Goal: Task Accomplishment & Management: Use online tool/utility

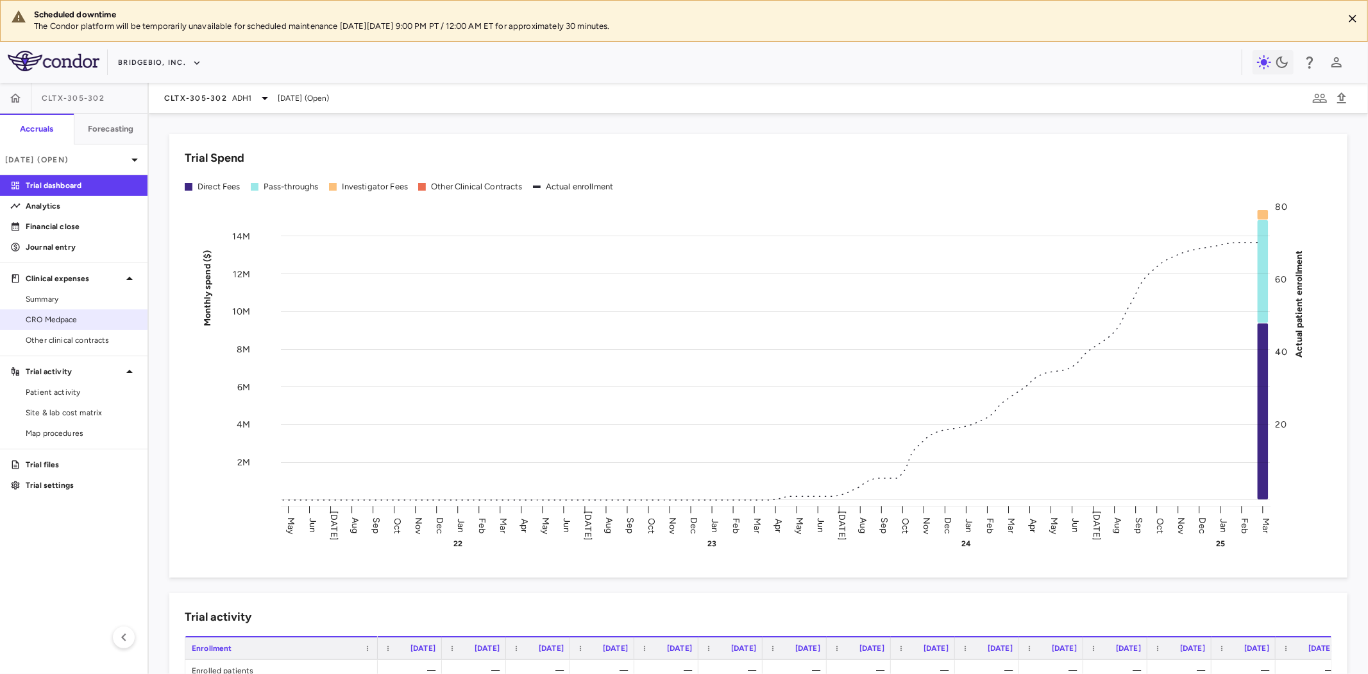
click at [71, 319] on span "CRO Medpace" at bounding box center [82, 320] width 112 height 12
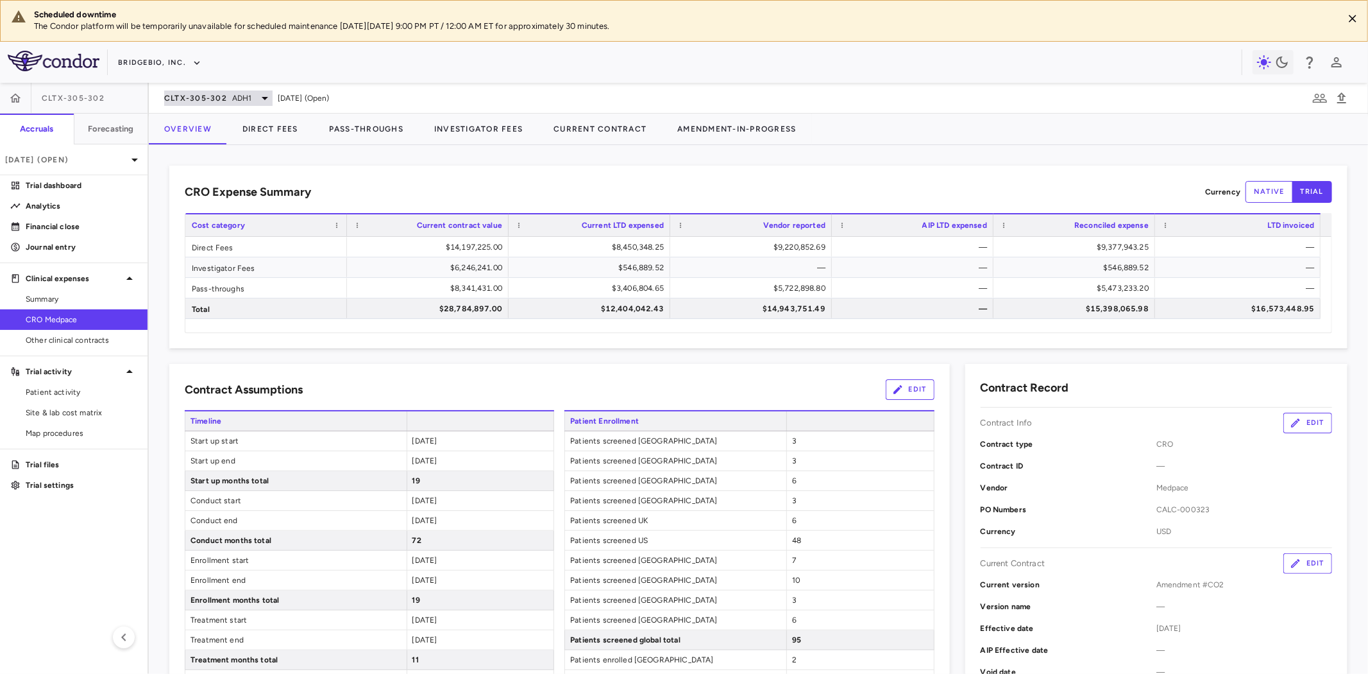
click at [223, 105] on div "CLTX-305-302 ADH1" at bounding box center [218, 97] width 108 height 15
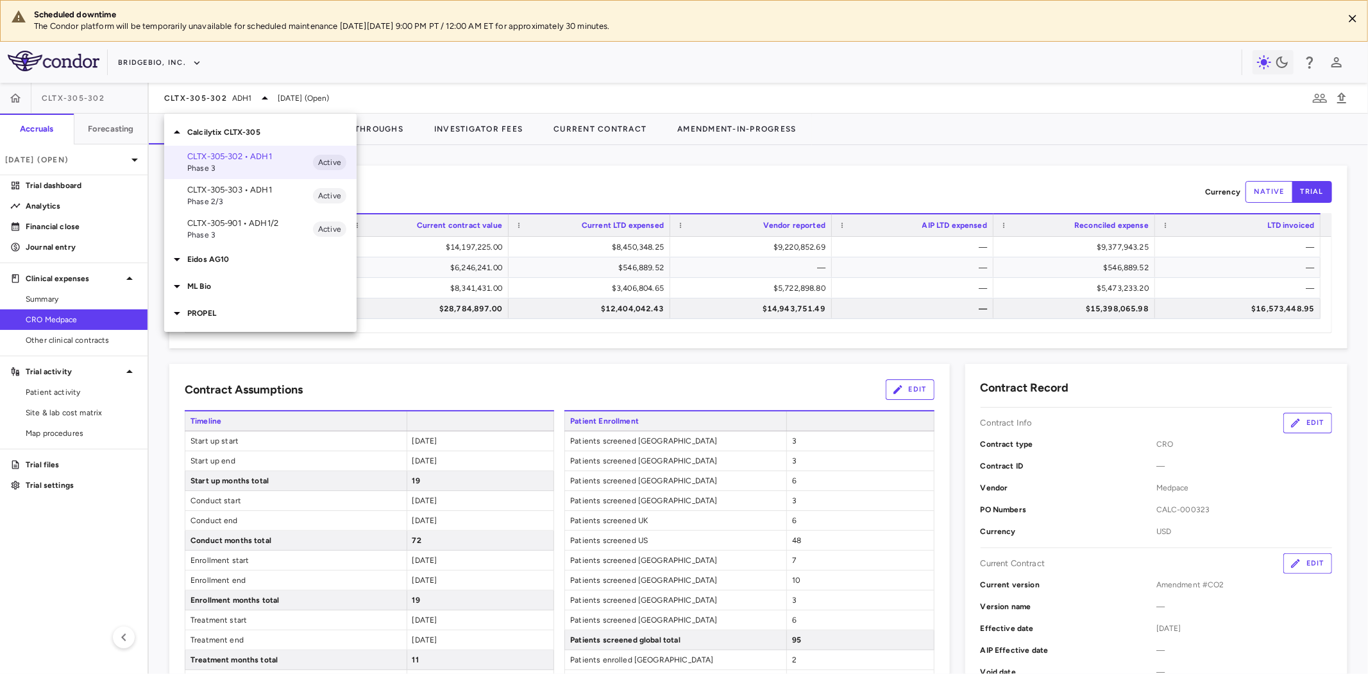
click at [205, 310] on p "PROPEL" at bounding box center [271, 313] width 169 height 12
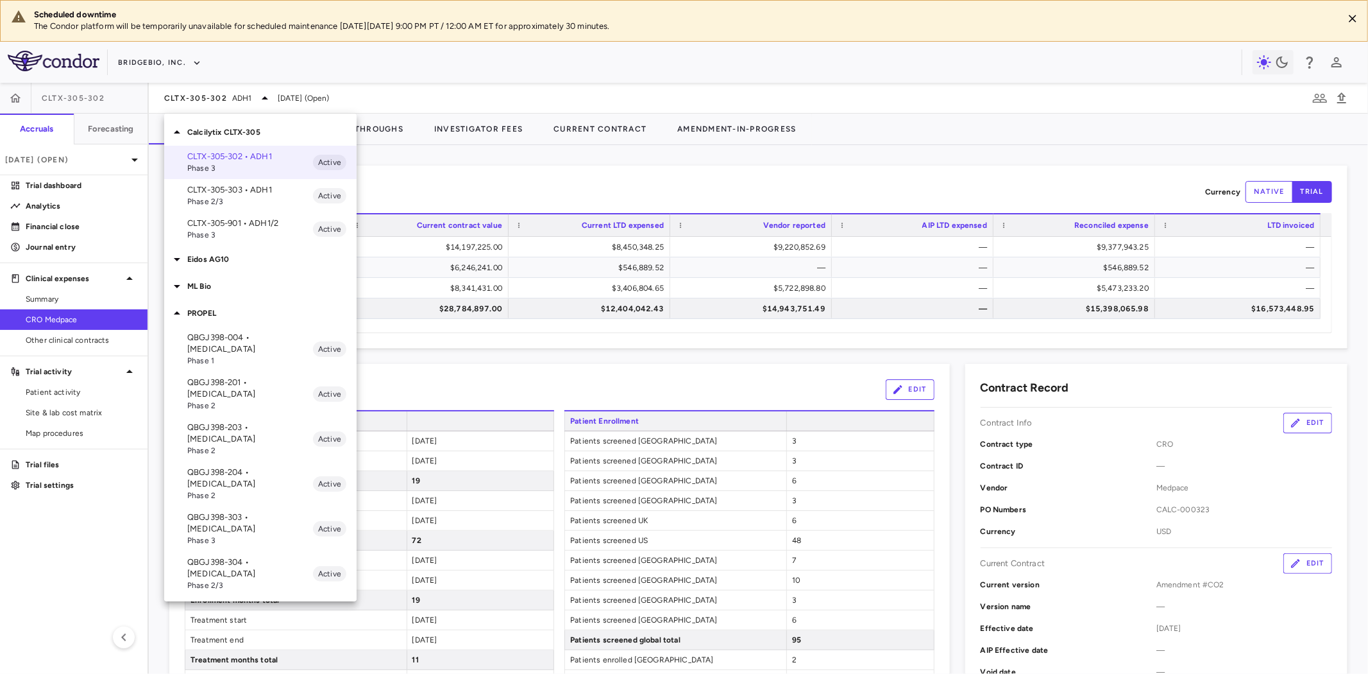
click at [253, 556] on p "QBGJ398-304 • [MEDICAL_DATA]" at bounding box center [250, 567] width 126 height 23
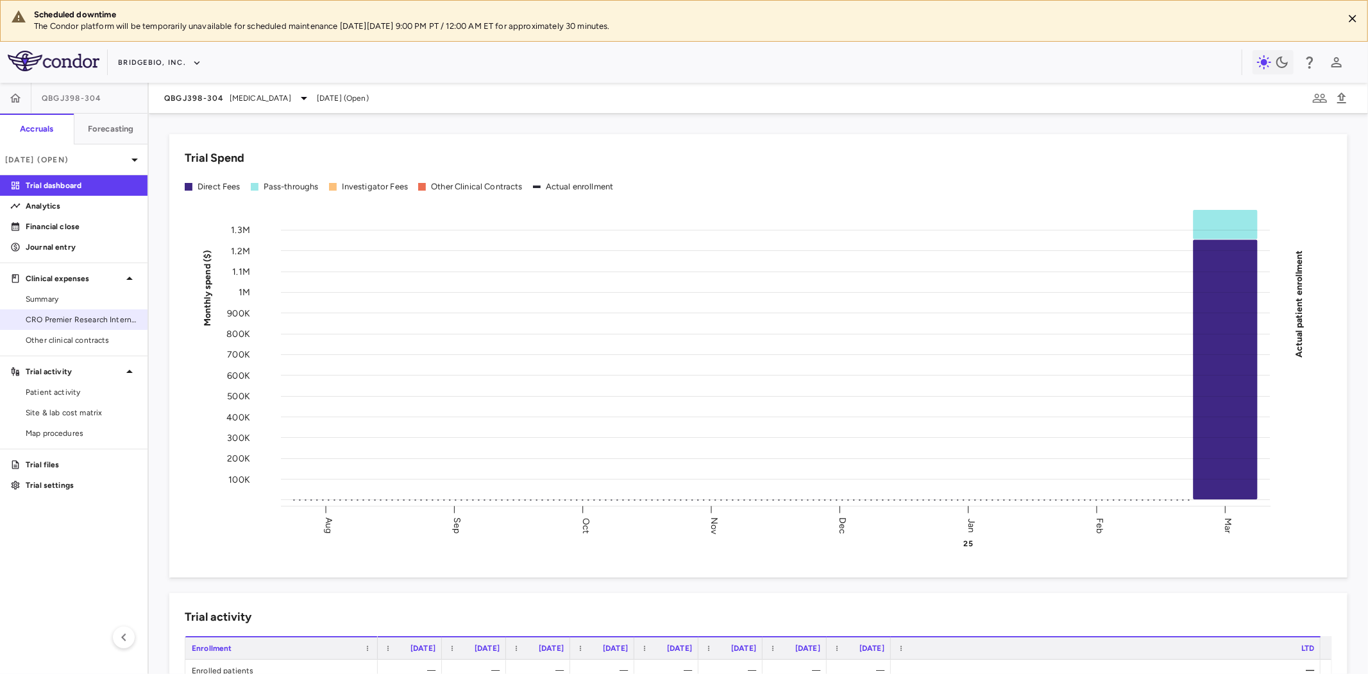
click at [77, 315] on span "CRO Premier Research International LLC" at bounding box center [82, 320] width 112 height 12
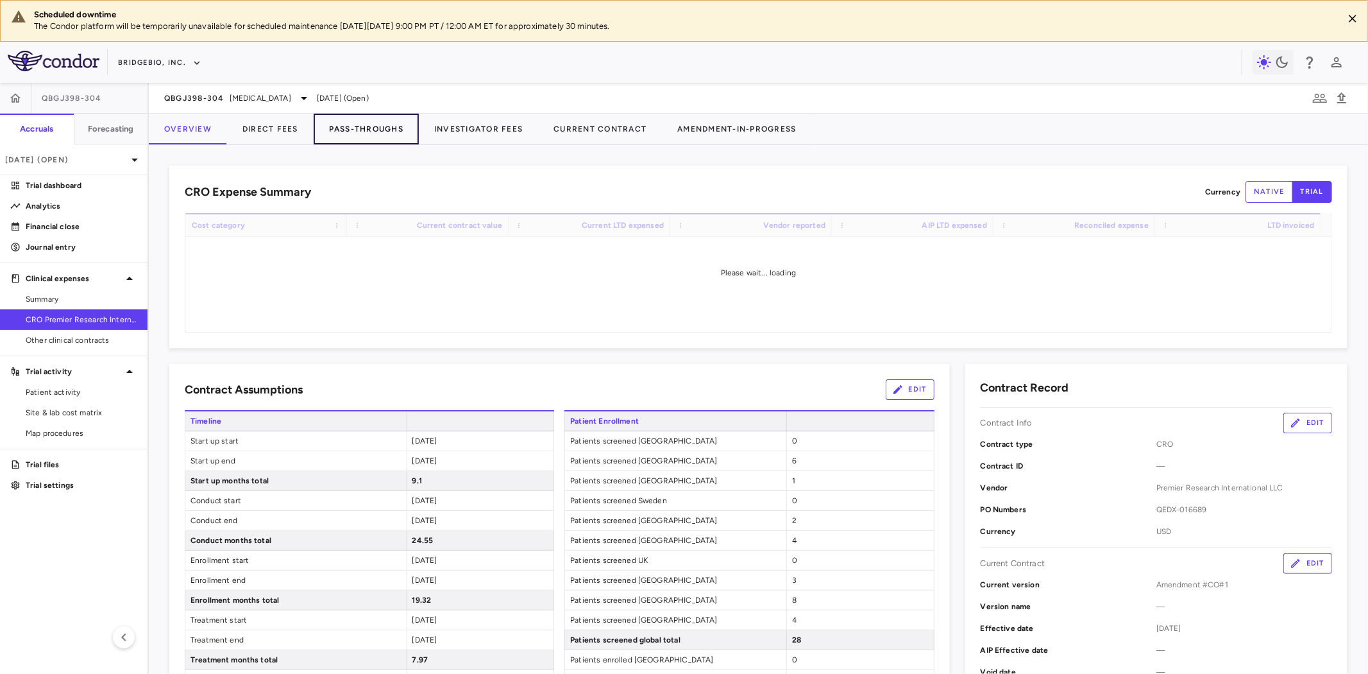
click at [389, 132] on button "Pass-Throughs" at bounding box center [366, 129] width 105 height 31
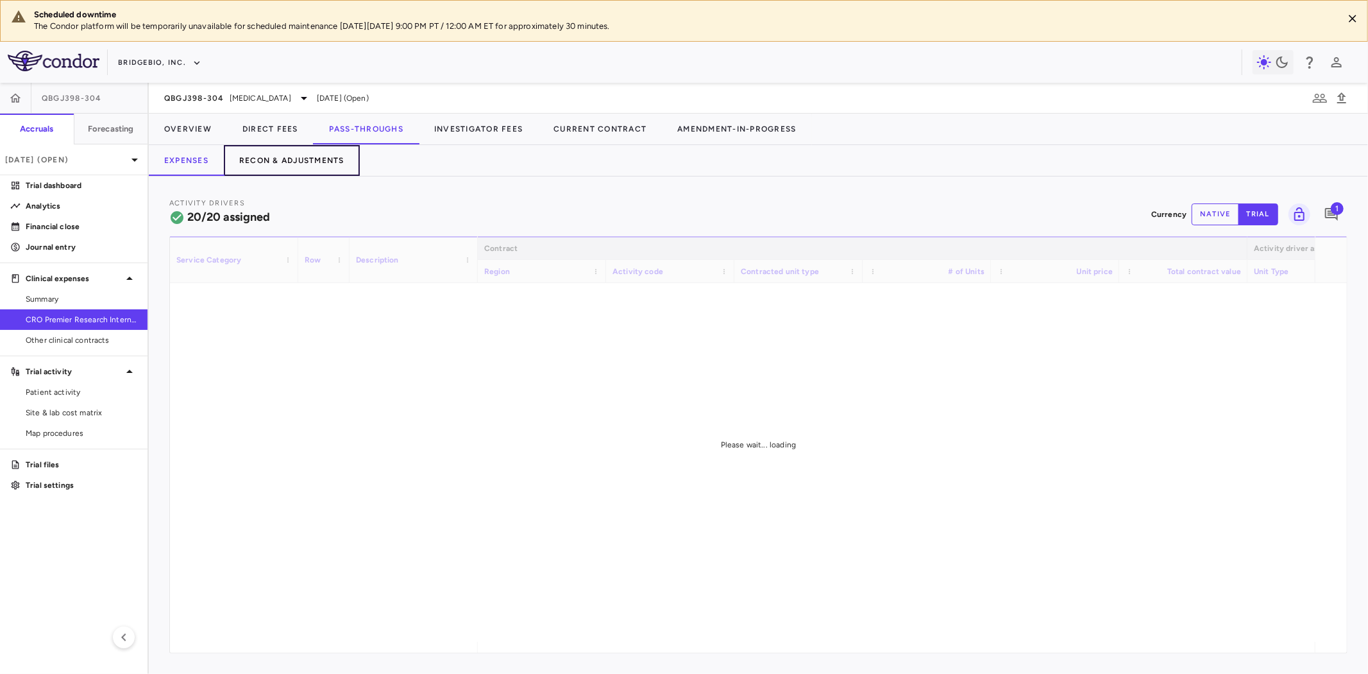
click at [298, 157] on button "Recon & Adjustments" at bounding box center [292, 160] width 136 height 31
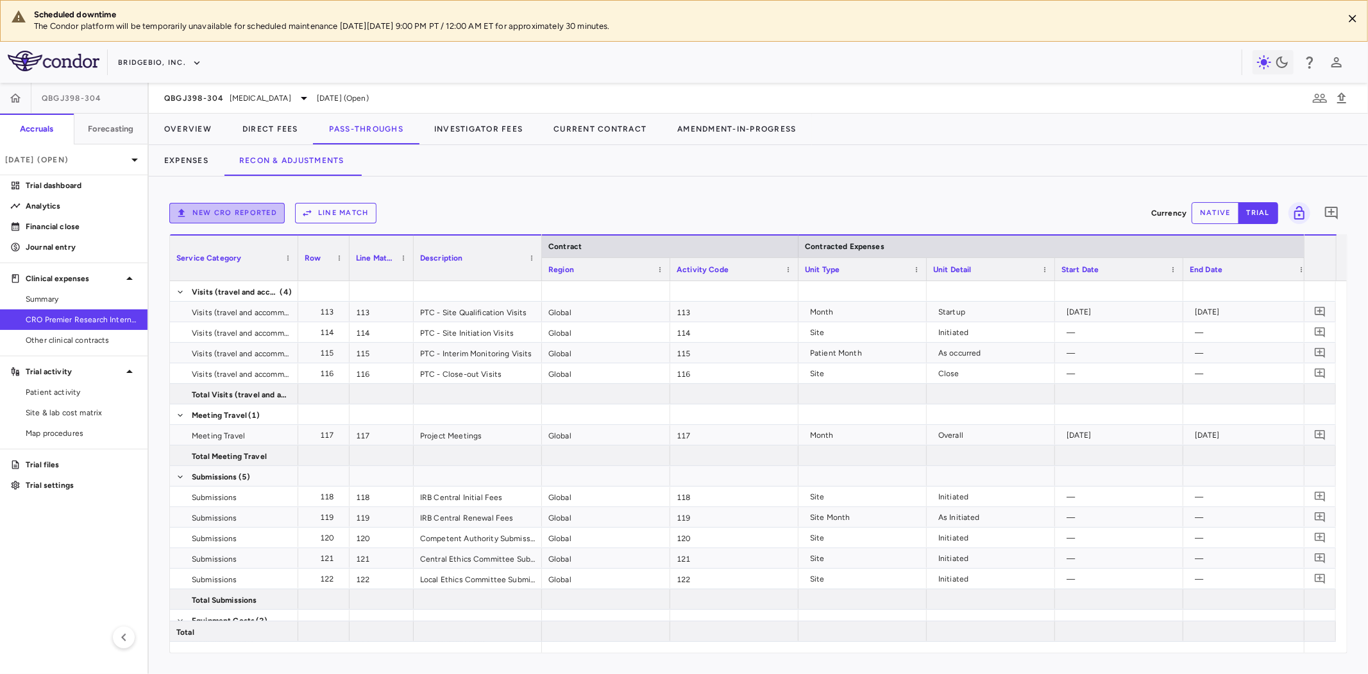
click at [232, 213] on button "New CRO reported" at bounding box center [226, 213] width 115 height 21
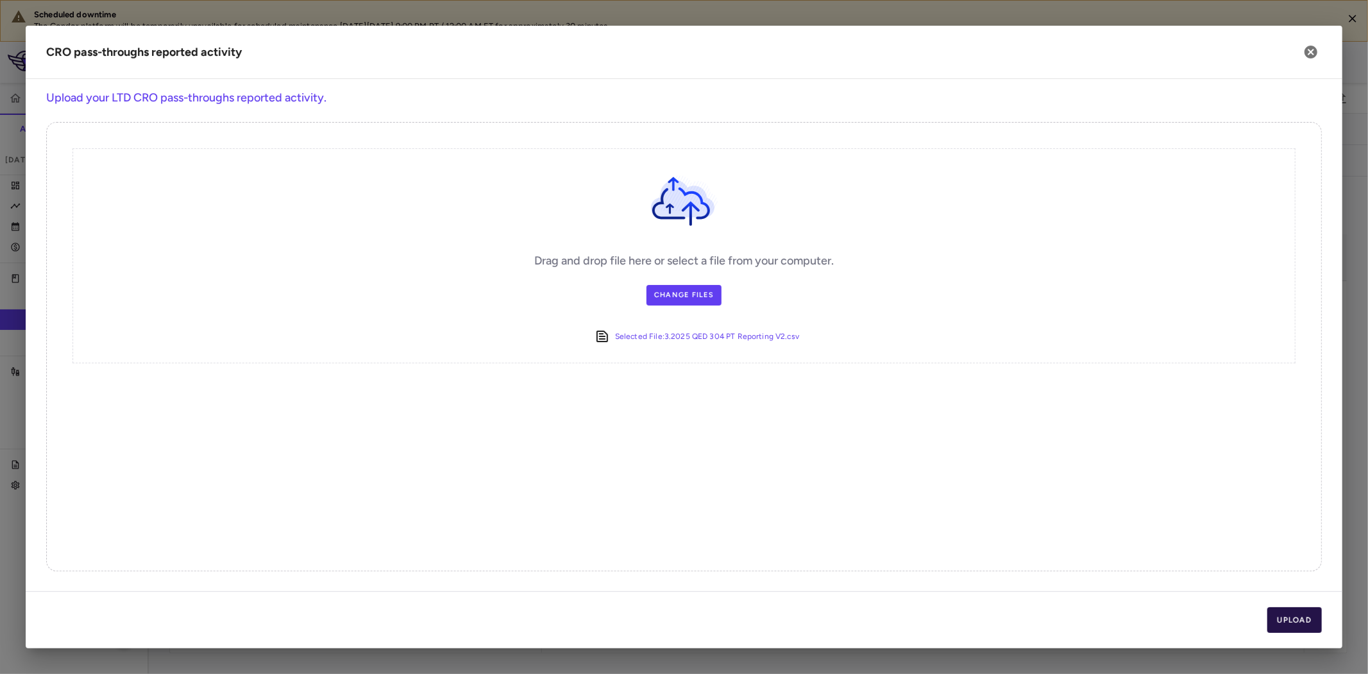
click at [1301, 626] on button "Upload" at bounding box center [1295, 620] width 55 height 26
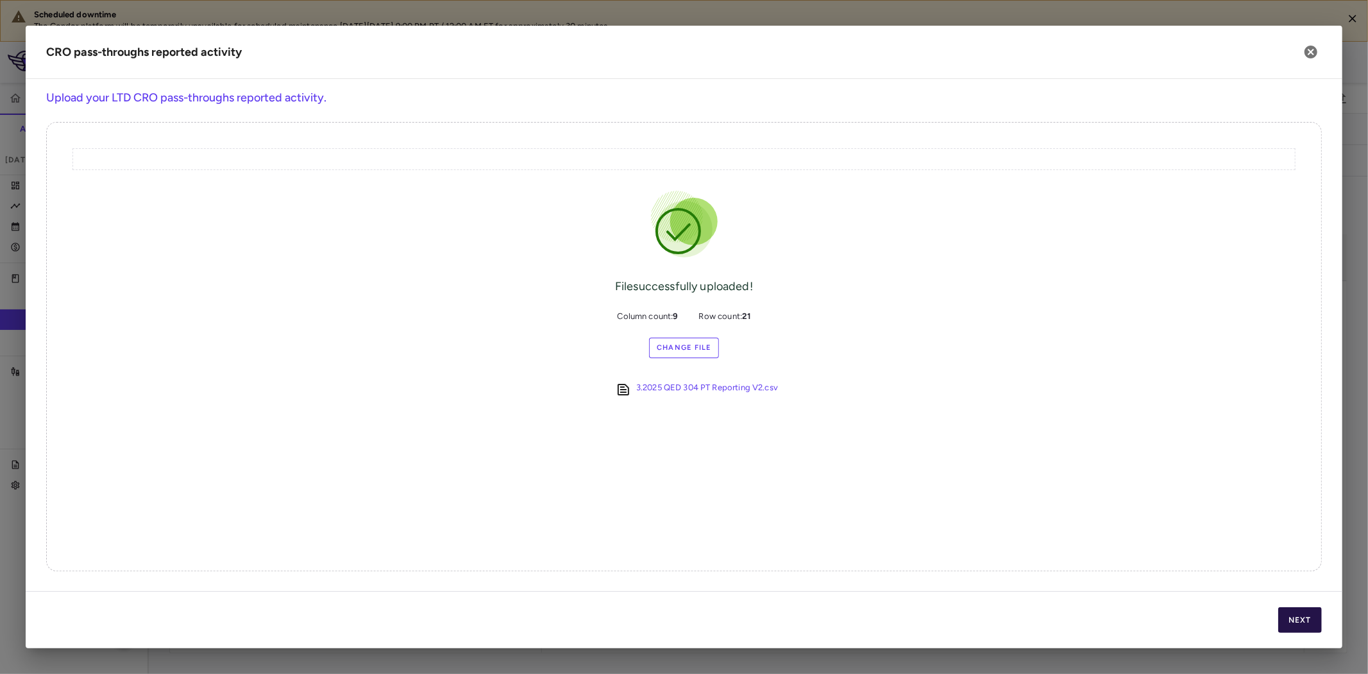
click at [1307, 618] on button "Next" at bounding box center [1301, 620] width 44 height 26
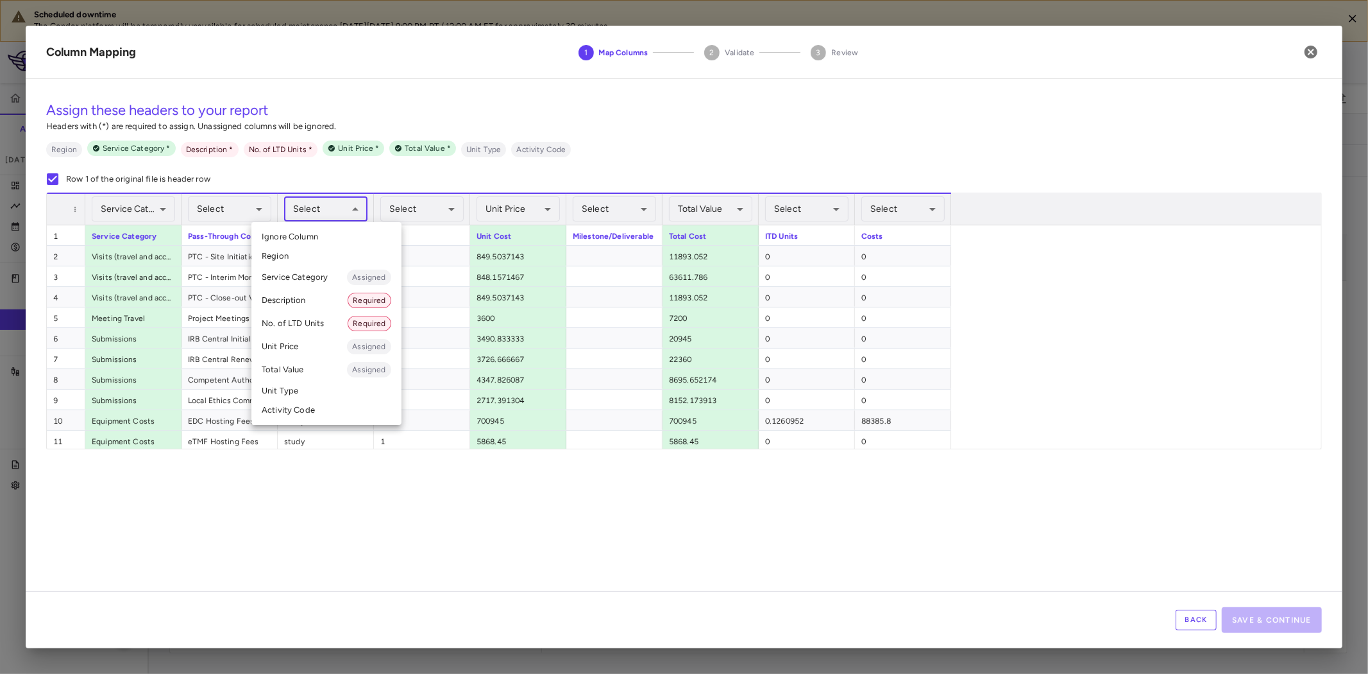
click at [340, 208] on body "Scheduled downtime The Condor platform will be temporarily unavailable for sche…" at bounding box center [684, 337] width 1368 height 674
click at [303, 395] on li "Unit Type" at bounding box center [326, 390] width 150 height 19
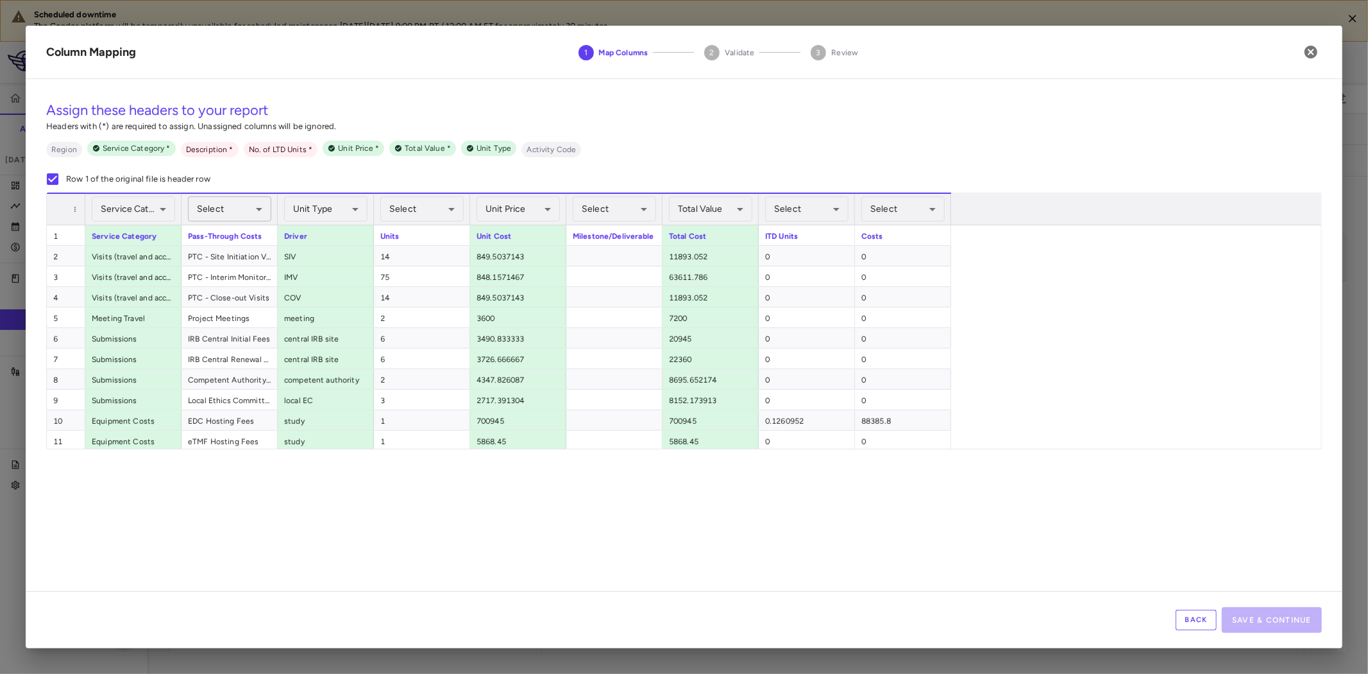
click at [238, 208] on body "Scheduled downtime The Condor platform will be temporarily unavailable for sche…" at bounding box center [684, 337] width 1368 height 674
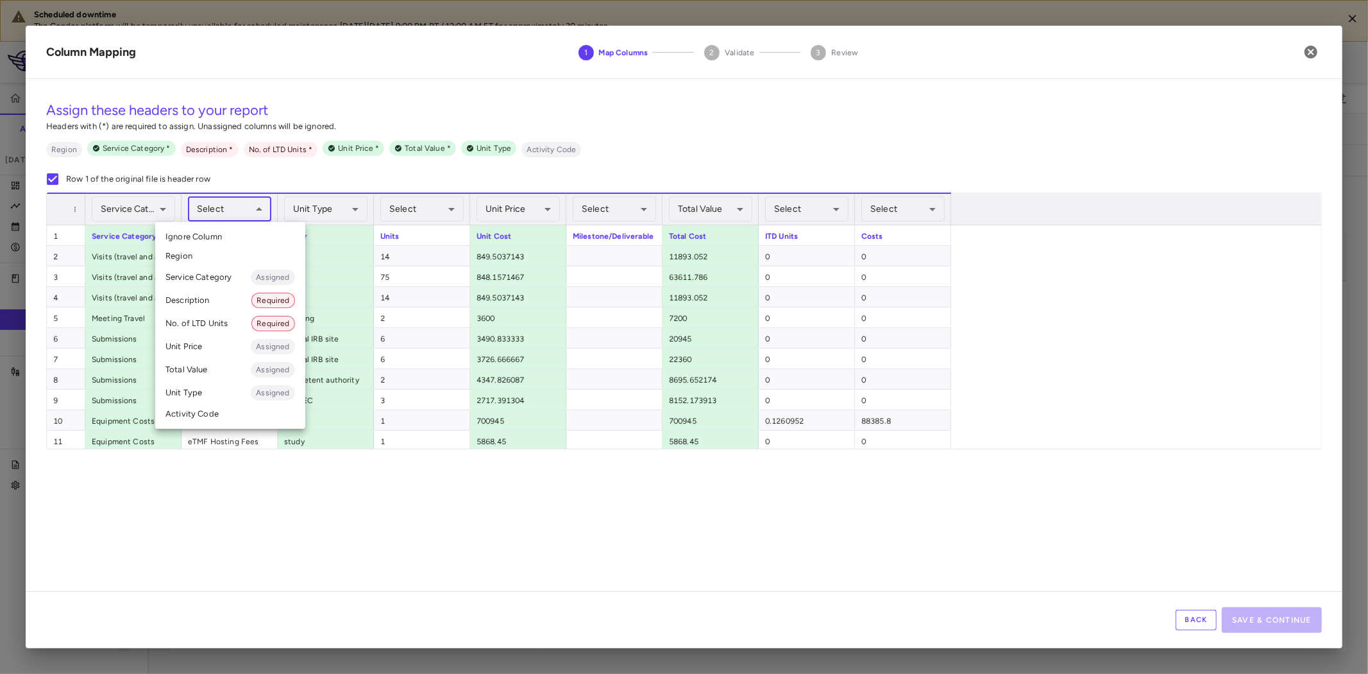
click at [227, 296] on li "Description Required" at bounding box center [230, 300] width 150 height 23
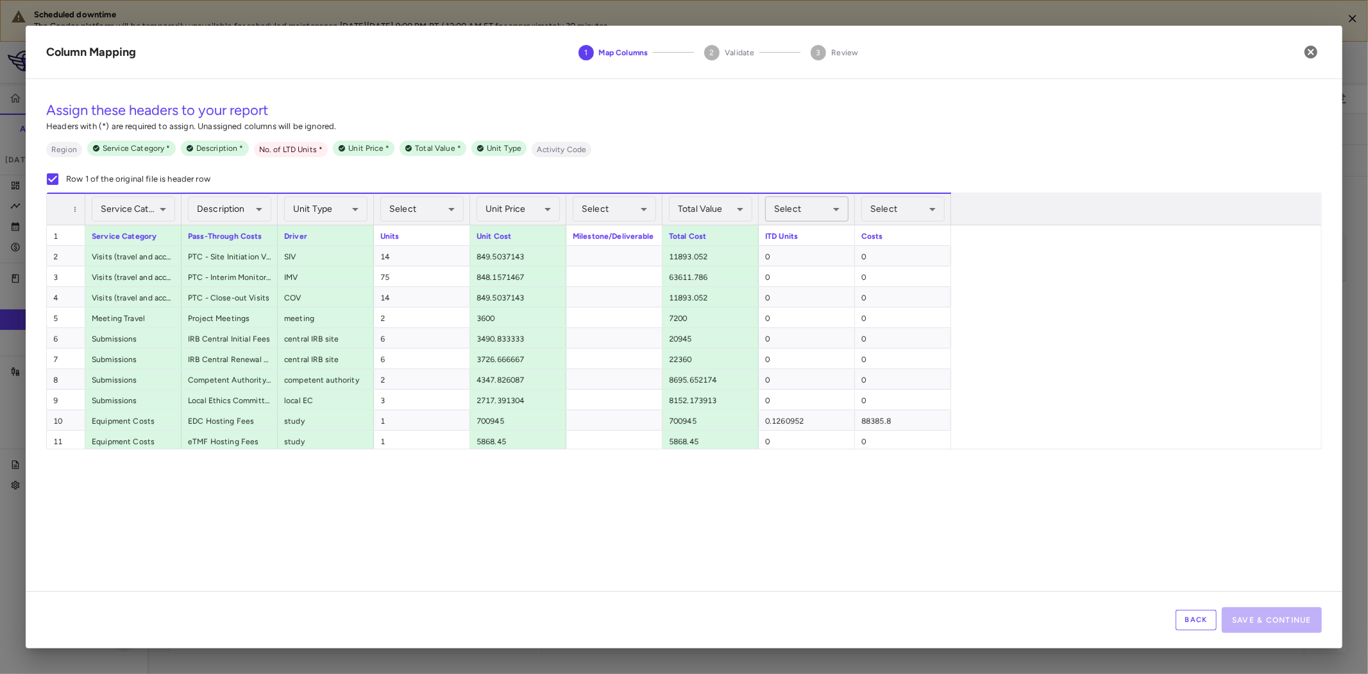
click at [802, 204] on body "Scheduled downtime The Condor platform will be temporarily unavailable for sche…" at bounding box center [684, 337] width 1368 height 674
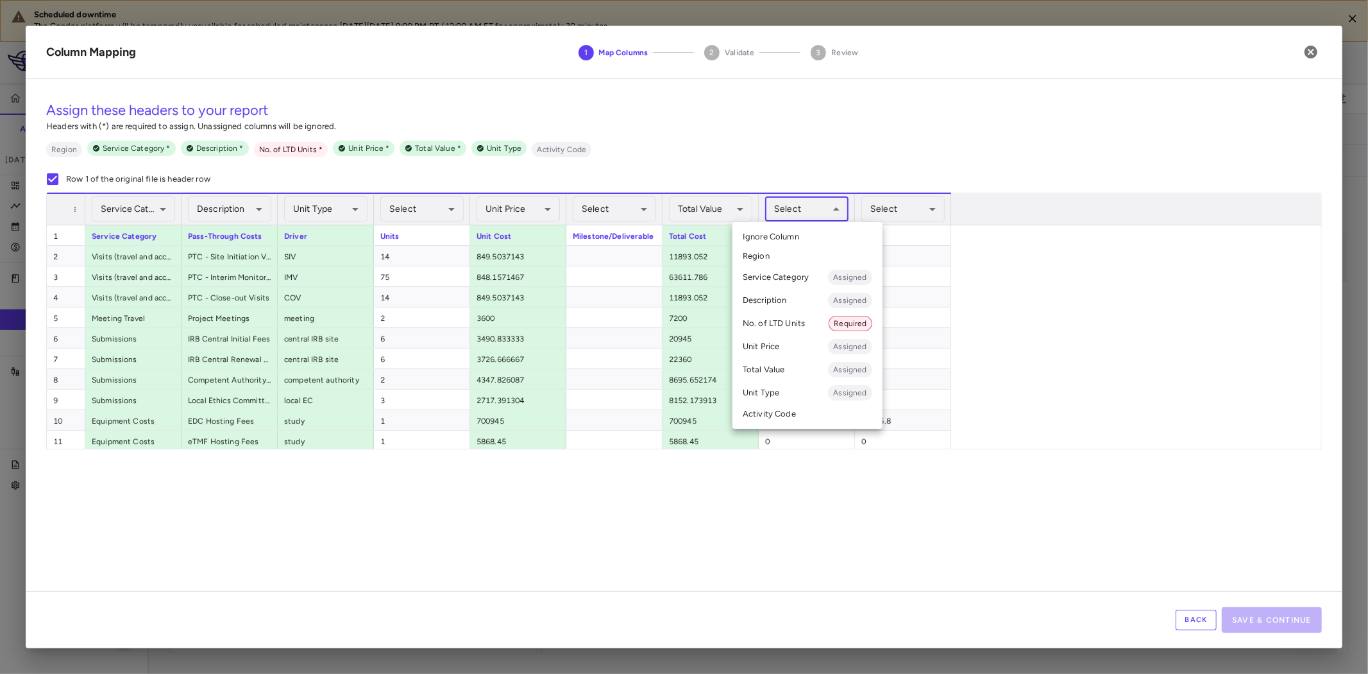
click at [776, 323] on li "No. of LTD Units Required" at bounding box center [808, 323] width 150 height 23
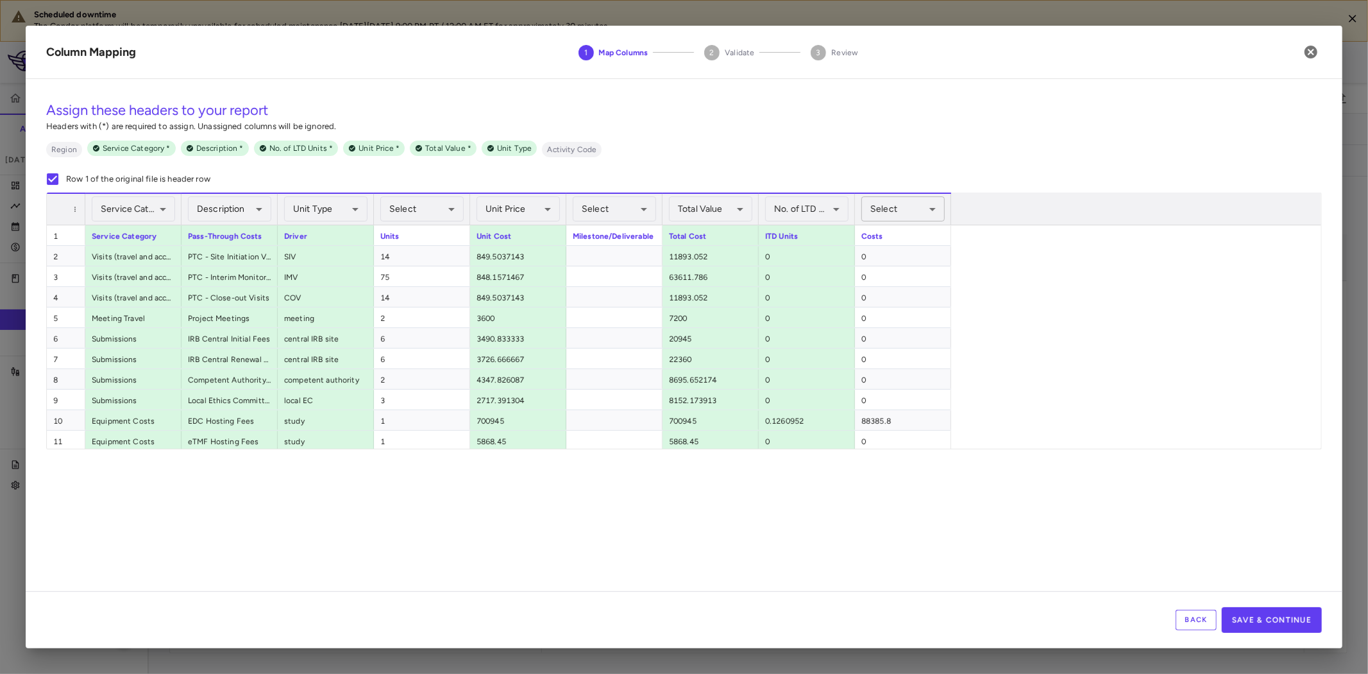
click at [886, 213] on body "Scheduled downtime The Condor platform will be temporarily unavailable for sche…" at bounding box center [684, 337] width 1368 height 674
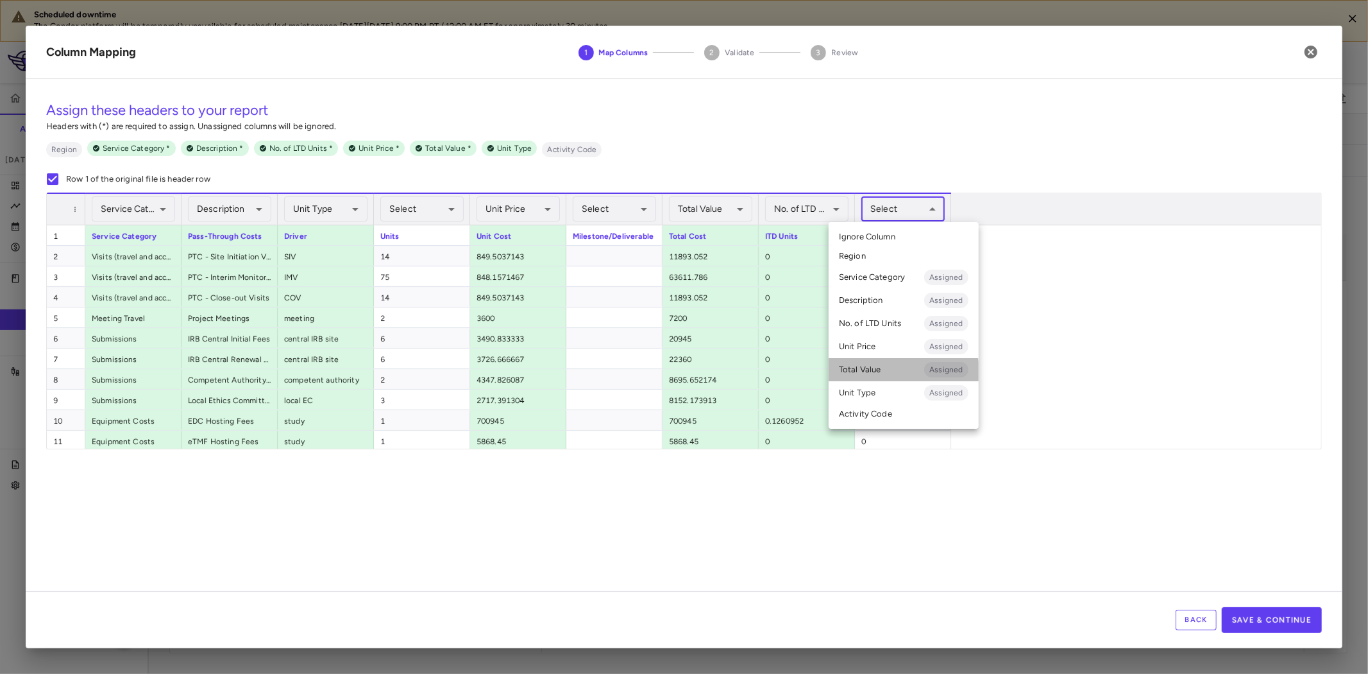
click at [879, 372] on li "Total Value Assigned" at bounding box center [904, 369] width 150 height 23
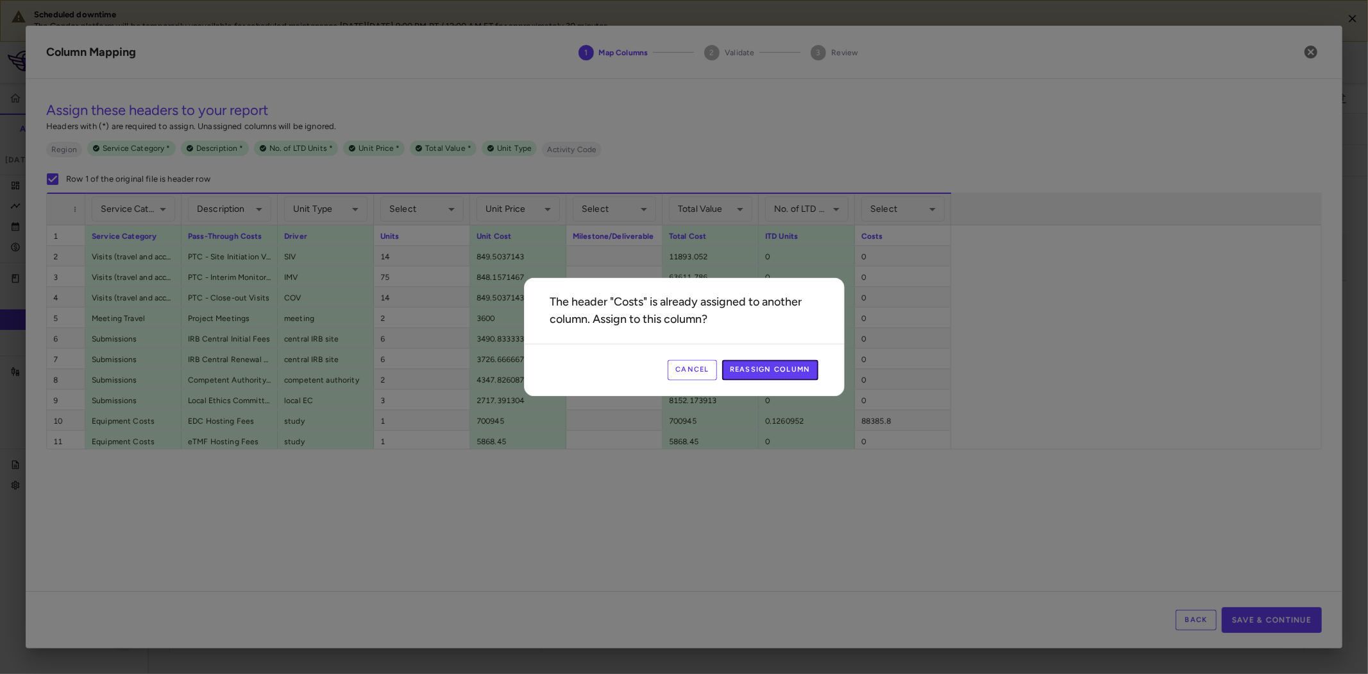
click at [792, 368] on button "Reassign Column" at bounding box center [770, 370] width 96 height 21
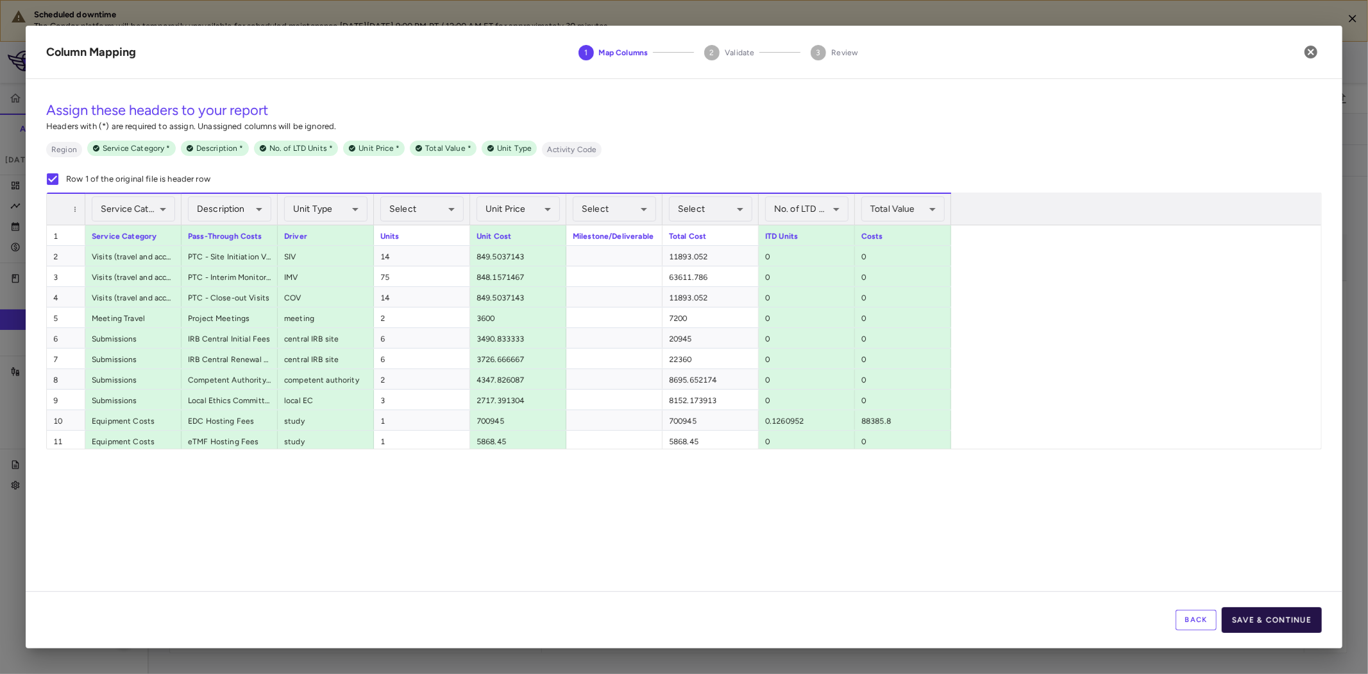
click at [1252, 620] on button "Save & Continue" at bounding box center [1272, 620] width 100 height 26
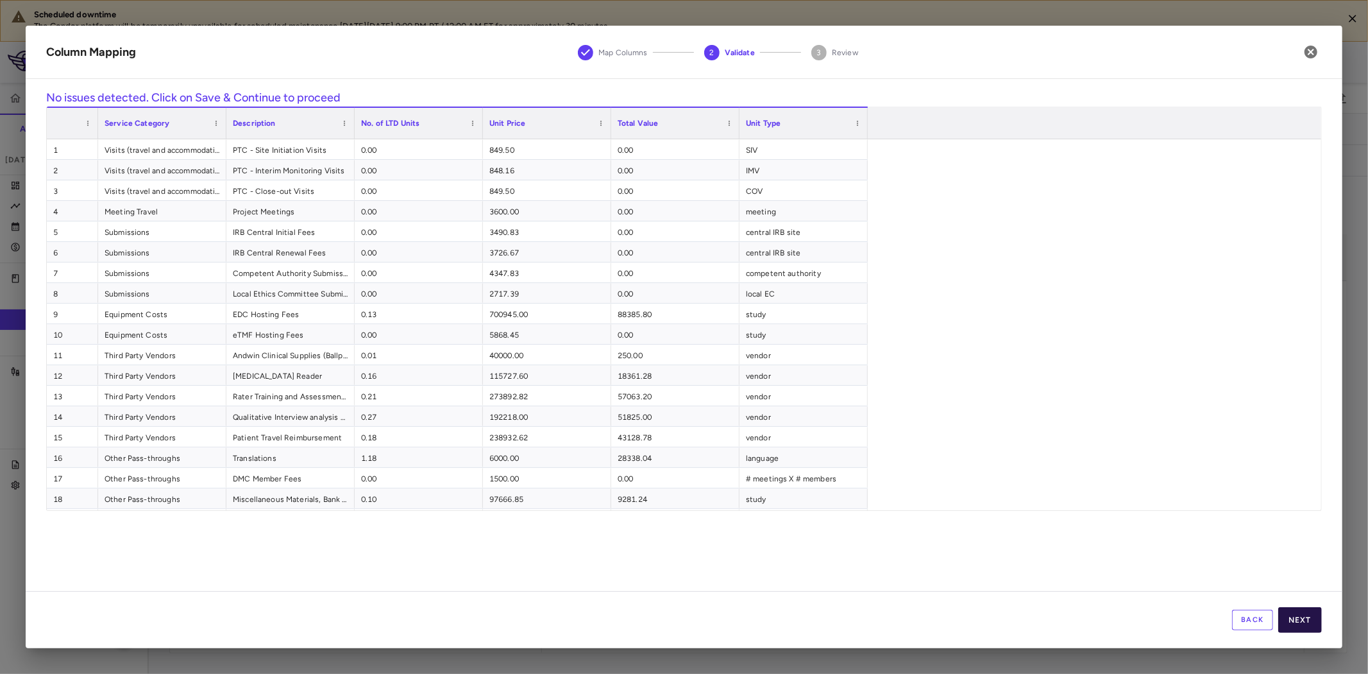
click at [1296, 620] on button "Next" at bounding box center [1301, 620] width 44 height 26
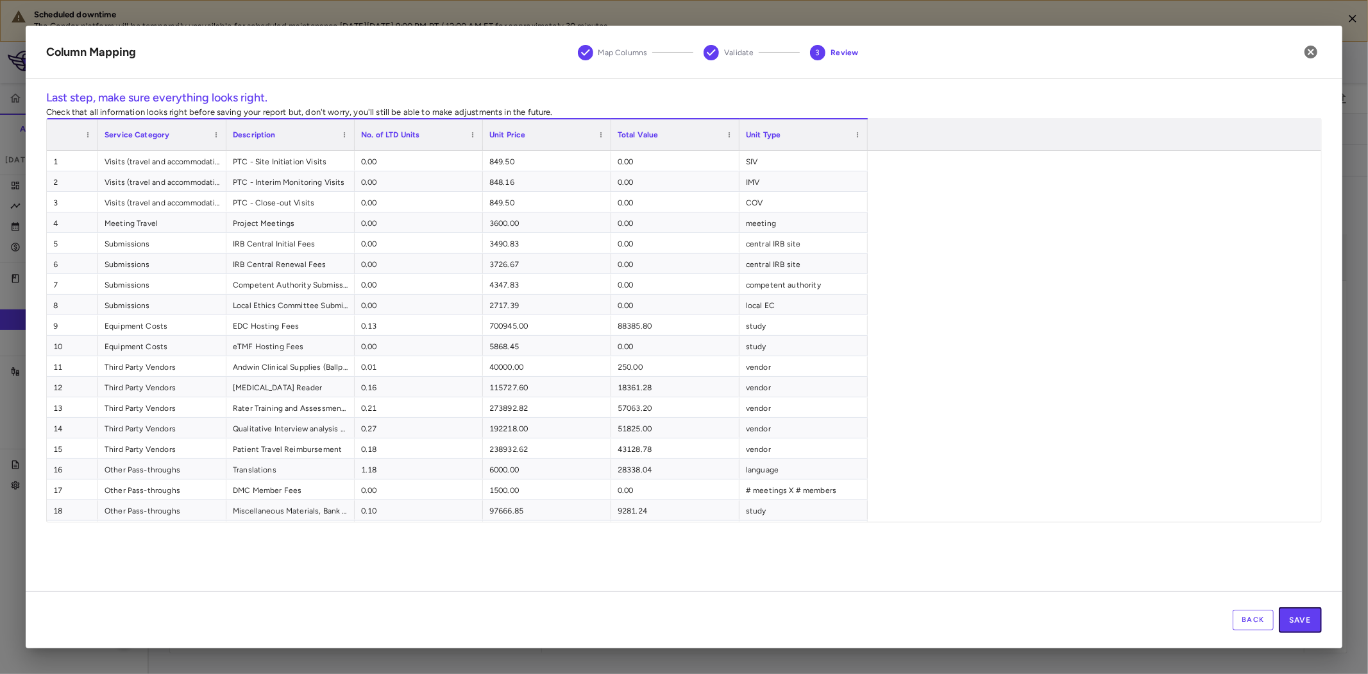
click at [1297, 620] on button "Save" at bounding box center [1300, 620] width 43 height 26
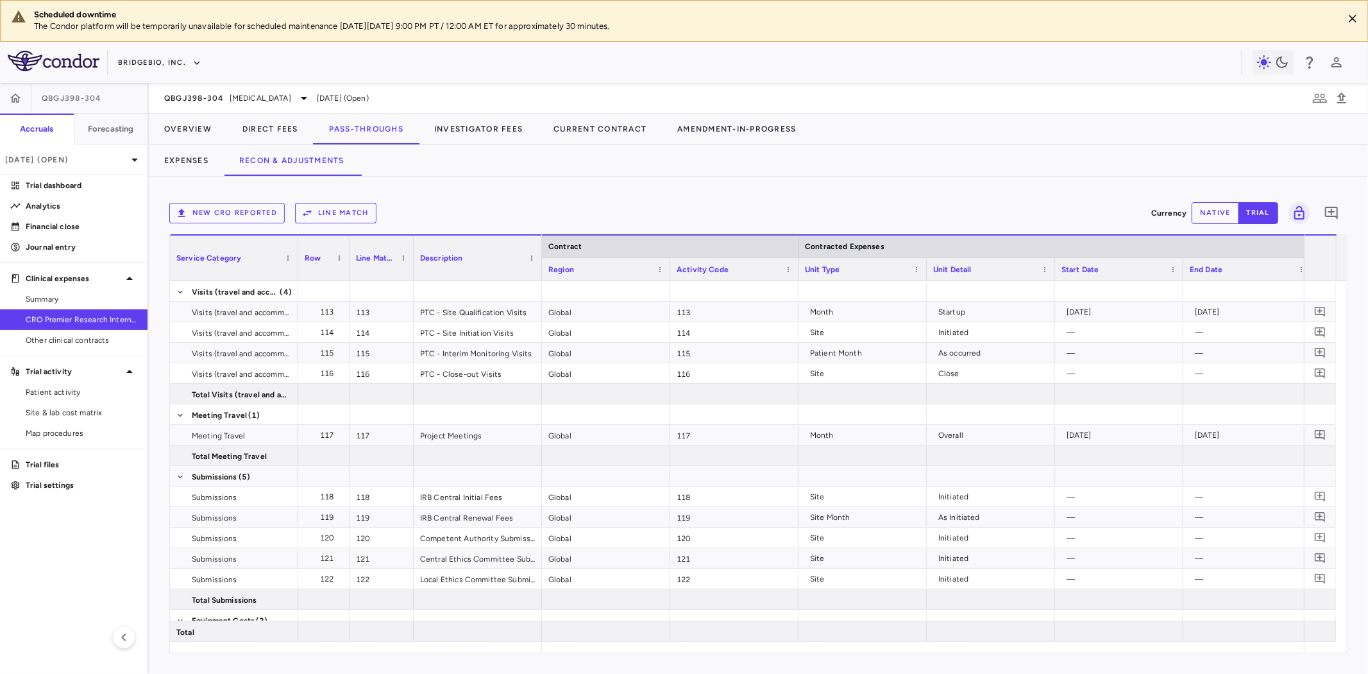
click at [344, 212] on button "Line Match" at bounding box center [335, 213] width 81 height 21
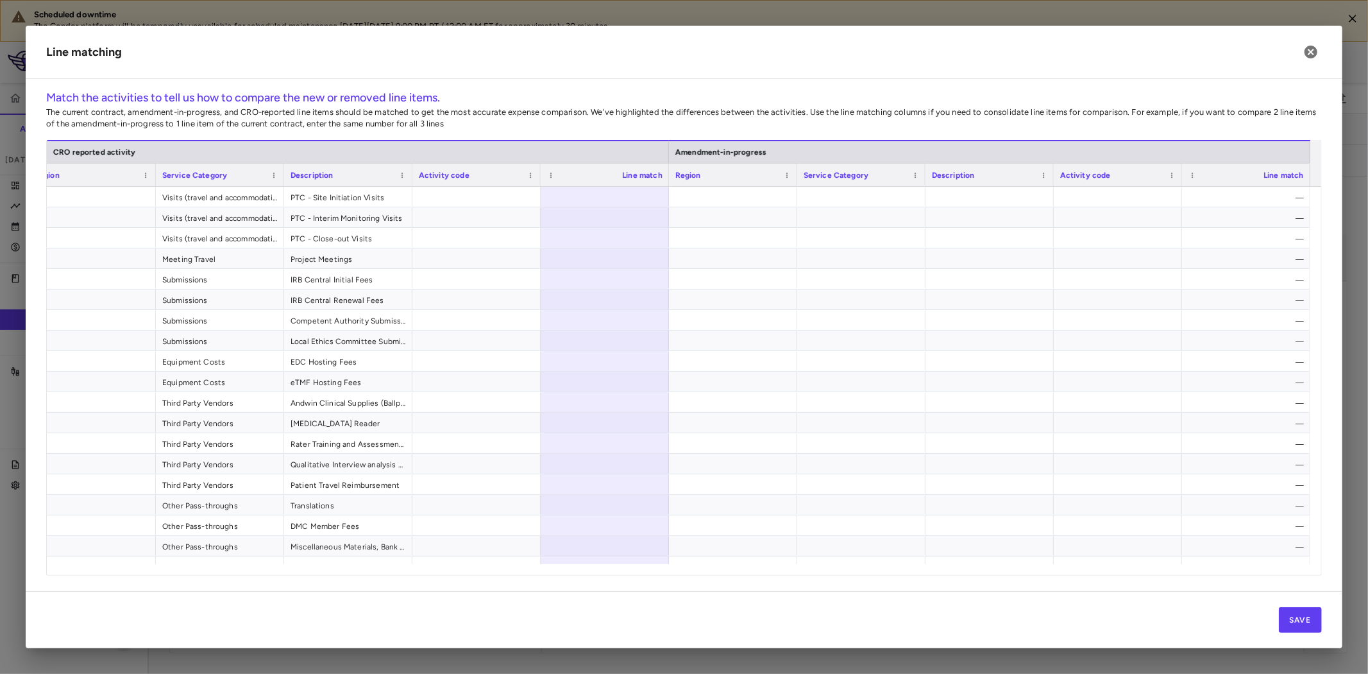
scroll to position [0, 401]
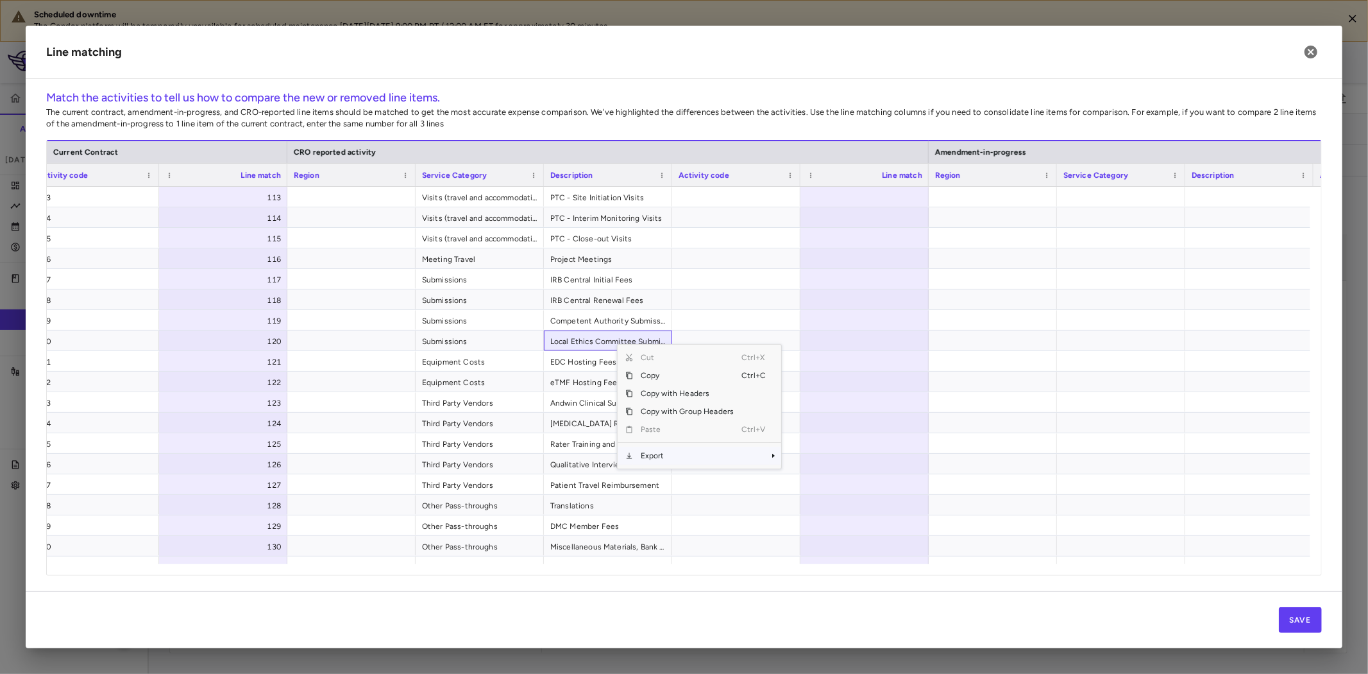
click at [669, 452] on span "Export" at bounding box center [687, 455] width 108 height 18
click at [810, 475] on span "Excel Export" at bounding box center [824, 478] width 60 height 18
click at [876, 199] on div at bounding box center [865, 197] width 128 height 20
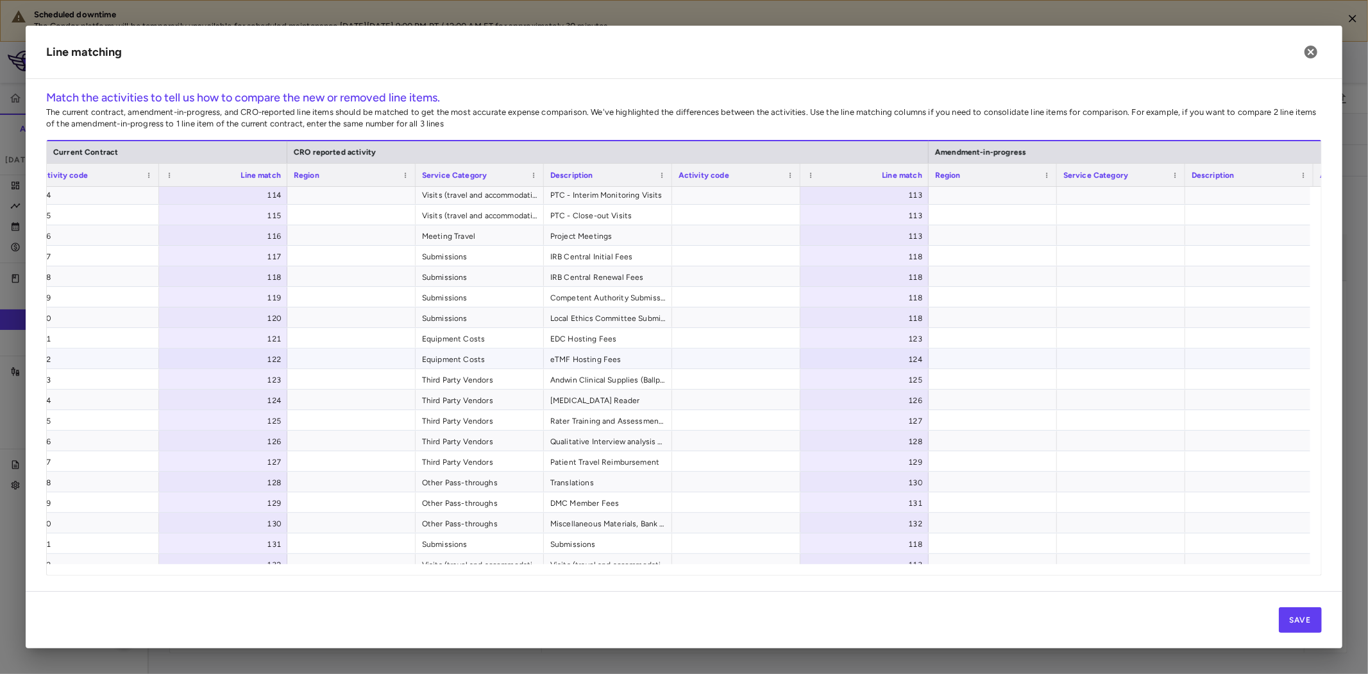
scroll to position [33, 0]
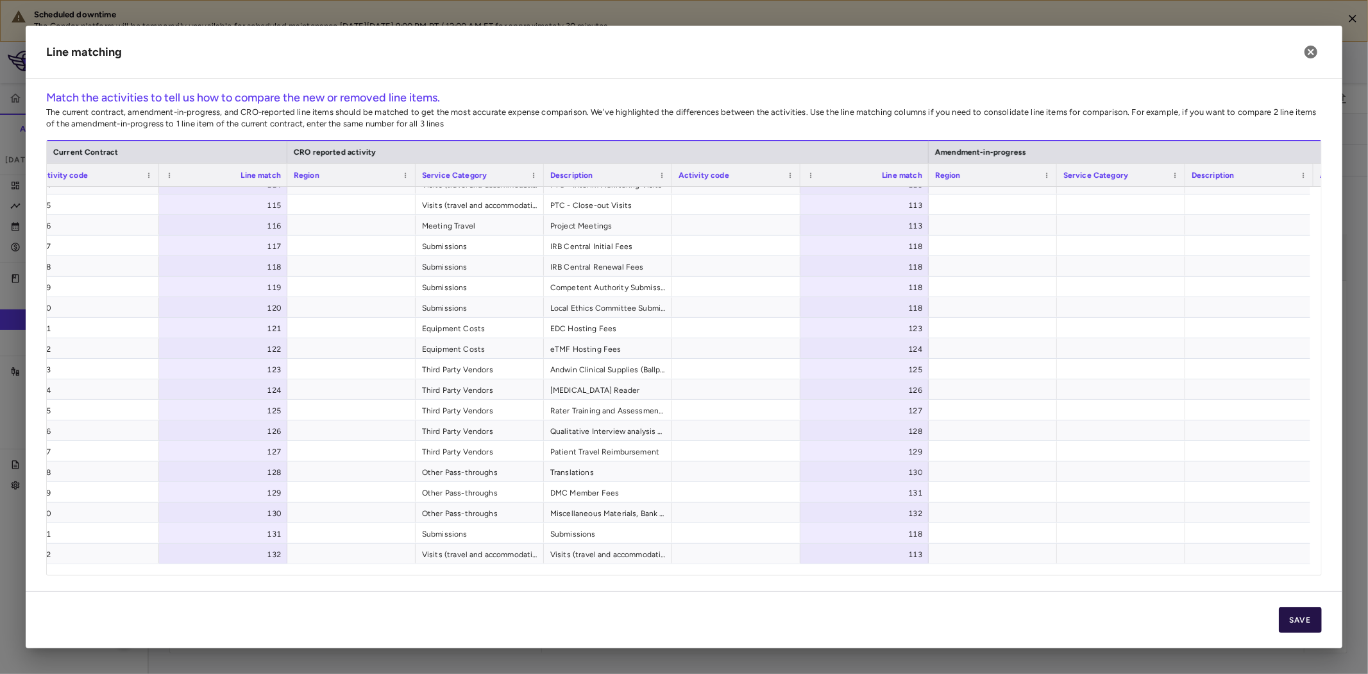
click at [1309, 611] on button "Save" at bounding box center [1300, 620] width 43 height 26
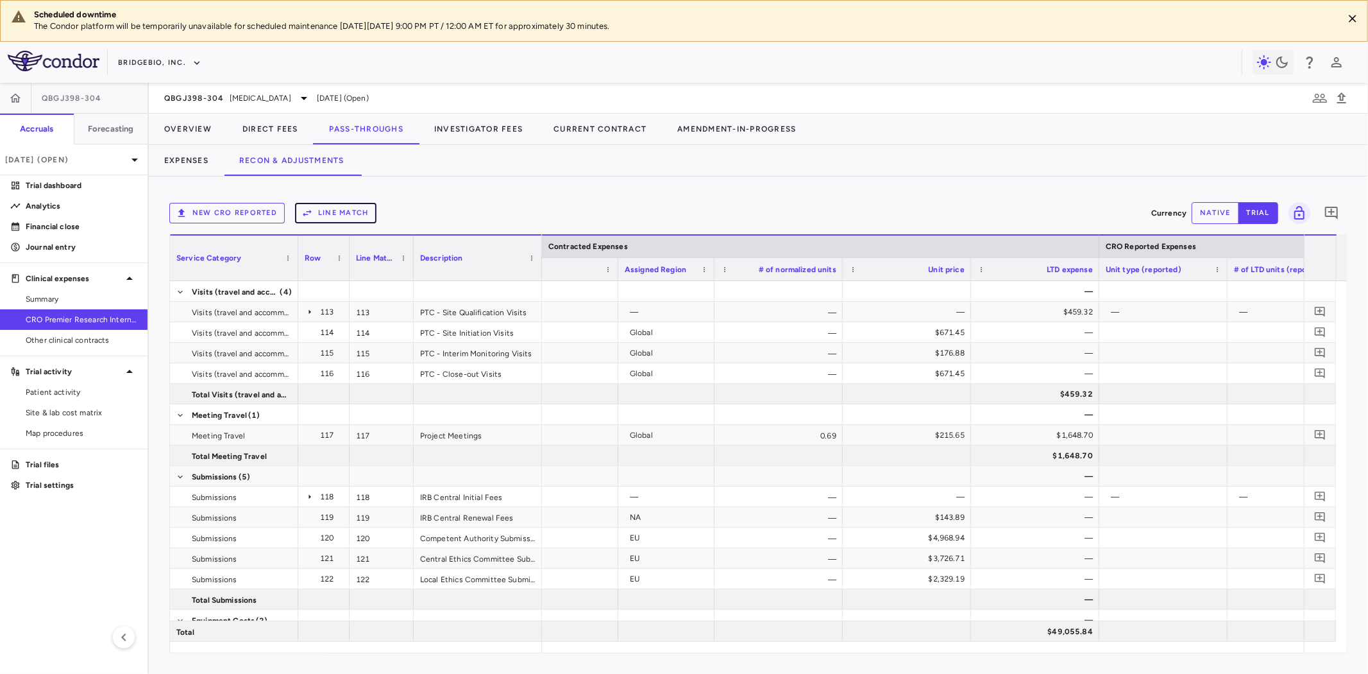
scroll to position [0, 0]
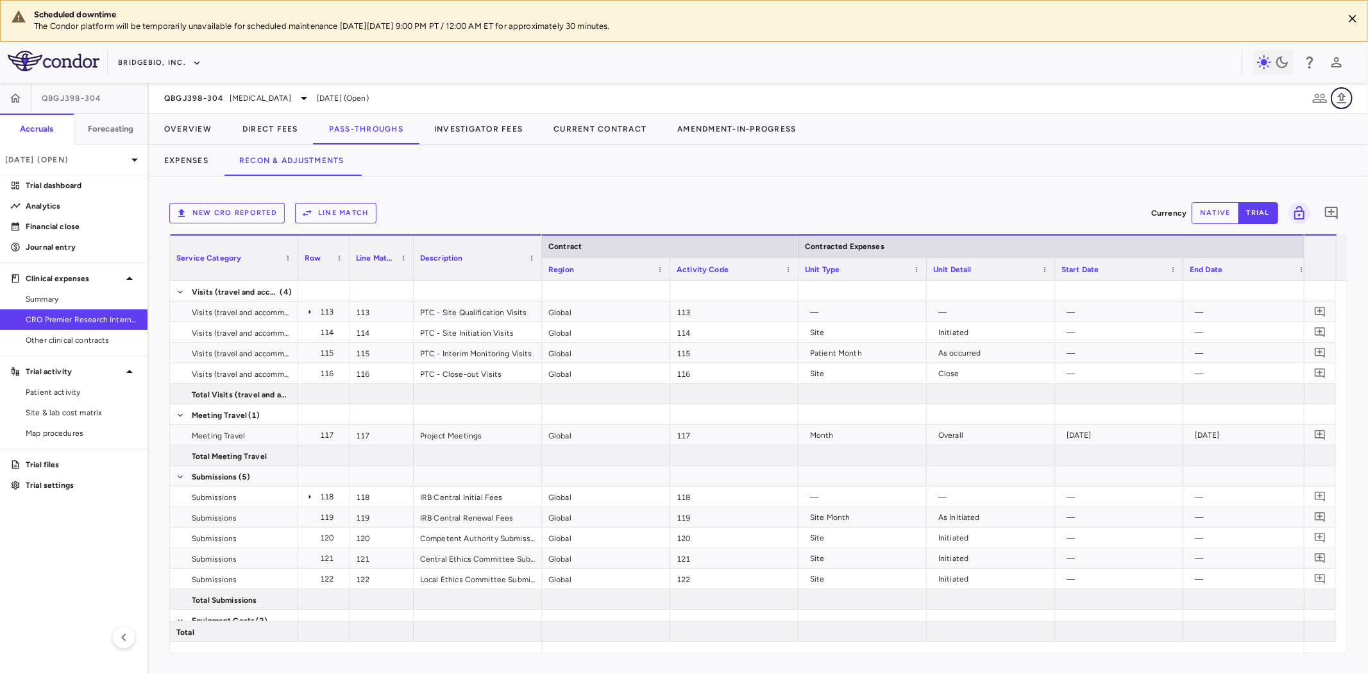
click at [1345, 91] on icon "button" at bounding box center [1341, 97] width 15 height 15
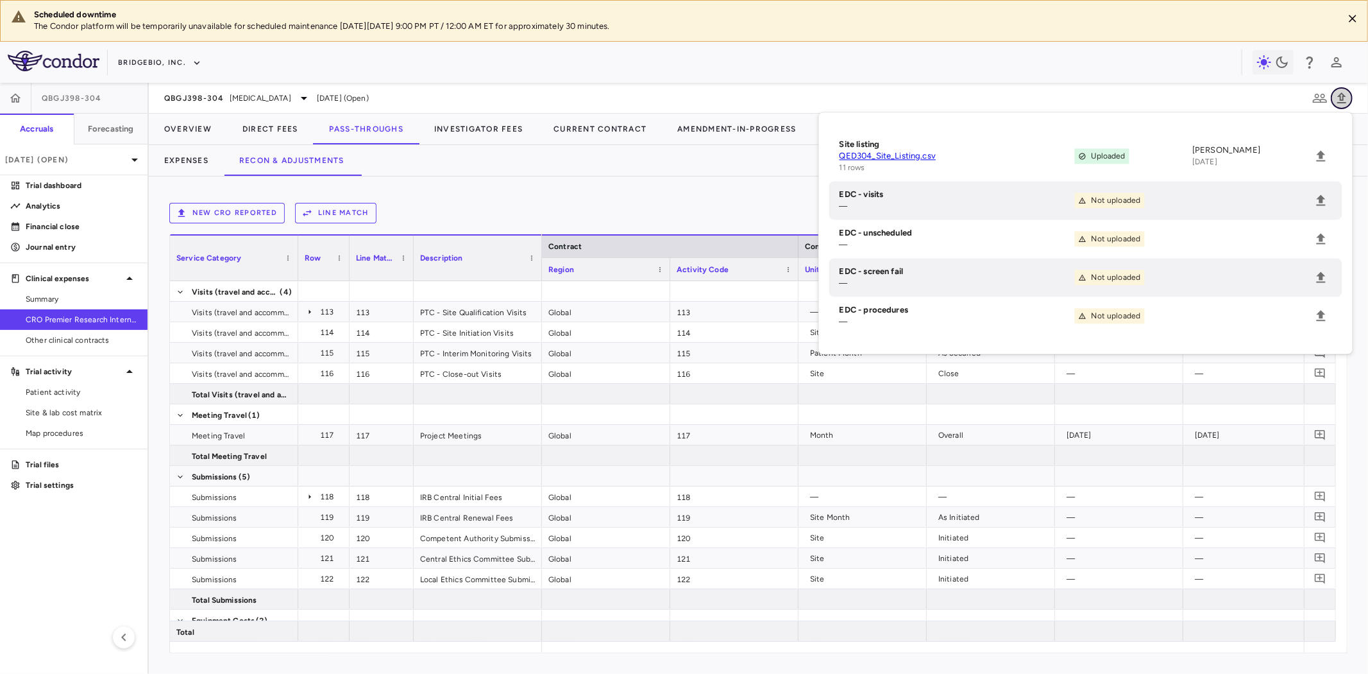
click at [1345, 91] on icon "button" at bounding box center [1341, 97] width 15 height 15
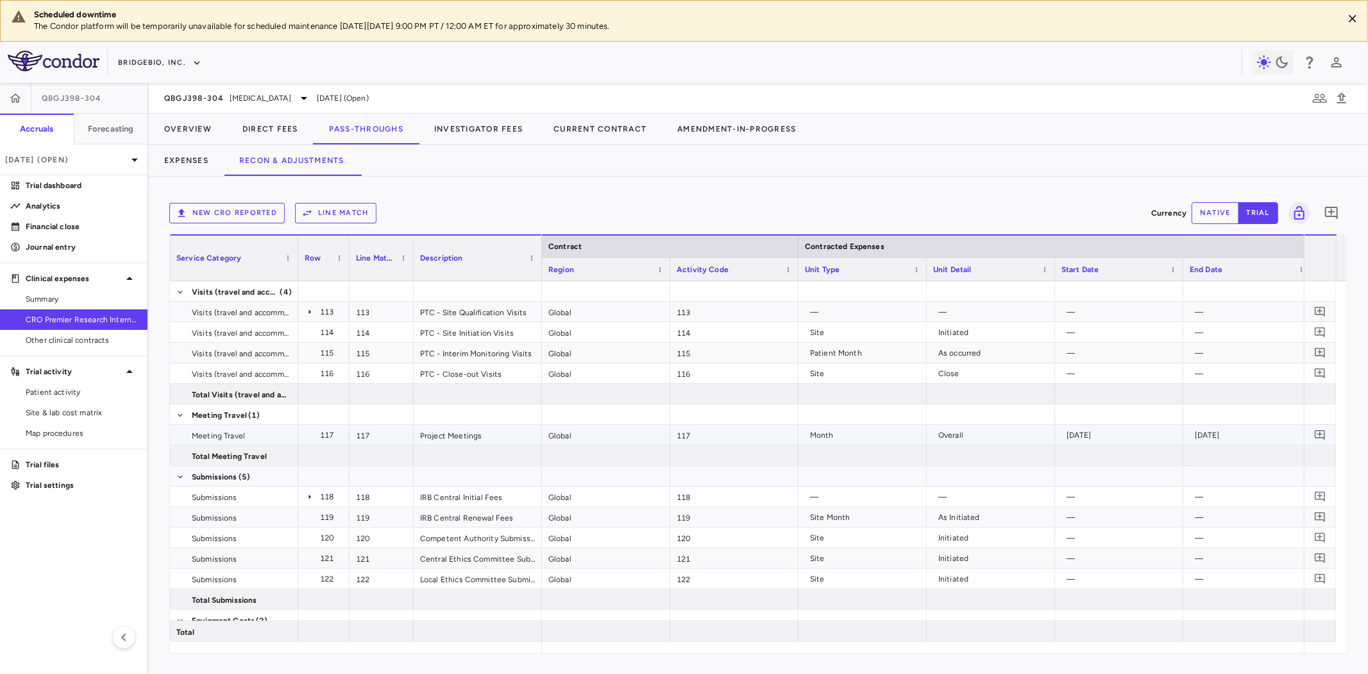
click at [714, 435] on div "117" at bounding box center [734, 435] width 128 height 20
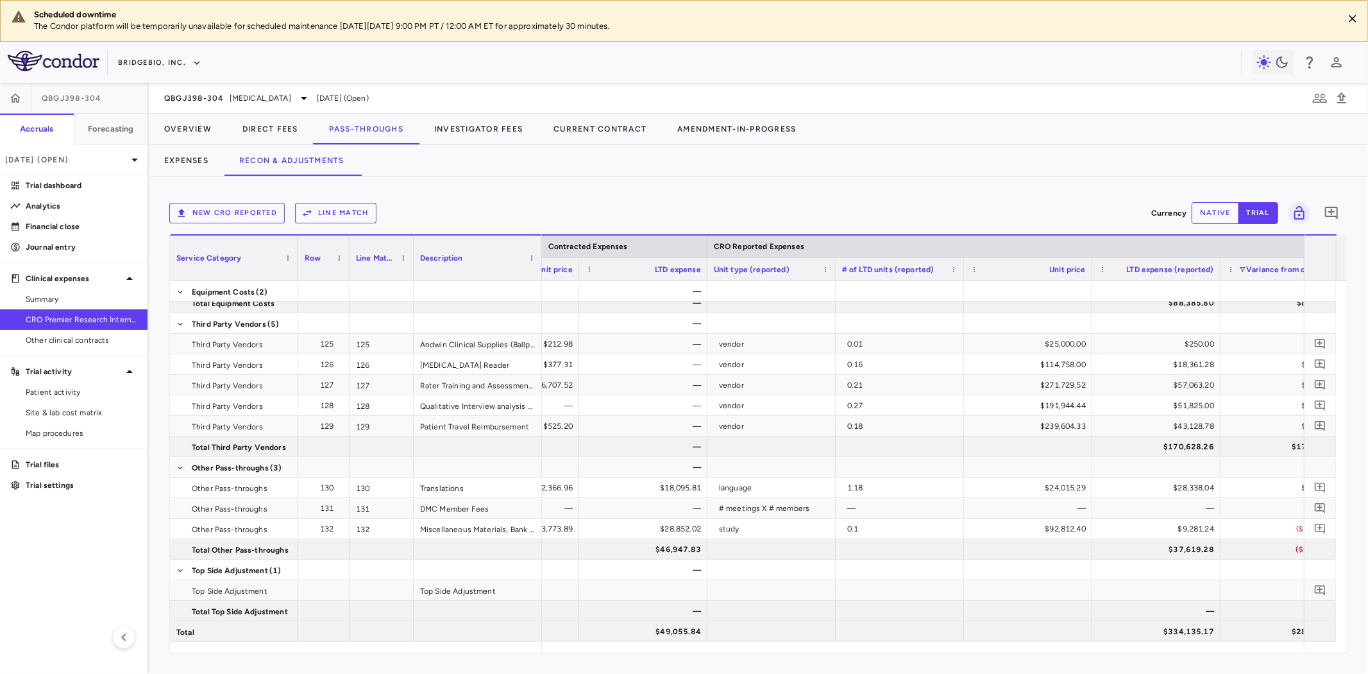
click at [219, 213] on button "New CRO reported" at bounding box center [226, 213] width 115 height 21
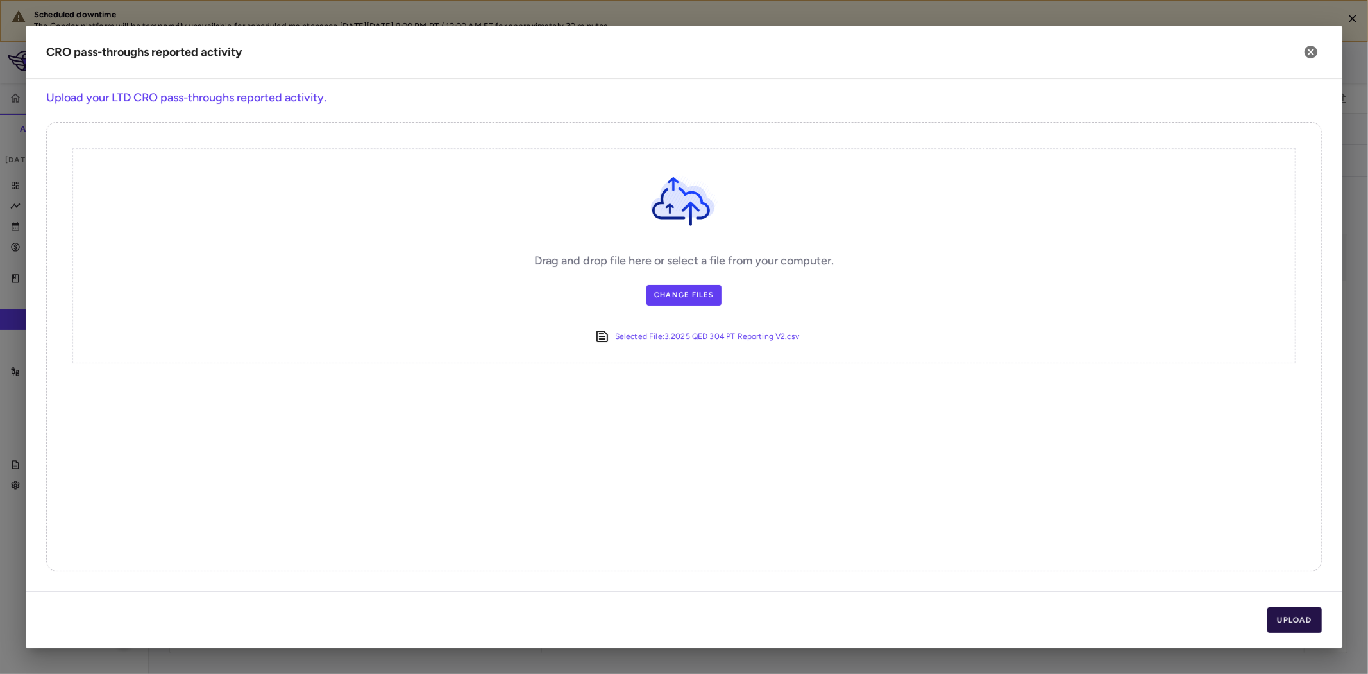
click at [1291, 620] on button "Upload" at bounding box center [1295, 620] width 55 height 26
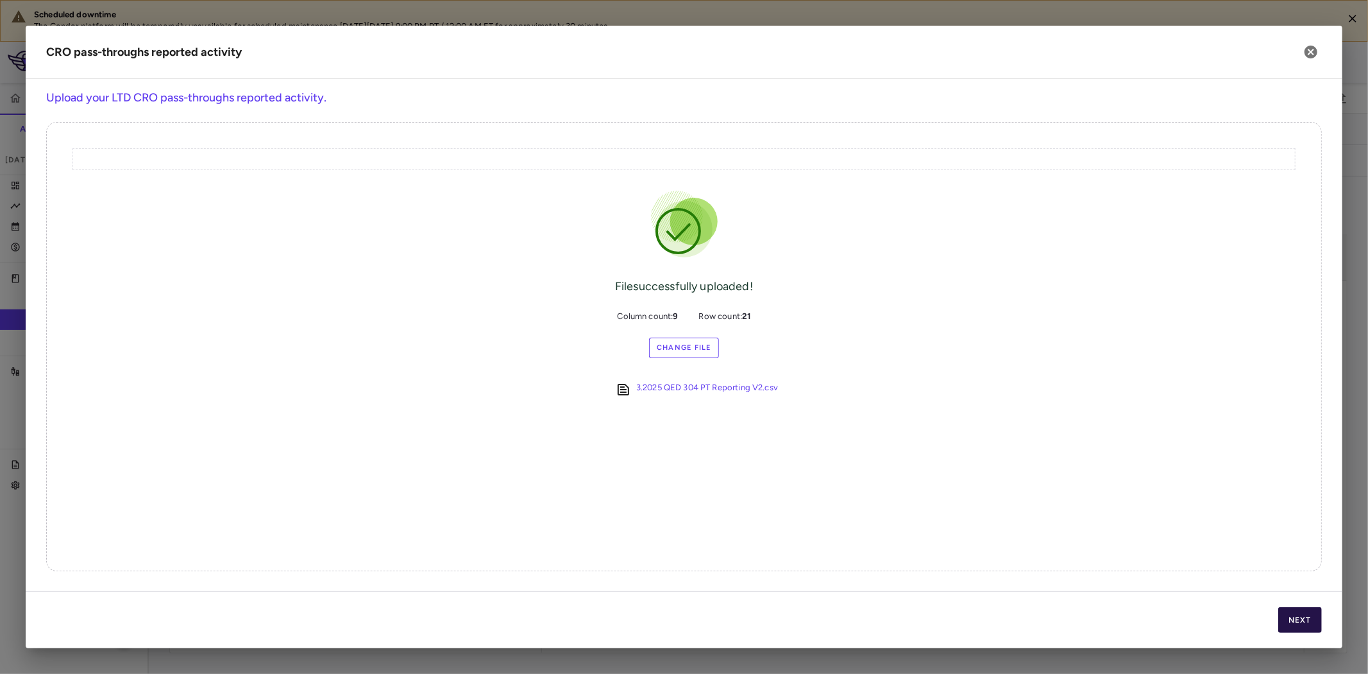
click at [1282, 617] on button "Next" at bounding box center [1301, 620] width 44 height 26
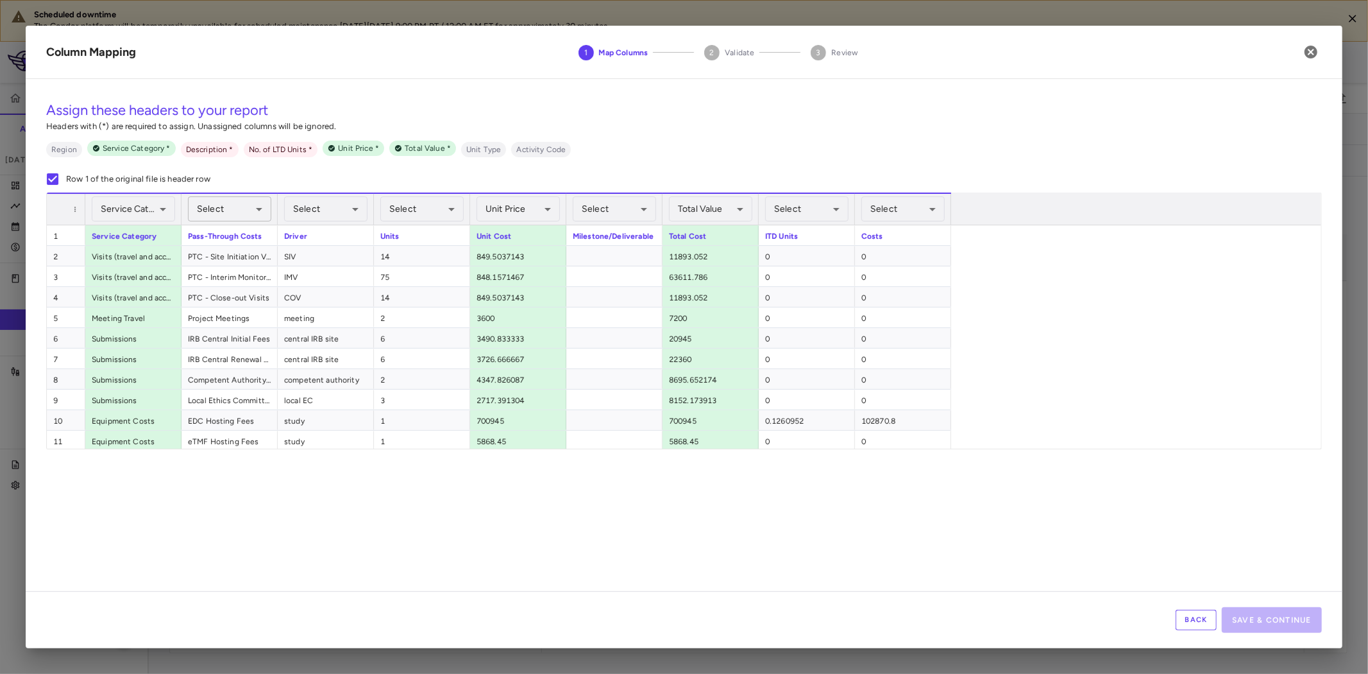
click at [235, 208] on body "Scheduled downtime The Condor platform will be temporarily unavailable for sche…" at bounding box center [684, 337] width 1368 height 674
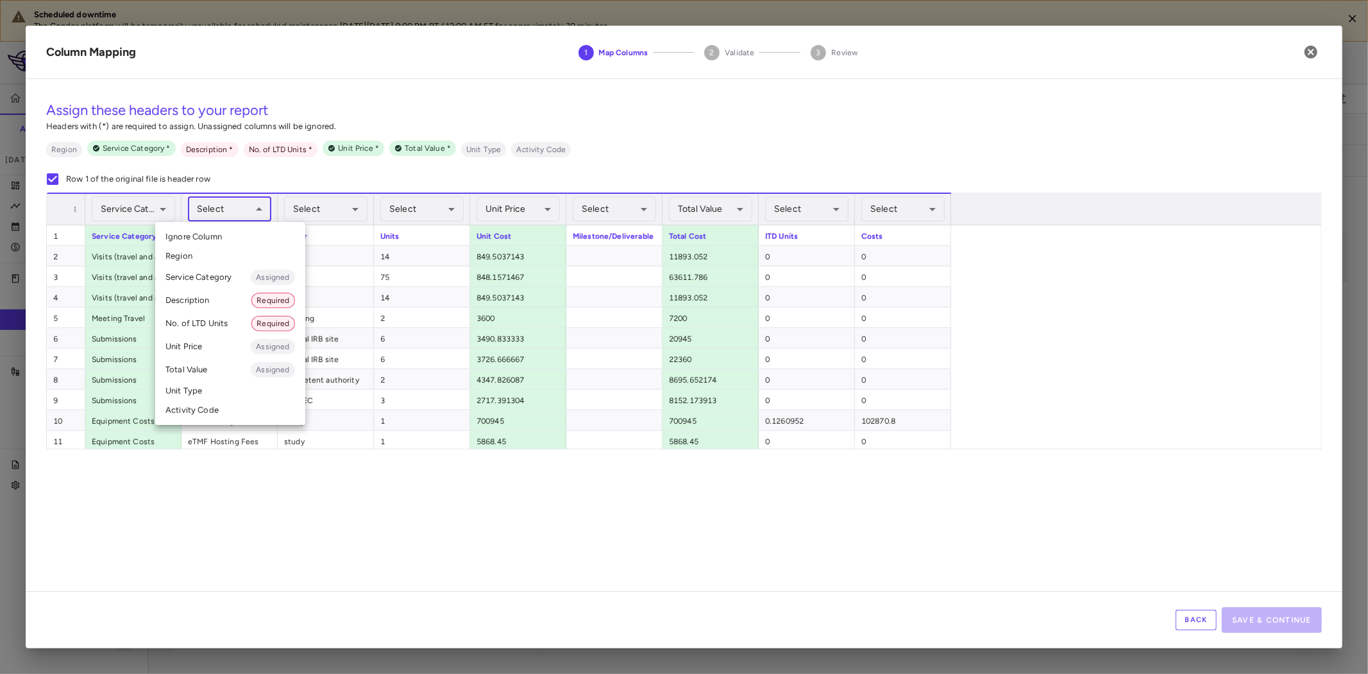
click at [208, 302] on li "Description Required" at bounding box center [230, 300] width 150 height 23
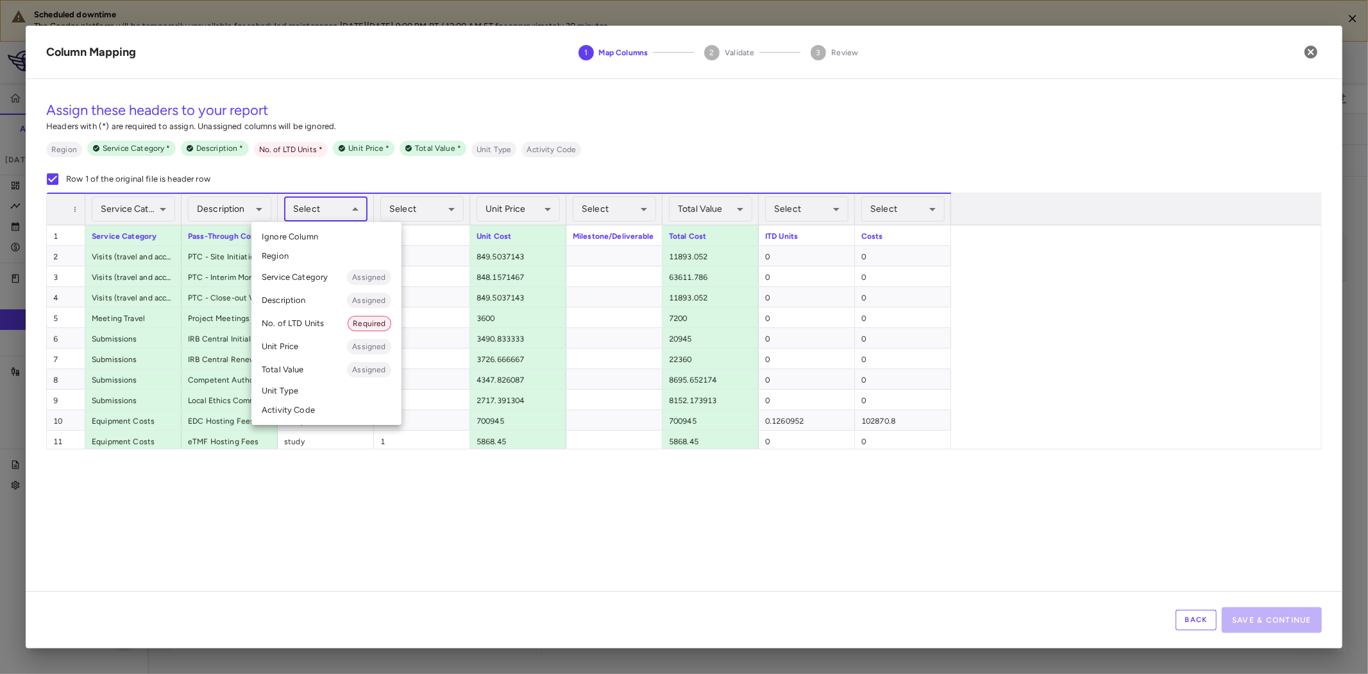
click at [356, 201] on body "Scheduled downtime The Condor platform will be temporarily unavailable for sche…" at bounding box center [684, 337] width 1368 height 674
click at [316, 324] on li "No. of LTD Units Required" at bounding box center [326, 323] width 150 height 23
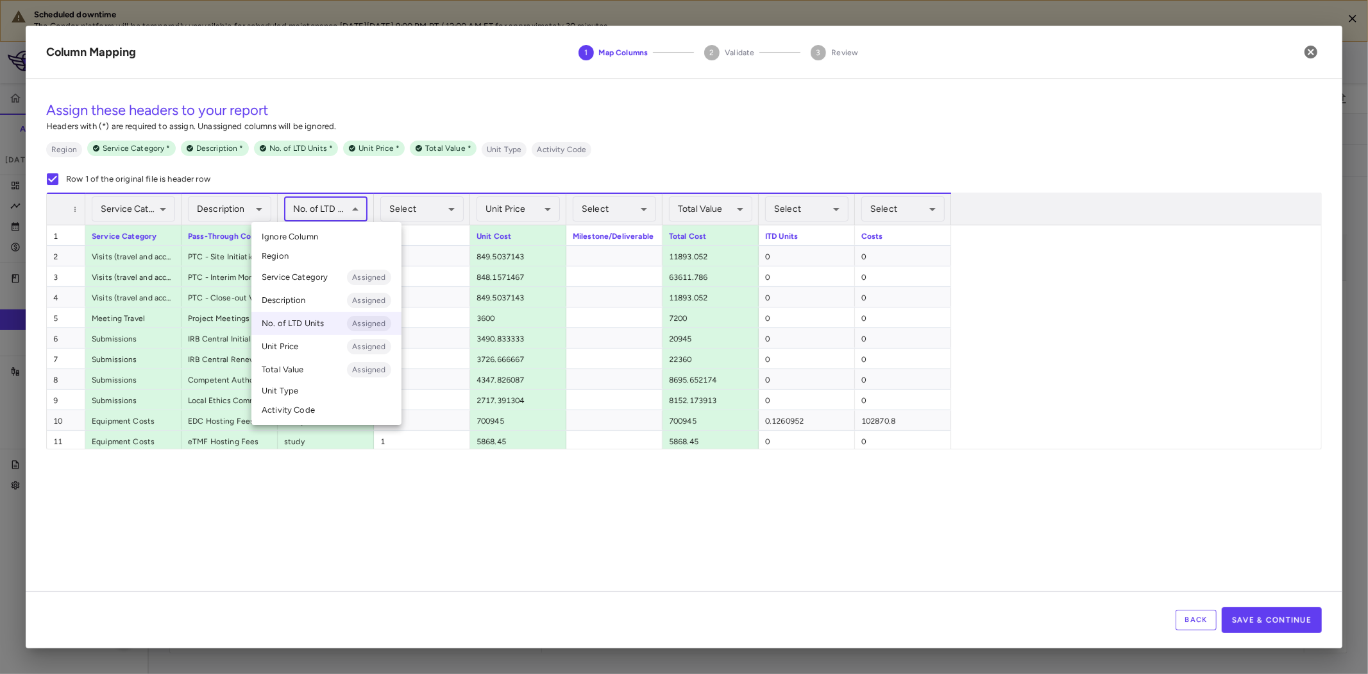
click at [303, 208] on body "Scheduled downtime The Condor platform will be temporarily unavailable for sche…" at bounding box center [684, 337] width 1368 height 674
click at [294, 388] on li "Unit Type" at bounding box center [326, 390] width 150 height 19
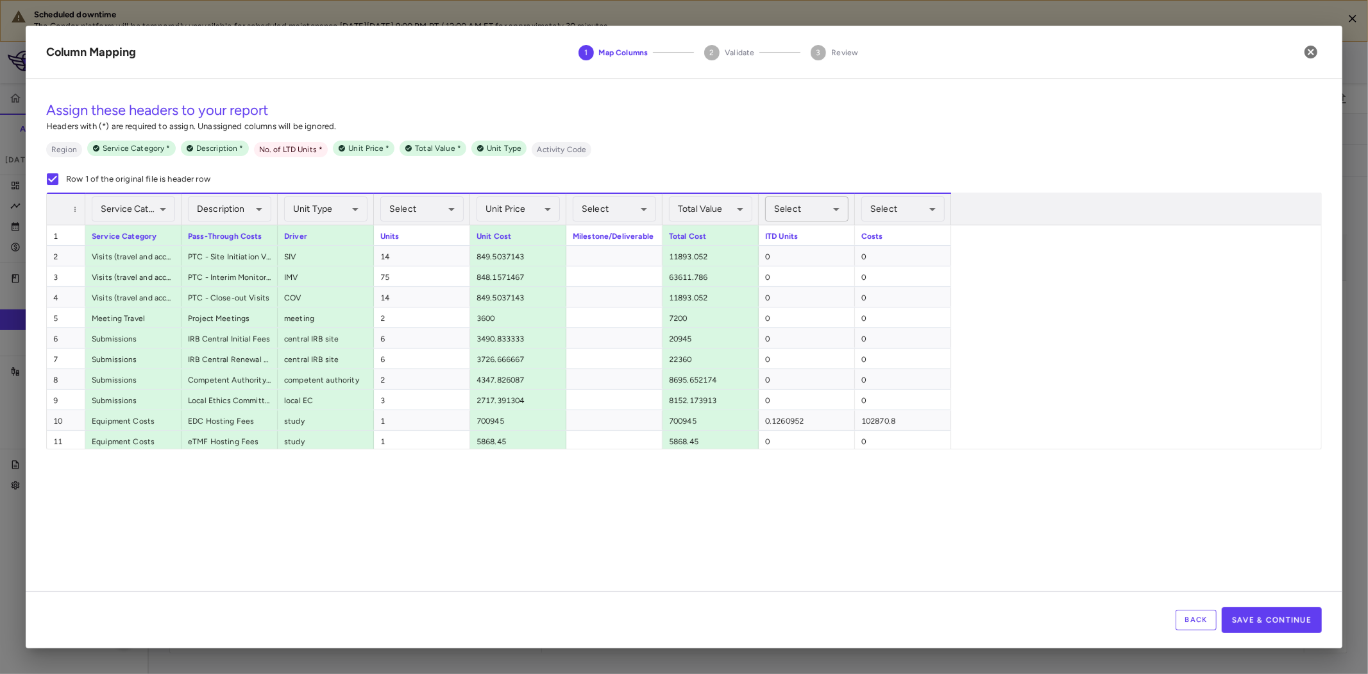
click at [822, 209] on body "Scheduled downtime The Condor platform will be temporarily unavailable for sche…" at bounding box center [684, 337] width 1368 height 674
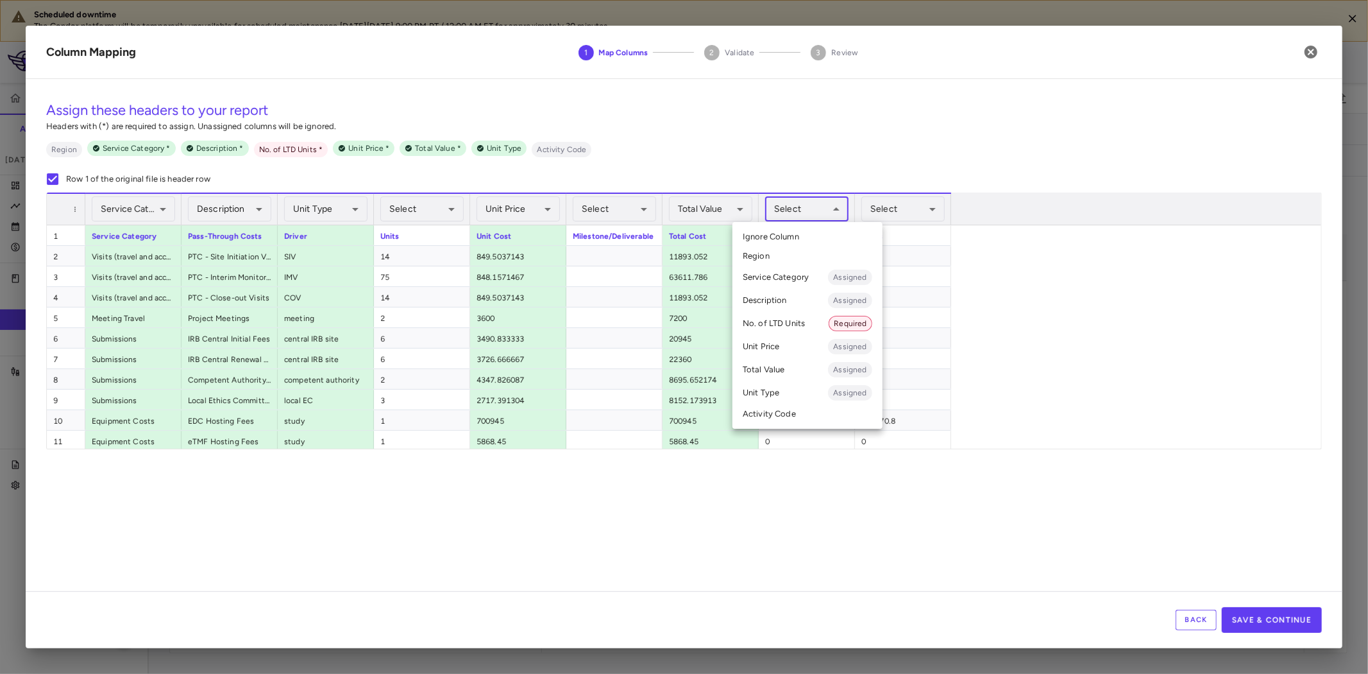
click at [810, 327] on li "No. of LTD Units Required" at bounding box center [808, 323] width 150 height 23
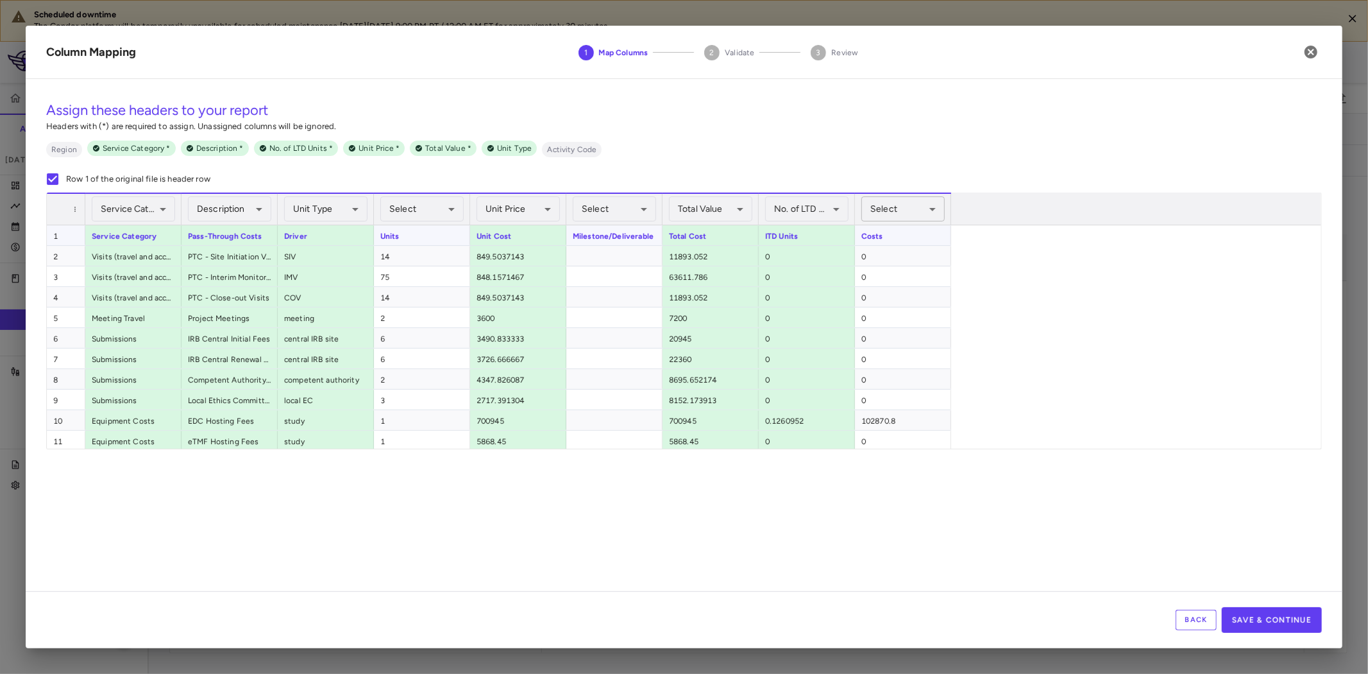
click at [898, 208] on body "Scheduled downtime The Condor platform will be temporarily unavailable for sche…" at bounding box center [684, 337] width 1368 height 674
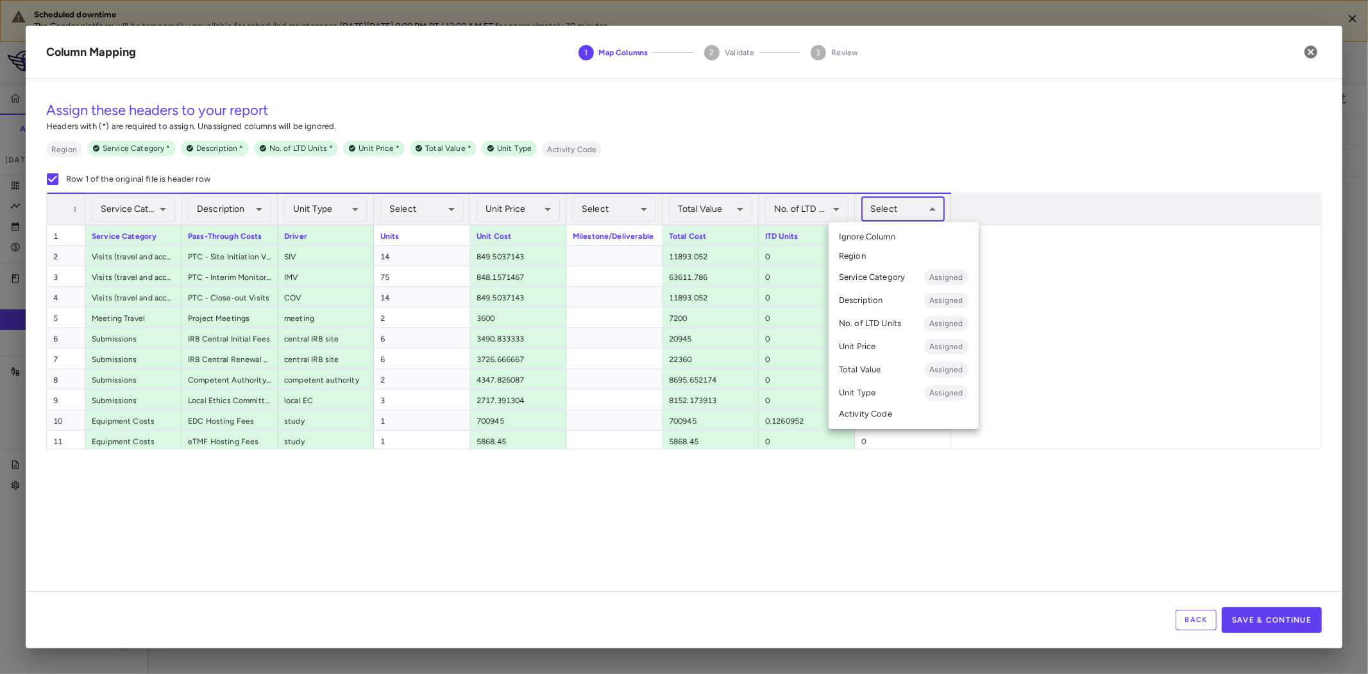
click at [863, 372] on li "Total Value Assigned" at bounding box center [904, 369] width 150 height 23
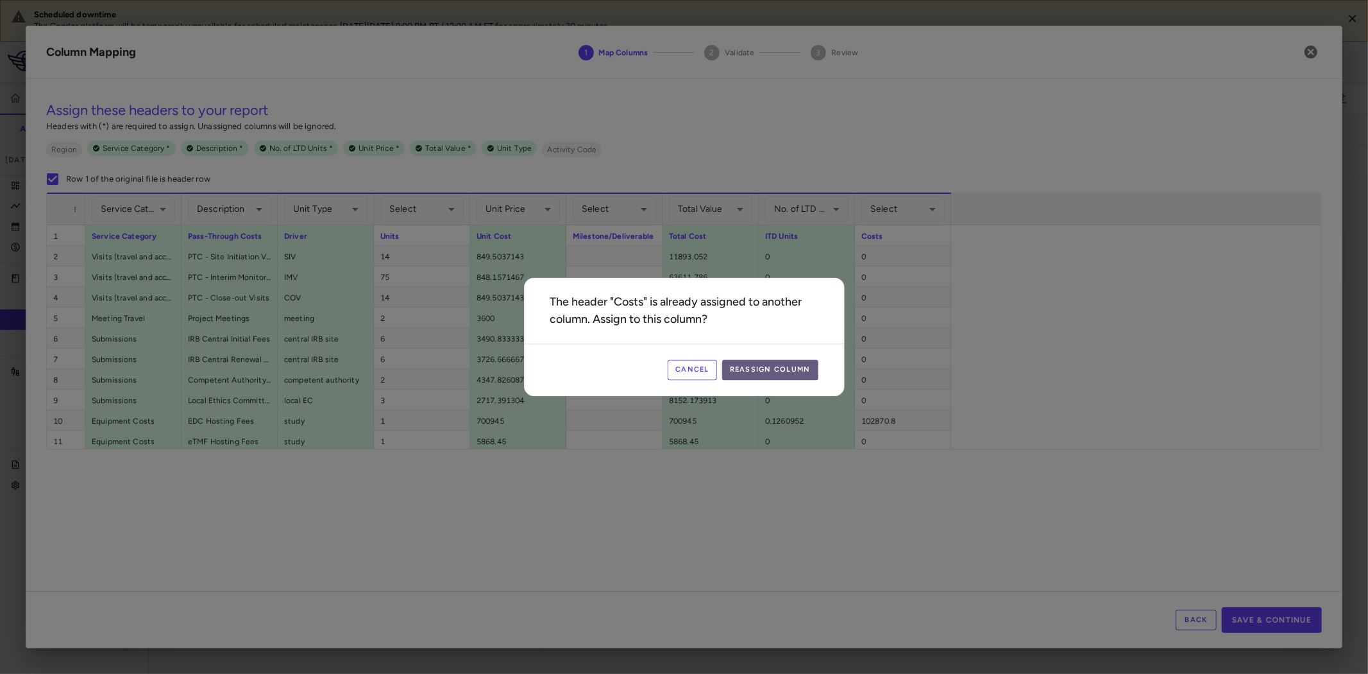
click at [767, 373] on button "Reassign Column" at bounding box center [770, 370] width 96 height 21
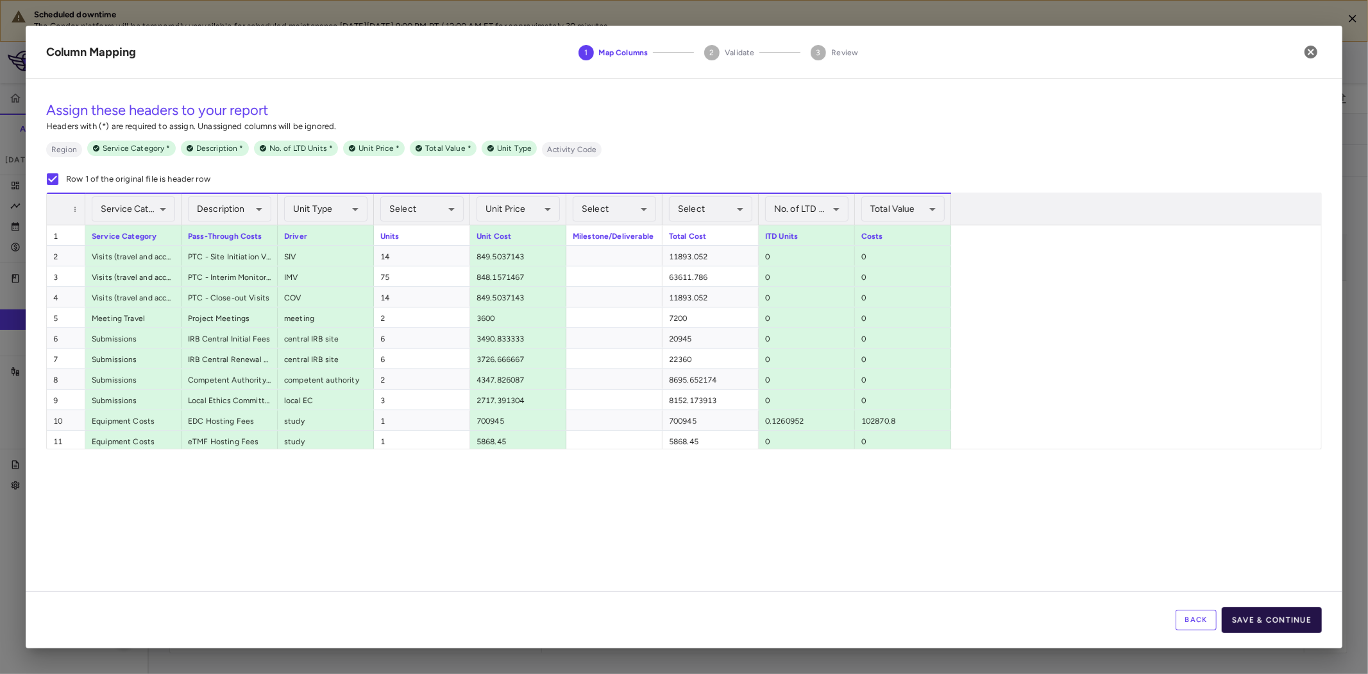
click at [1295, 617] on button "Save & Continue" at bounding box center [1272, 620] width 100 height 26
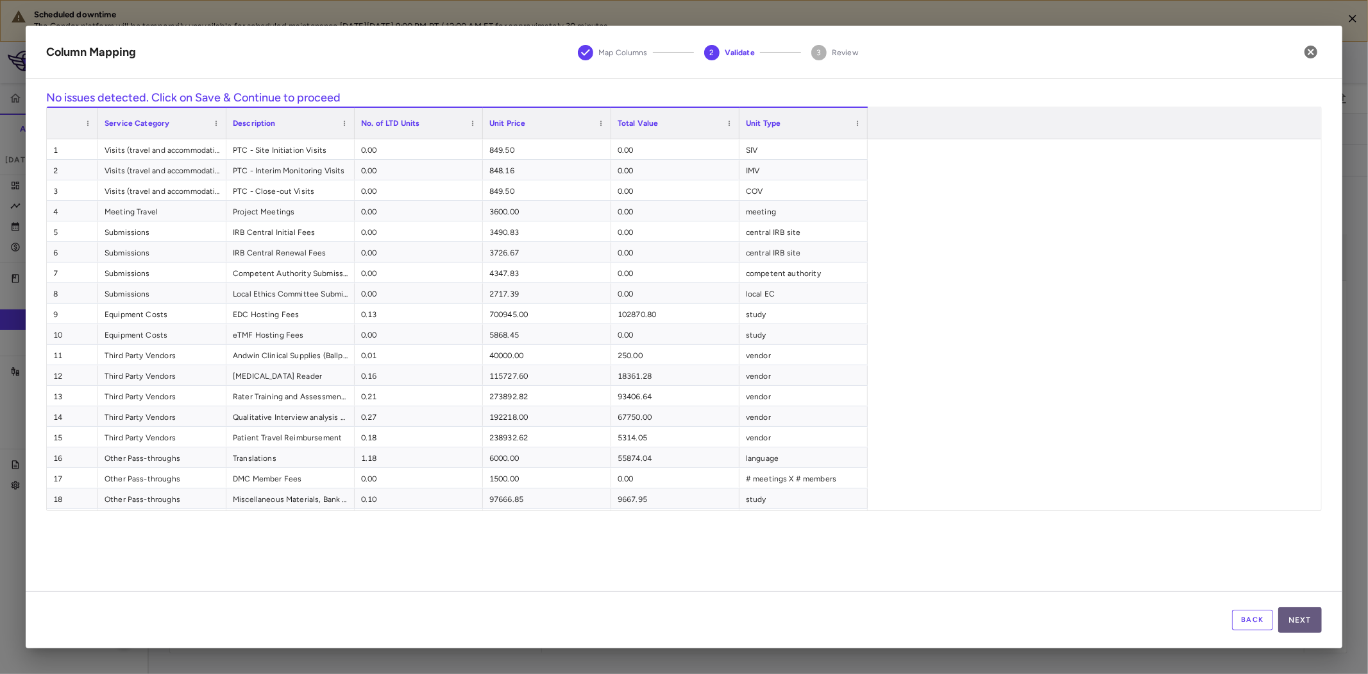
click at [1295, 613] on button "Next" at bounding box center [1301, 620] width 44 height 26
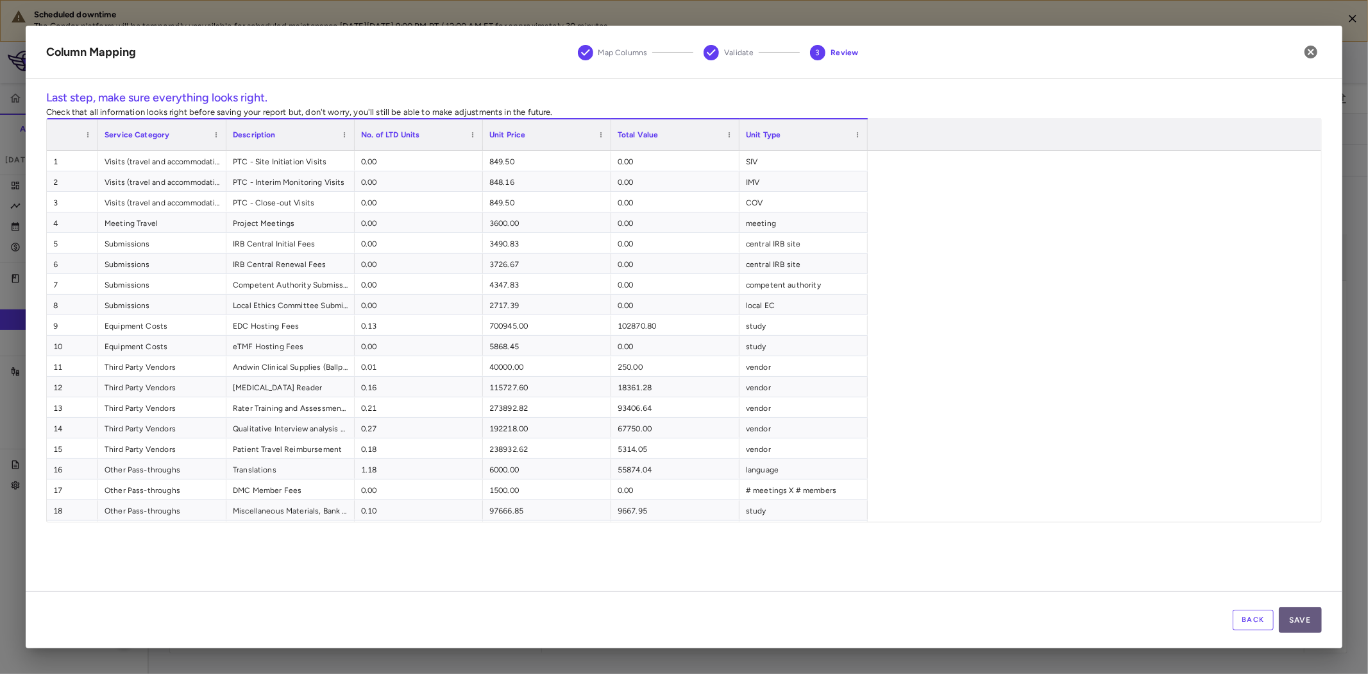
click at [1301, 618] on button "Save" at bounding box center [1300, 620] width 43 height 26
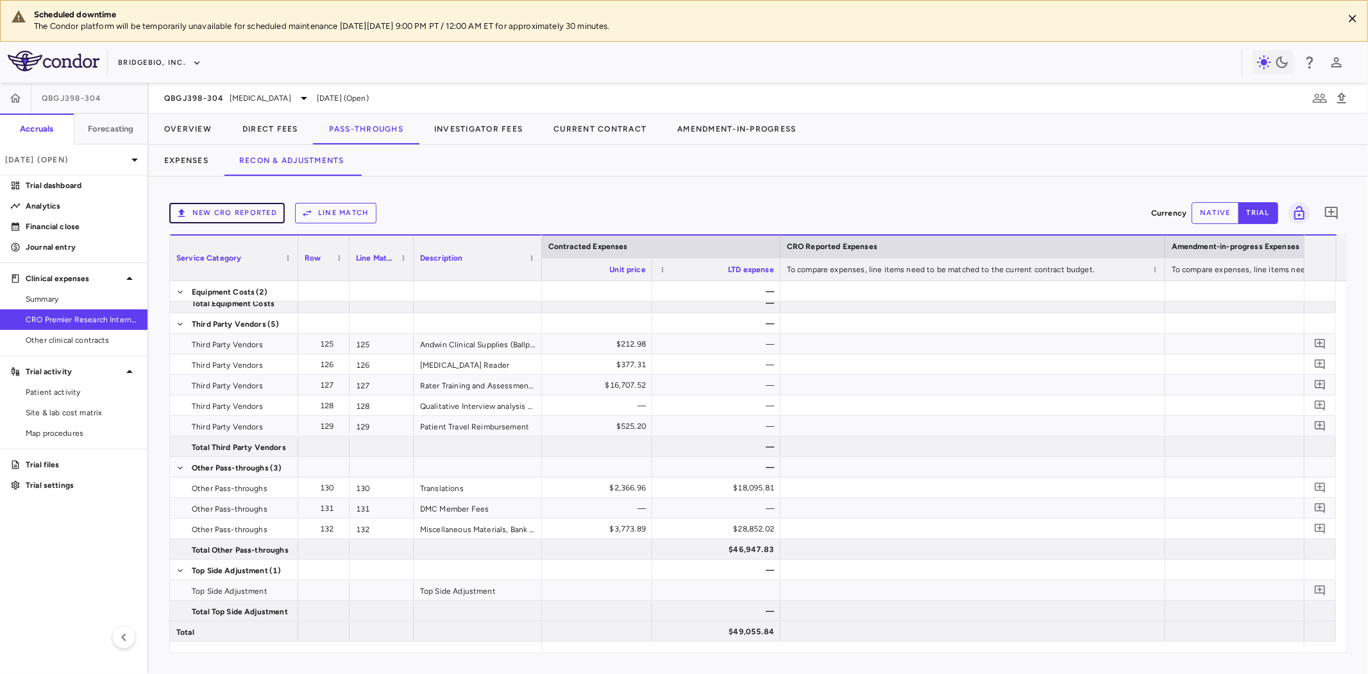
scroll to position [0, 1005]
click at [356, 212] on button "Line Match" at bounding box center [335, 213] width 81 height 21
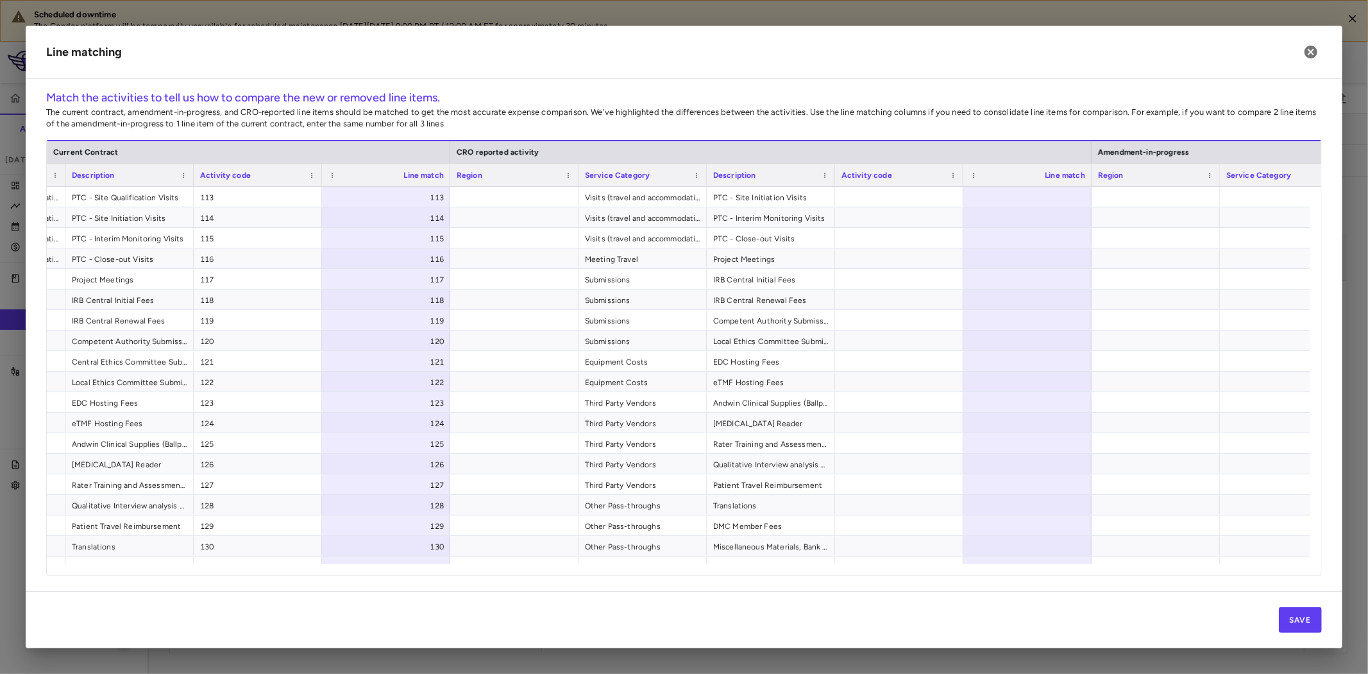
scroll to position [0, 277]
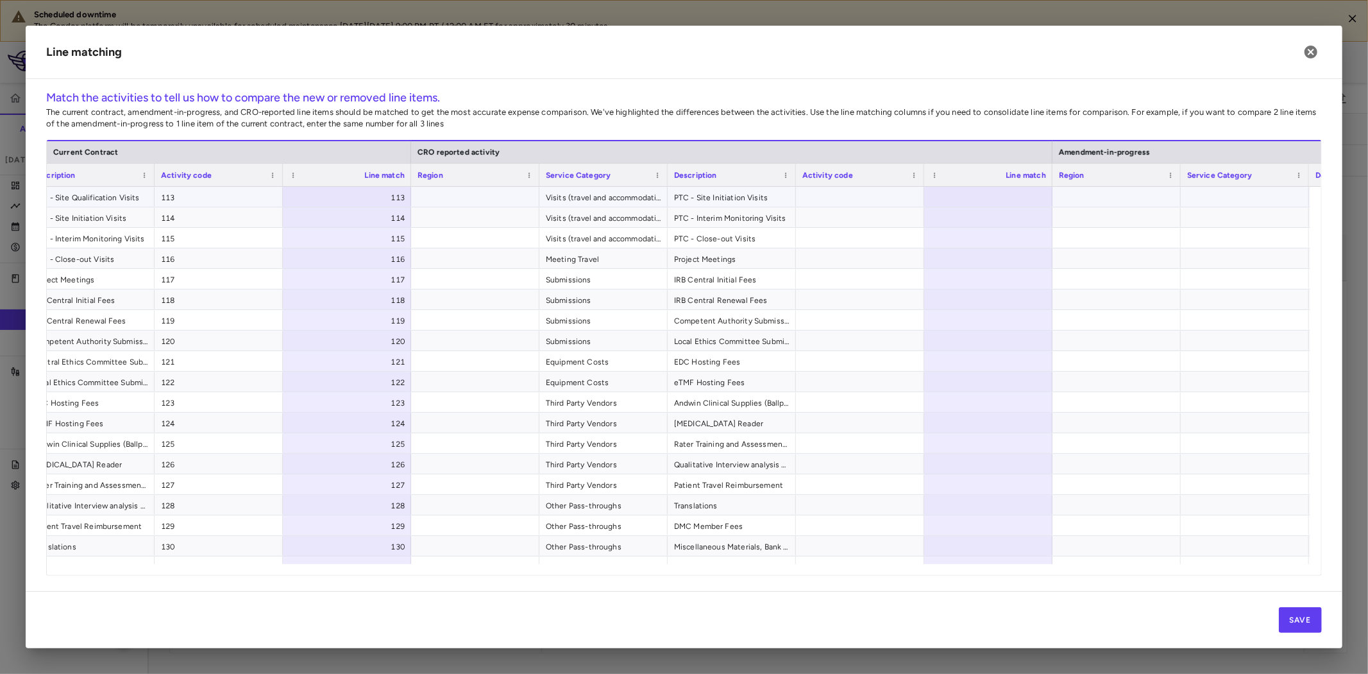
click at [946, 191] on div at bounding box center [988, 197] width 128 height 20
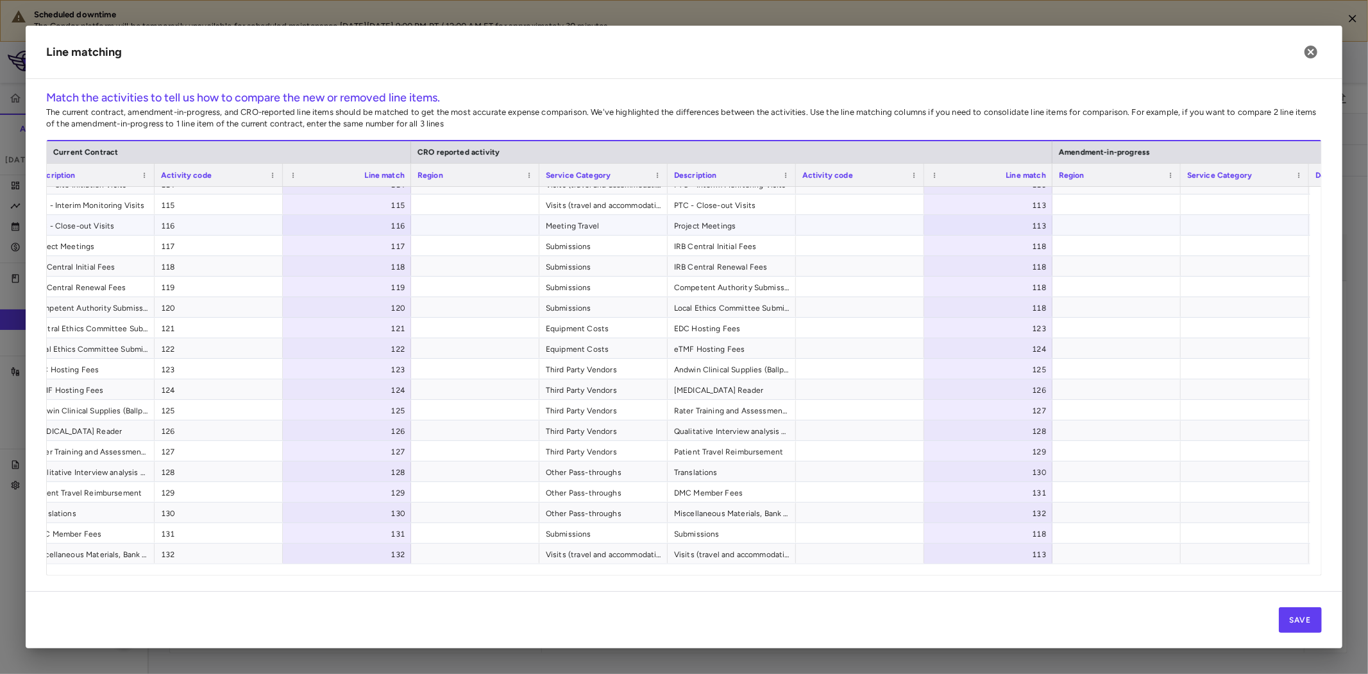
click at [980, 226] on div "113" at bounding box center [991, 226] width 110 height 21
drag, startPoint x: 975, startPoint y: 225, endPoint x: 1079, endPoint y: 233, distance: 104.3
click at [1079, 233] on div "Visits (travel and accommodation costs) PTC - Close-out Visits 116 116 Meeting …" at bounding box center [732, 225] width 1925 height 21
type input "***"
click at [1111, 248] on div at bounding box center [1117, 245] width 128 height 20
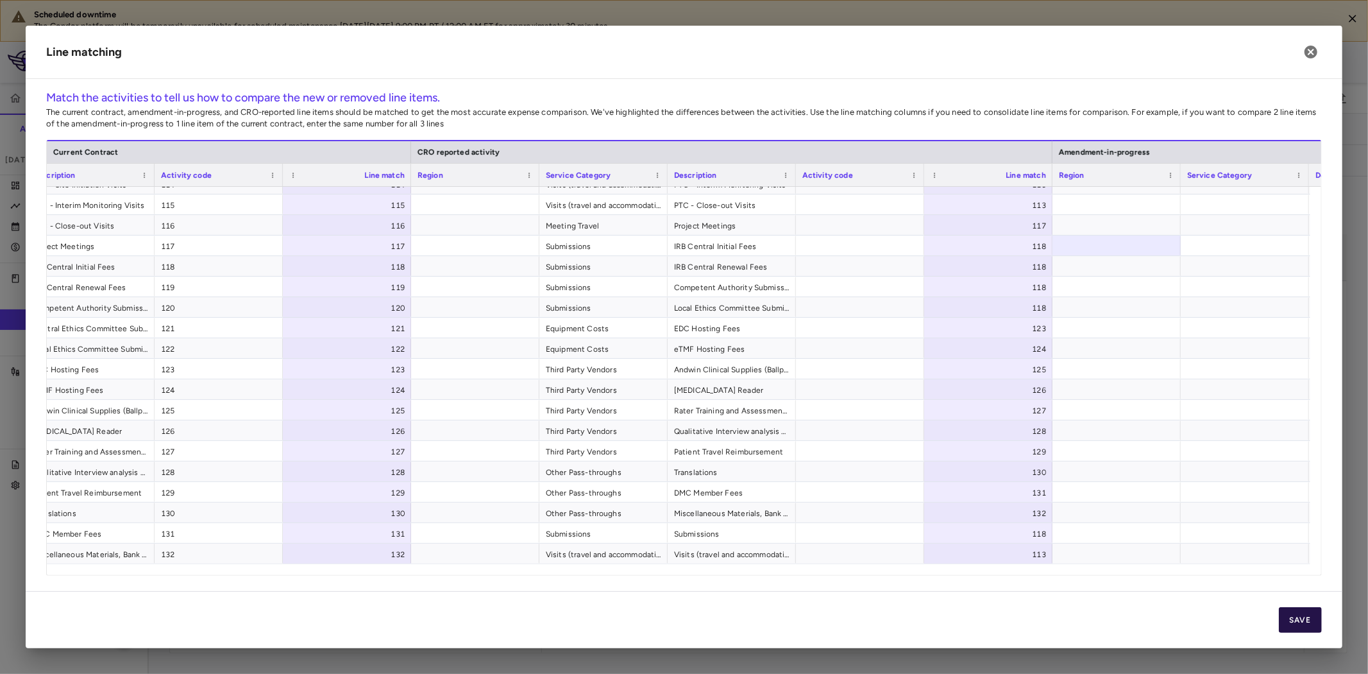
click at [1296, 618] on button "Save" at bounding box center [1300, 620] width 43 height 26
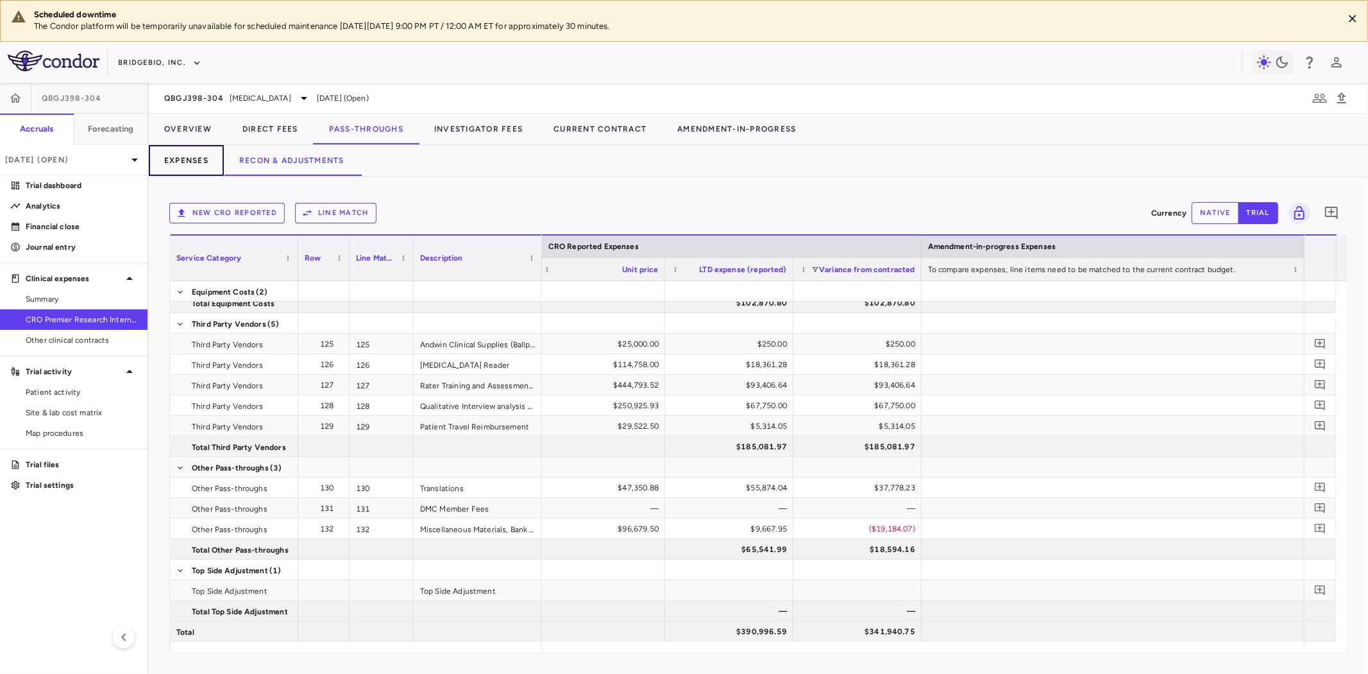
click at [187, 162] on button "Expenses" at bounding box center [186, 160] width 75 height 31
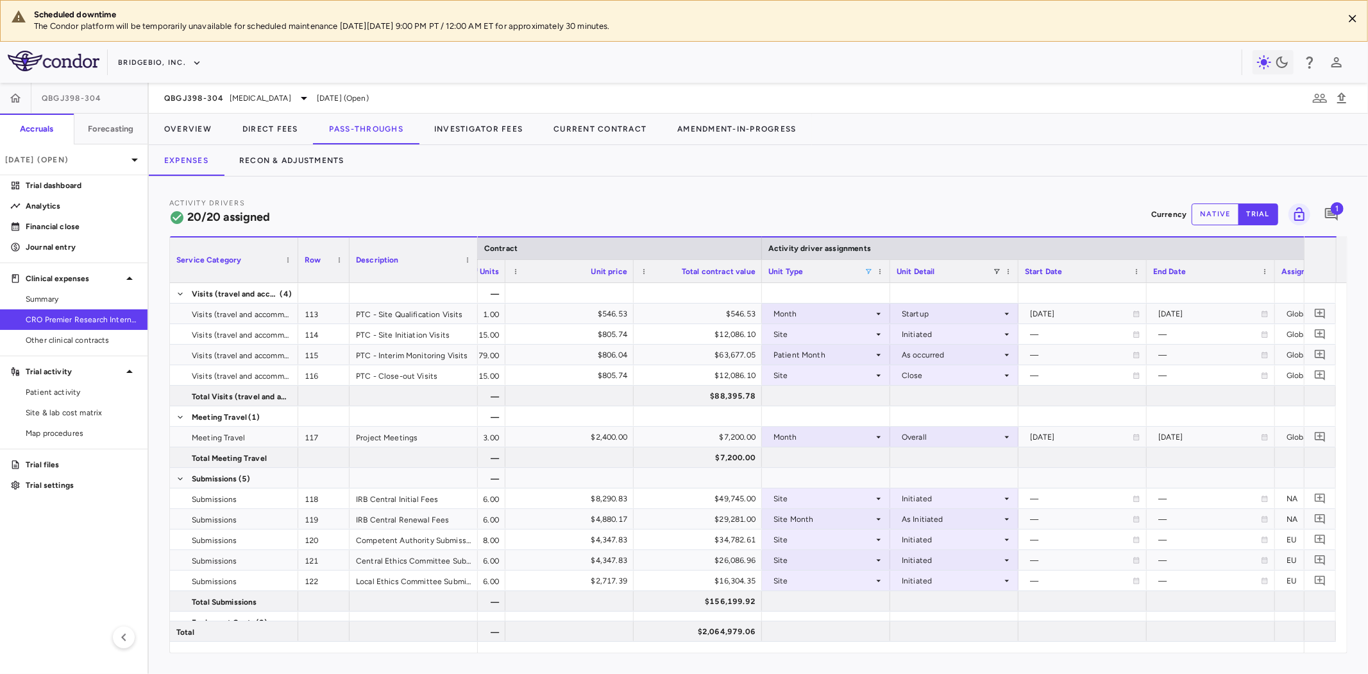
click at [867, 271] on span at bounding box center [869, 272] width 8 height 8
click at [883, 312] on div "(Select All)" at bounding box center [930, 318] width 121 height 15
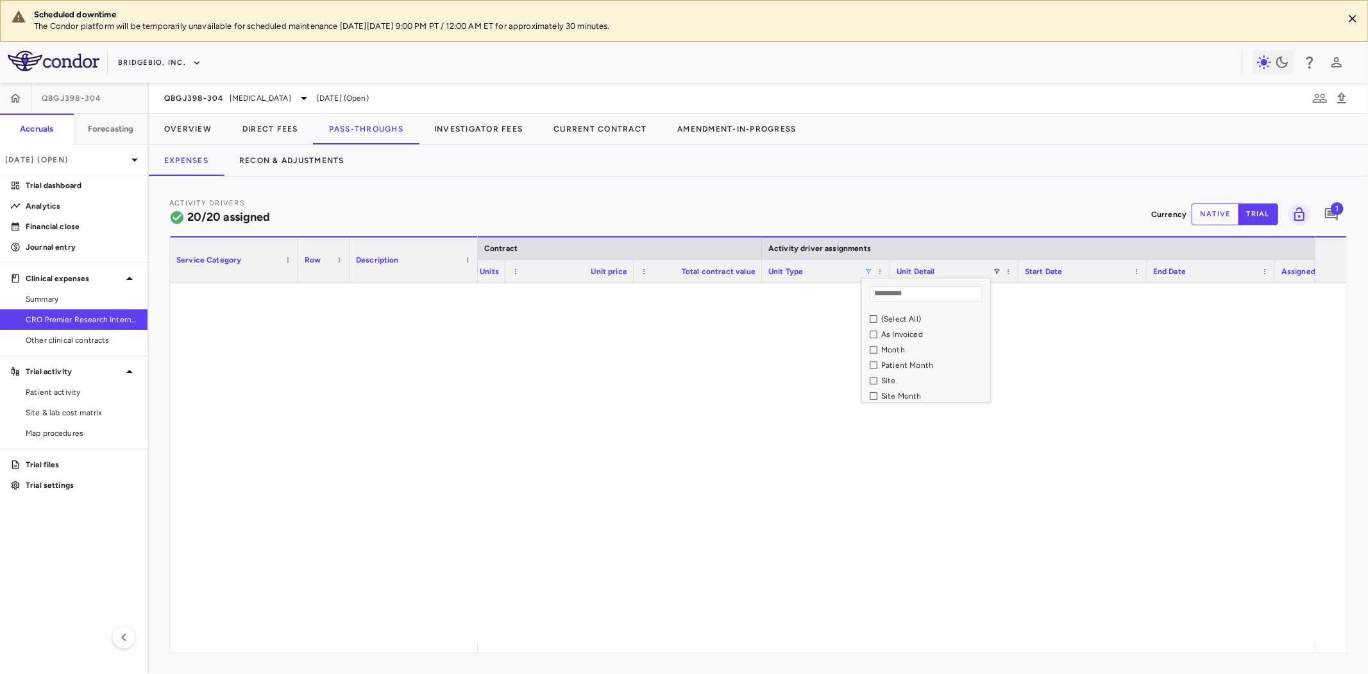
click at [880, 334] on div "As Invoiced" at bounding box center [930, 334] width 121 height 15
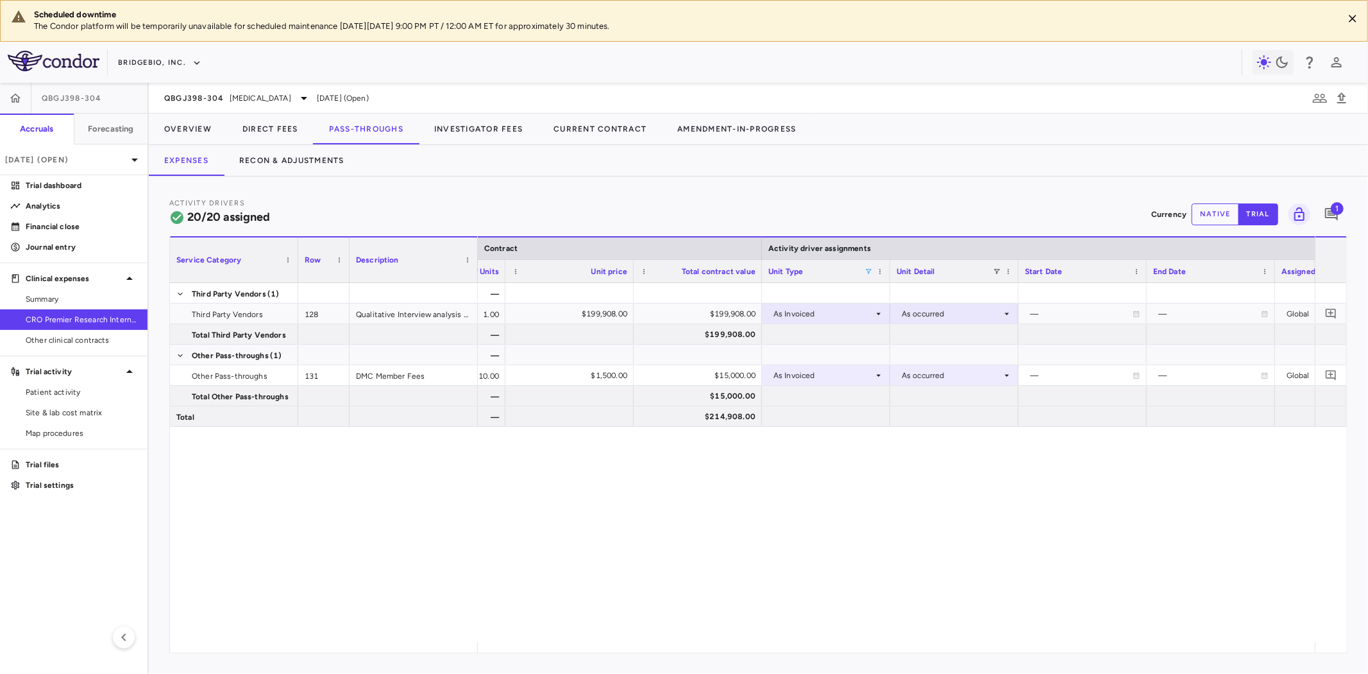
click at [774, 552] on div "— — vendor 1.00 $199,908.00 $199,908.00 As Invoiced As occurred — — Global — — …" at bounding box center [896, 462] width 837 height 359
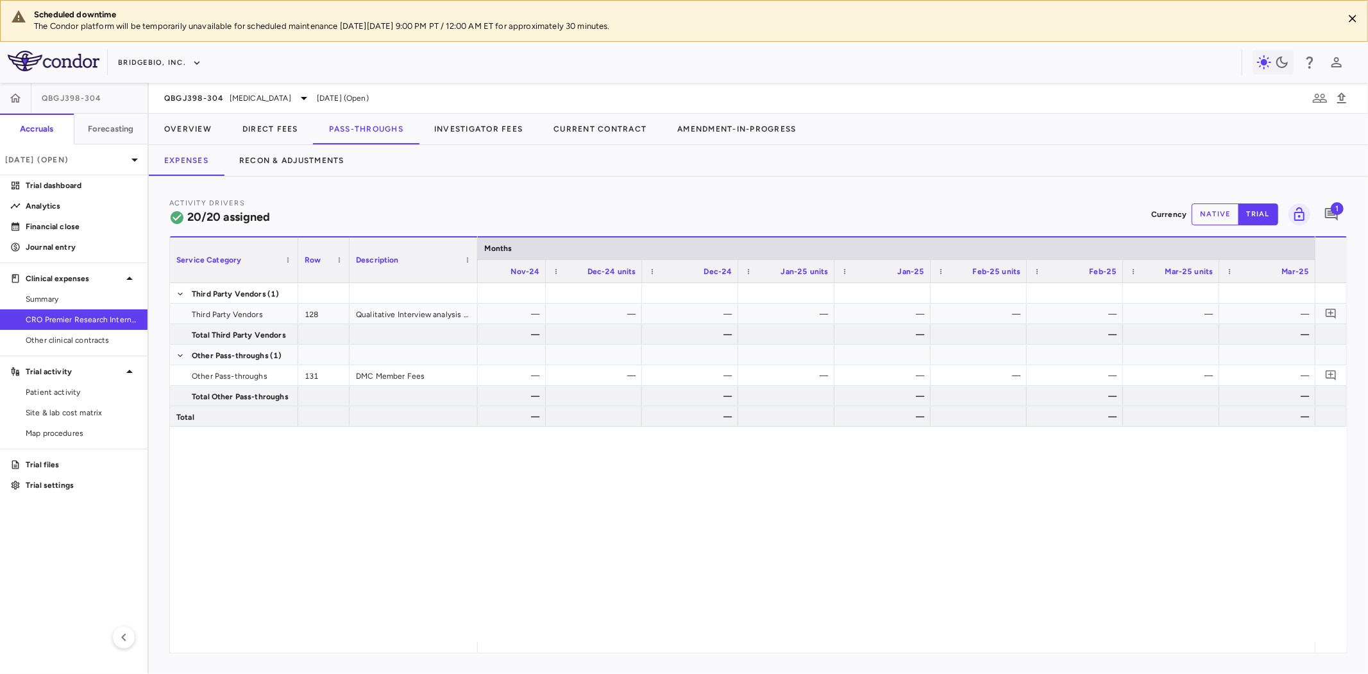
click at [1220, 206] on button "native" at bounding box center [1215, 214] width 47 height 22
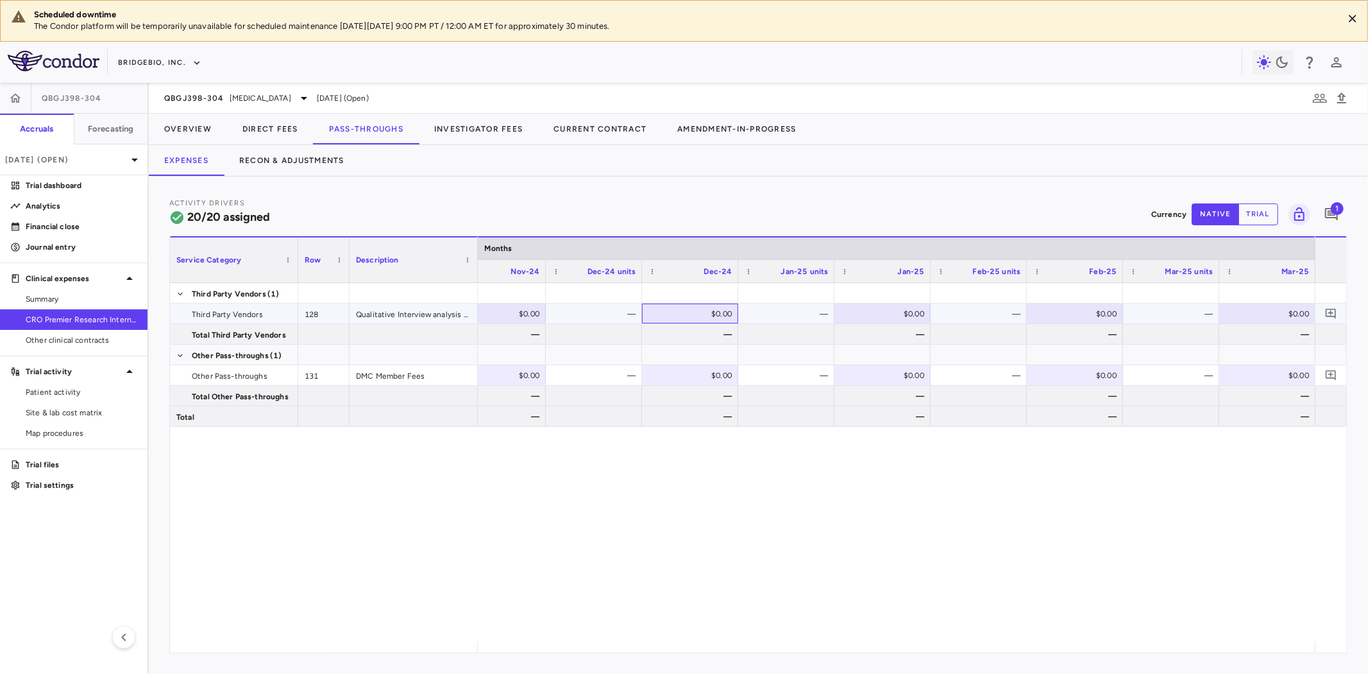
click at [706, 312] on div "$0.00" at bounding box center [693, 313] width 78 height 21
type input "****"
click at [877, 310] on div "$0.00" at bounding box center [885, 313] width 78 height 21
click at [883, 313] on div "$0.00" at bounding box center [885, 313] width 78 height 21
type input "*****"
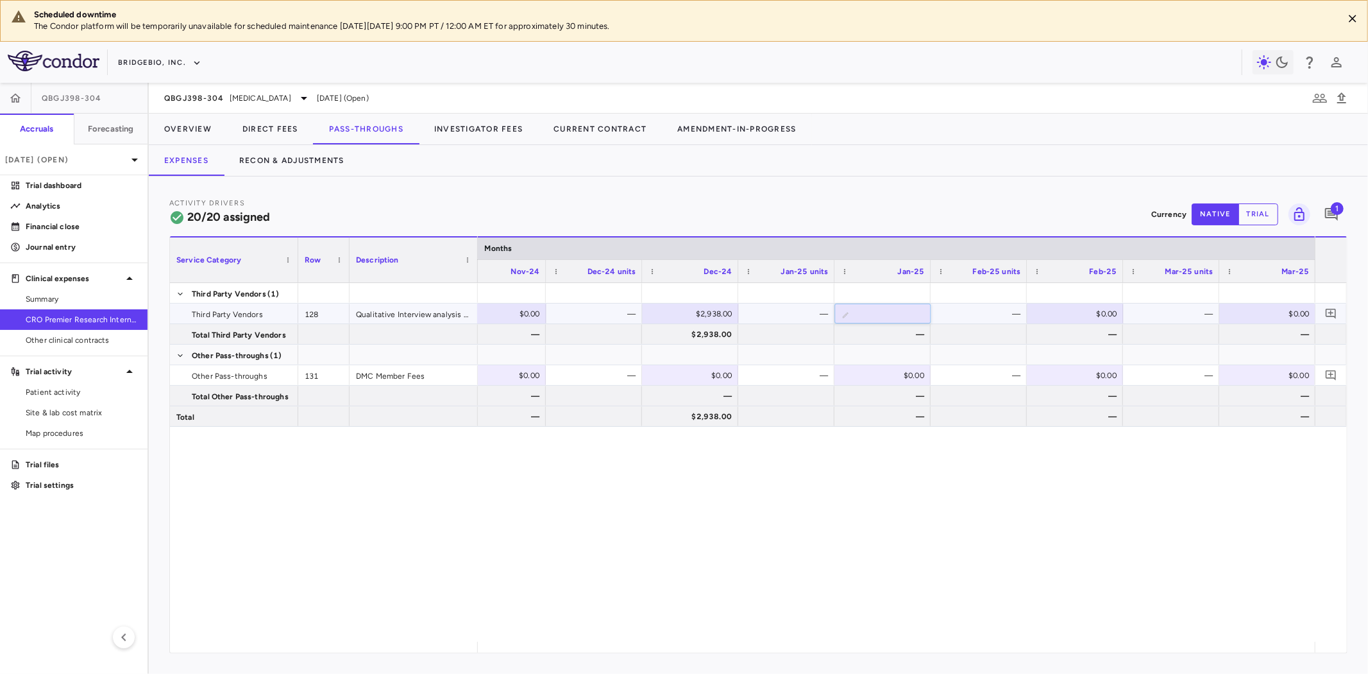
click at [1068, 313] on div "$0.00" at bounding box center [1078, 313] width 78 height 21
click at [1067, 315] on div "$0.00" at bounding box center [1078, 313] width 78 height 21
type input "****"
click at [1259, 317] on div "$0.00" at bounding box center [1270, 313] width 78 height 21
click at [1261, 314] on div "$0.00" at bounding box center [1270, 313] width 78 height 21
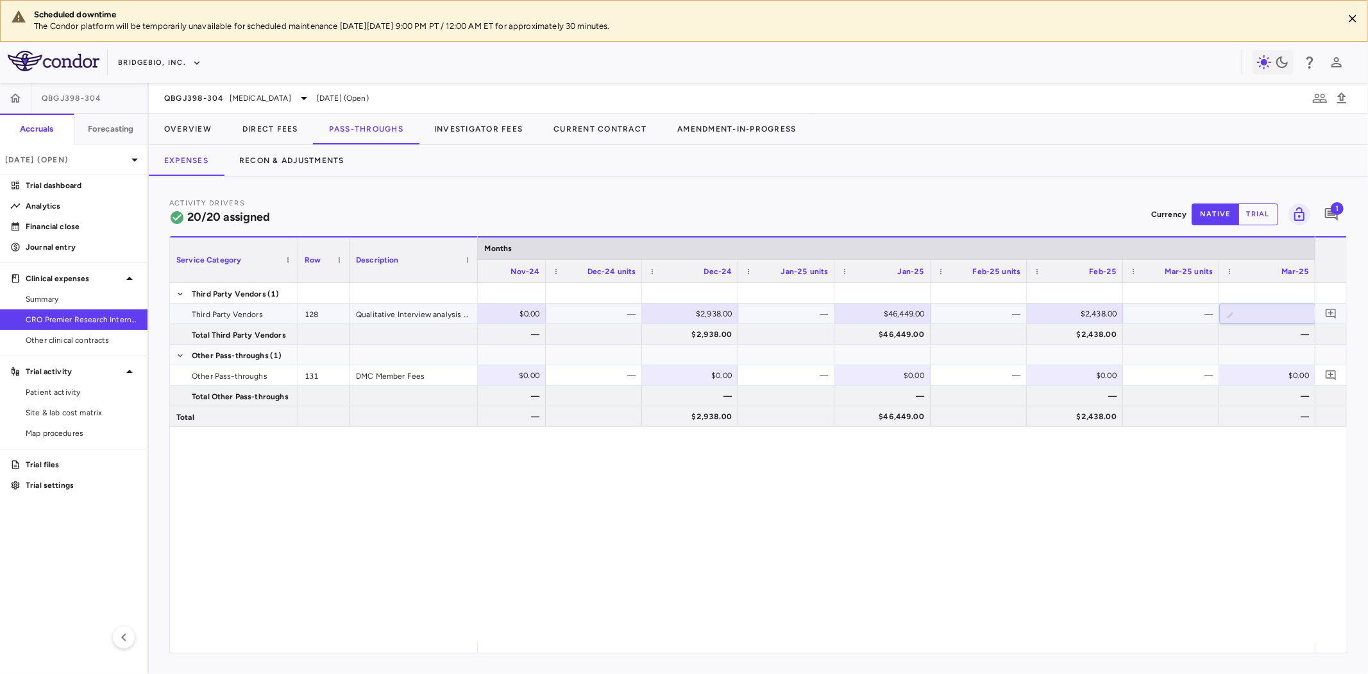
type input "*****"
click at [411, 342] on div at bounding box center [414, 334] width 128 height 20
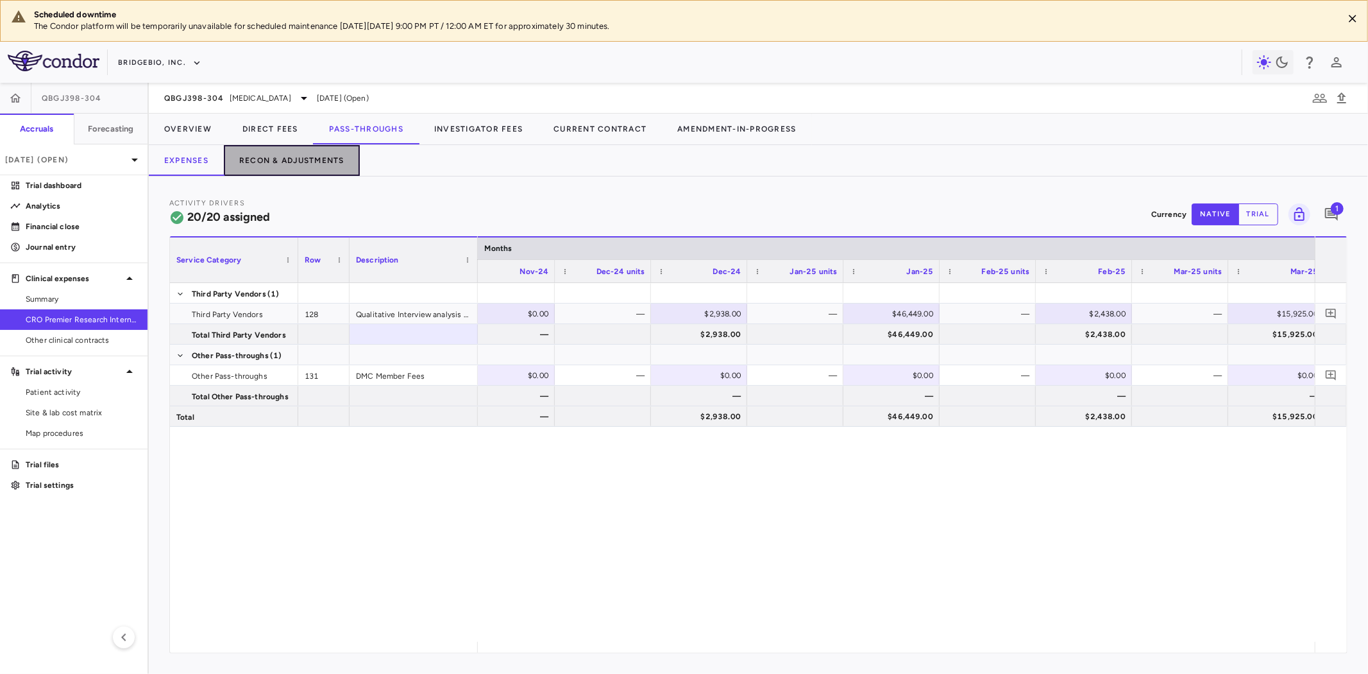
click at [317, 158] on button "Recon & Adjustments" at bounding box center [292, 160] width 136 height 31
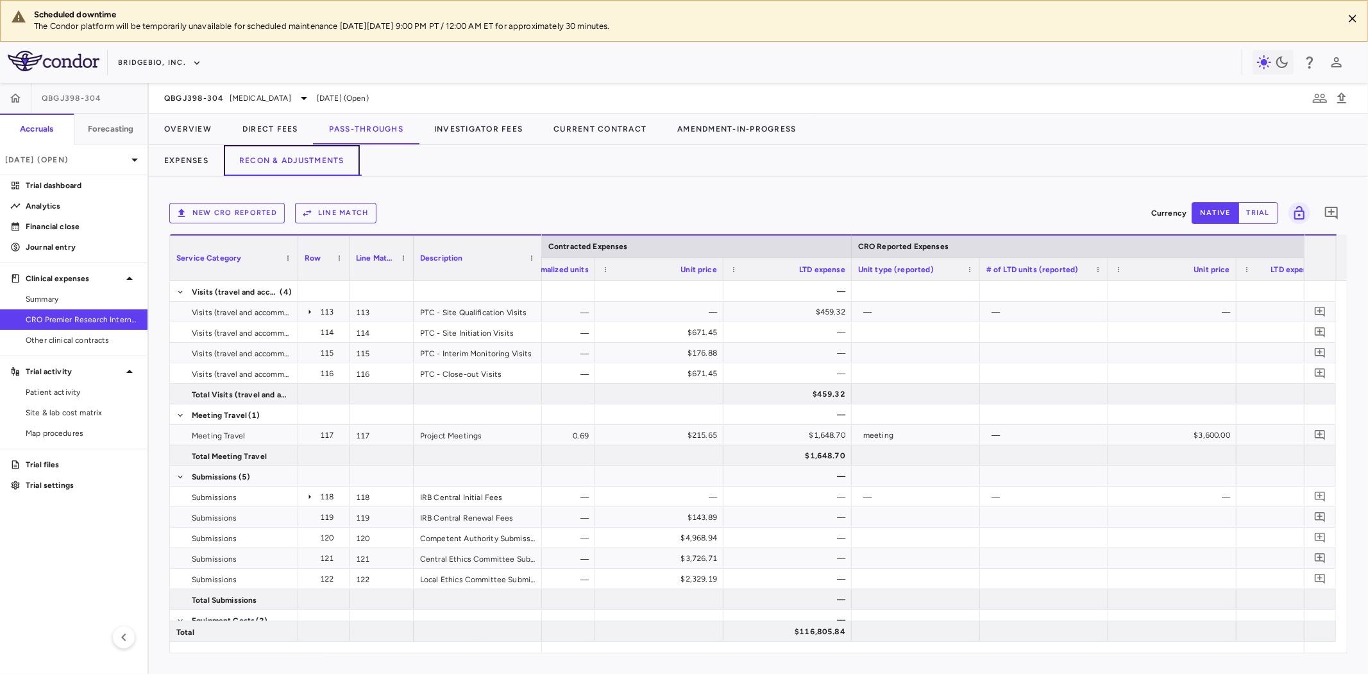
scroll to position [0, 1221]
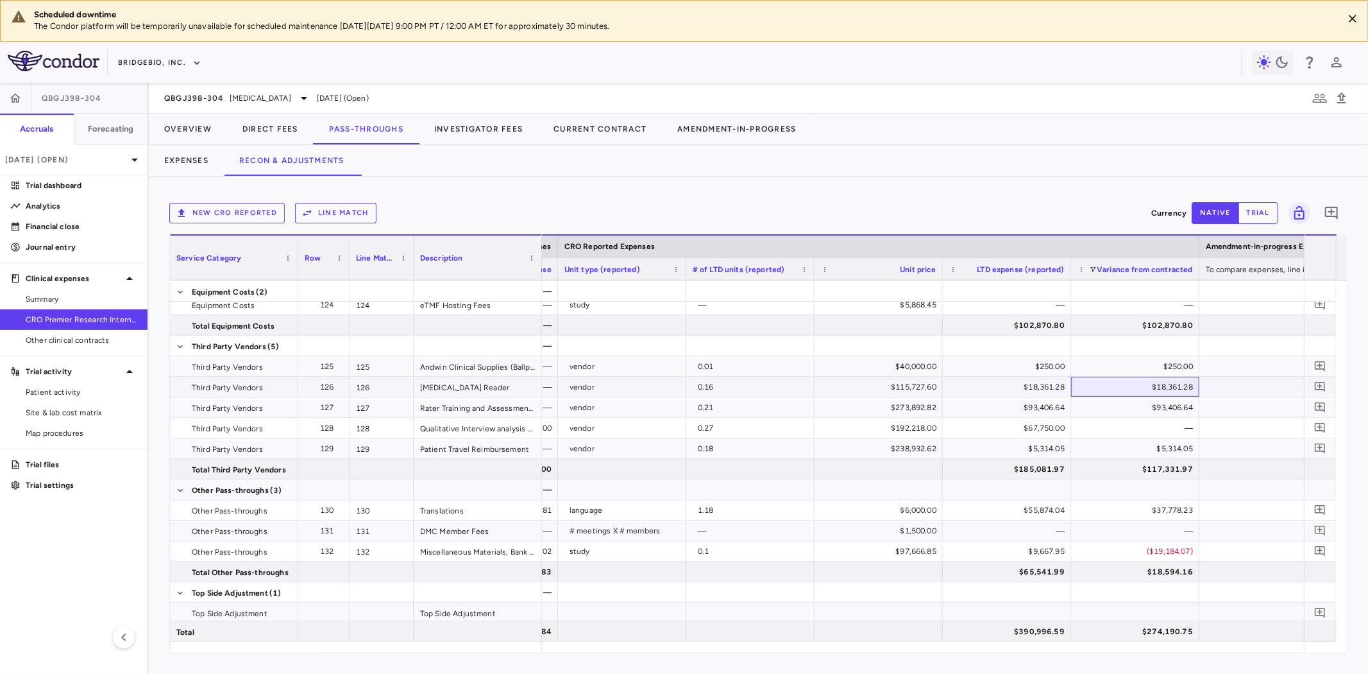
click at [1175, 383] on div "$18,361.28" at bounding box center [1138, 387] width 110 height 21
click at [1184, 402] on div "$93,406.64" at bounding box center [1138, 407] width 110 height 21
click at [1158, 443] on div "$5,314.05" at bounding box center [1138, 448] width 110 height 21
click at [1155, 400] on div "$93,406.64" at bounding box center [1138, 407] width 110 height 21
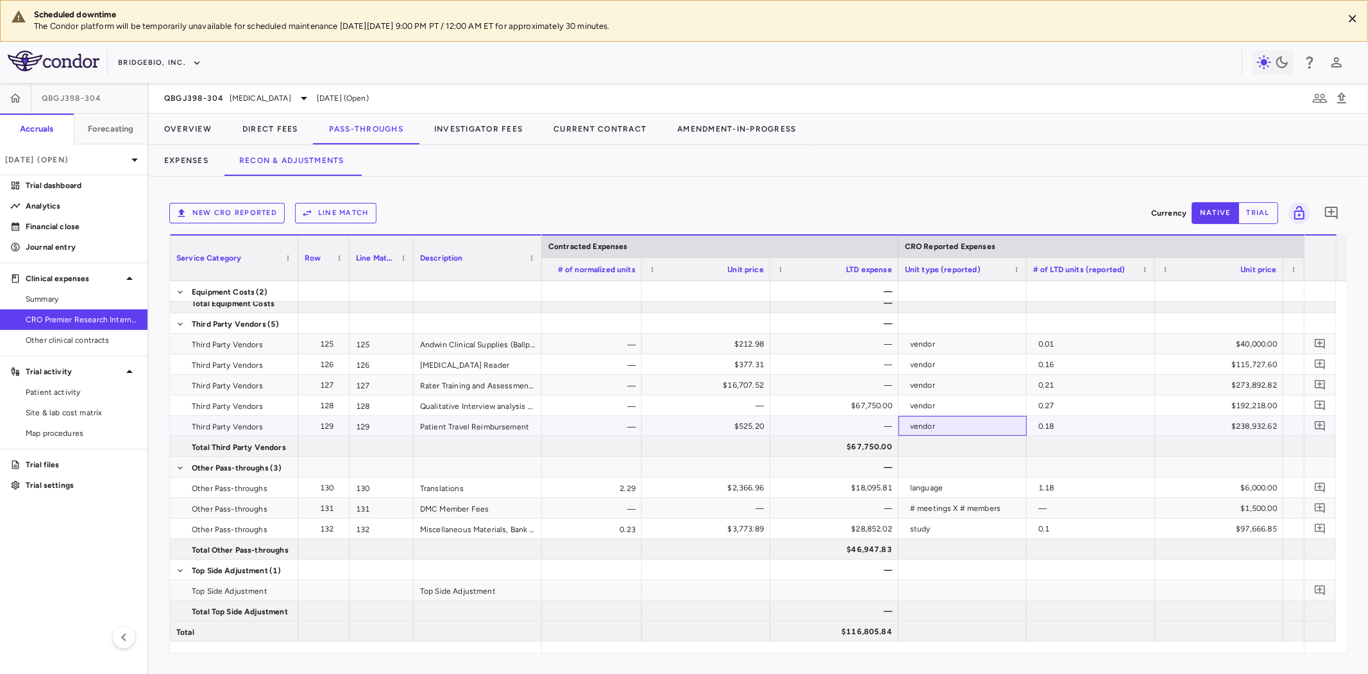
click at [992, 421] on div "vendor" at bounding box center [965, 426] width 110 height 21
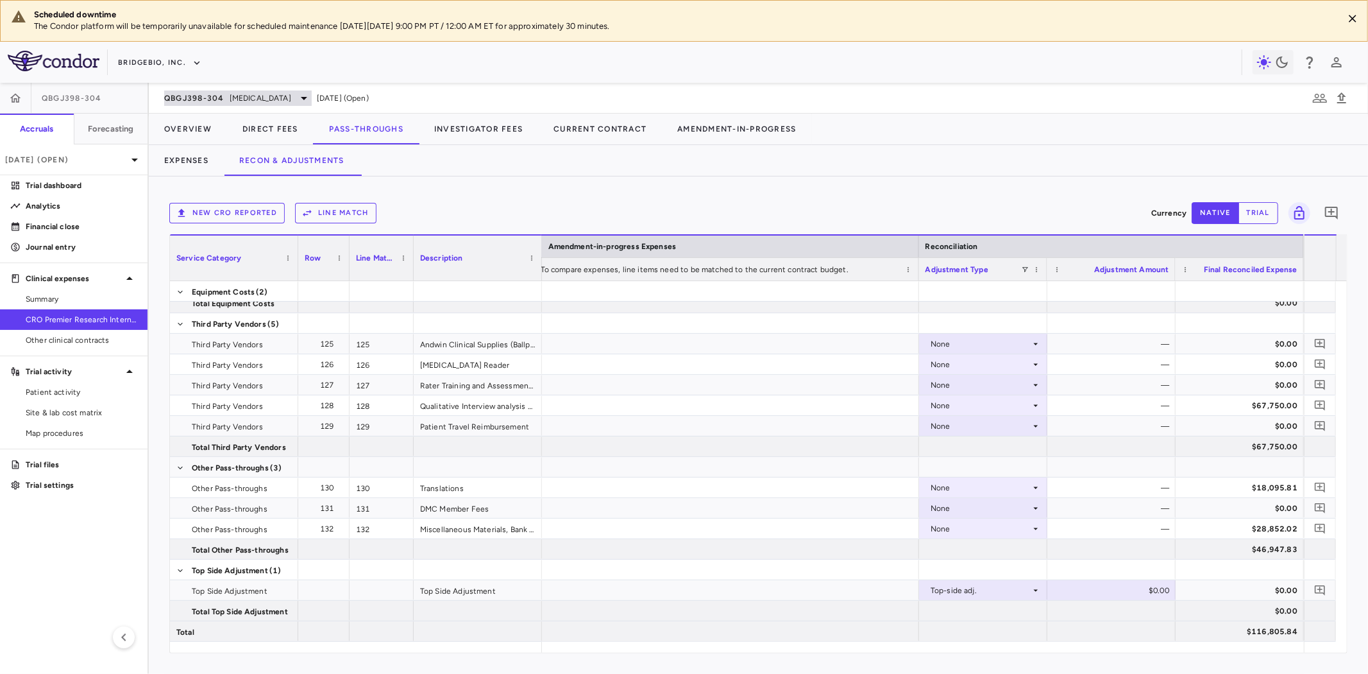
click at [247, 100] on span "Hypochondroplasia" at bounding box center [261, 98] width 62 height 12
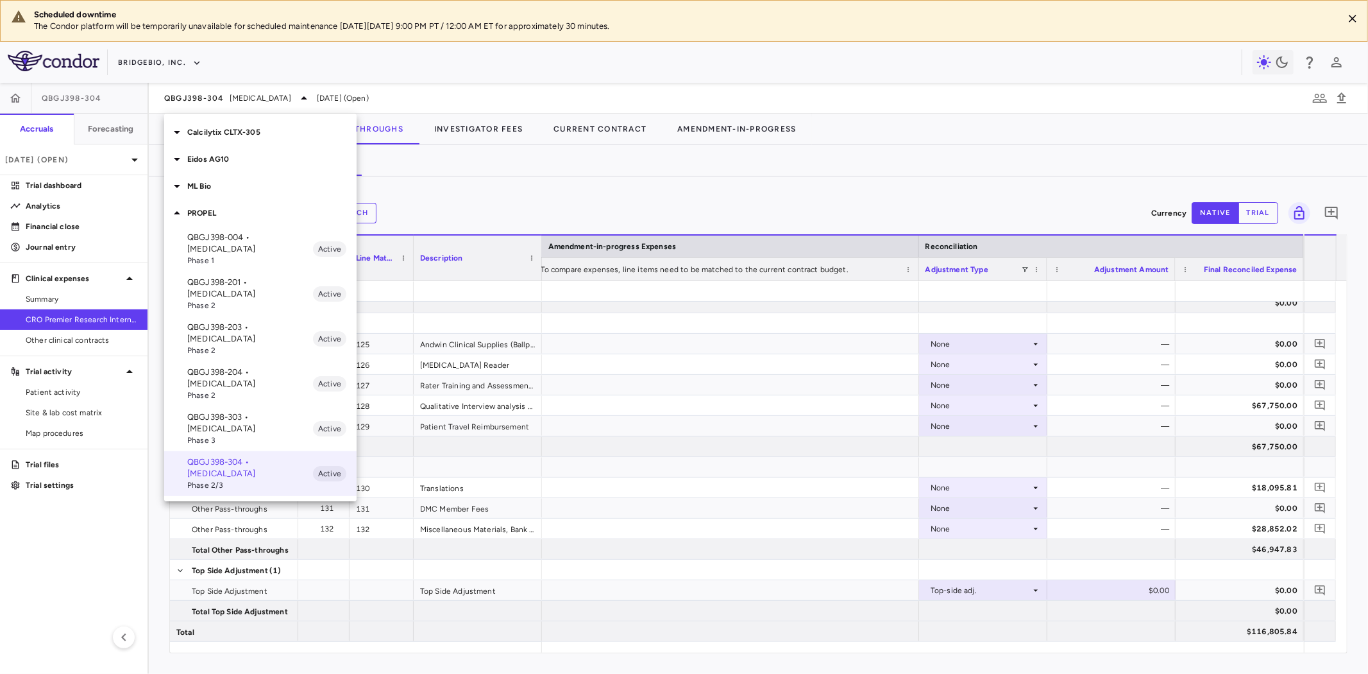
click at [239, 132] on p "Calcilytix CLTX-305" at bounding box center [271, 132] width 169 height 12
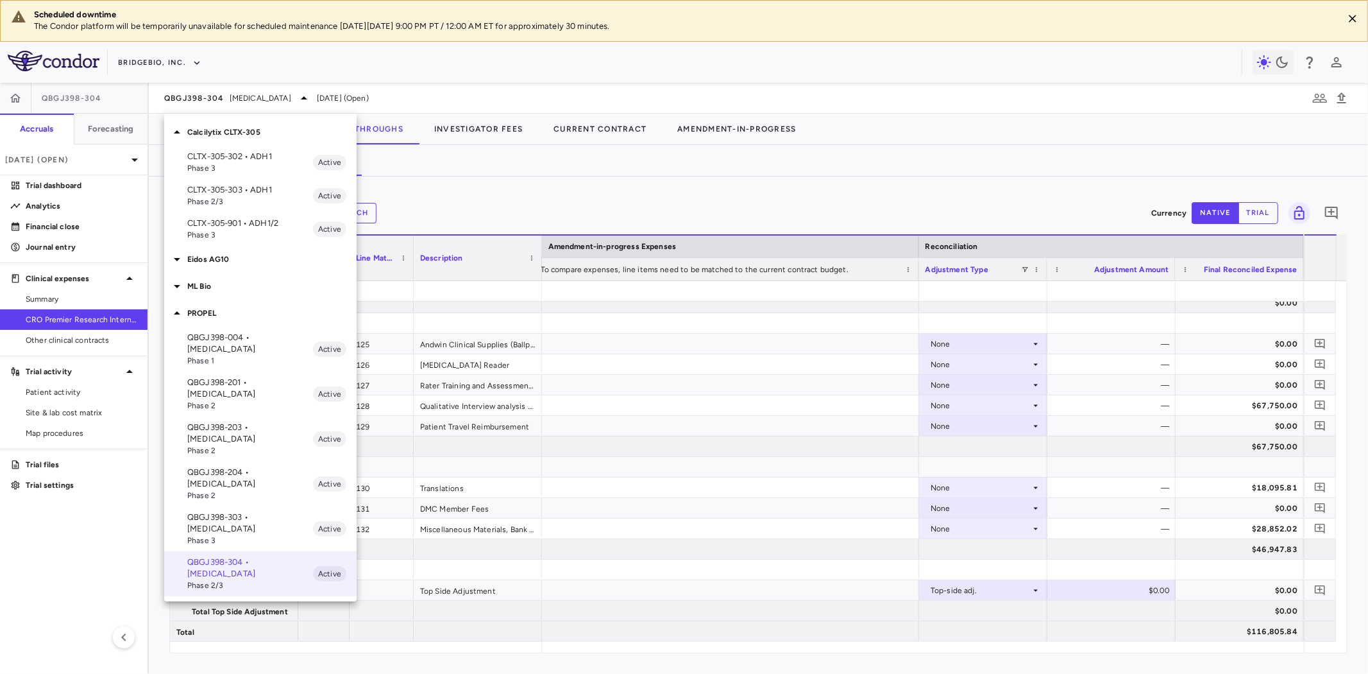
click at [254, 164] on span "Phase 3" at bounding box center [250, 168] width 126 height 12
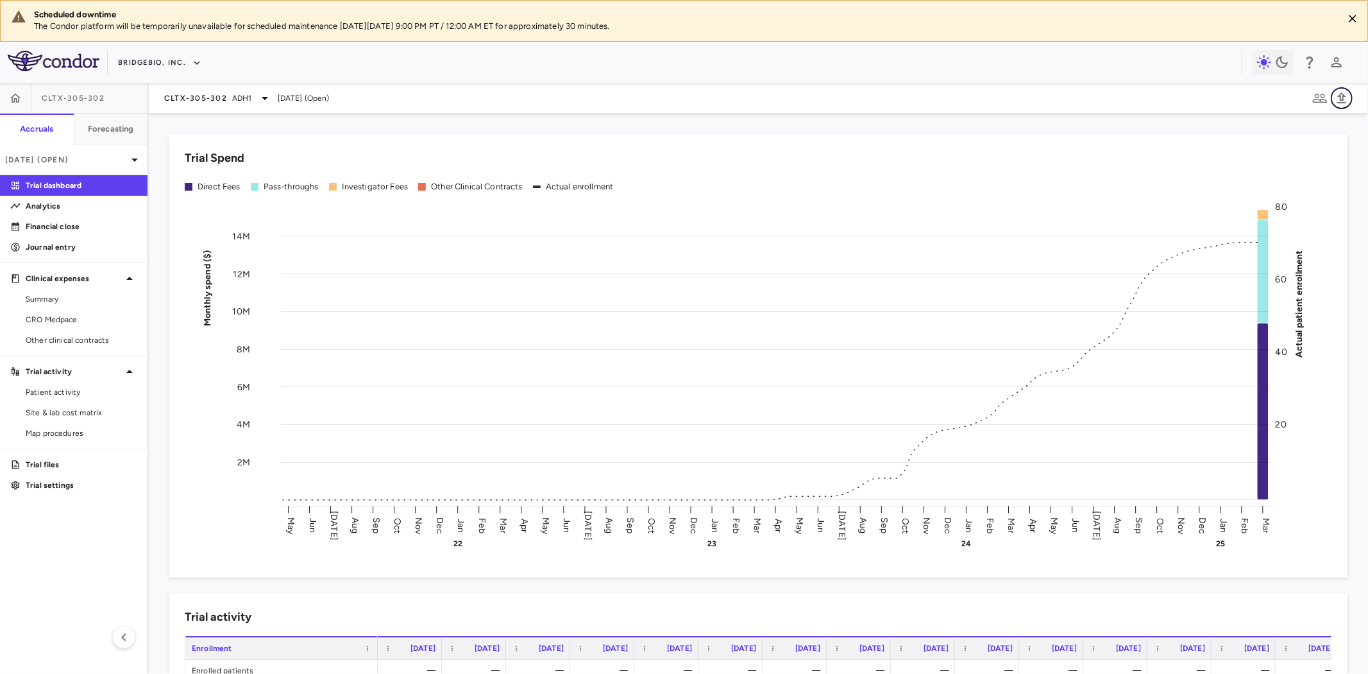
click at [1344, 95] on icon "button" at bounding box center [1342, 97] width 9 height 11
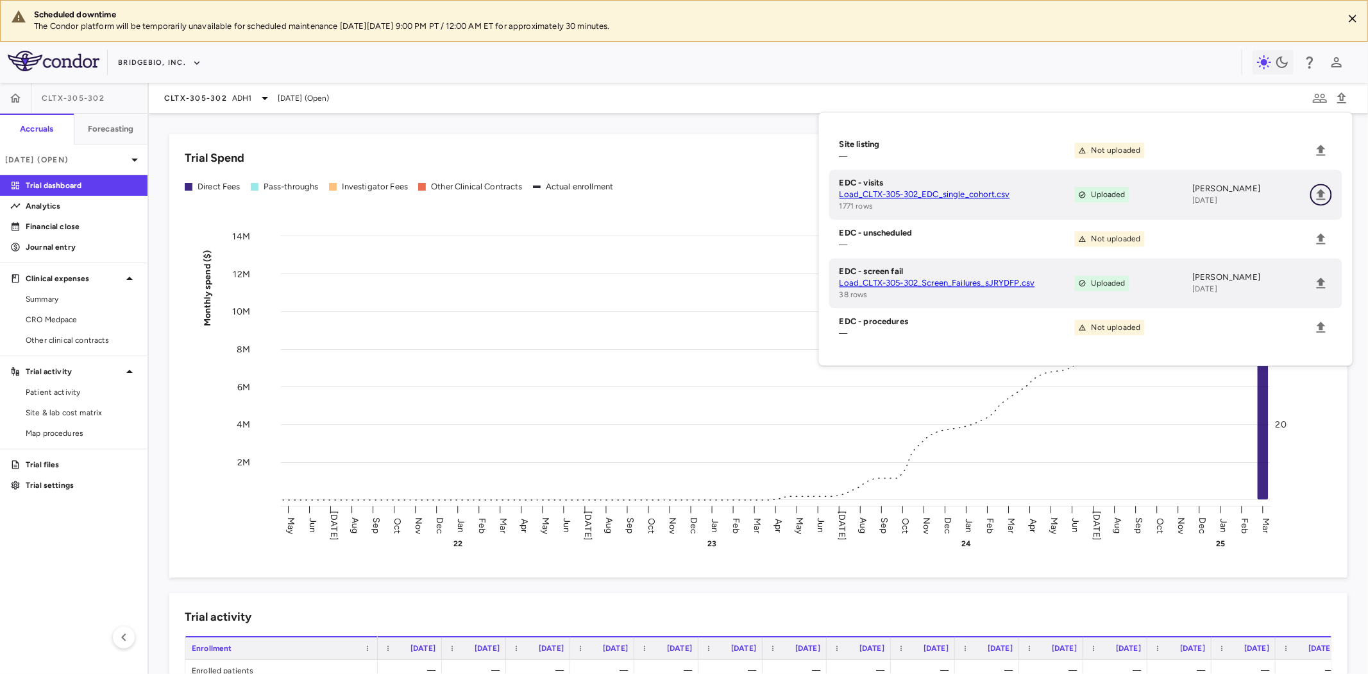
click at [1318, 194] on icon "Upload" at bounding box center [1321, 194] width 9 height 11
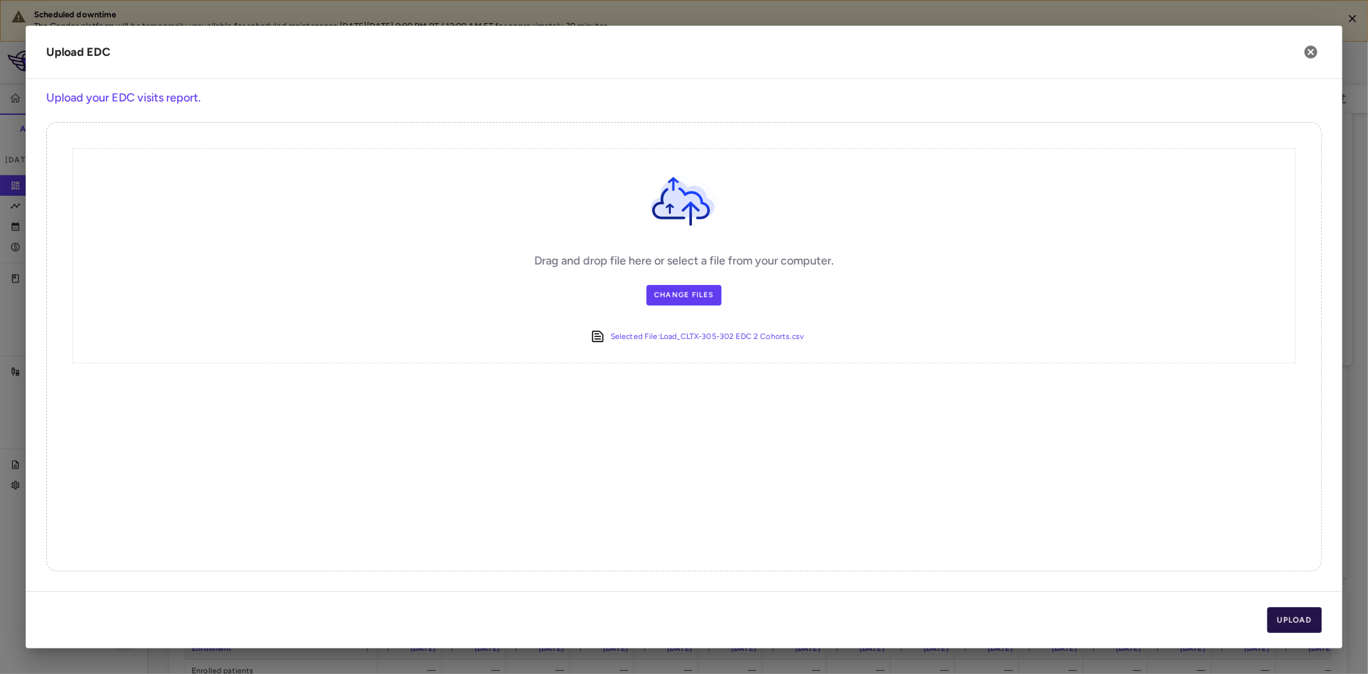
click at [1303, 620] on button "Upload" at bounding box center [1295, 620] width 55 height 26
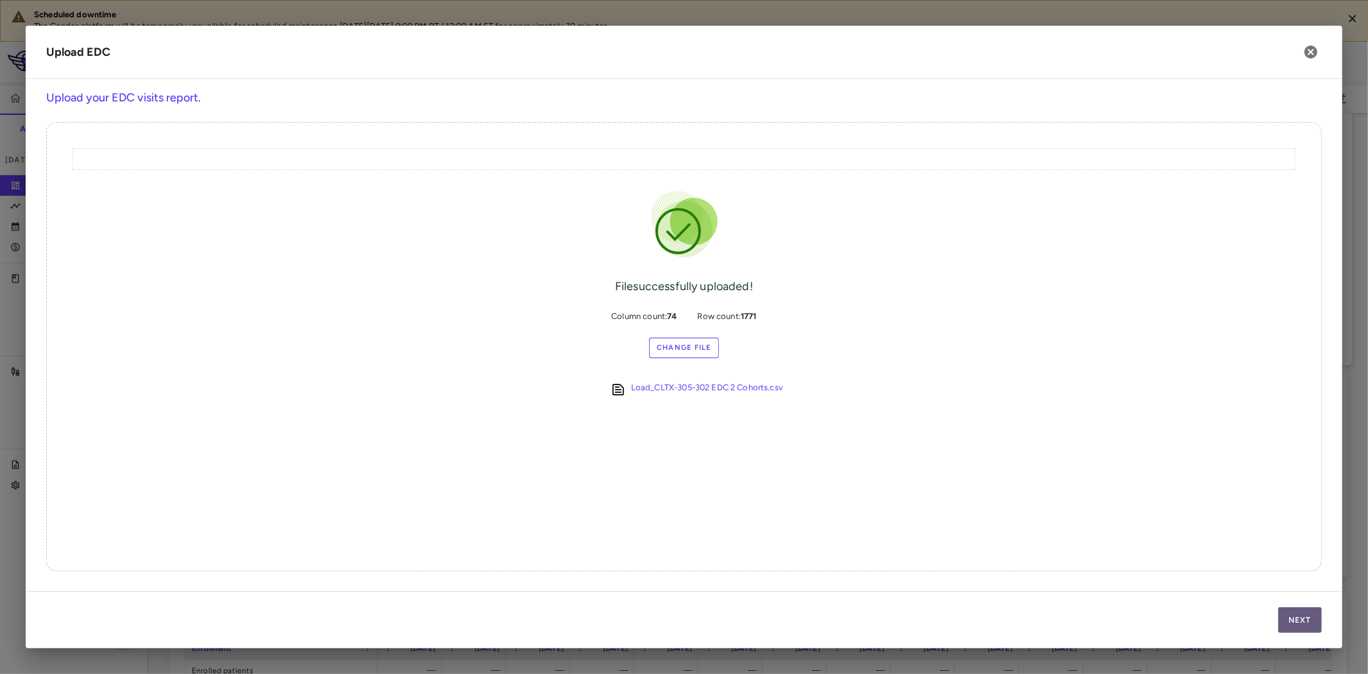
click at [1303, 620] on button "Next" at bounding box center [1301, 620] width 44 height 26
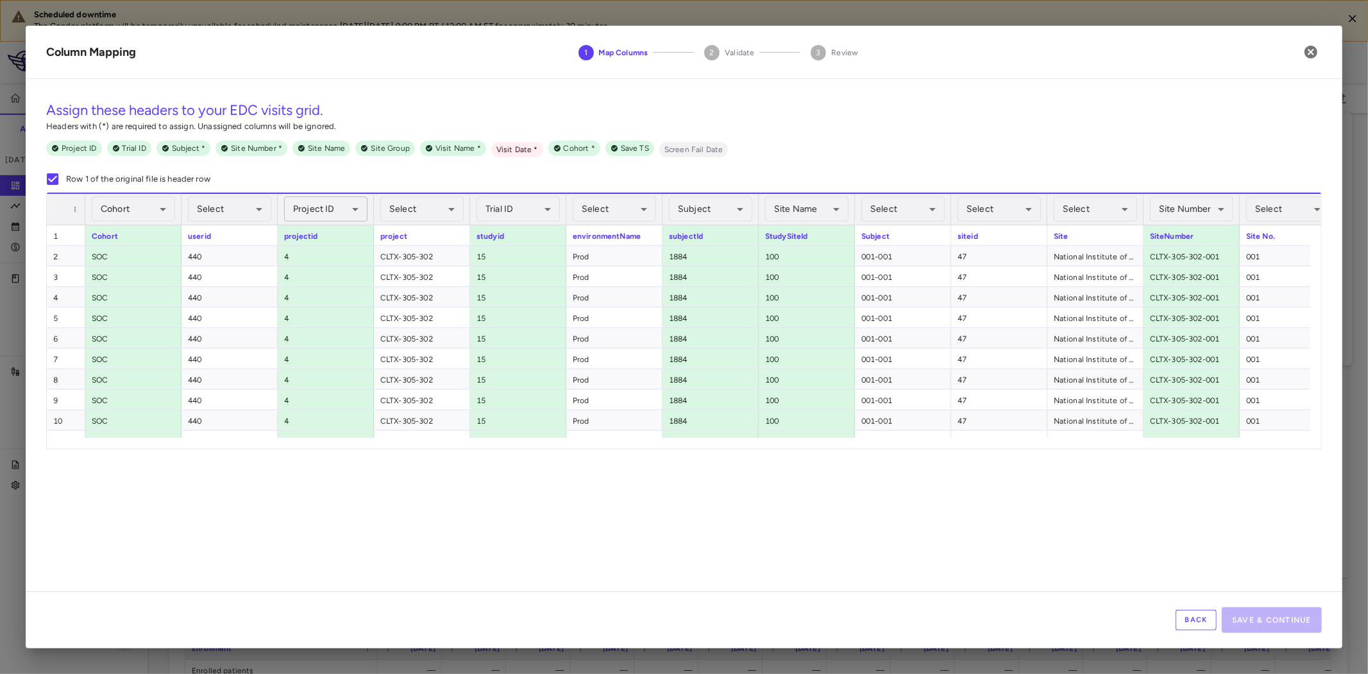
click at [348, 207] on body "Scheduled downtime The Condor platform will be temporarily unavailable for sche…" at bounding box center [684, 337] width 1368 height 674
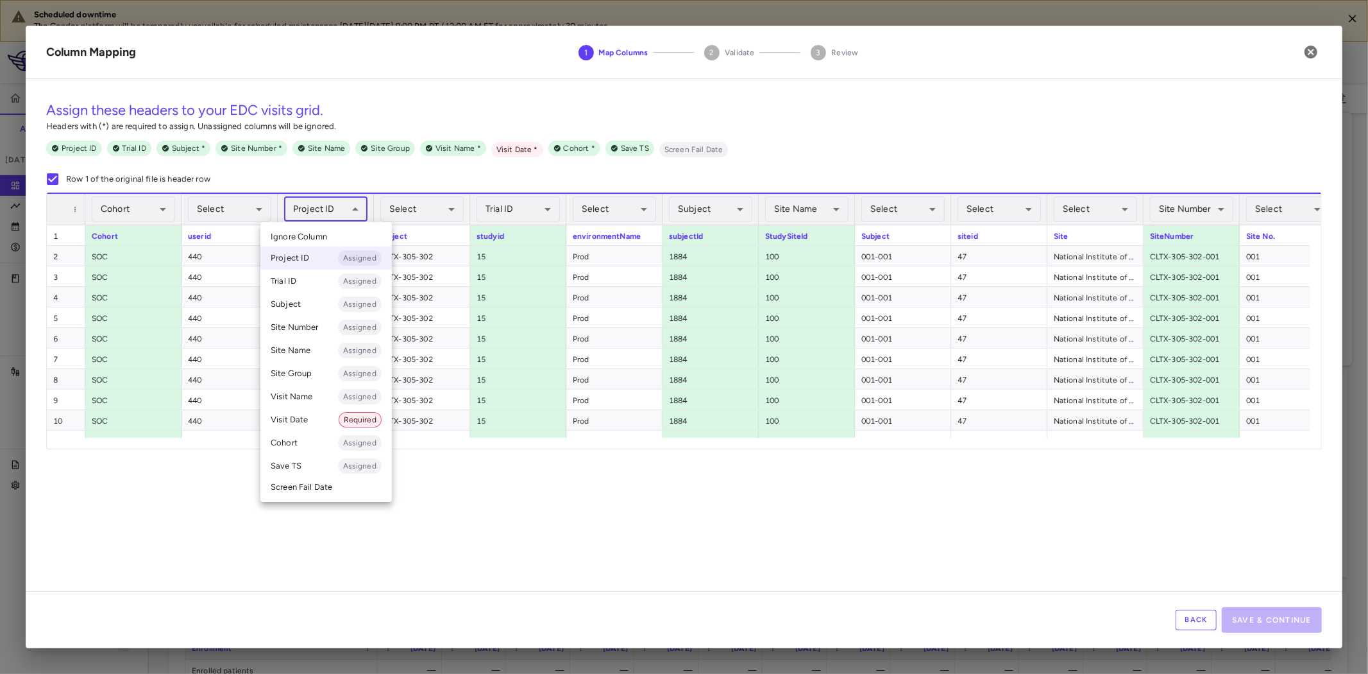
click at [318, 236] on span "Ignore Column" at bounding box center [299, 237] width 56 height 12
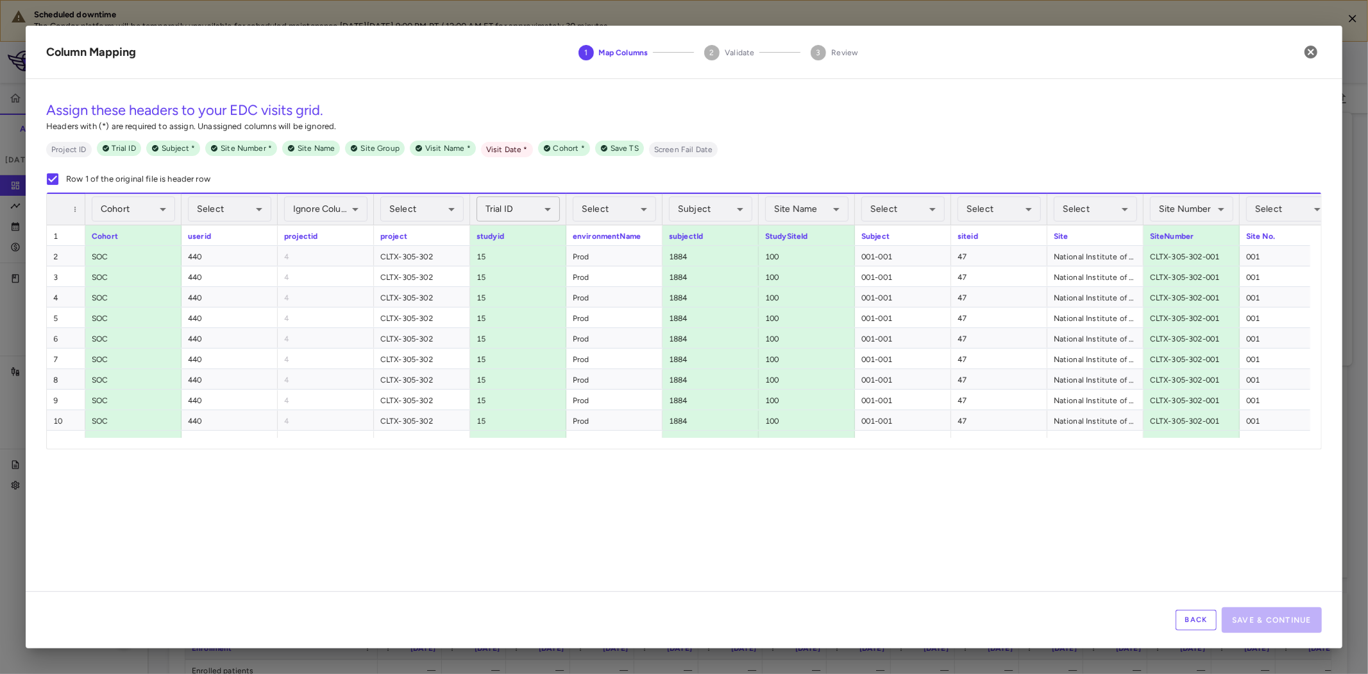
click at [540, 210] on body "Scheduled downtime The Condor platform will be temporarily unavailable for sche…" at bounding box center [684, 337] width 1368 height 674
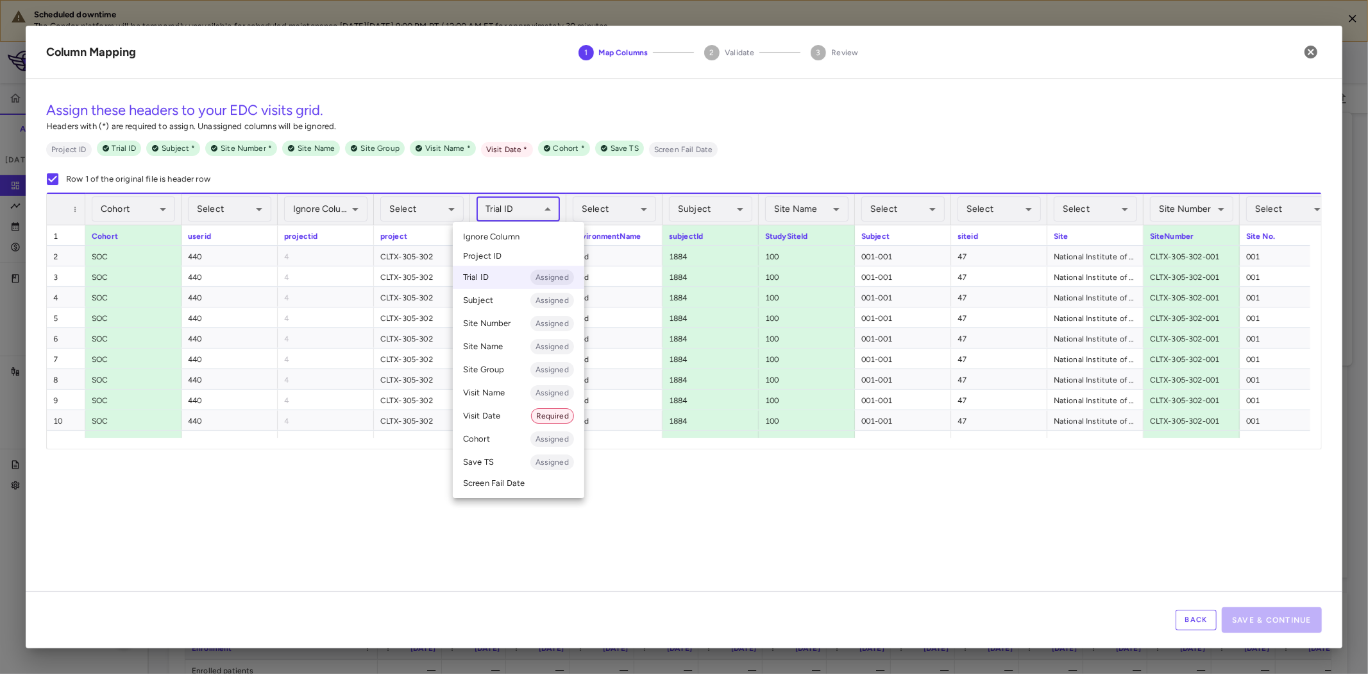
click at [523, 239] on li "Ignore Column" at bounding box center [519, 236] width 132 height 19
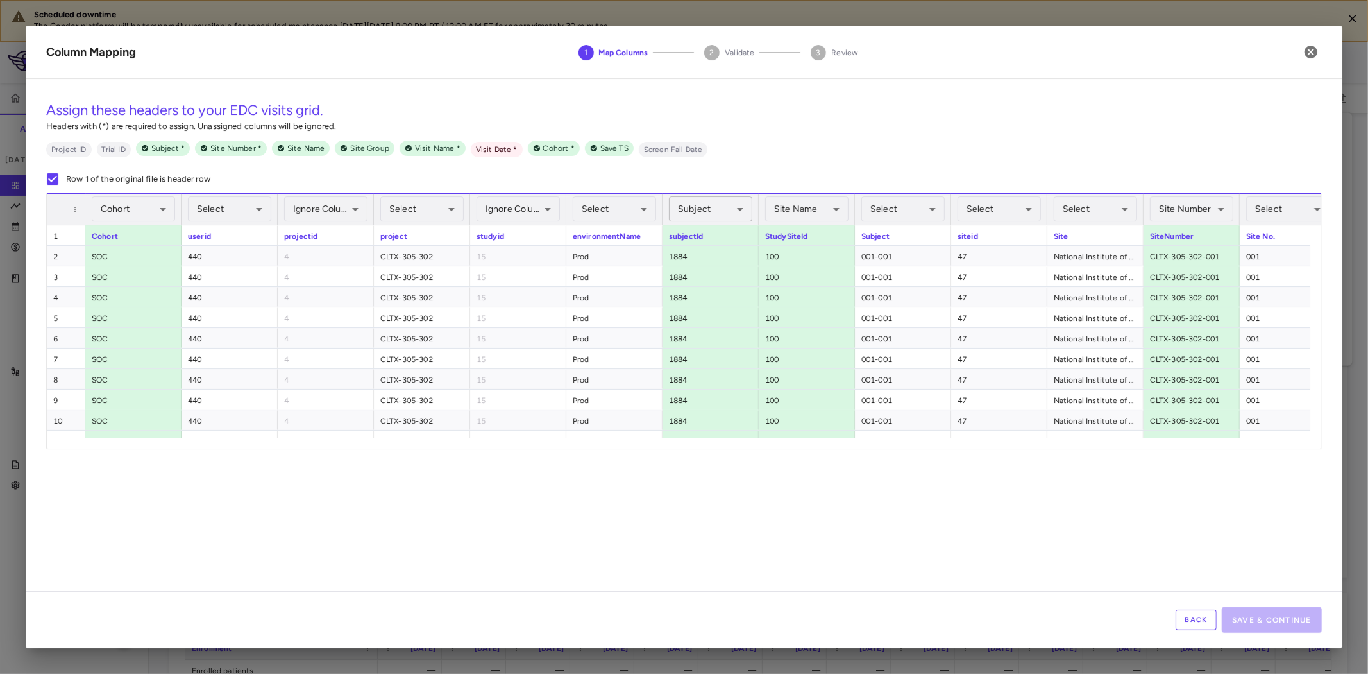
click at [713, 210] on body "Scheduled downtime The Condor platform will be temporarily unavailable for sche…" at bounding box center [684, 337] width 1368 height 674
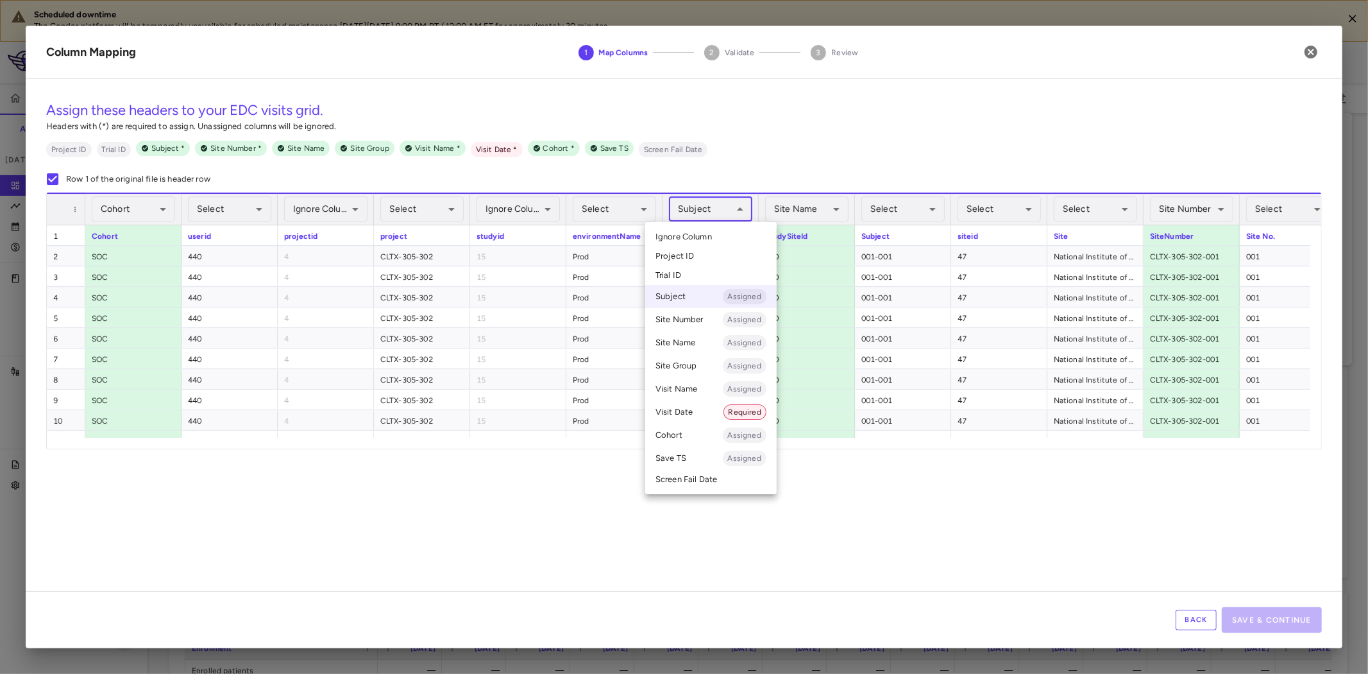
click at [715, 207] on div at bounding box center [684, 337] width 1368 height 674
click at [726, 208] on body "Scheduled downtime The Condor platform will be temporarily unavailable for sche…" at bounding box center [684, 337] width 1368 height 674
click at [703, 236] on span "Ignore Column" at bounding box center [684, 237] width 56 height 12
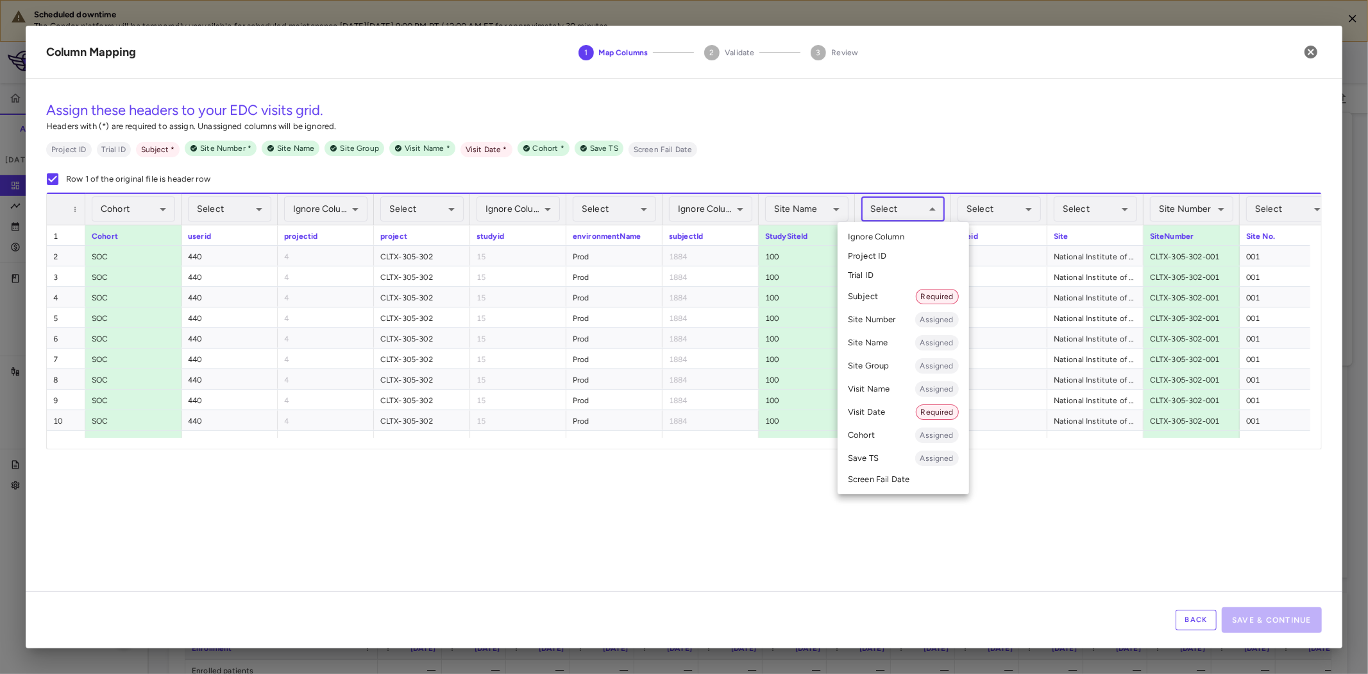
click at [915, 208] on body "Scheduled downtime The Condor platform will be temporarily unavailable for sche…" at bounding box center [684, 337] width 1368 height 674
click at [880, 293] on li "Subject Required" at bounding box center [904, 296] width 132 height 23
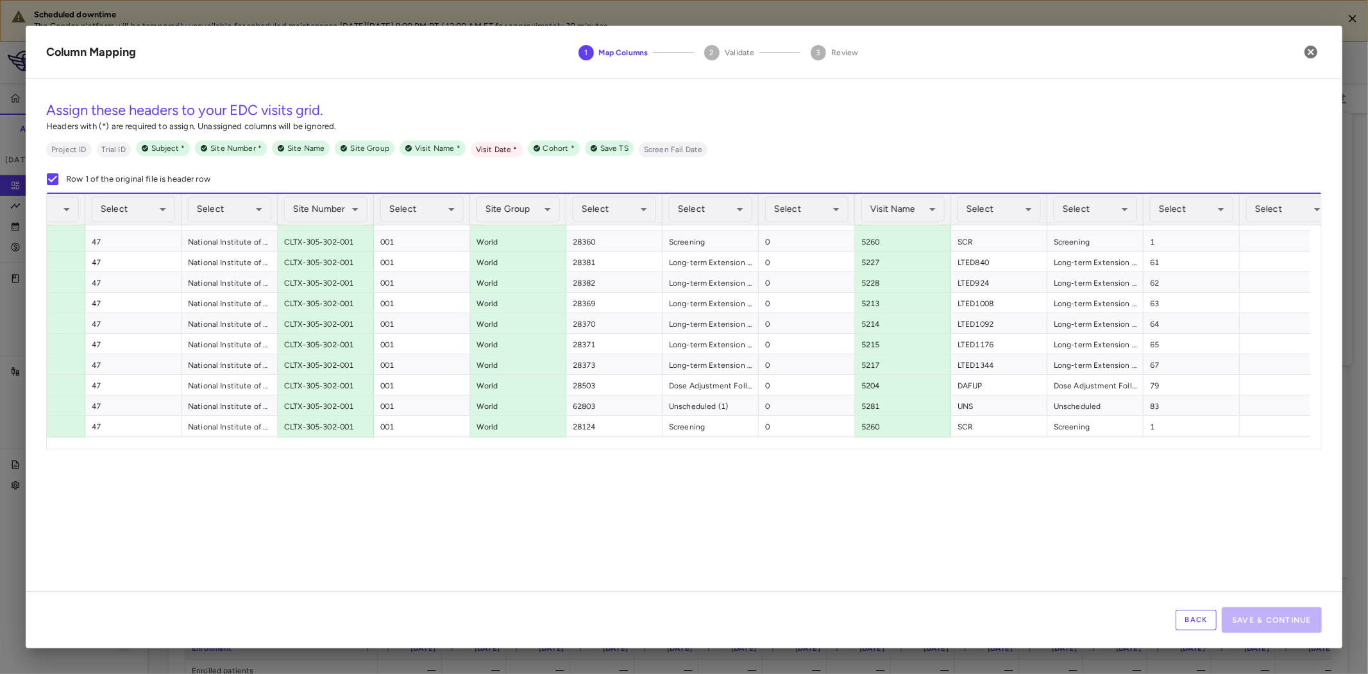
scroll to position [285, 0]
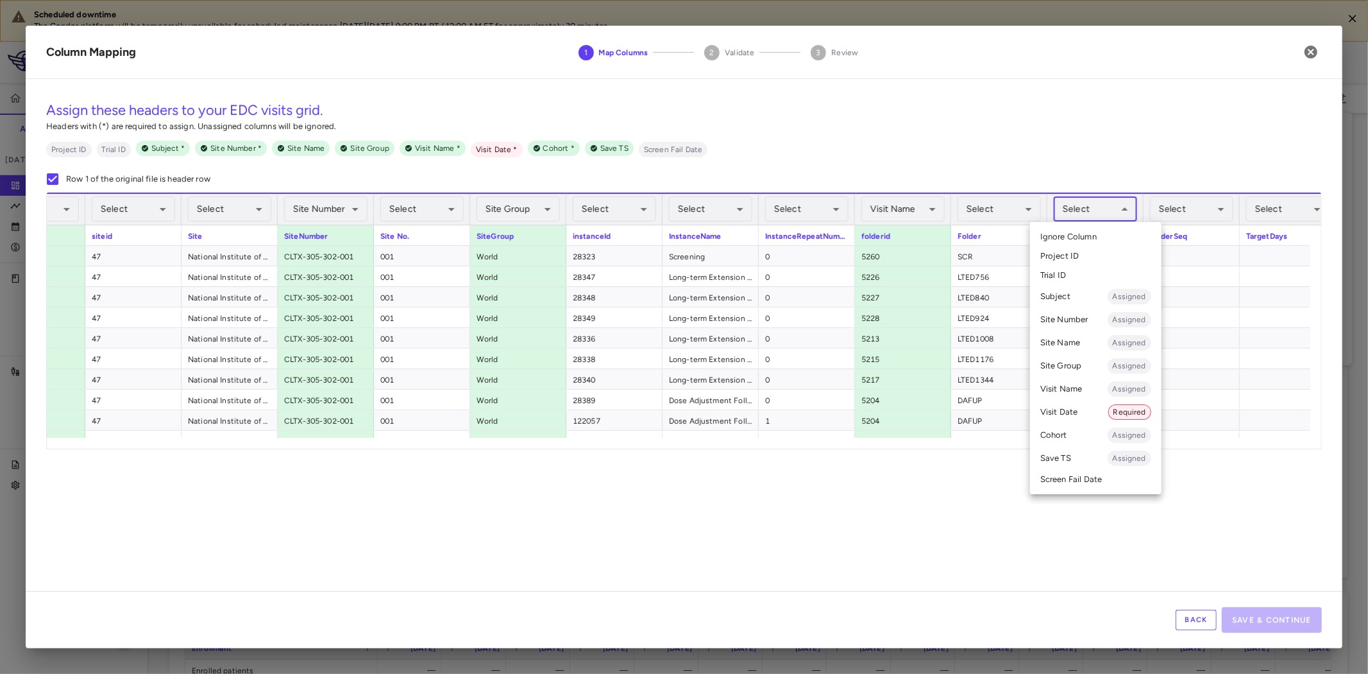
click at [1089, 209] on body "Scheduled downtime The Condor platform will be temporarily unavailable for sche…" at bounding box center [684, 337] width 1368 height 674
click at [1080, 388] on li "Visit Name Assigned" at bounding box center [1096, 388] width 132 height 23
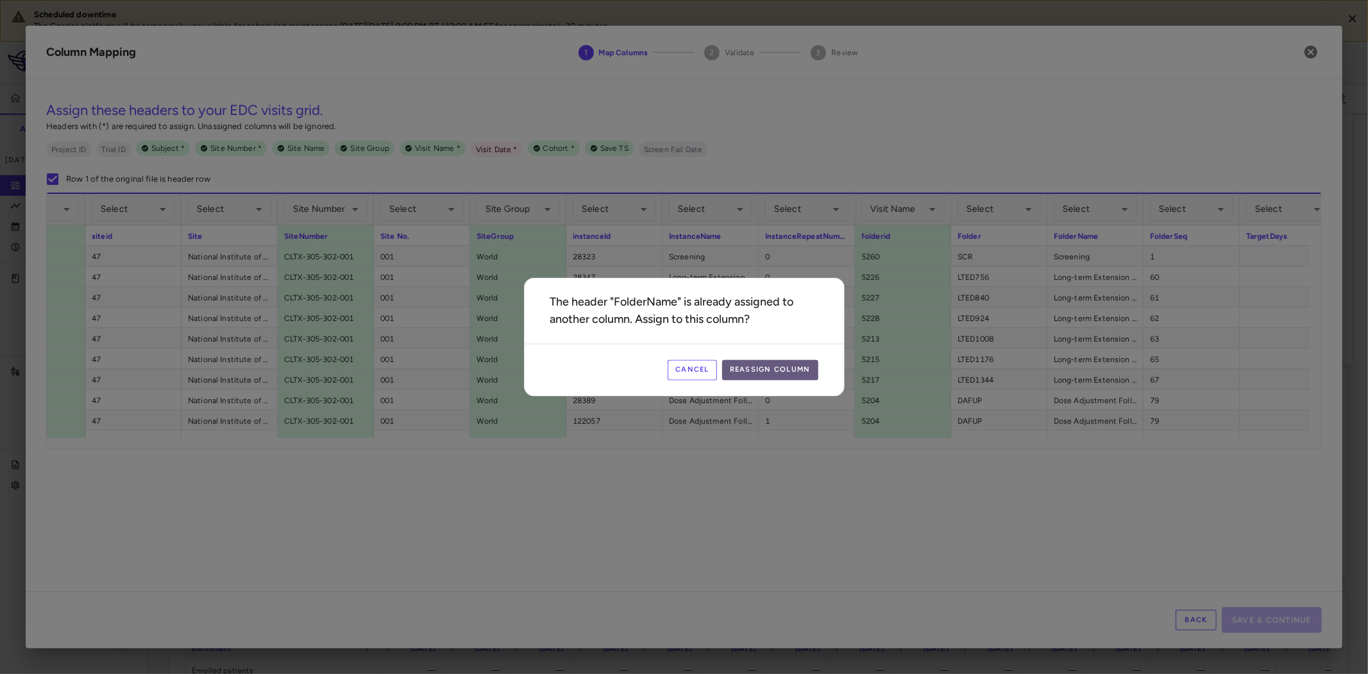
click at [764, 368] on button "Reassign Column" at bounding box center [770, 370] width 96 height 21
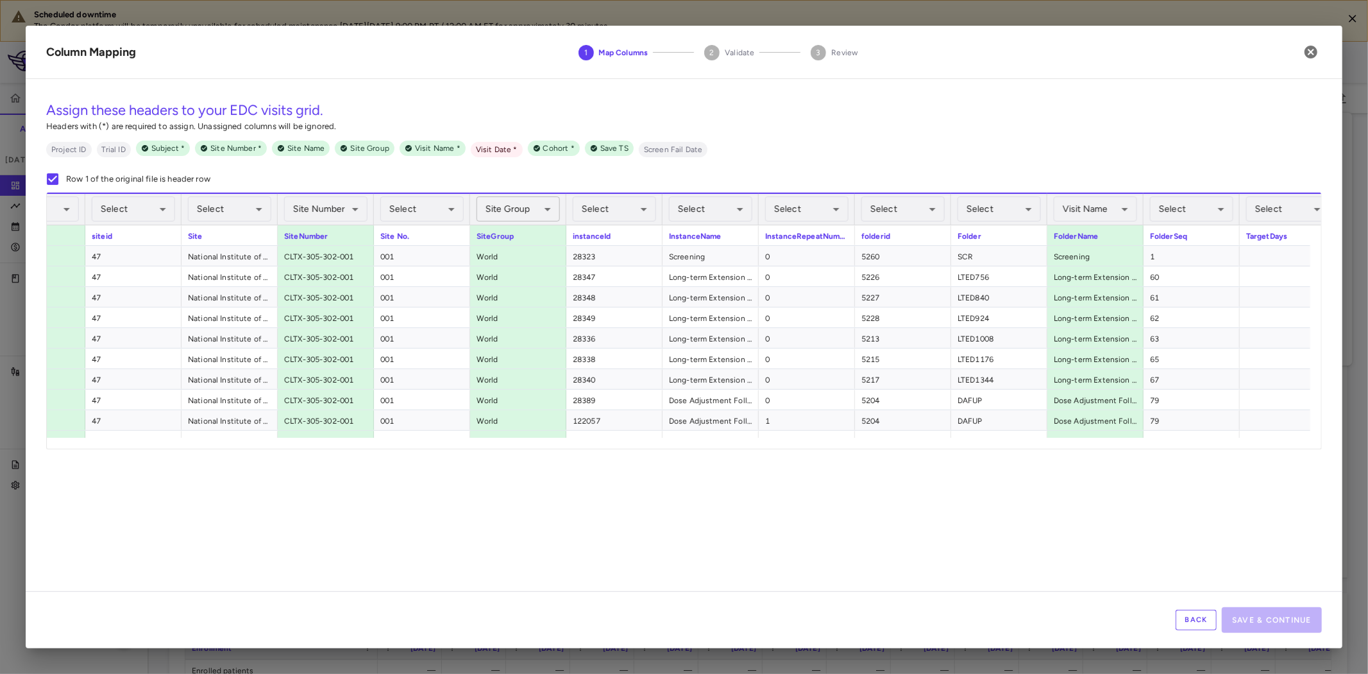
click at [515, 205] on body "Scheduled downtime The Condor platform will be temporarily unavailable for sche…" at bounding box center [684, 337] width 1368 height 674
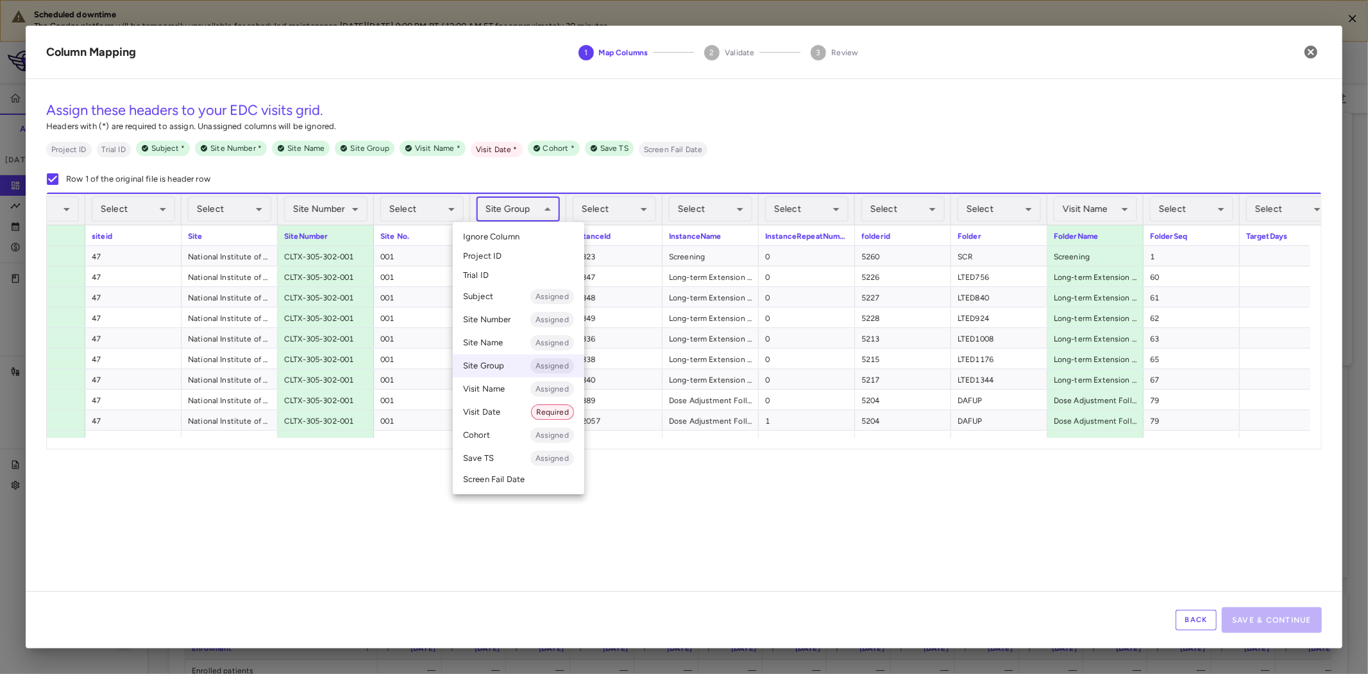
click at [502, 234] on span "Ignore Column" at bounding box center [491, 237] width 56 height 12
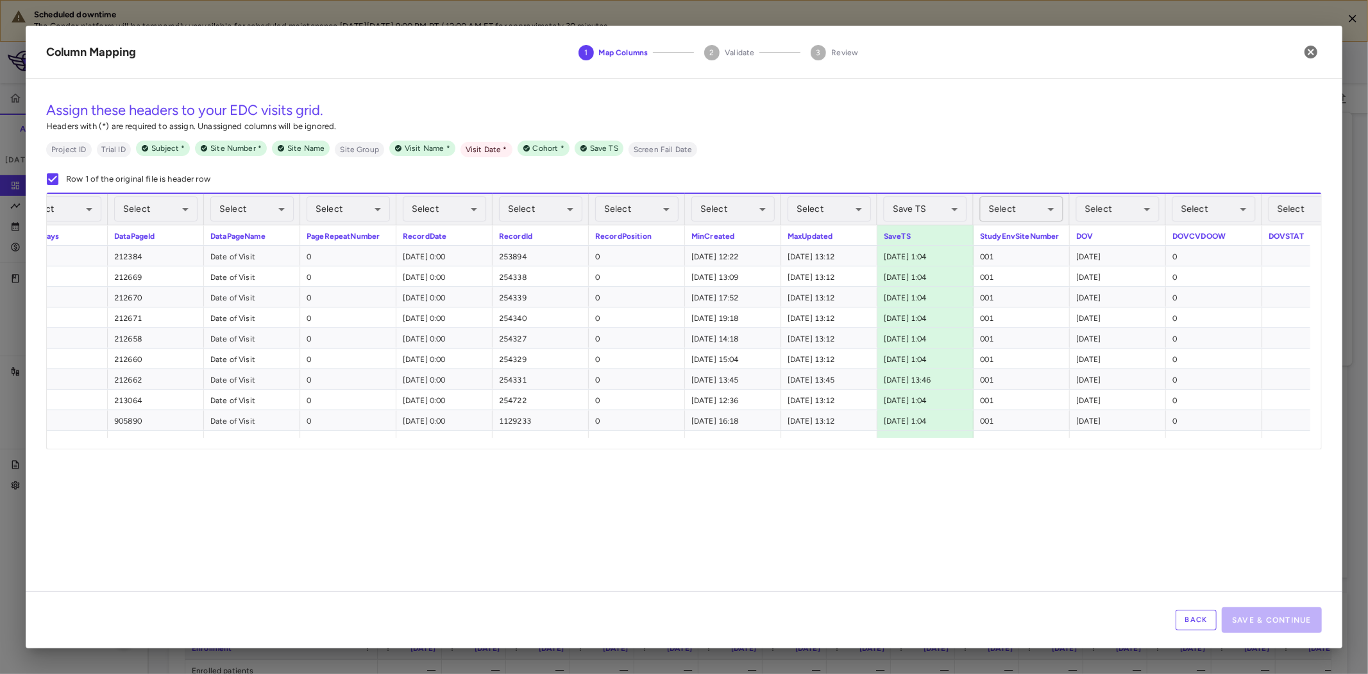
click at [1044, 208] on body "Scheduled downtime The Condor platform will be temporarily unavailable for sche…" at bounding box center [684, 337] width 1368 height 674
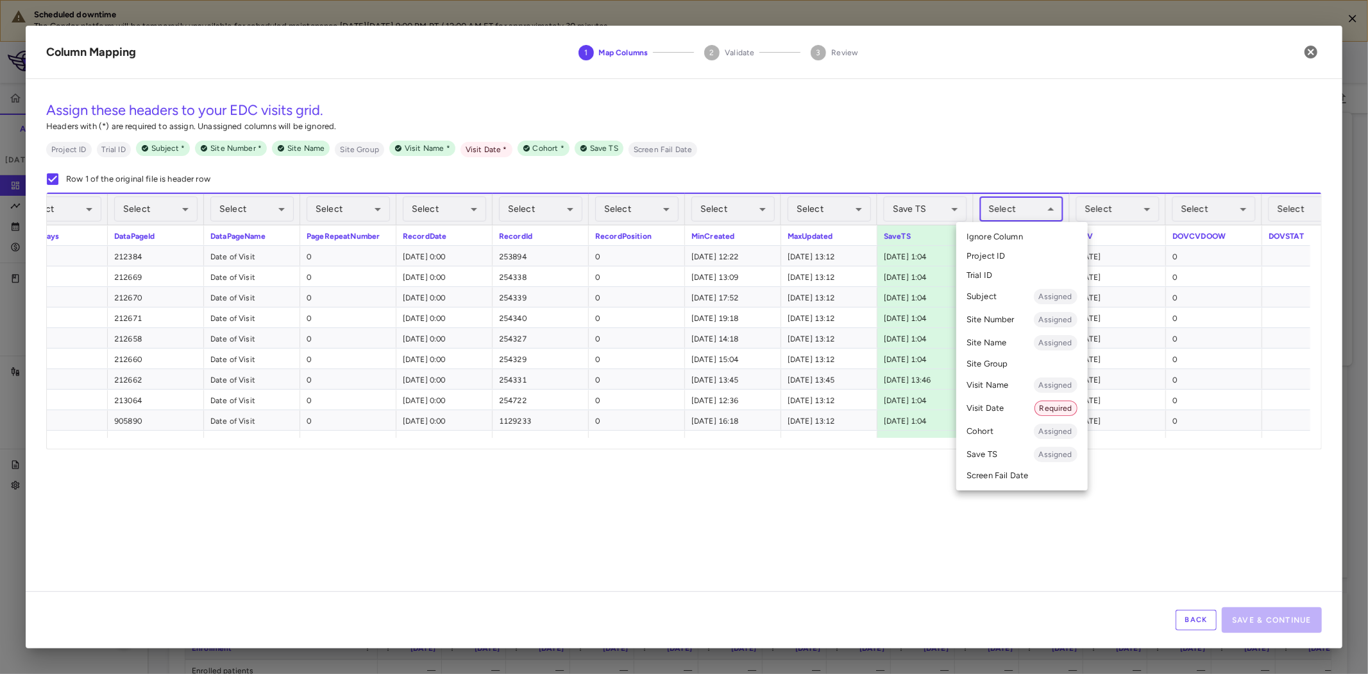
click at [1003, 403] on li "Visit Date Required" at bounding box center [1022, 407] width 132 height 23
click at [1010, 199] on body "Scheduled downtime The Condor platform will be temporarily unavailable for sche…" at bounding box center [684, 337] width 1368 height 674
click at [1010, 318] on li "Site Number Assigned" at bounding box center [1022, 319] width 132 height 23
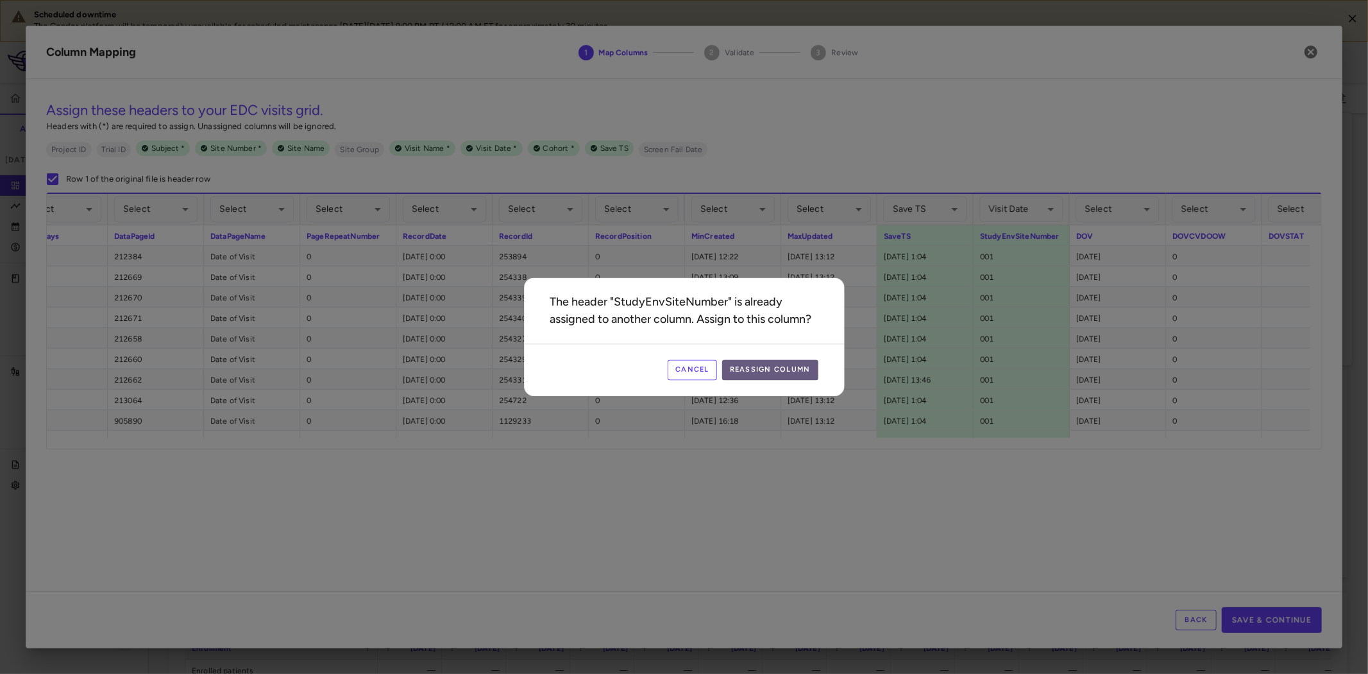
click at [799, 374] on button "Reassign Column" at bounding box center [770, 370] width 96 height 21
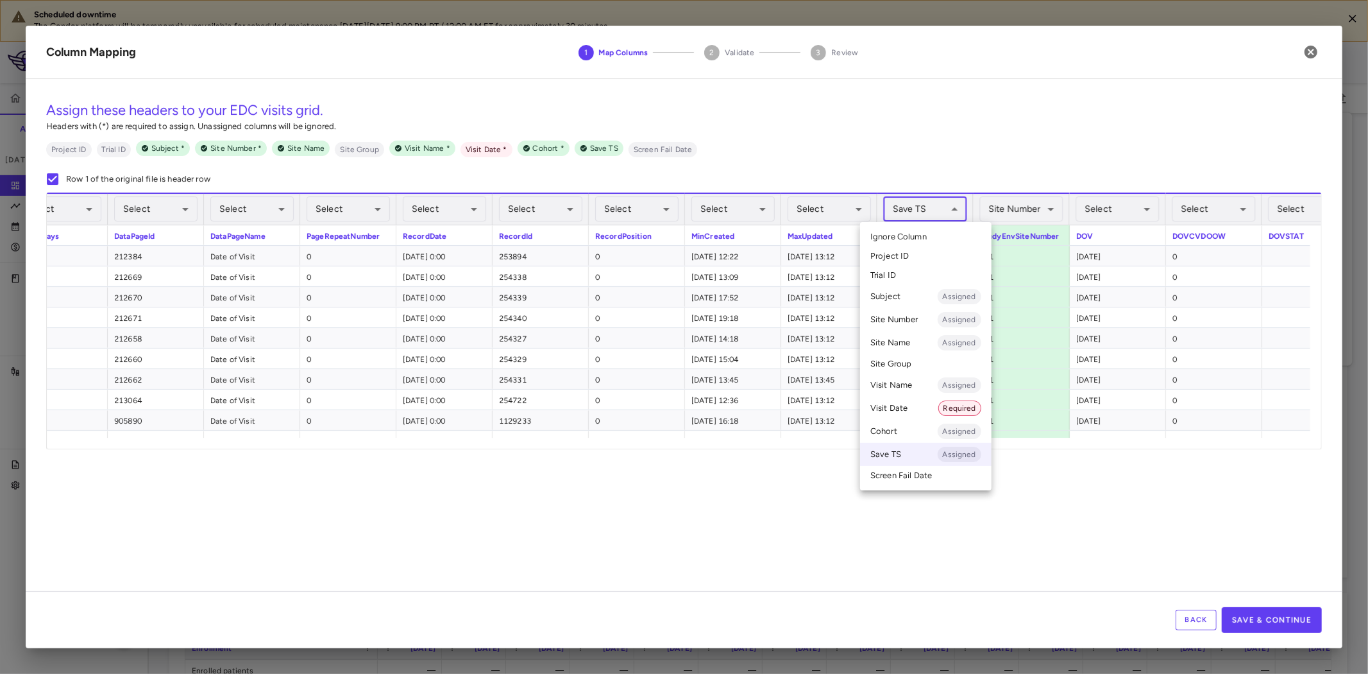
click at [924, 209] on body "Scheduled downtime The Condor platform will be temporarily unavailable for sche…" at bounding box center [684, 337] width 1368 height 674
click at [906, 234] on span "Ignore Column" at bounding box center [899, 237] width 56 height 12
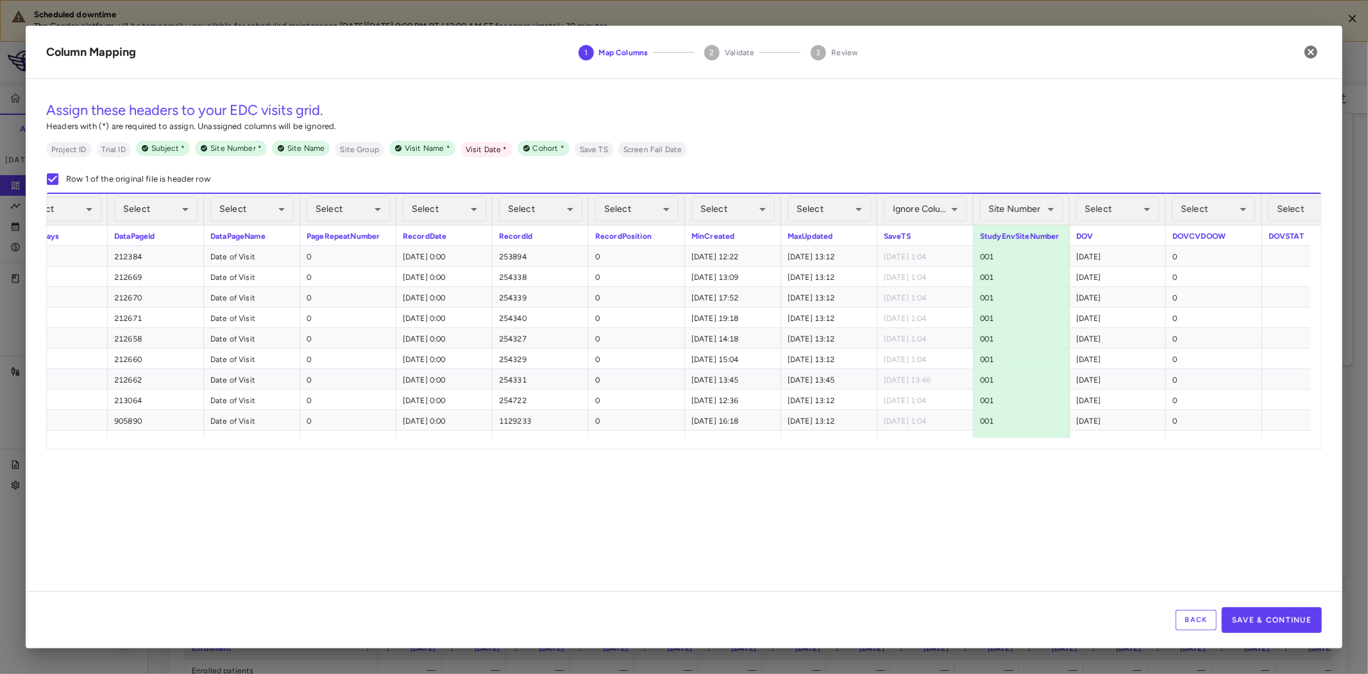
click at [1130, 225] on div "DOV" at bounding box center [1118, 235] width 96 height 20
click at [1139, 207] on body "Scheduled downtime The Condor platform will be temporarily unavailable for sche…" at bounding box center [684, 337] width 1368 height 674
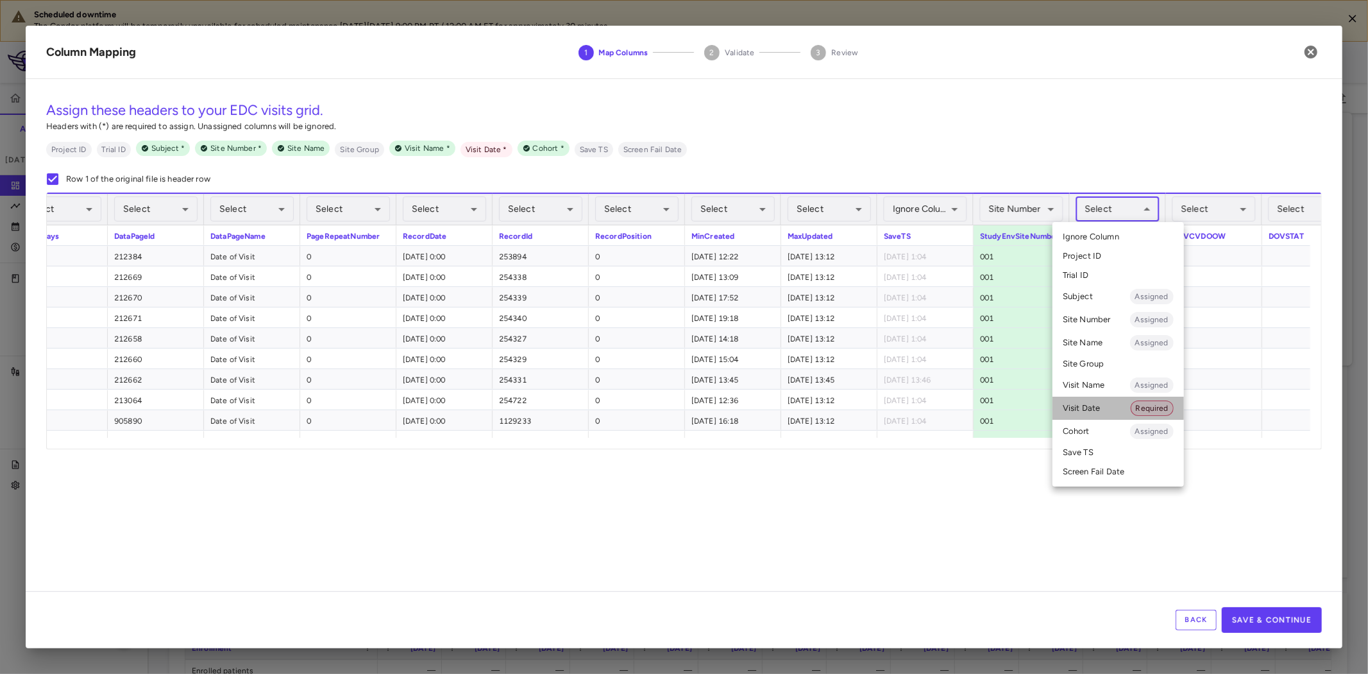
click at [1110, 412] on li "Visit Date Required" at bounding box center [1119, 407] width 132 height 23
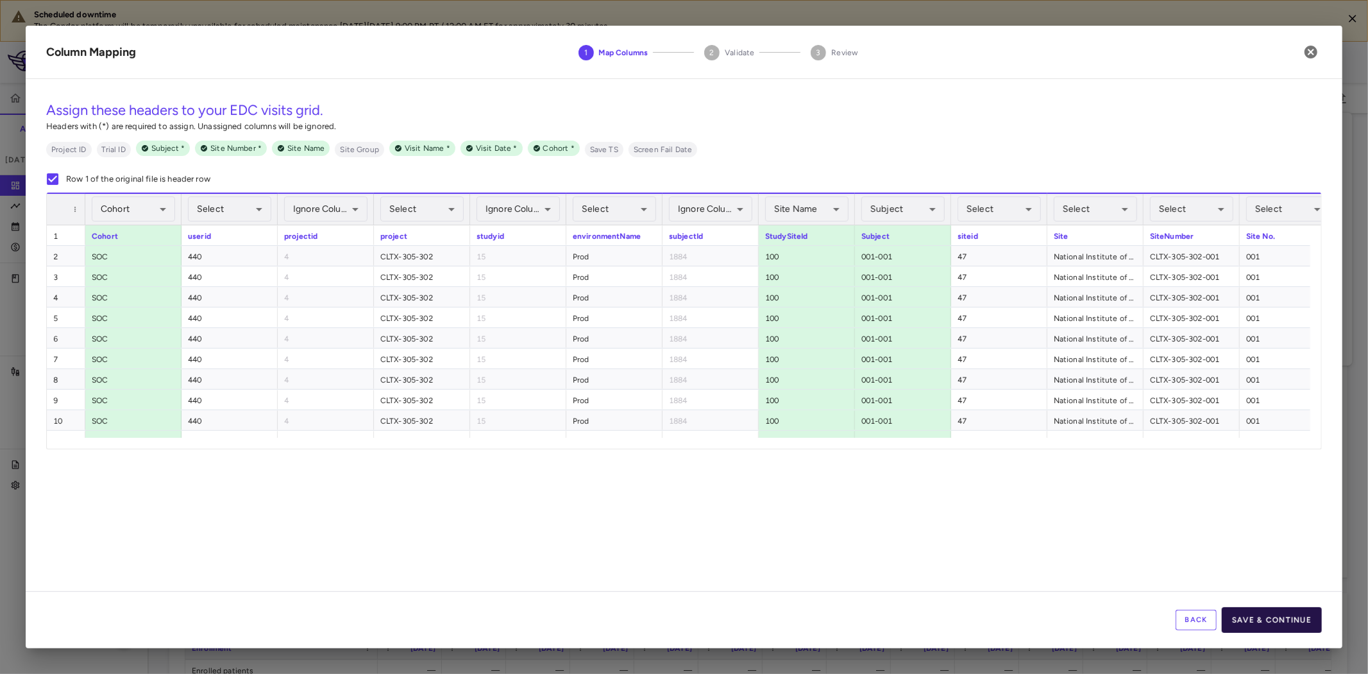
click at [1260, 616] on button "Save & Continue" at bounding box center [1272, 620] width 100 height 26
click at [1202, 612] on button "Back" at bounding box center [1196, 619] width 41 height 21
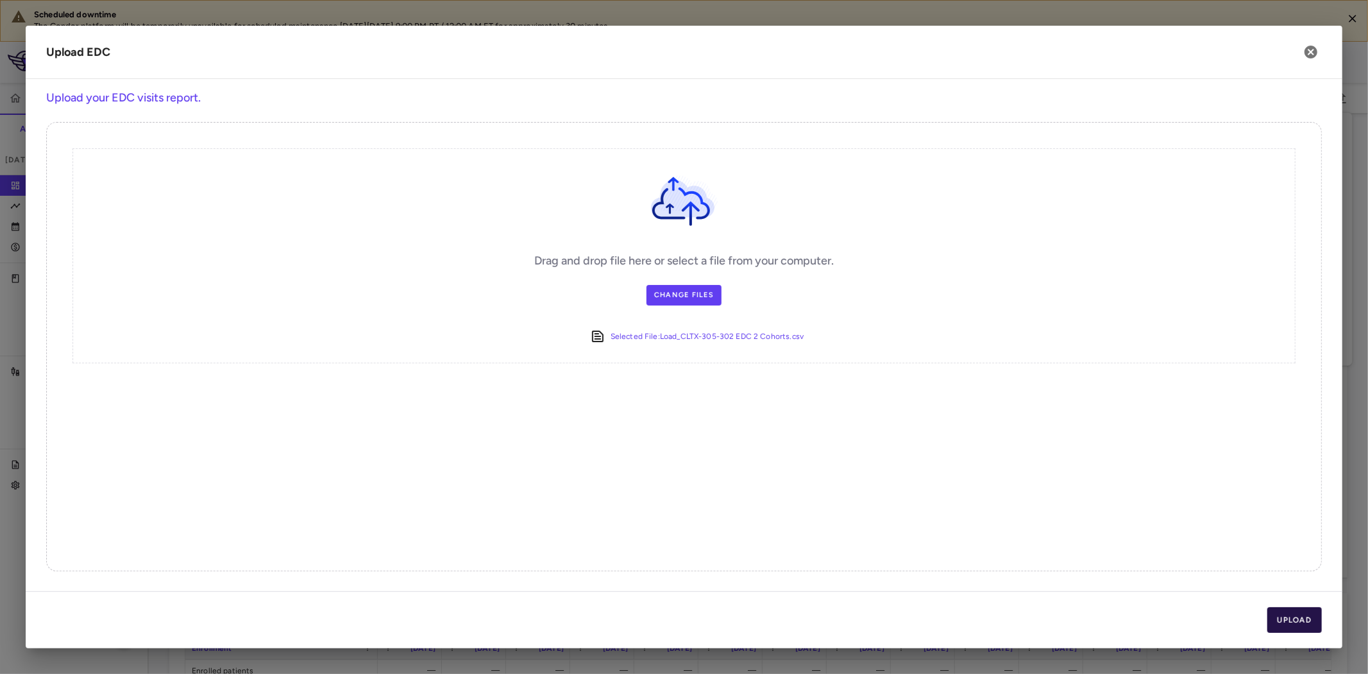
click at [1304, 622] on button "Upload" at bounding box center [1295, 620] width 55 height 26
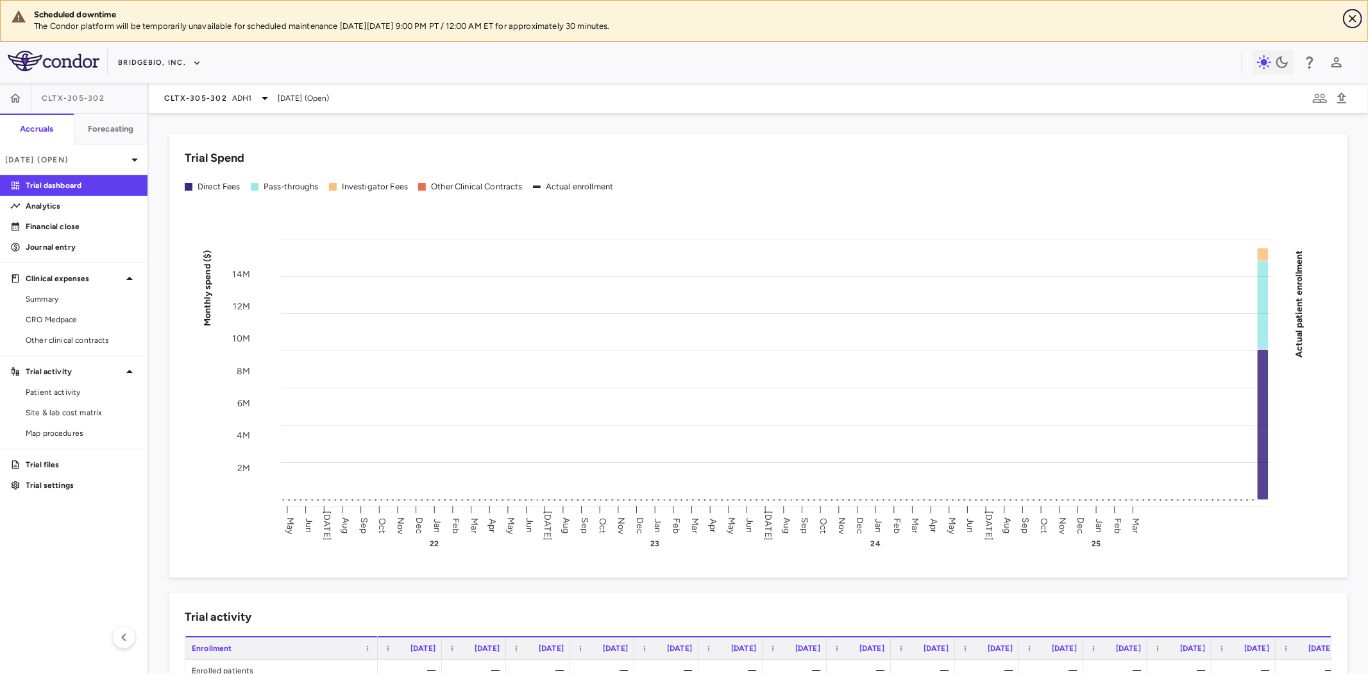
click at [1355, 15] on icon "Close" at bounding box center [1353, 18] width 13 height 13
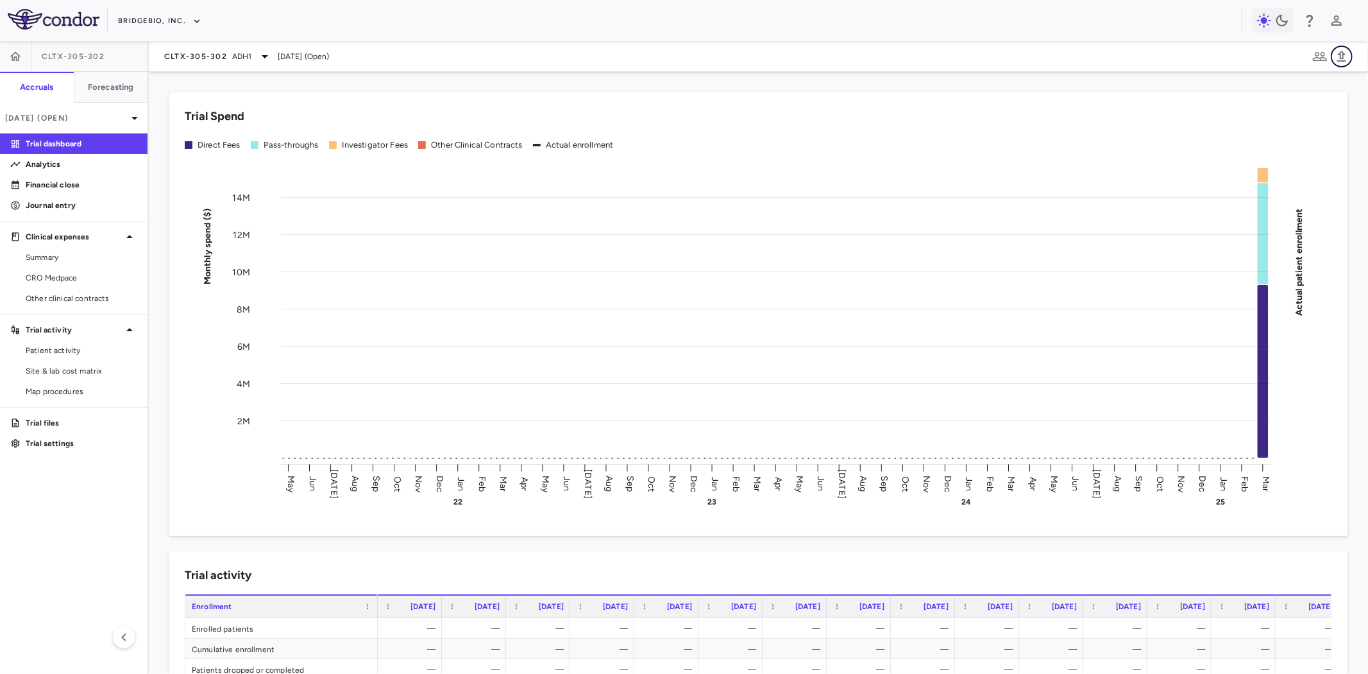
click at [1338, 52] on icon "button" at bounding box center [1341, 56] width 15 height 15
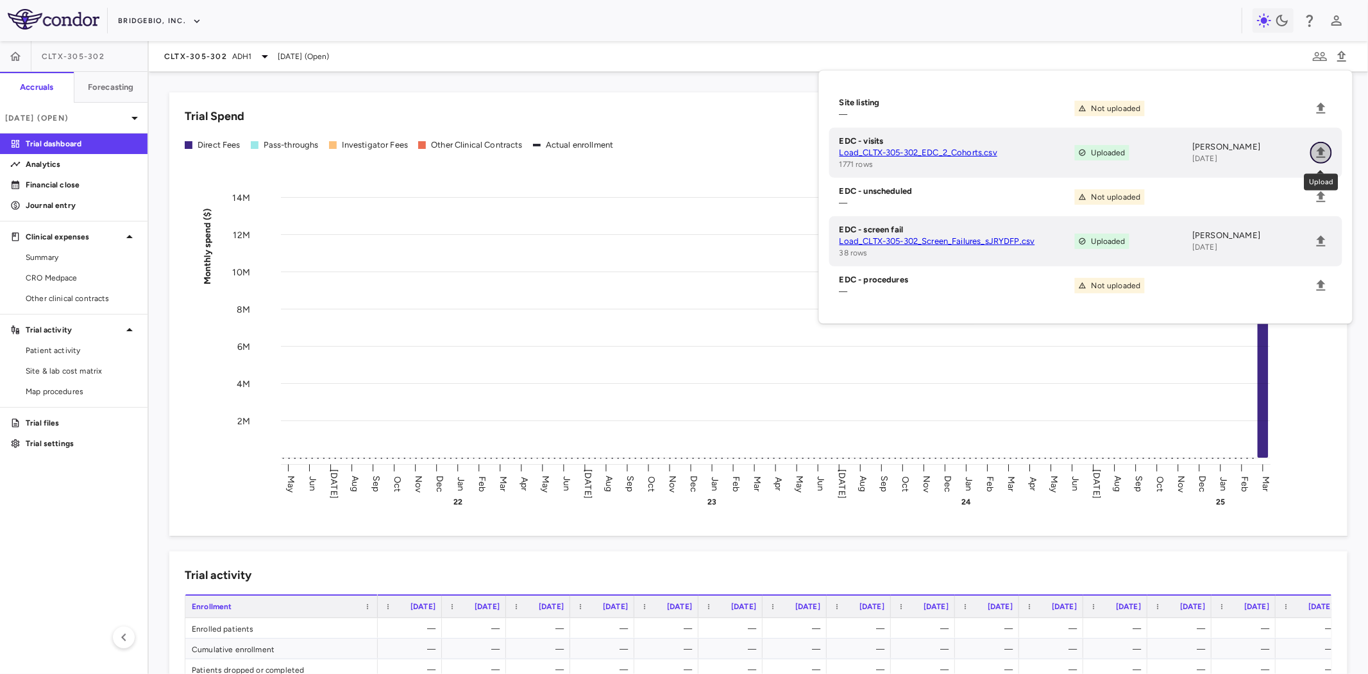
click at [1320, 155] on icon "Upload" at bounding box center [1321, 152] width 9 height 11
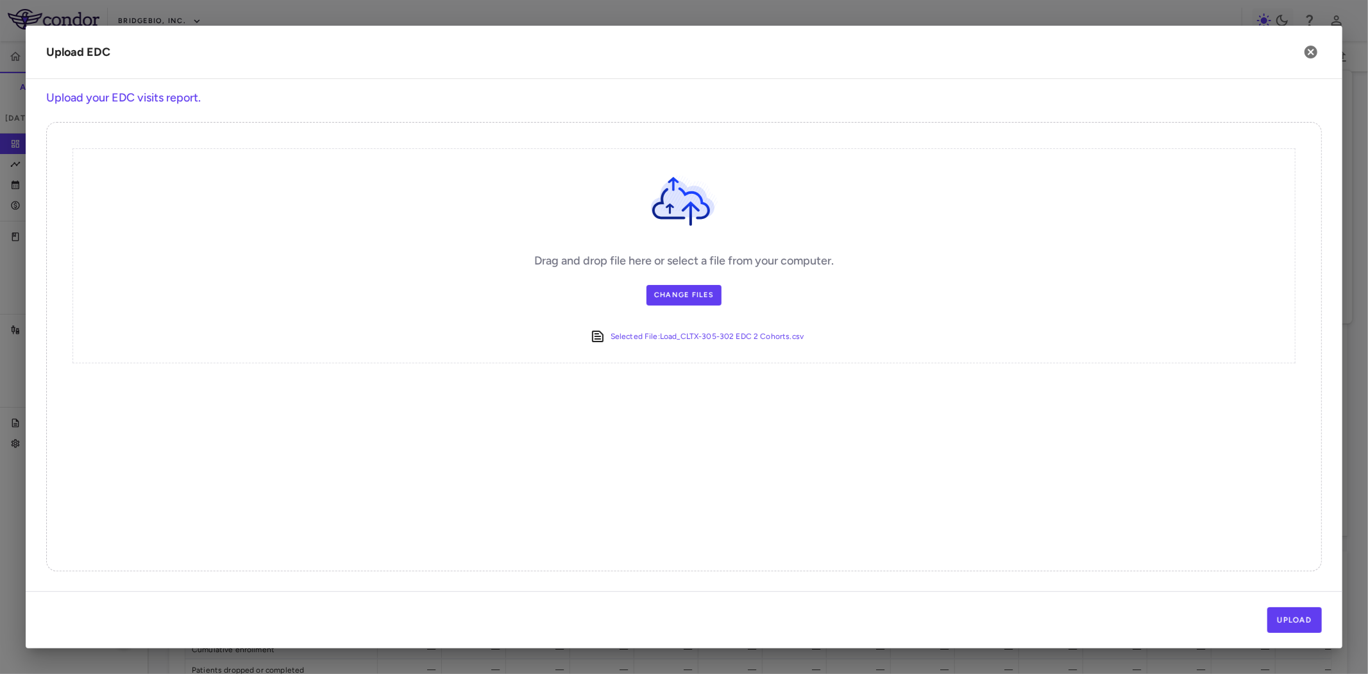
click at [1330, 612] on div "Upload" at bounding box center [684, 619] width 1317 height 57
click at [1304, 618] on button "Upload" at bounding box center [1295, 620] width 55 height 26
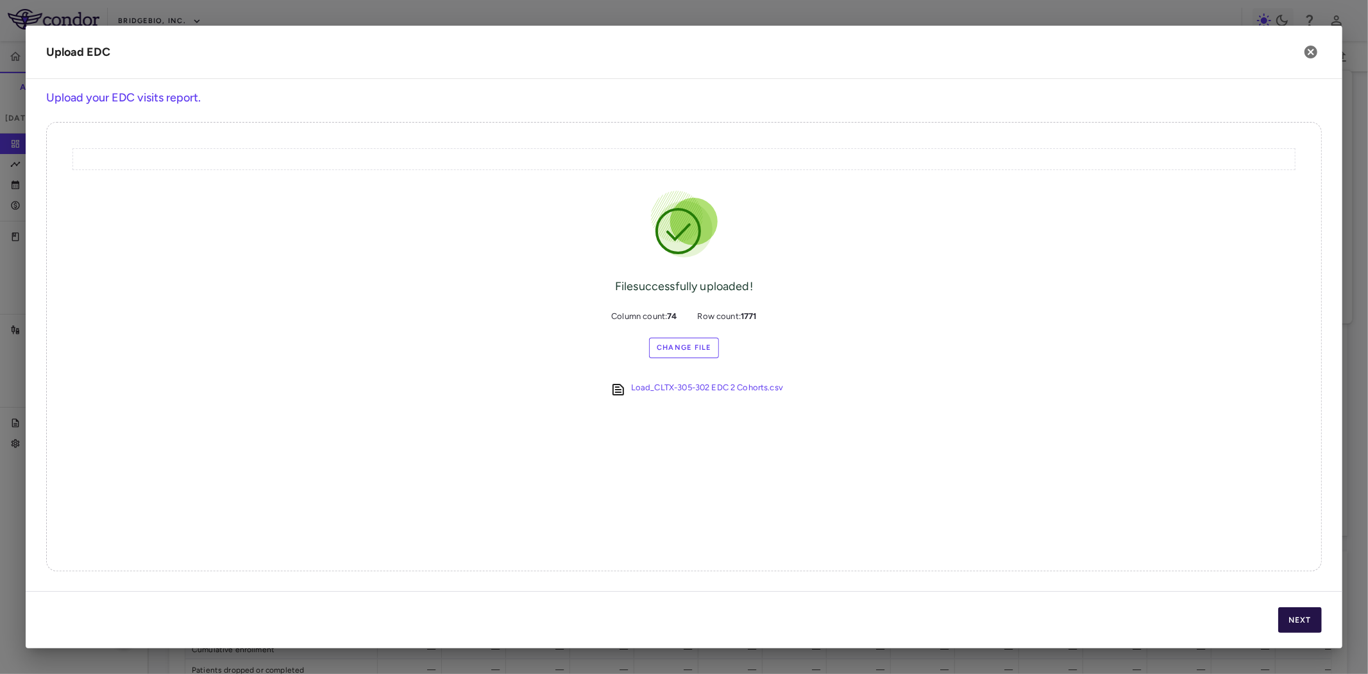
click at [1315, 619] on button "Next" at bounding box center [1301, 620] width 44 height 26
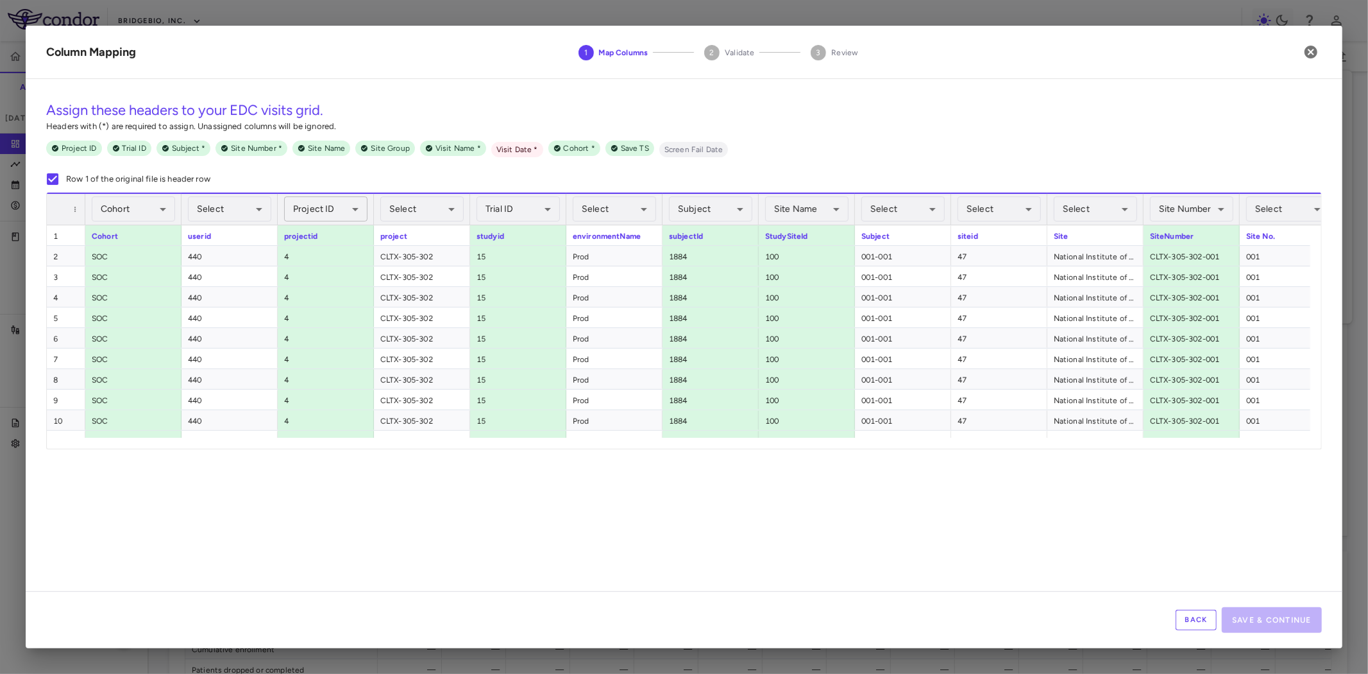
click at [358, 210] on body "Skip to sidebar Skip to main content BridgeBio, Inc. CLTX-305-302 Accruals Fore…" at bounding box center [684, 337] width 1368 height 674
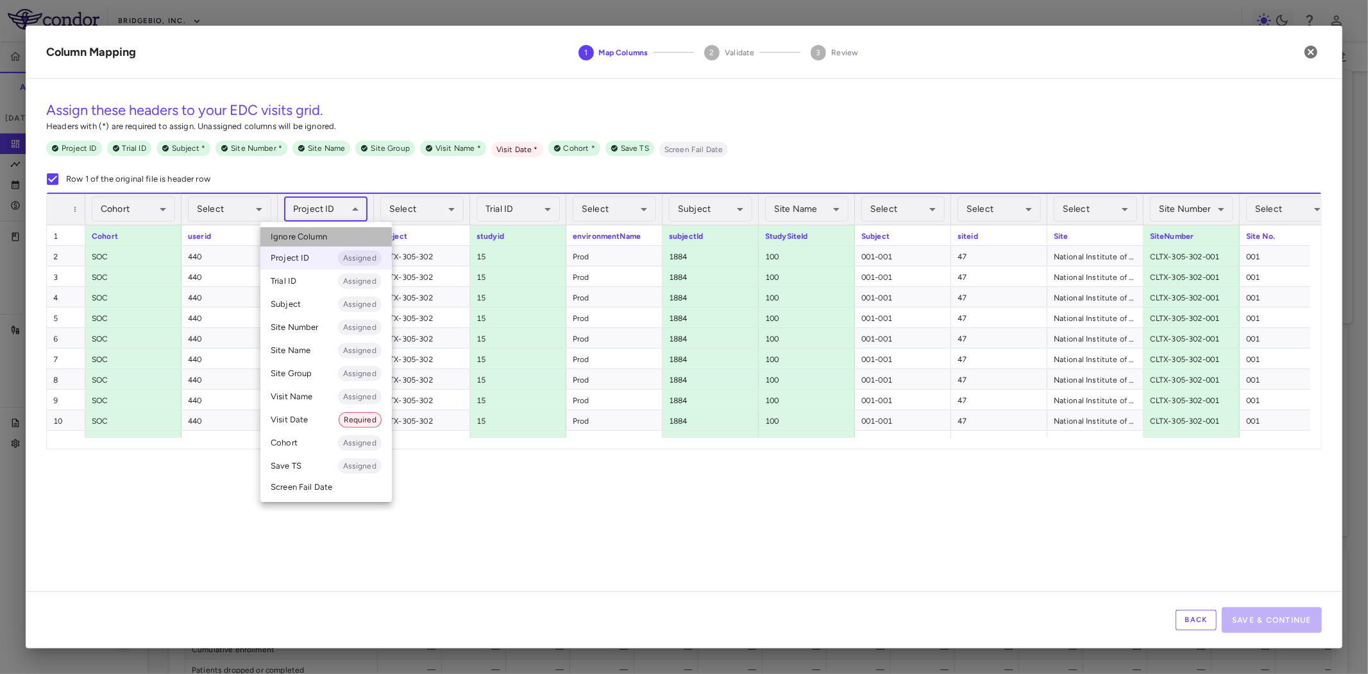
click at [349, 235] on li "Ignore Column" at bounding box center [326, 236] width 132 height 19
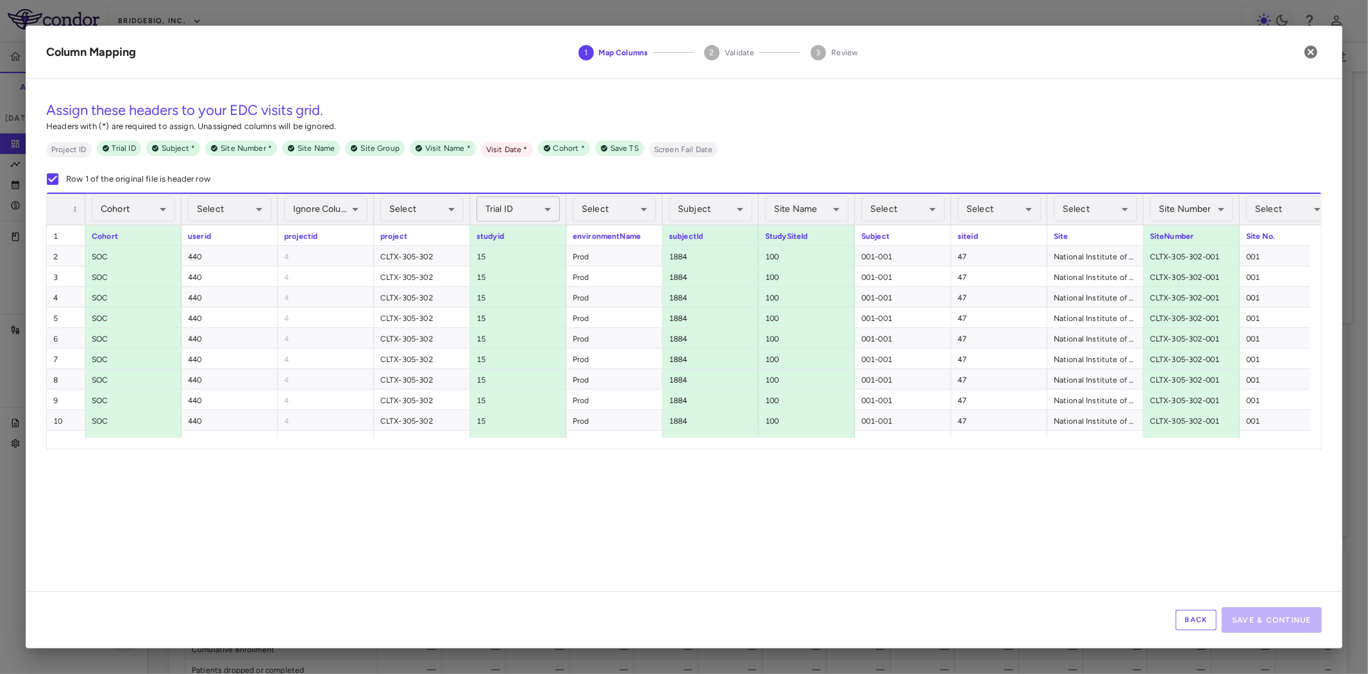
click at [505, 209] on body "Skip to sidebar Skip to main content BridgeBio, Inc. CLTX-305-302 Accruals Fore…" at bounding box center [684, 337] width 1368 height 674
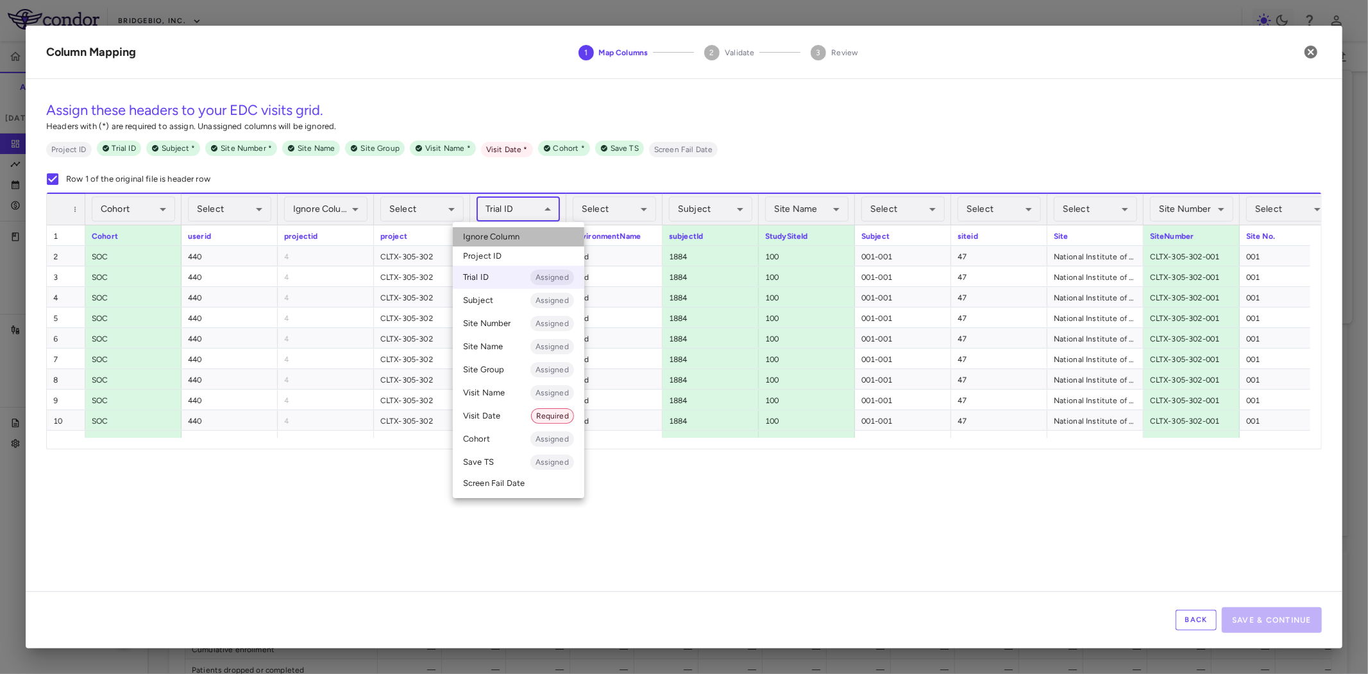
click at [512, 234] on span "Ignore Column" at bounding box center [491, 237] width 56 height 12
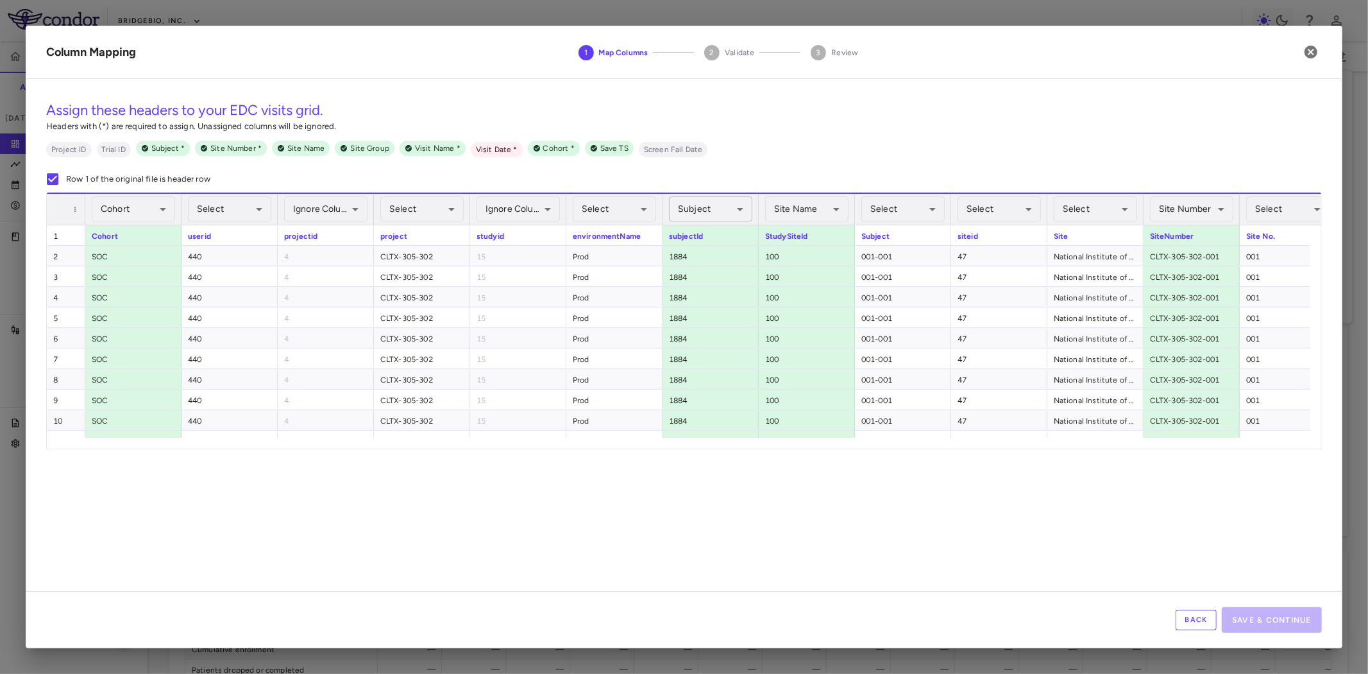
click at [738, 210] on body "Skip to sidebar Skip to main content BridgeBio, Inc. CLTX-305-302 Accruals Fore…" at bounding box center [684, 337] width 1368 height 674
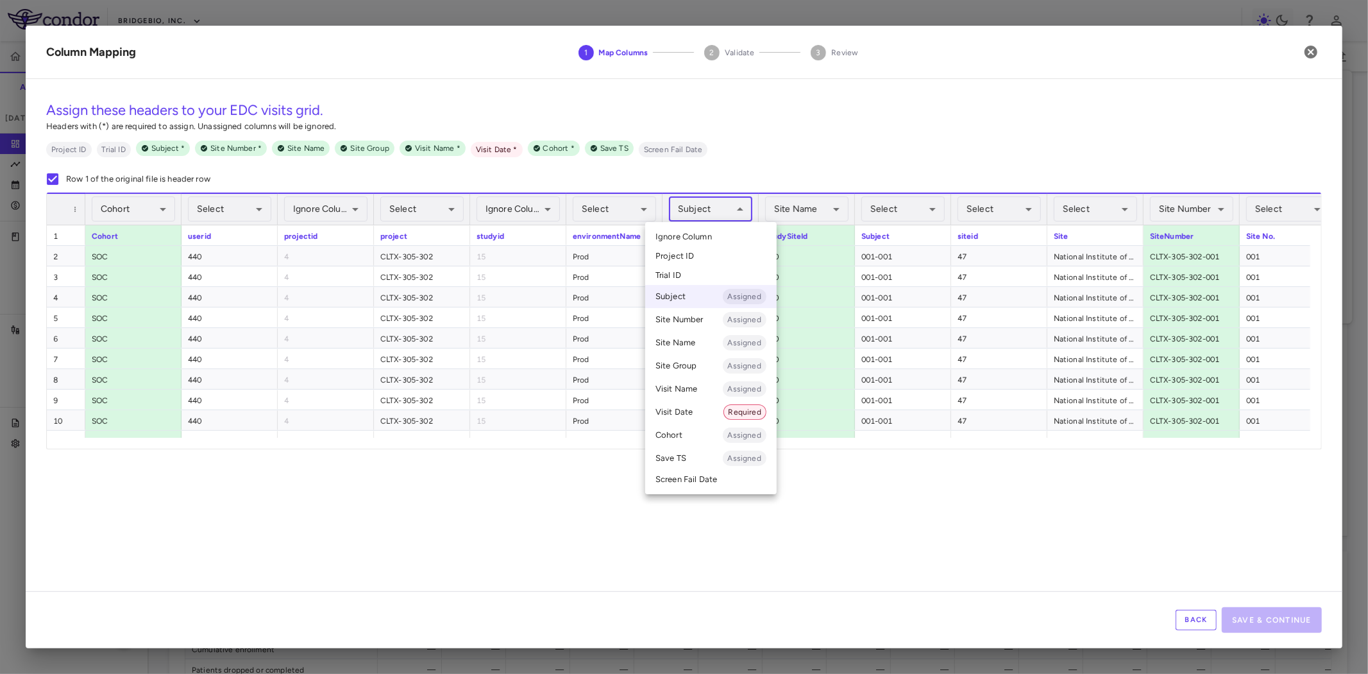
click at [727, 235] on li "Ignore Column" at bounding box center [711, 236] width 132 height 19
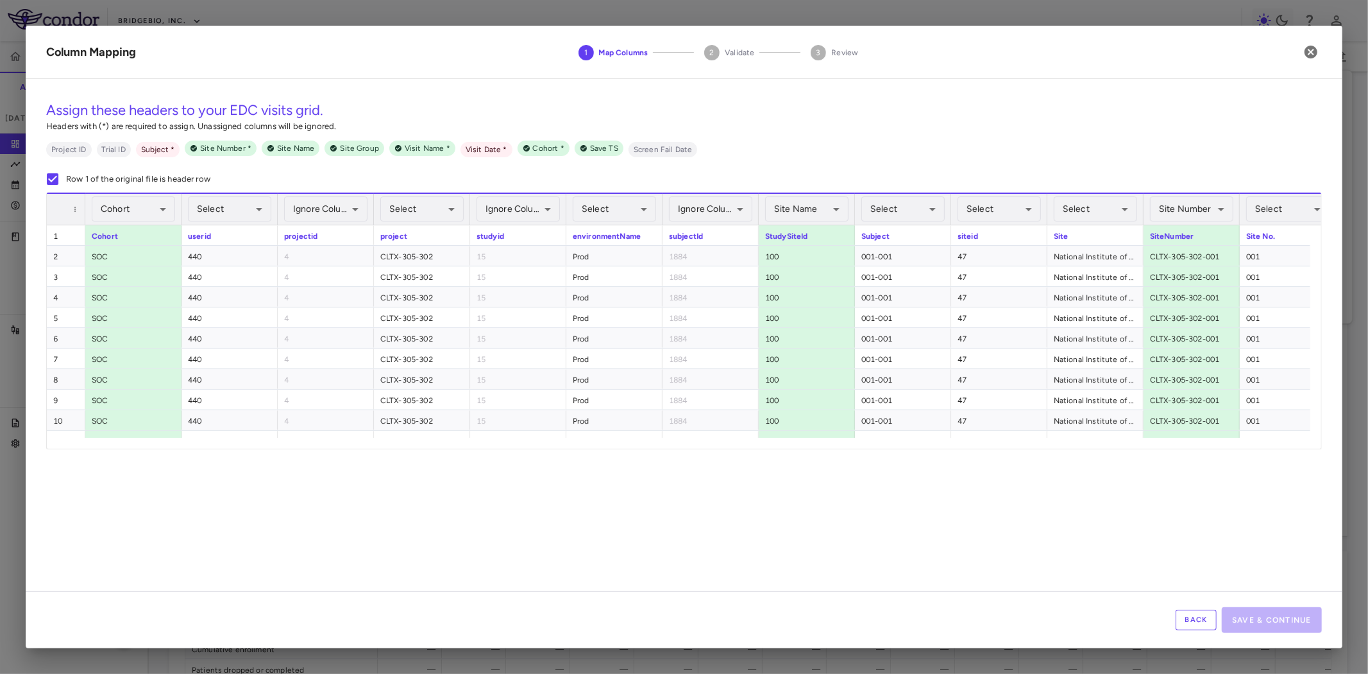
click at [806, 210] on body "Skip to sidebar Skip to main content BridgeBio, Inc. CLTX-305-302 Accruals Fore…" at bounding box center [684, 337] width 1368 height 674
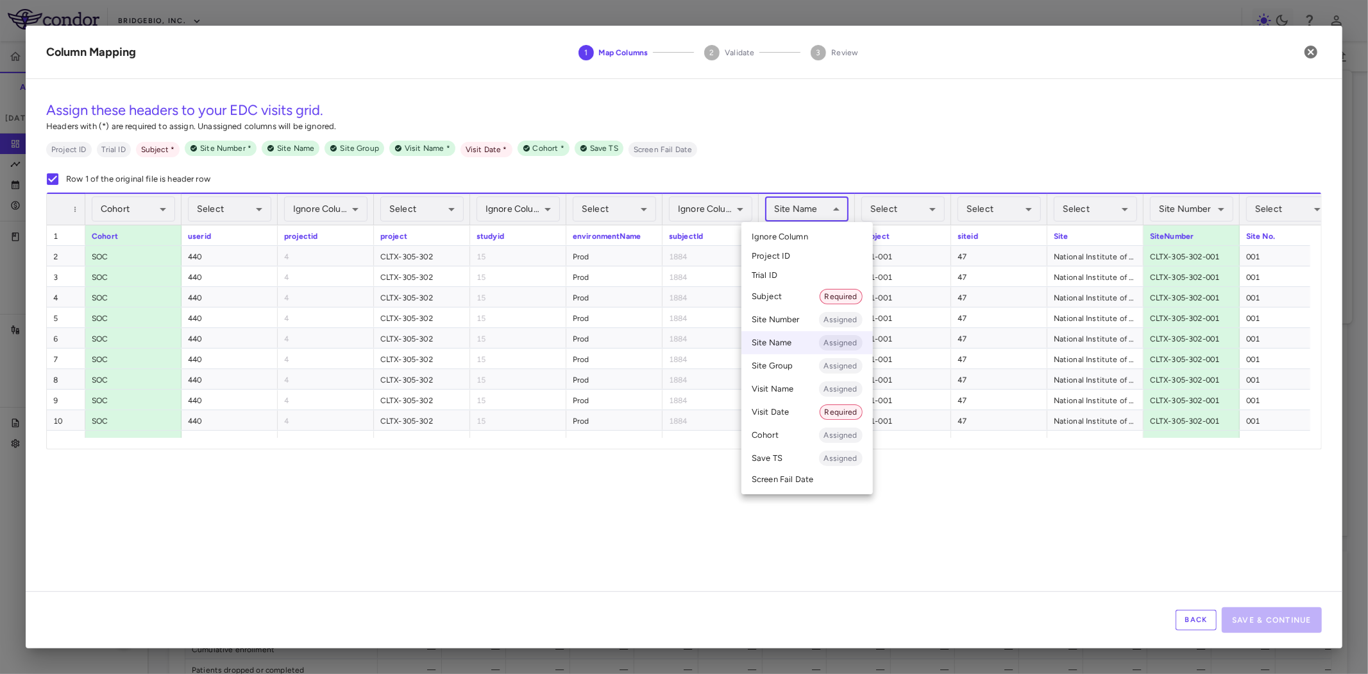
click at [771, 235] on span "Ignore Column" at bounding box center [780, 237] width 56 height 12
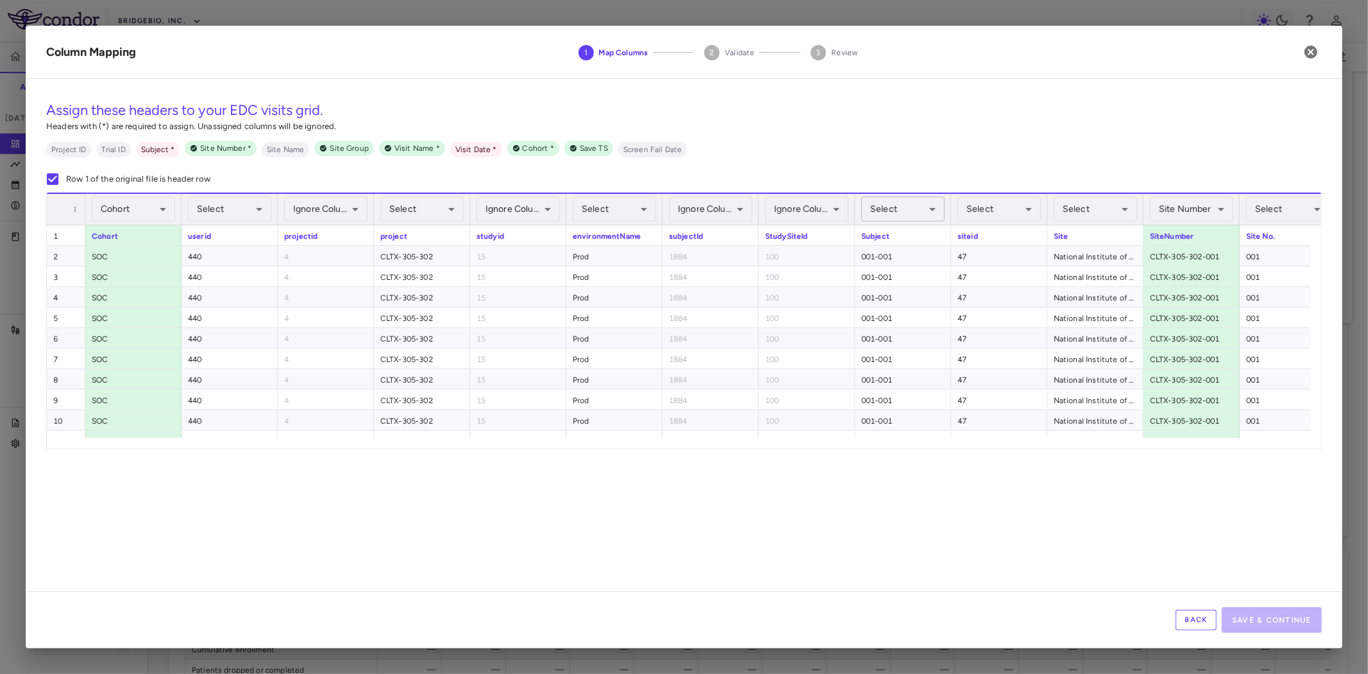
click at [910, 210] on body "Skip to sidebar Skip to main content BridgeBio, Inc. CLTX-305-302 Accruals Fore…" at bounding box center [684, 337] width 1368 height 674
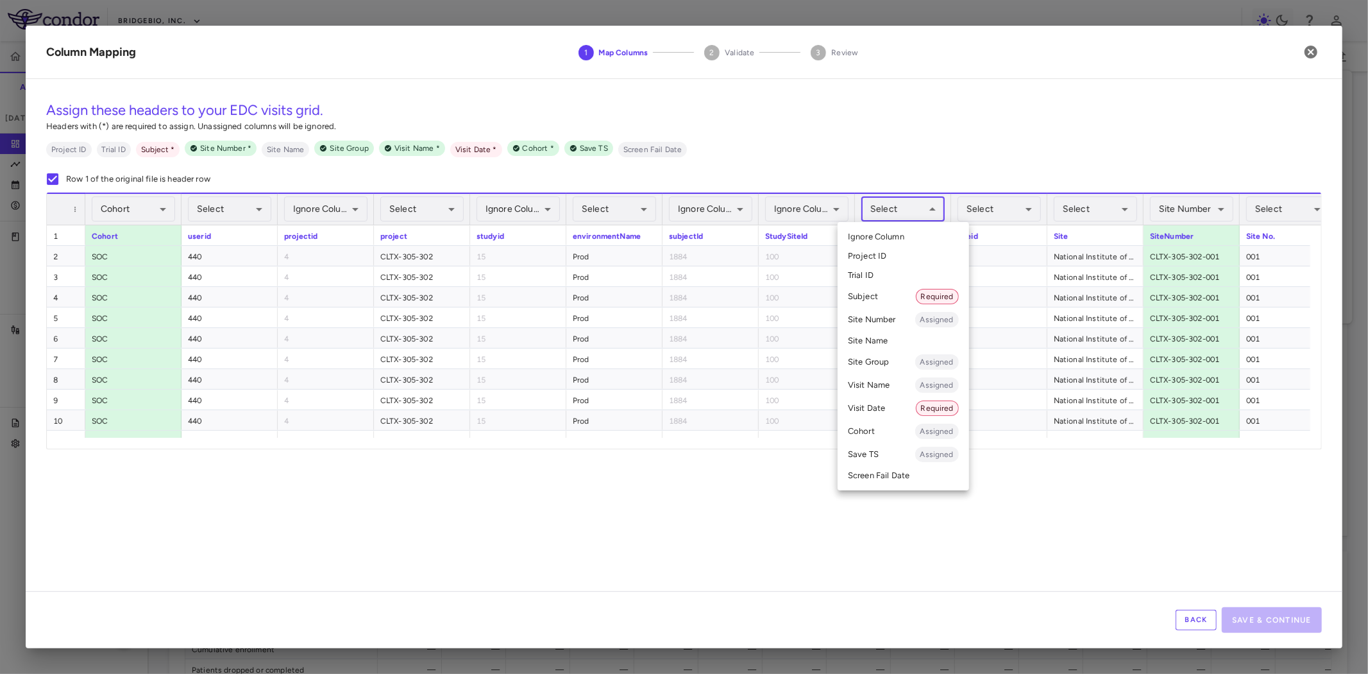
click at [889, 296] on li "Subject Required" at bounding box center [904, 296] width 132 height 23
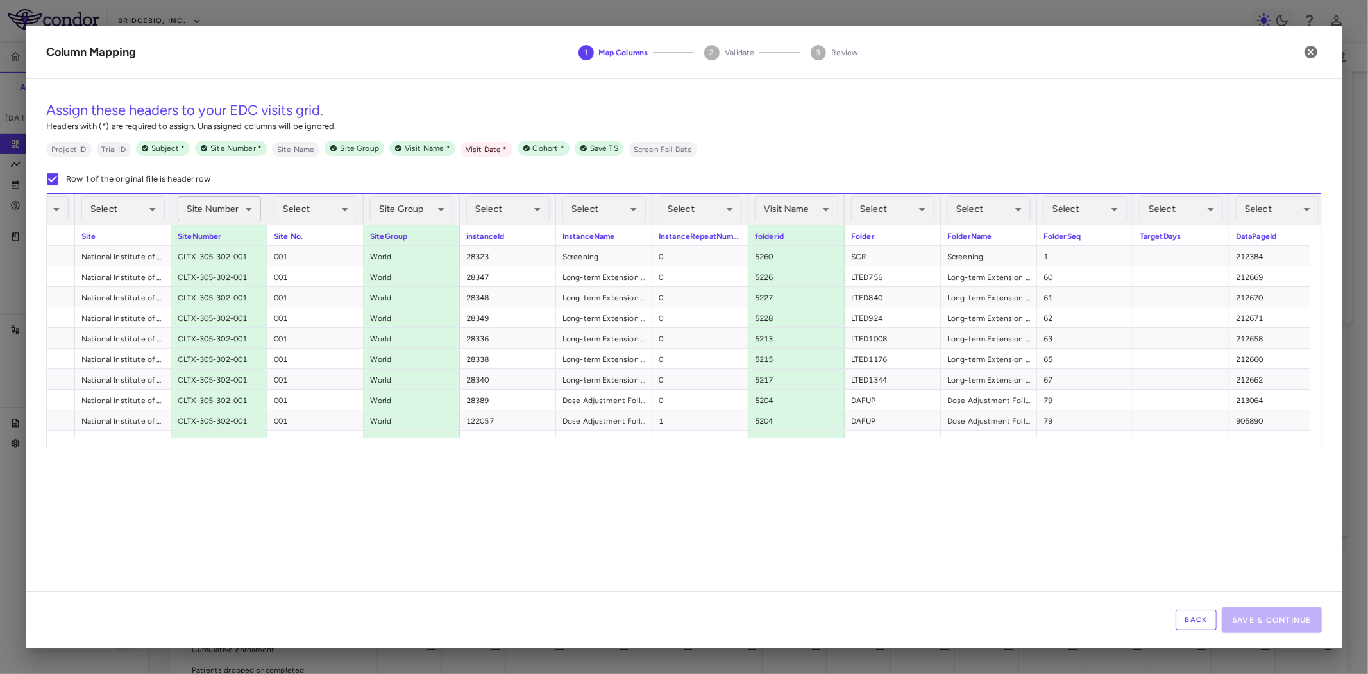
click at [234, 201] on body "Skip to sidebar Skip to main content BridgeBio, Inc. CLTX-305-302 Accruals Fore…" at bounding box center [684, 337] width 1368 height 674
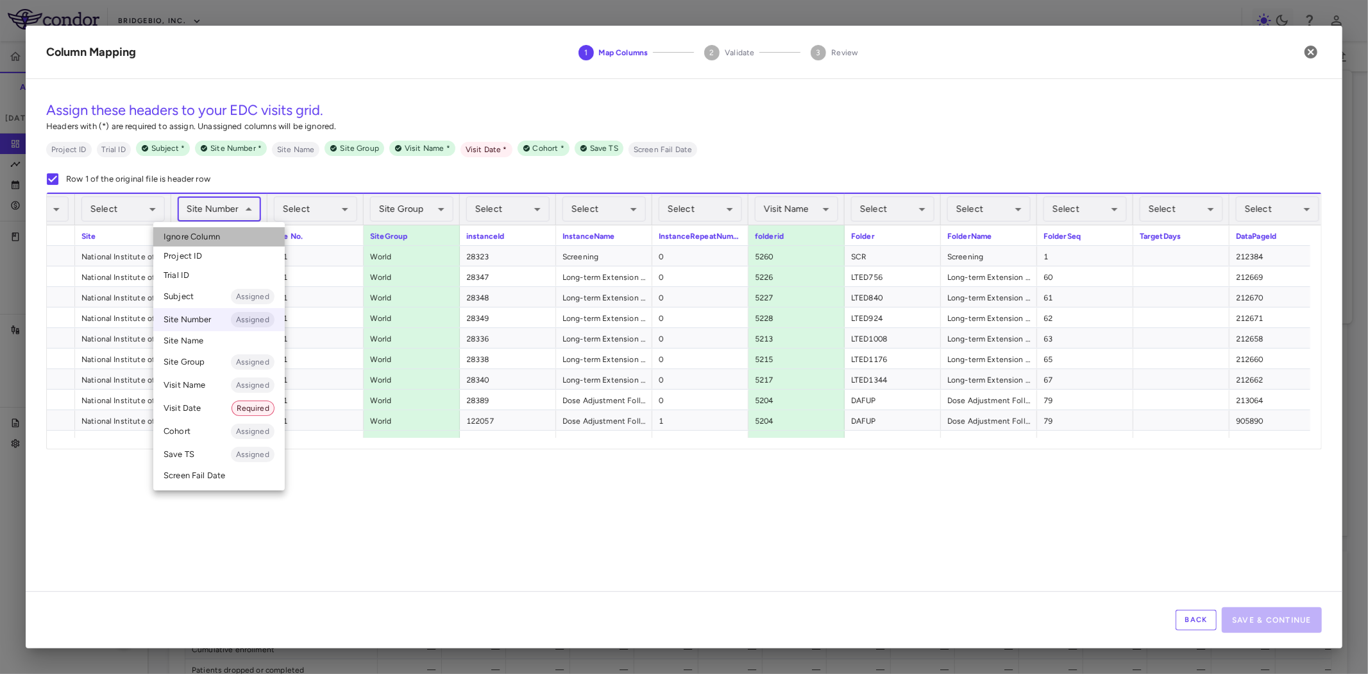
click at [226, 236] on li "Ignore Column" at bounding box center [219, 236] width 132 height 19
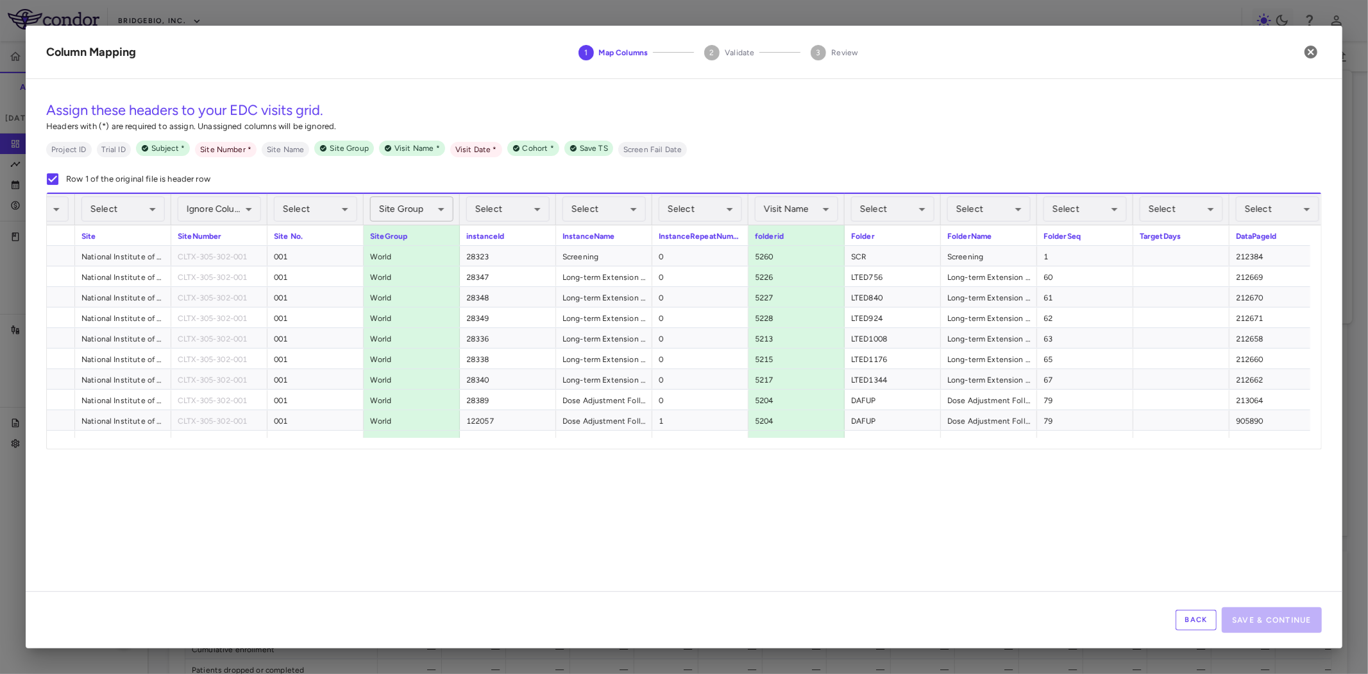
click at [411, 212] on body "Skip to sidebar Skip to main content BridgeBio, Inc. CLTX-305-302 Accruals Fore…" at bounding box center [684, 337] width 1368 height 674
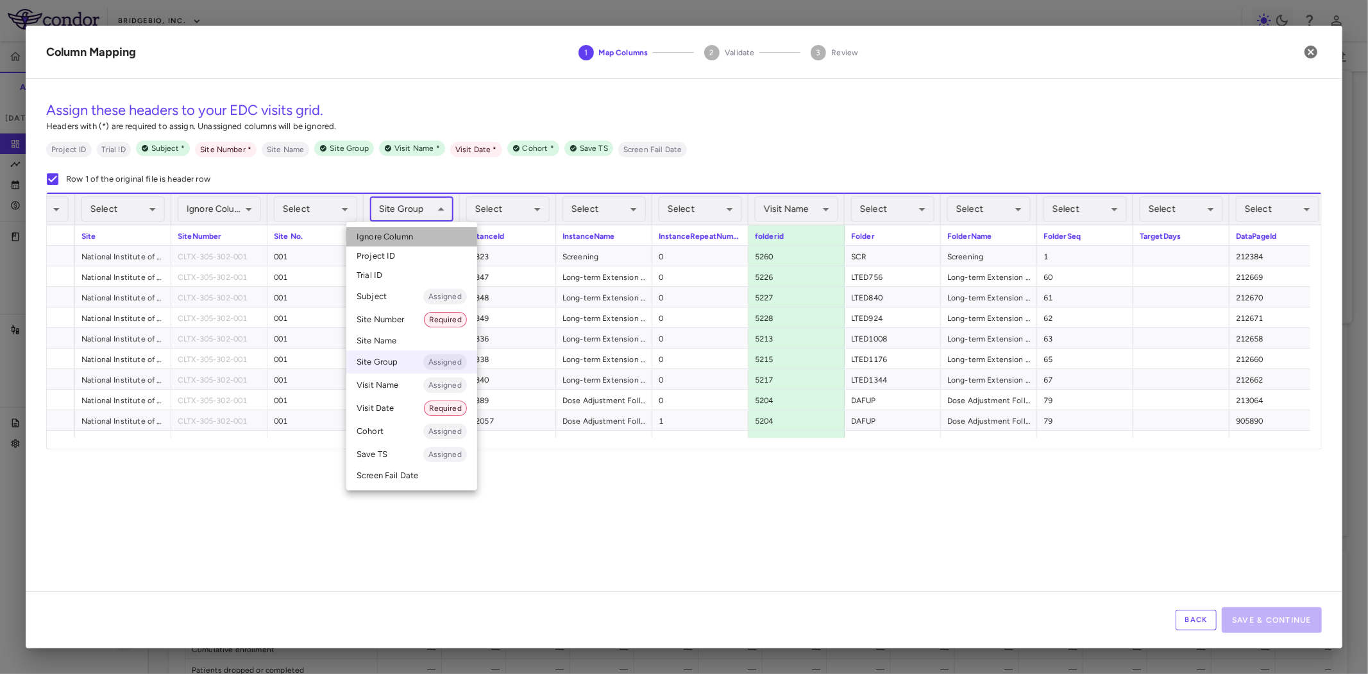
click at [417, 236] on li "Ignore Column" at bounding box center [411, 236] width 131 height 19
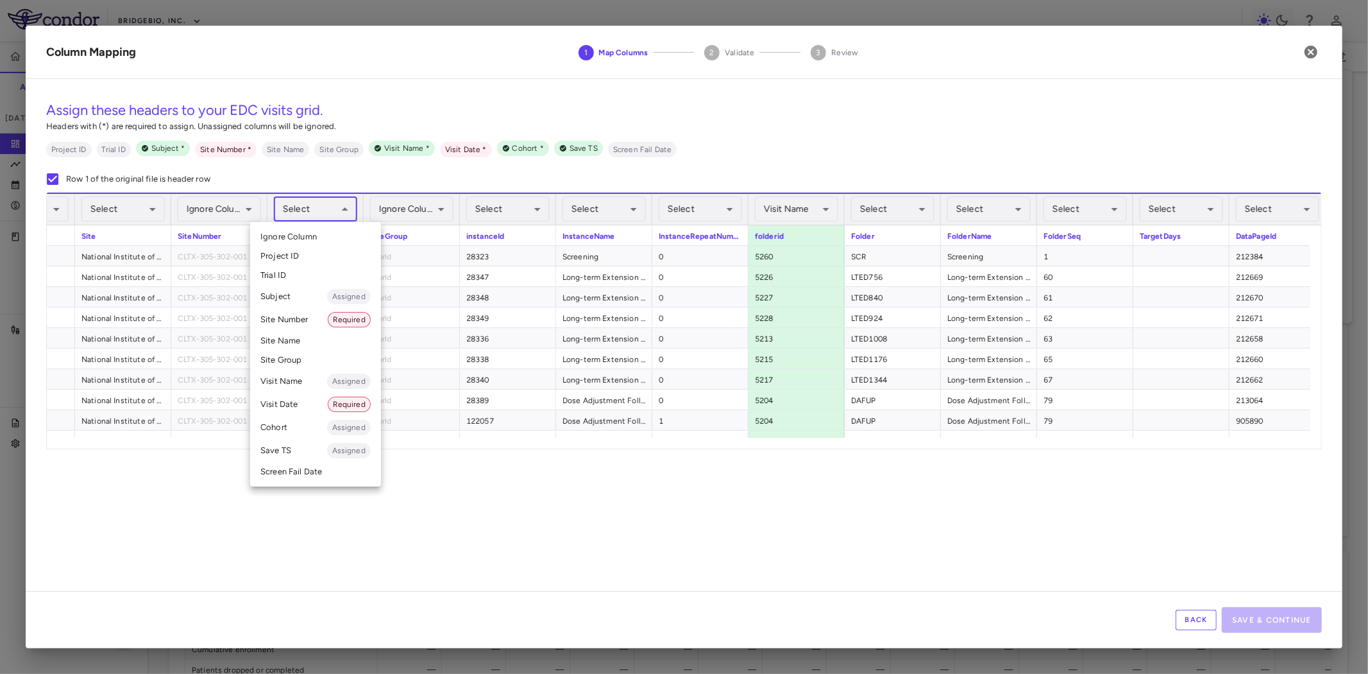
click at [306, 208] on body "Skip to sidebar Skip to main content BridgeBio, Inc. CLTX-305-302 Accruals Fore…" at bounding box center [684, 337] width 1368 height 674
click at [298, 321] on li "Site Number Required" at bounding box center [315, 319] width 131 height 23
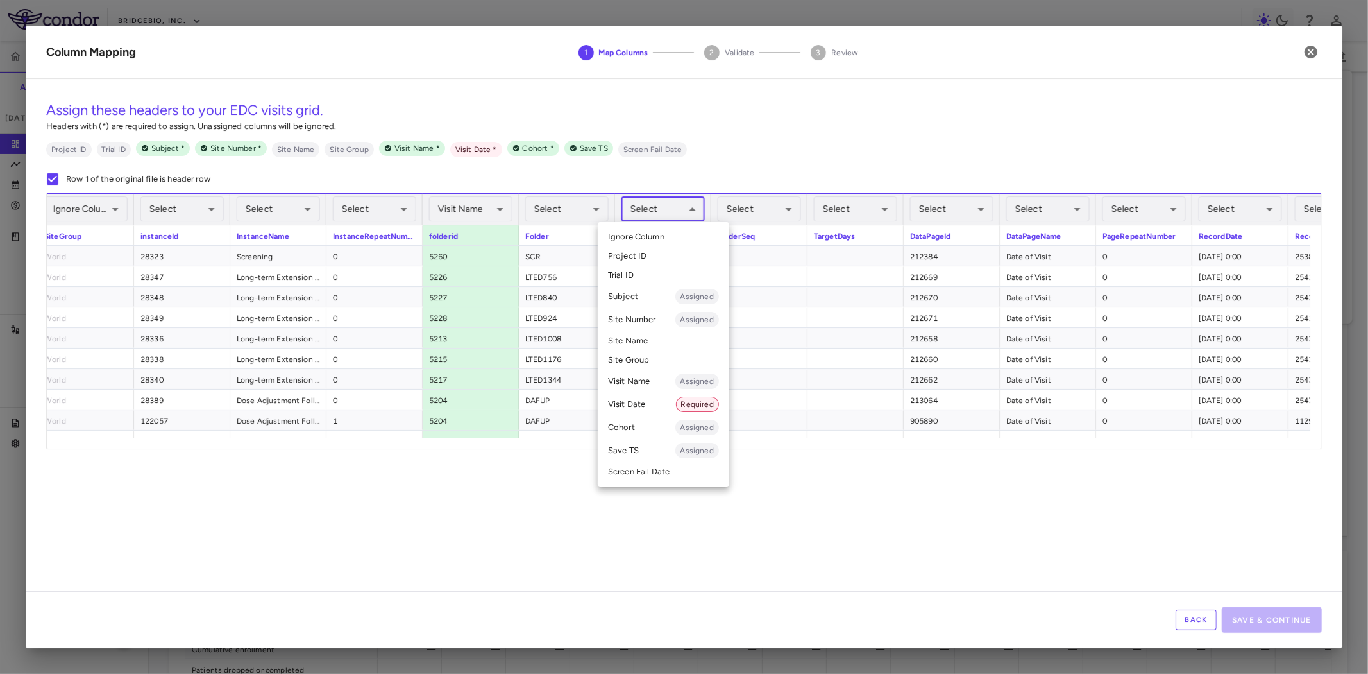
click at [650, 207] on body "Skip to sidebar Skip to main content BridgeBio, Inc. CLTX-305-302 Accruals Fore…" at bounding box center [684, 337] width 1368 height 674
click at [643, 401] on li "Visit Date Required" at bounding box center [664, 404] width 132 height 23
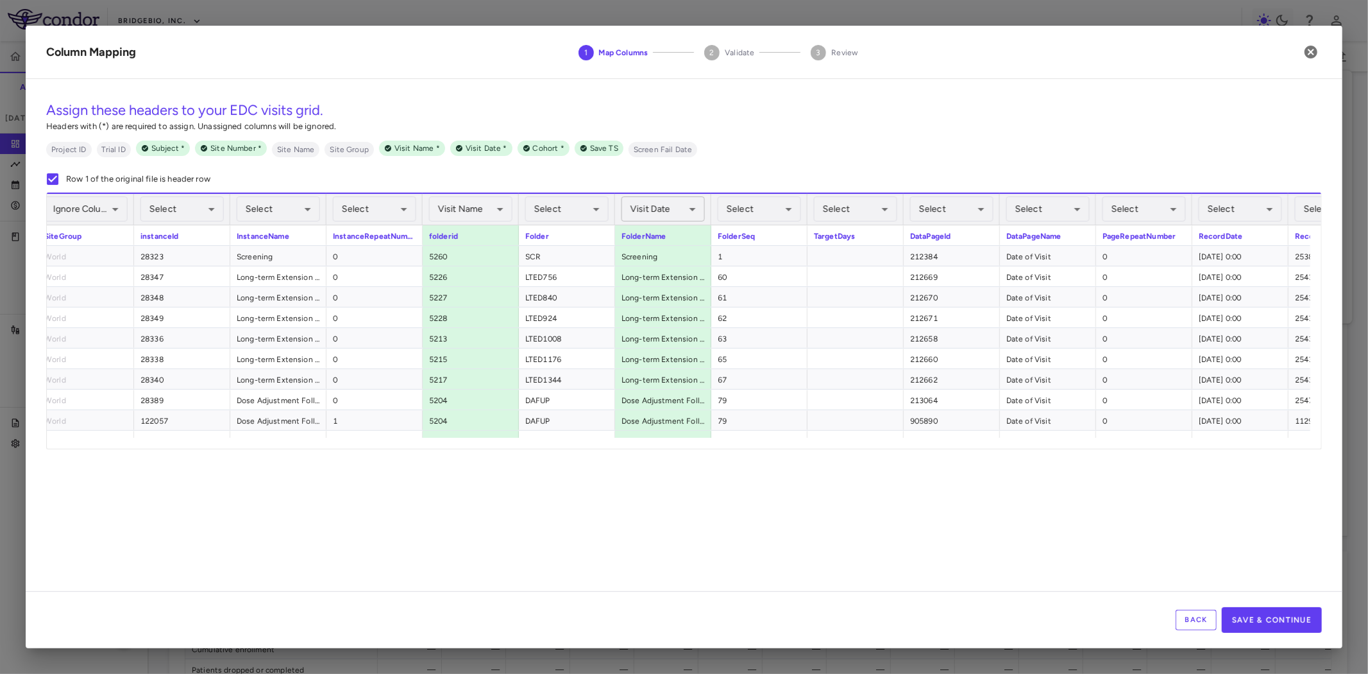
click at [658, 198] on body "Skip to sidebar Skip to main content BridgeBio, Inc. CLTX-305-302 Accruals Fore…" at bounding box center [684, 337] width 1368 height 674
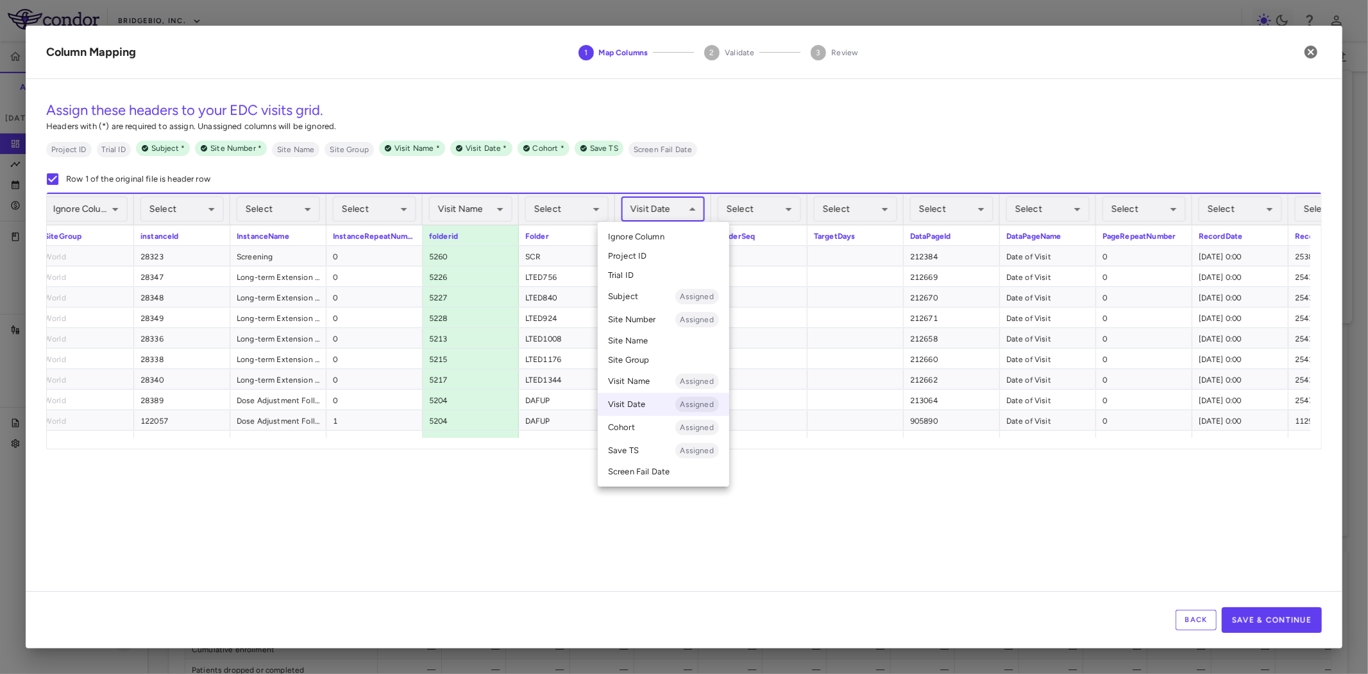
click at [659, 207] on div at bounding box center [684, 337] width 1368 height 674
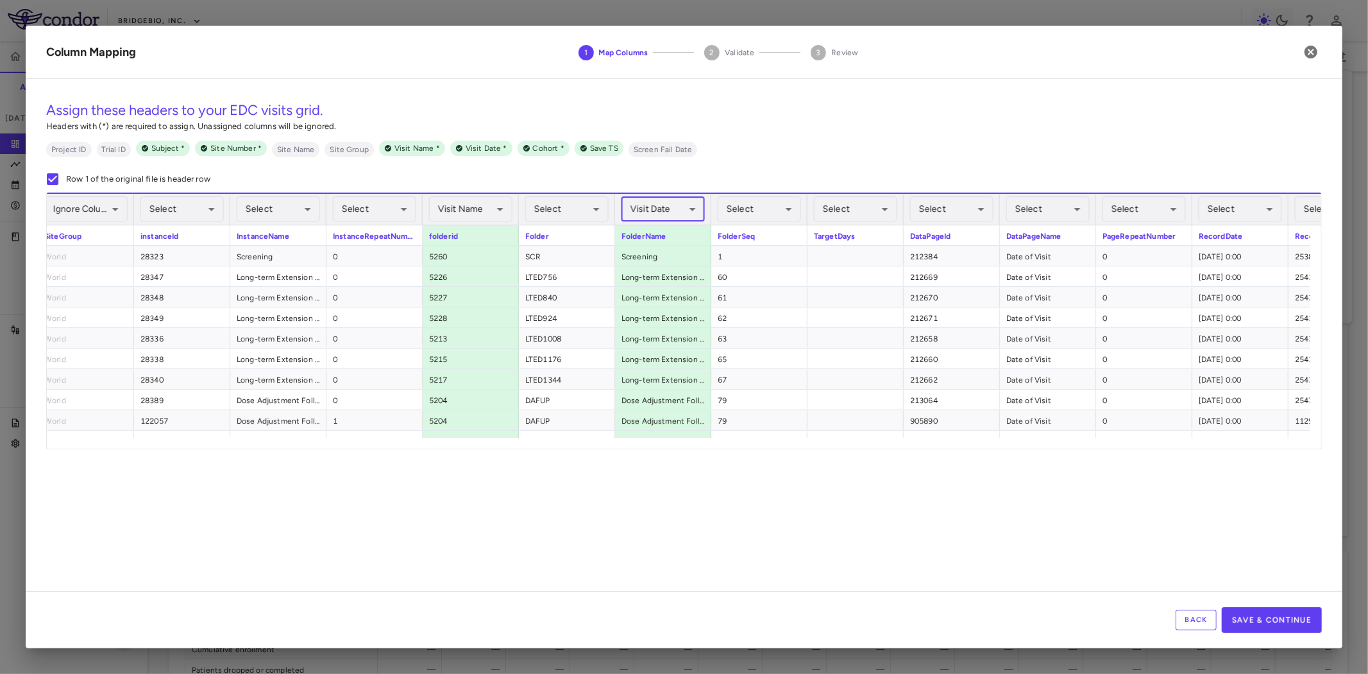
click at [659, 207] on body "Skip to sidebar Skip to main content BridgeBio, Inc. CLTX-305-302 Accruals Fore…" at bounding box center [684, 337] width 1368 height 674
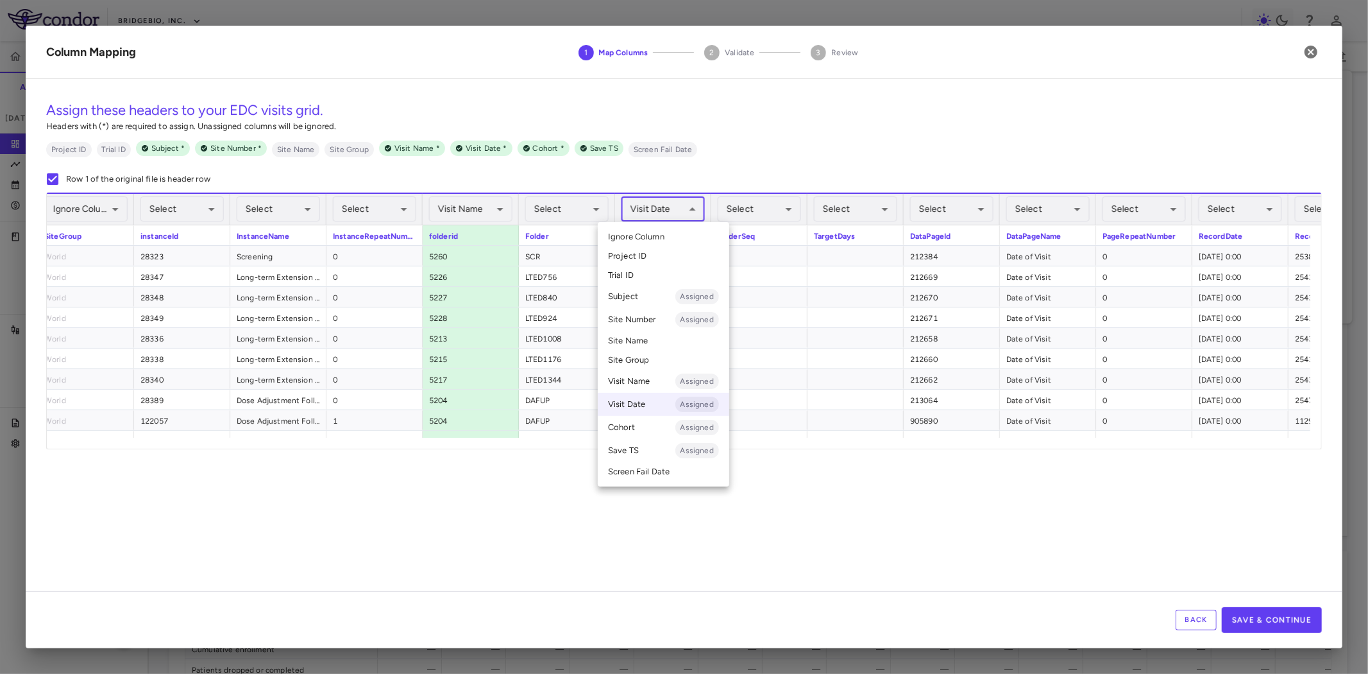
click at [636, 384] on li "Visit Name Assigned" at bounding box center [664, 381] width 132 height 23
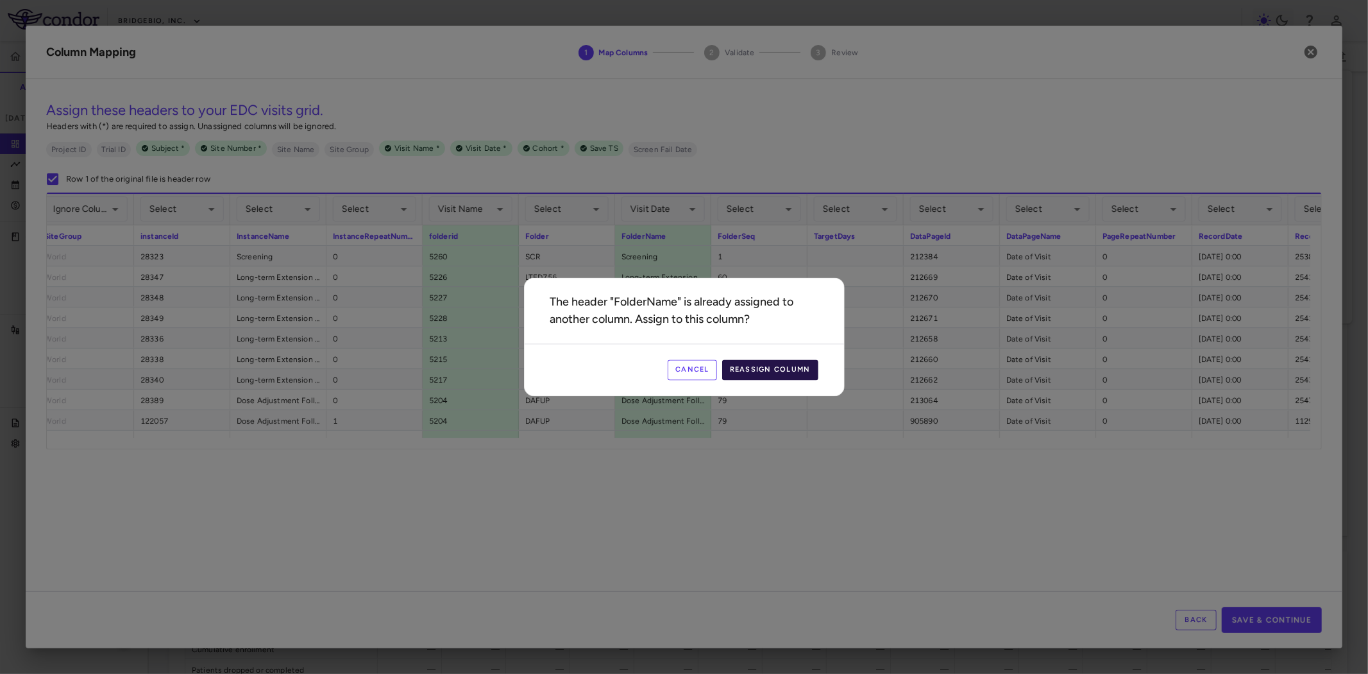
click at [783, 369] on button "Reassign Column" at bounding box center [770, 370] width 96 height 21
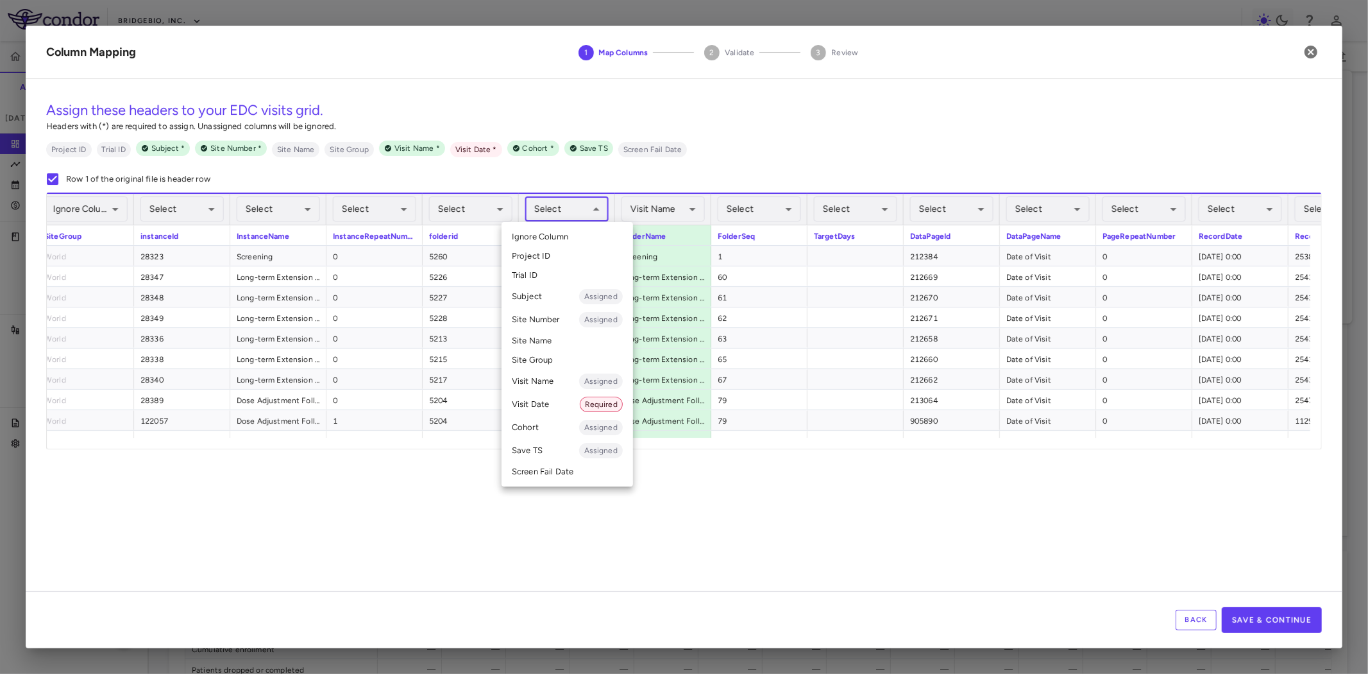
click at [569, 208] on body "Skip to sidebar Skip to main content BridgeBio, Inc. CLTX-305-302 Accruals Fore…" at bounding box center [684, 337] width 1368 height 674
click at [569, 208] on div at bounding box center [684, 337] width 1368 height 674
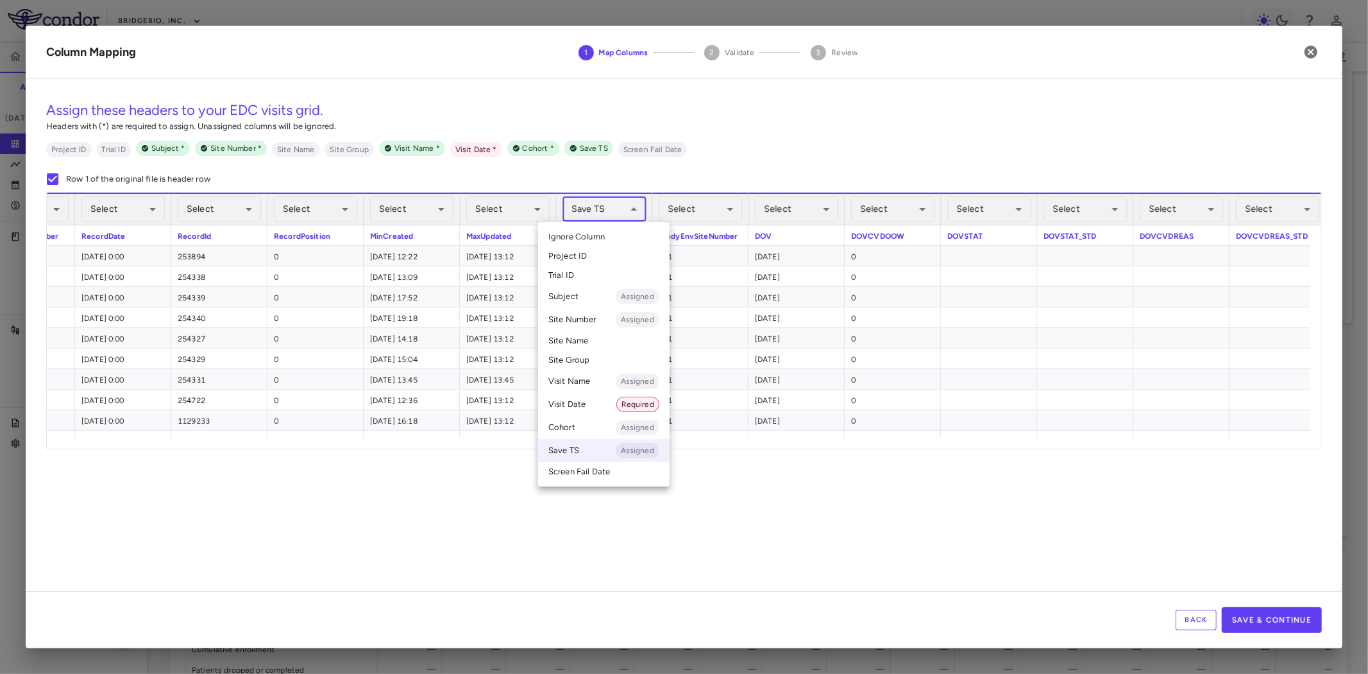
click at [620, 206] on body "Skip to sidebar Skip to main content BridgeBio, Inc. CLTX-305-302 Accruals Fore…" at bounding box center [684, 337] width 1368 height 674
click at [593, 235] on span "Ignore Column" at bounding box center [576, 237] width 56 height 12
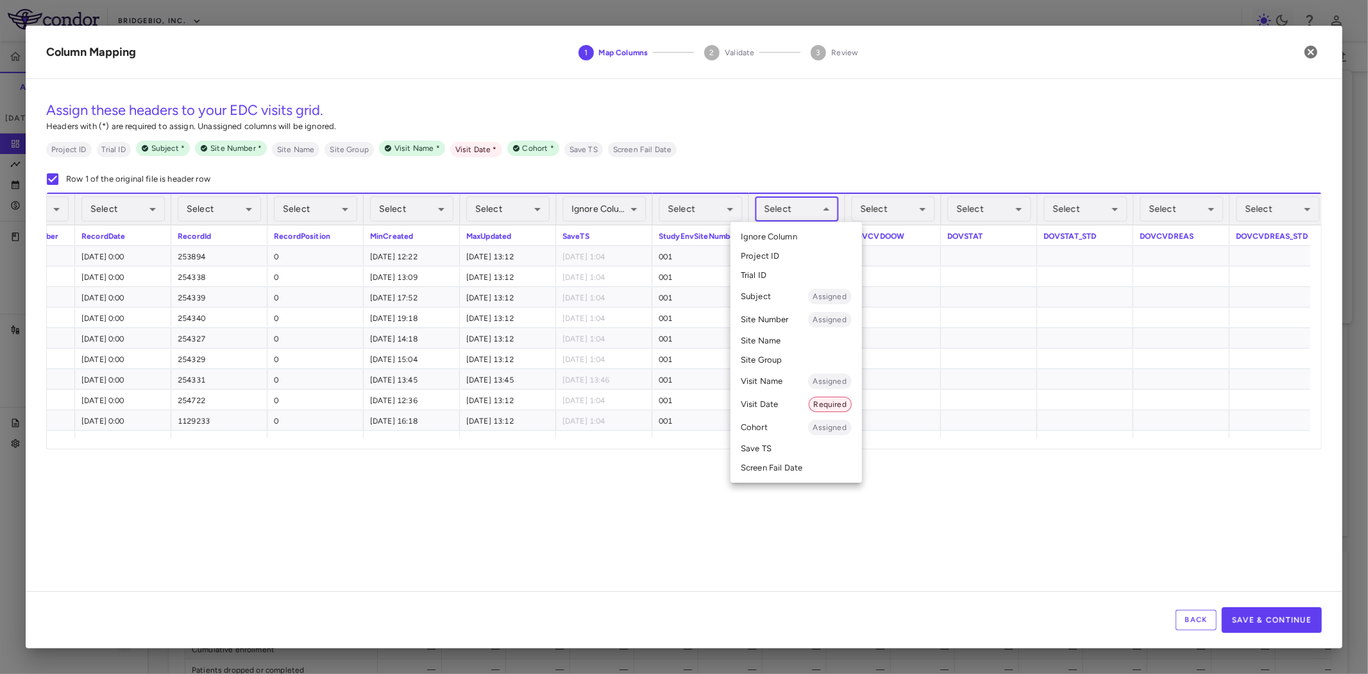
click at [775, 214] on body "Skip to sidebar Skip to main content BridgeBio, Inc. CLTX-305-302 Accruals Fore…" at bounding box center [684, 337] width 1368 height 674
click at [781, 401] on li "Visit Date Required" at bounding box center [797, 404] width 132 height 23
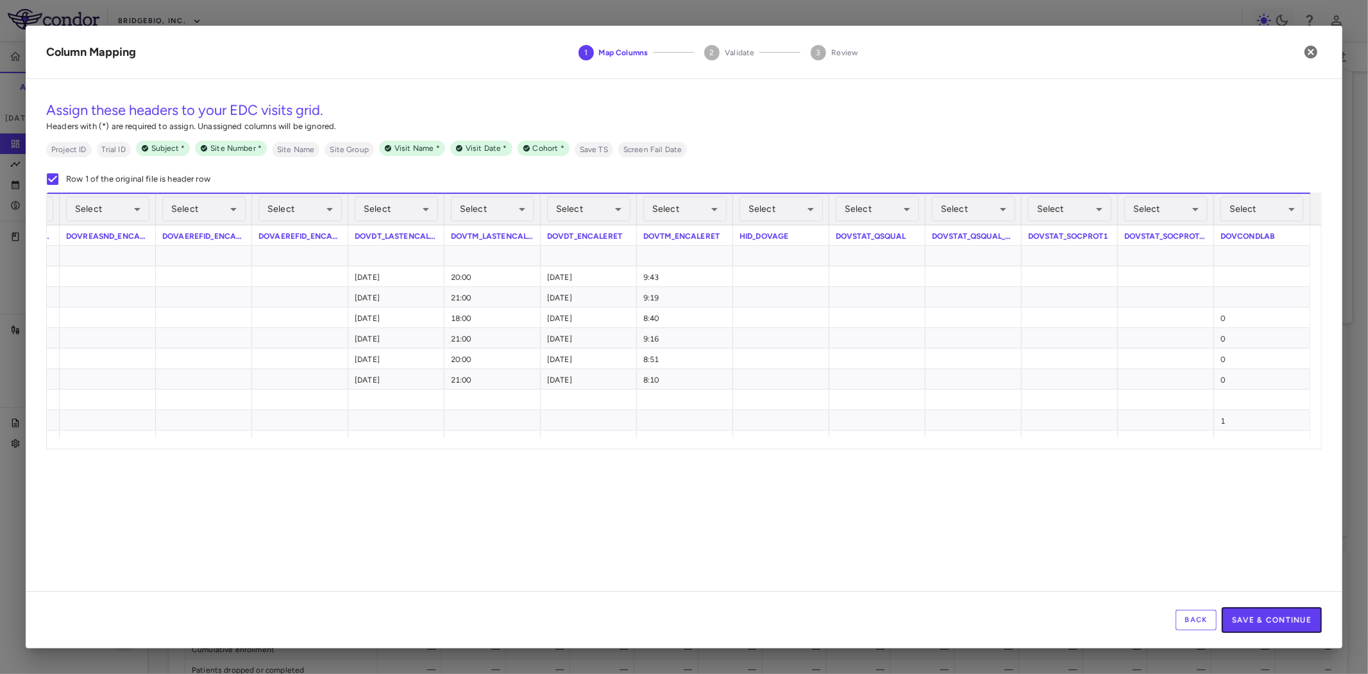
click at [1304, 619] on button "Save & Continue" at bounding box center [1272, 620] width 100 height 26
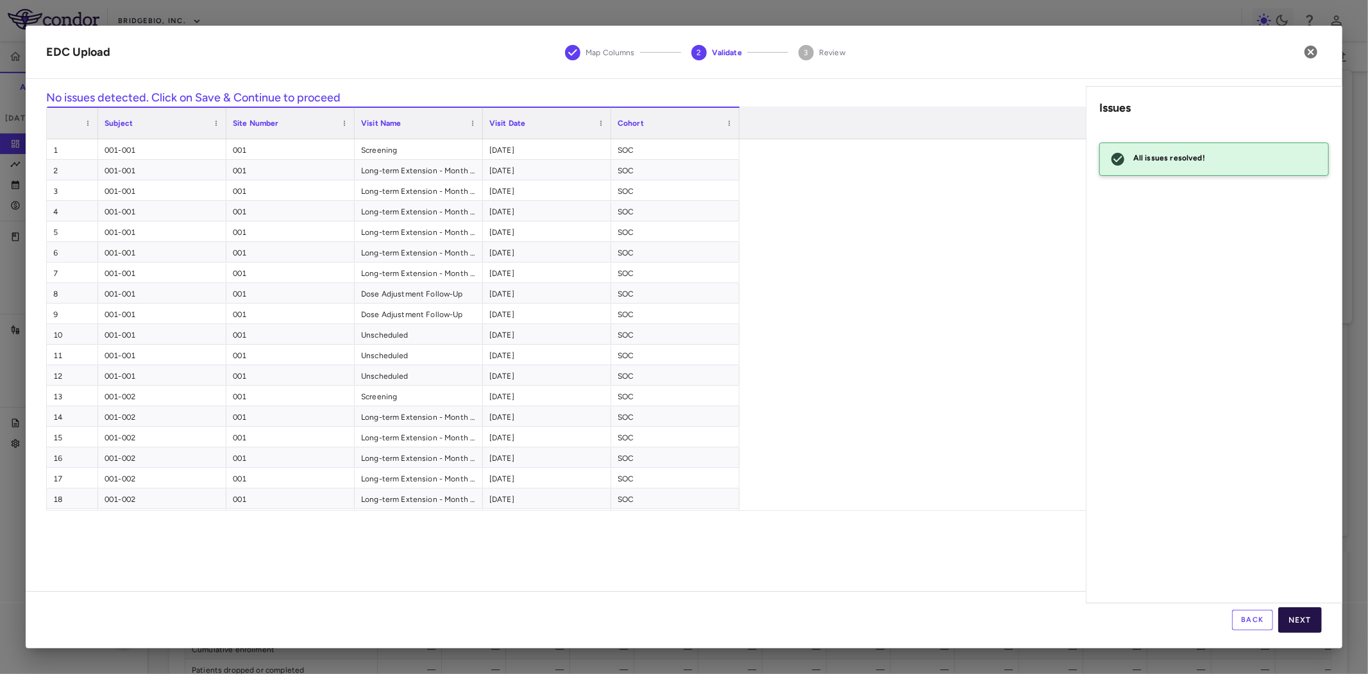
click at [1285, 616] on button "Next" at bounding box center [1301, 620] width 44 height 26
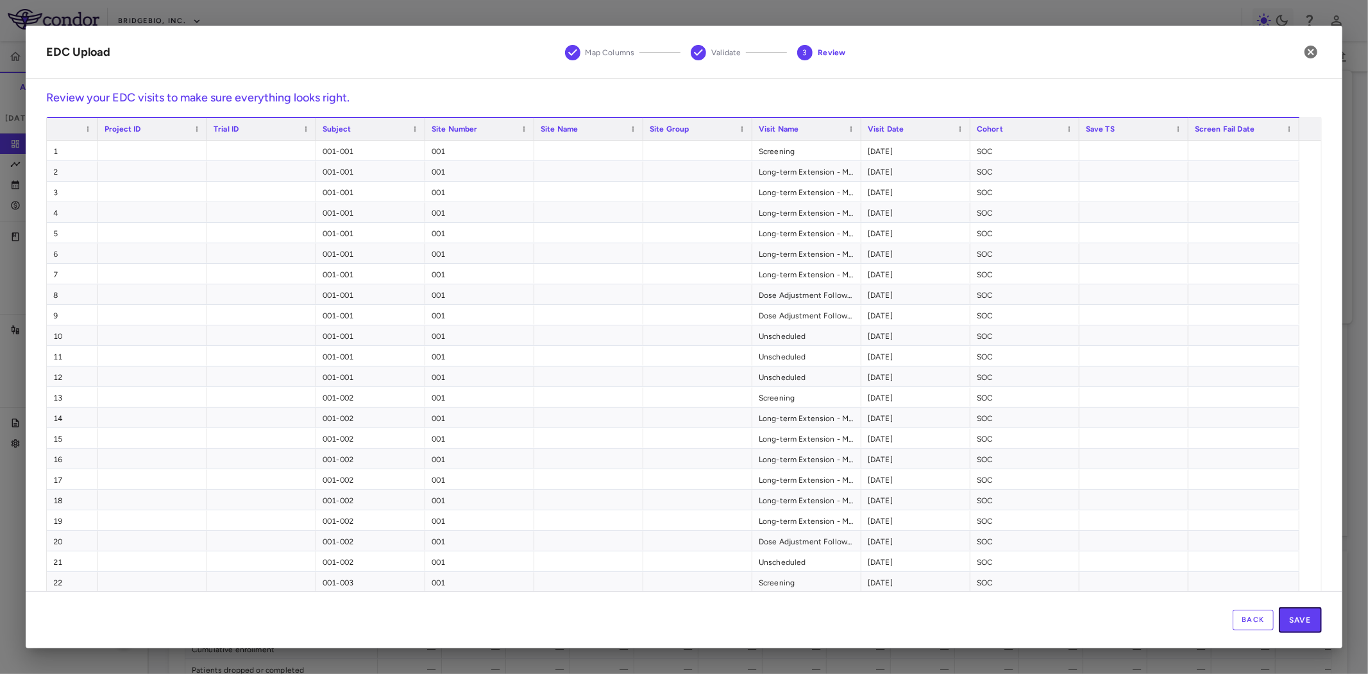
click at [1309, 621] on button "Save" at bounding box center [1300, 620] width 43 height 26
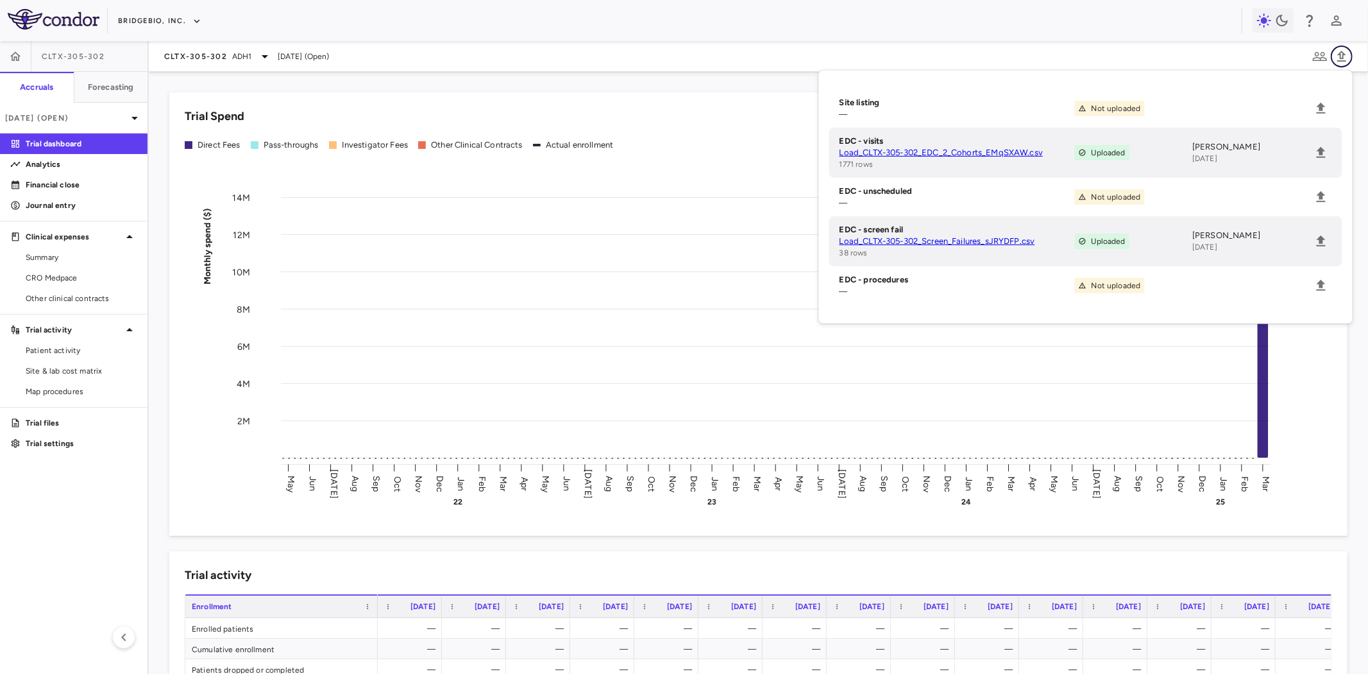
click at [1345, 53] on icon "button" at bounding box center [1341, 56] width 15 height 15
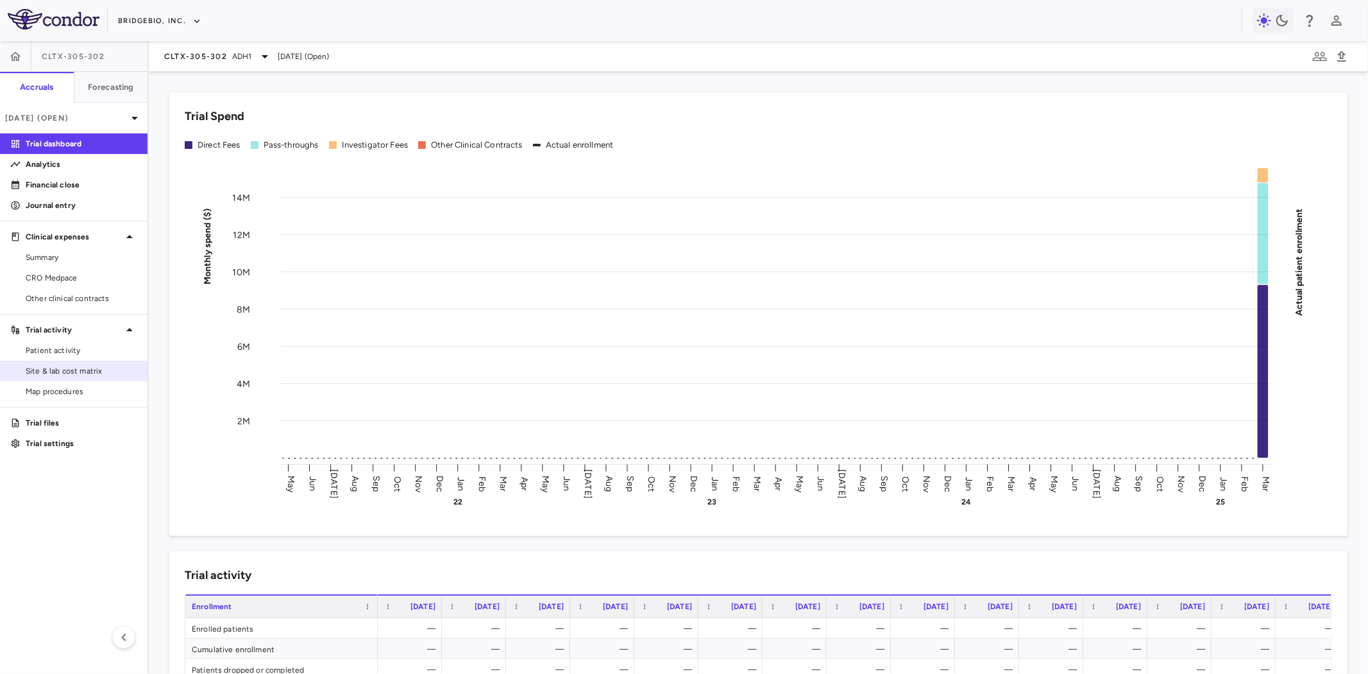
click at [83, 369] on span "Site & lab cost matrix" at bounding box center [82, 371] width 112 height 12
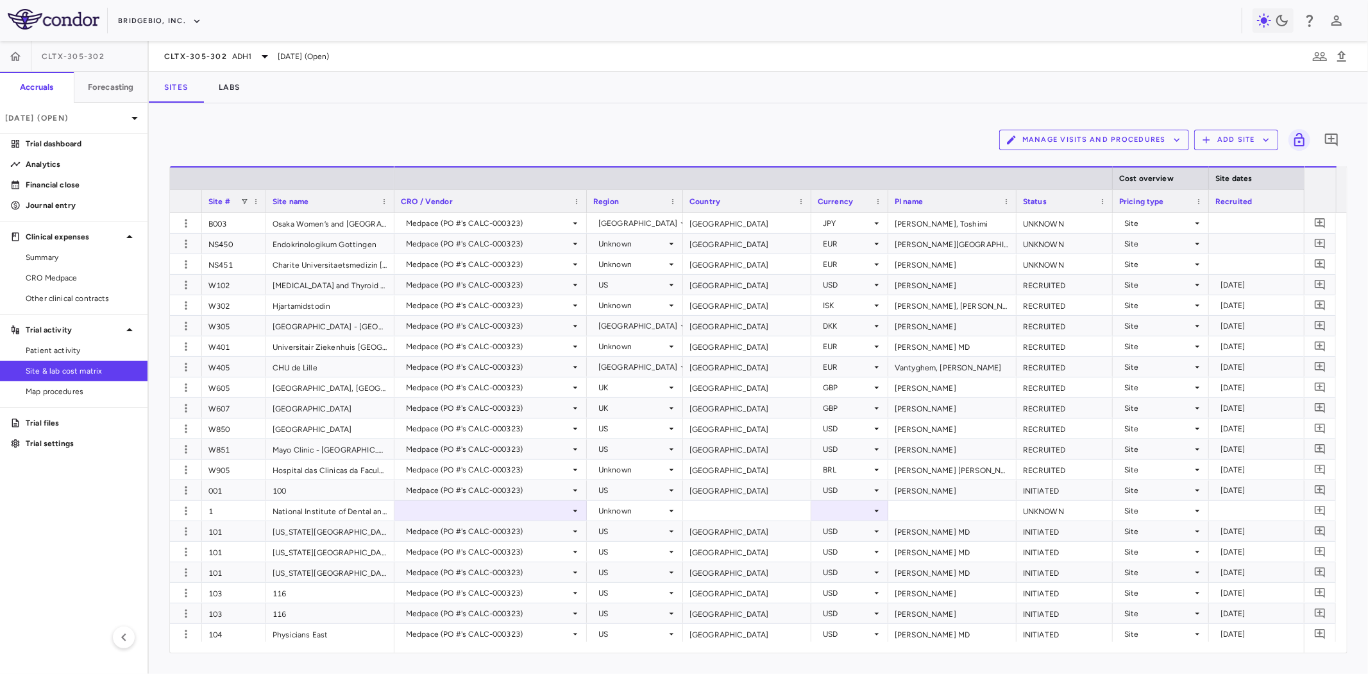
click at [1099, 143] on button "Manage Visits and Procedures" at bounding box center [1094, 140] width 190 height 21
click at [1053, 162] on li "Visit Schedules" at bounding box center [1081, 164] width 137 height 19
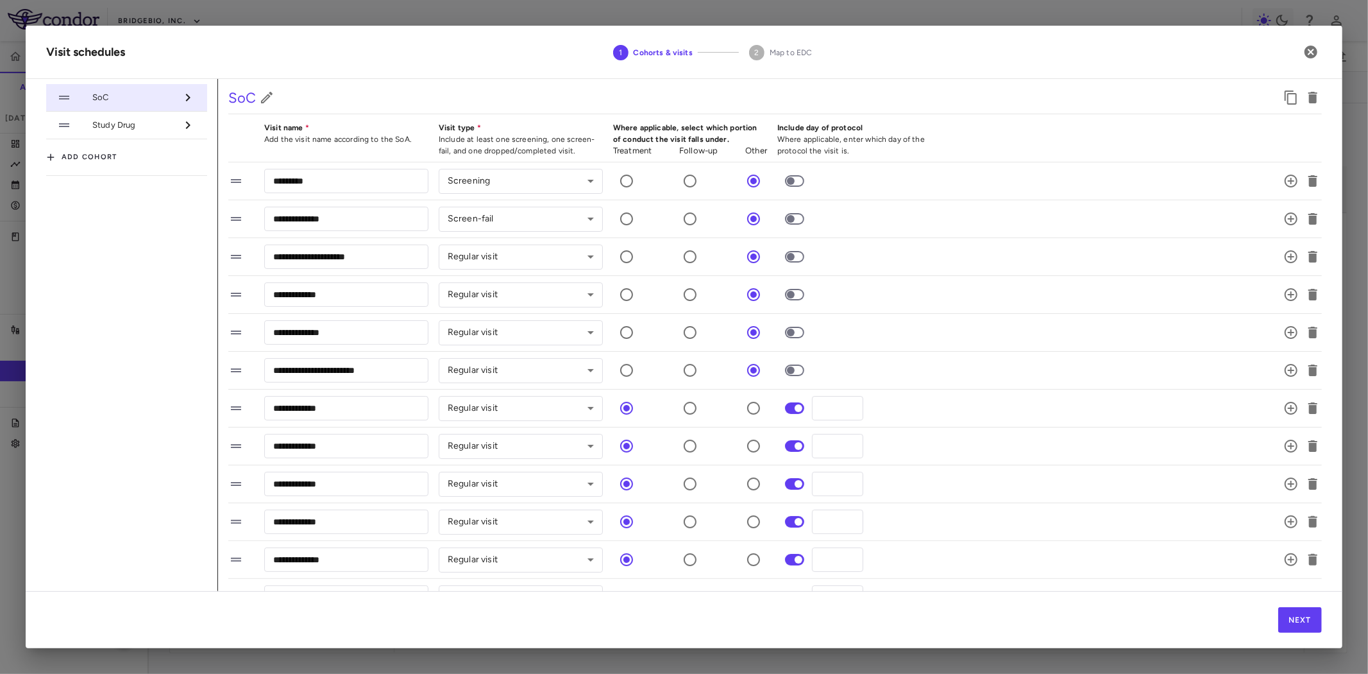
click at [154, 116] on li "Study Drug" at bounding box center [126, 126] width 161 height 28
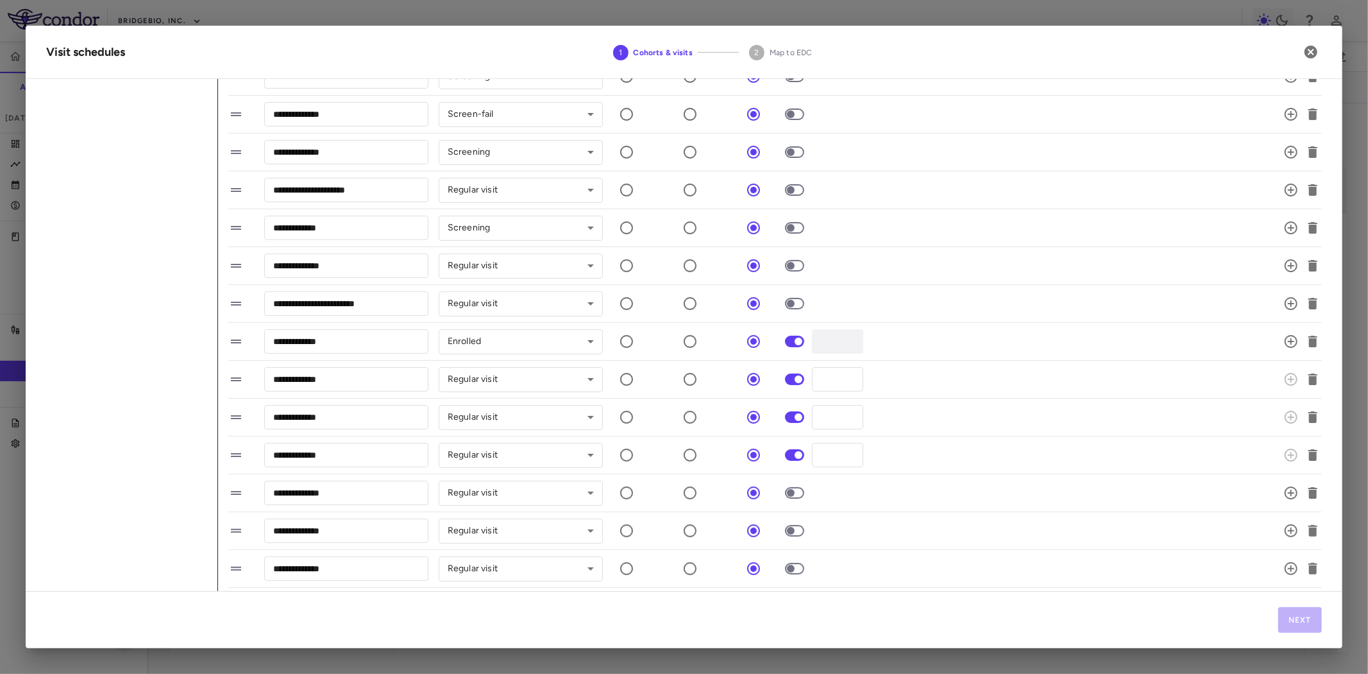
click at [796, 498] on span at bounding box center [794, 493] width 19 height 12
click at [794, 535] on span at bounding box center [794, 531] width 19 height 12
click at [792, 575] on span at bounding box center [795, 568] width 35 height 27
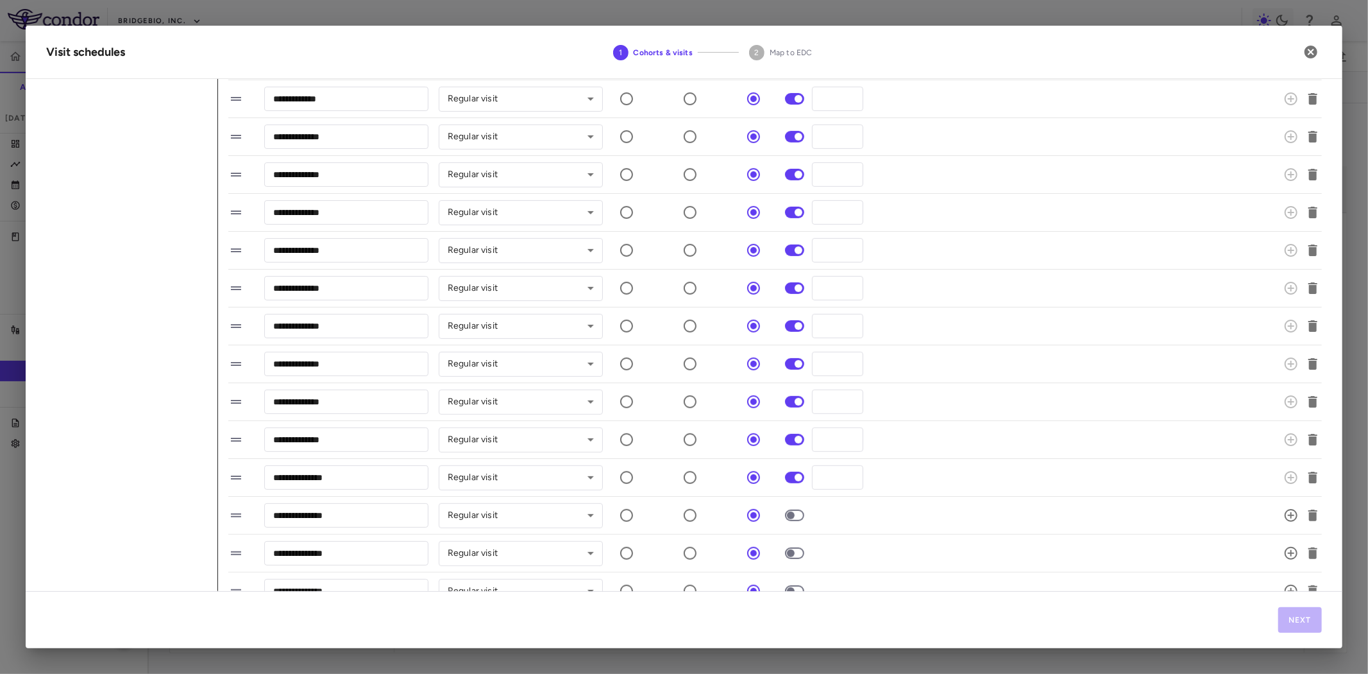
click at [792, 522] on span at bounding box center [795, 515] width 35 height 27
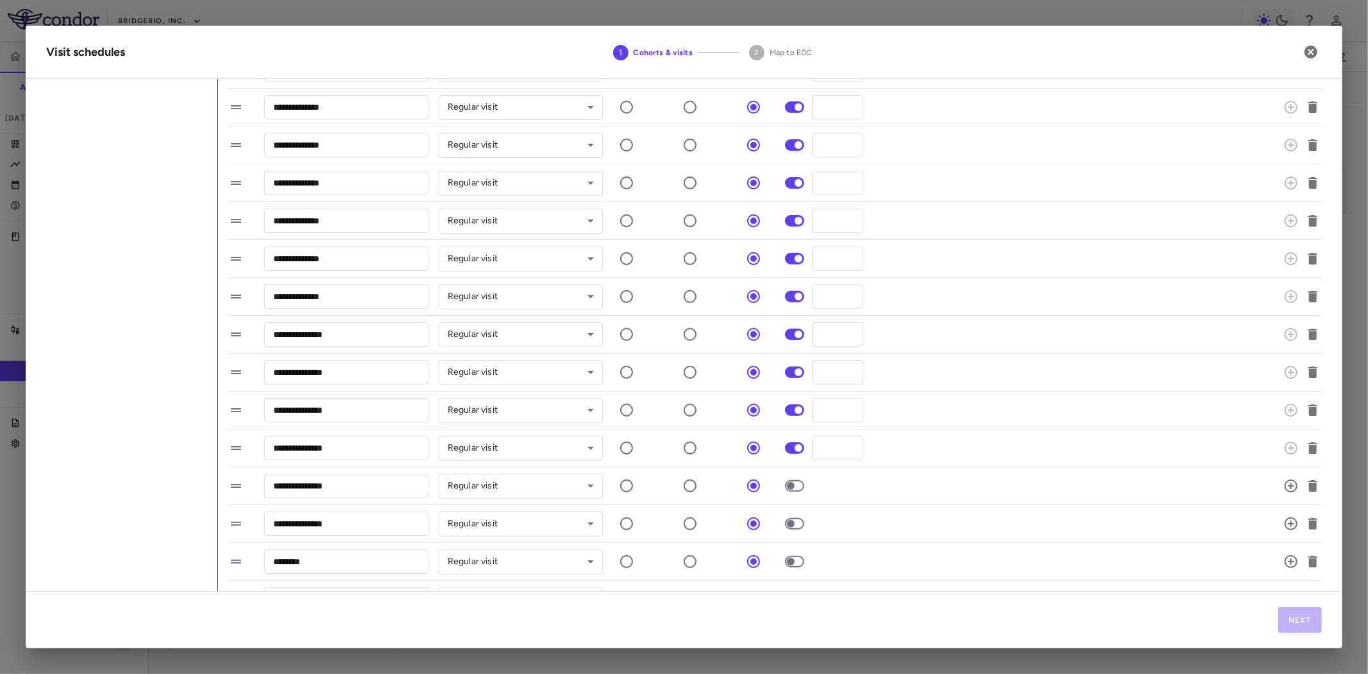
click at [797, 495] on span at bounding box center [795, 485] width 35 height 27
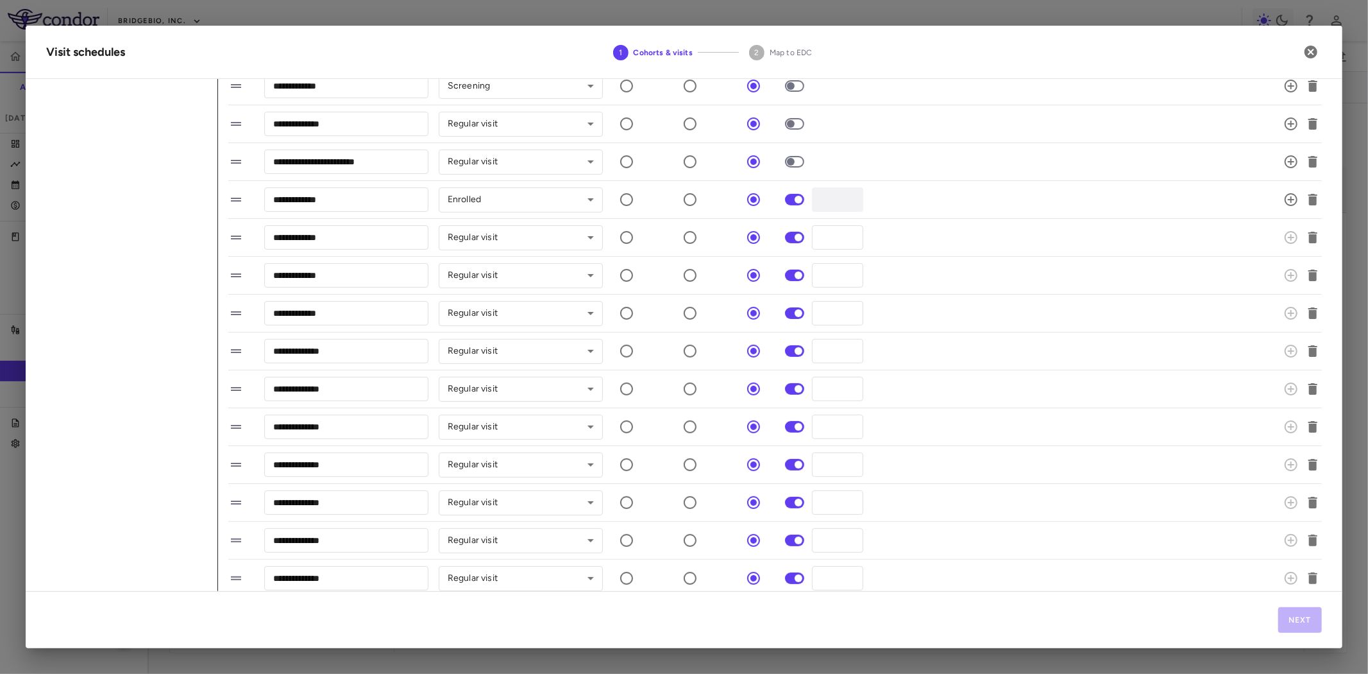
scroll to position [285, 0]
click at [797, 240] on div "**********" at bounding box center [759, 236] width 1063 height 27
type input "*"
click at [808, 271] on div "**********" at bounding box center [759, 274] width 1063 height 27
type input "*"
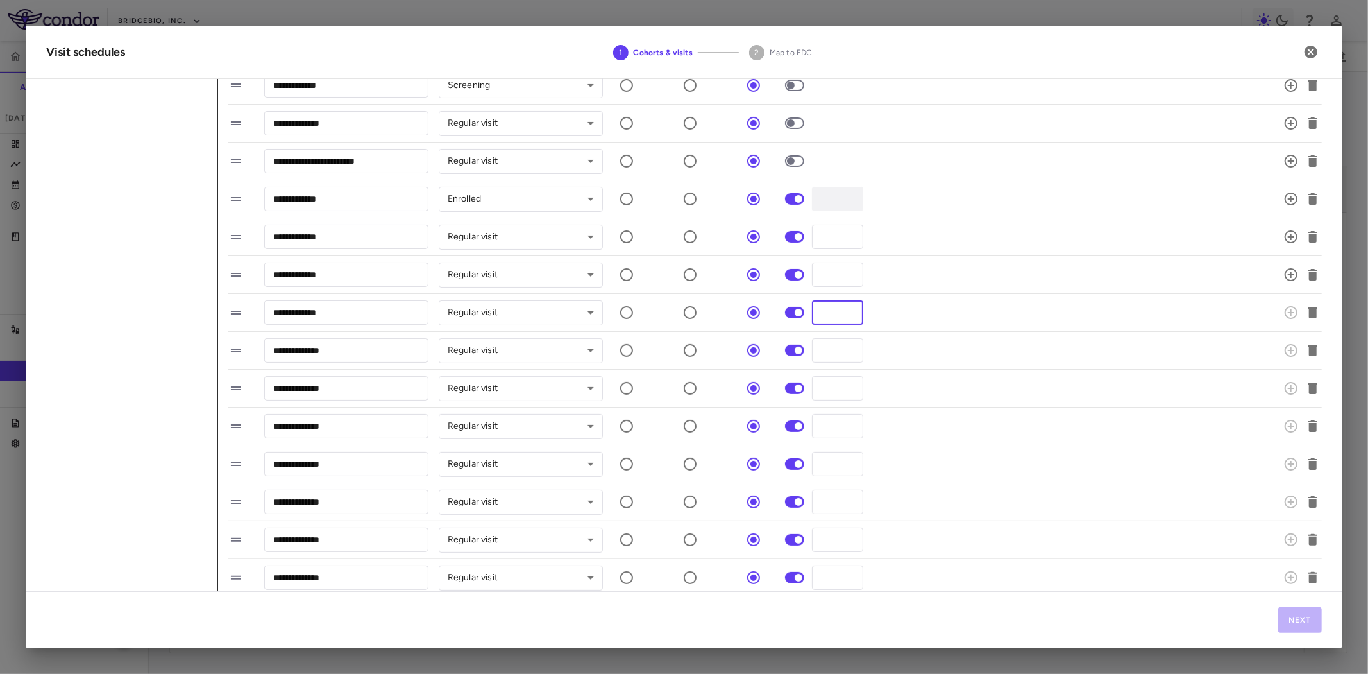
drag, startPoint x: 834, startPoint y: 312, endPoint x: 813, endPoint y: 312, distance: 20.5
click at [813, 312] on input "*" at bounding box center [837, 312] width 51 height 24
type input "*"
drag, startPoint x: 828, startPoint y: 350, endPoint x: 813, endPoint y: 351, distance: 15.4
click at [813, 351] on input "*" at bounding box center [837, 350] width 51 height 24
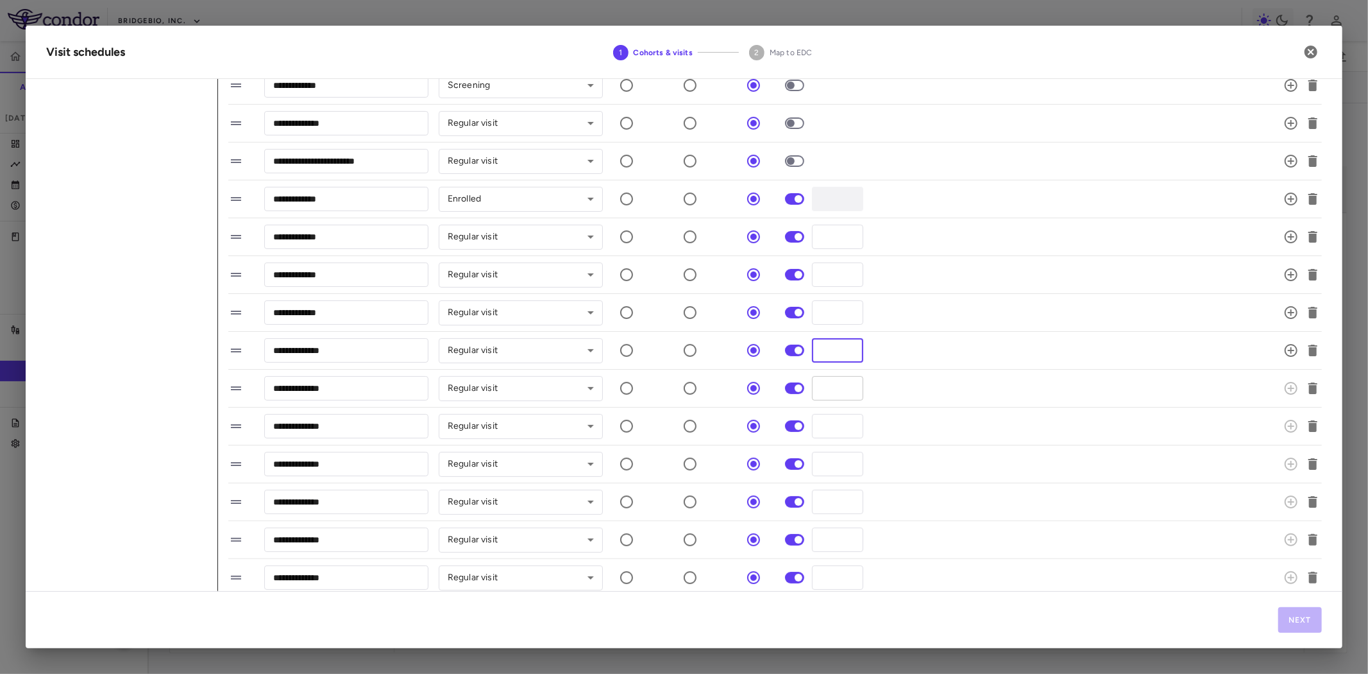
type input "**"
click at [799, 386] on div "**********" at bounding box center [759, 388] width 1063 height 27
type input "**"
click at [801, 427] on div "**********" at bounding box center [759, 425] width 1063 height 27
type input "**"
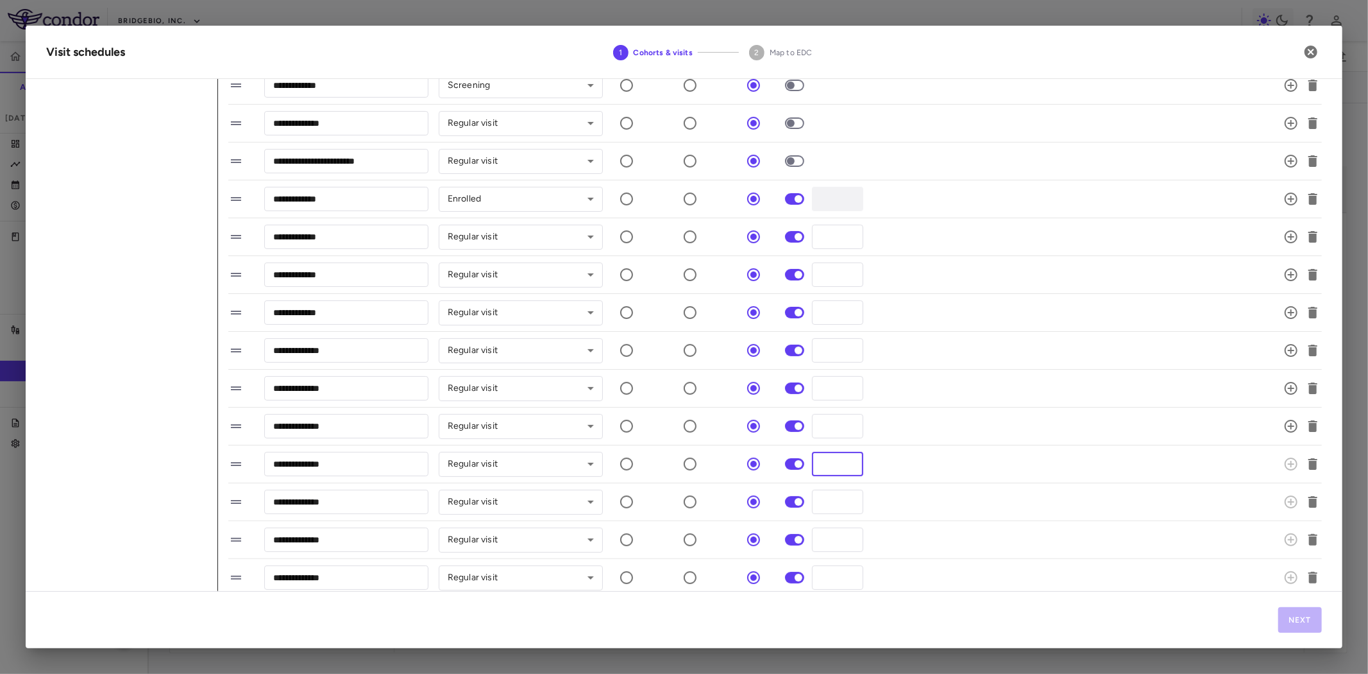
click at [806, 466] on div "**********" at bounding box center [759, 463] width 1063 height 27
type input "**"
click at [790, 504] on div "**********" at bounding box center [759, 501] width 1063 height 27
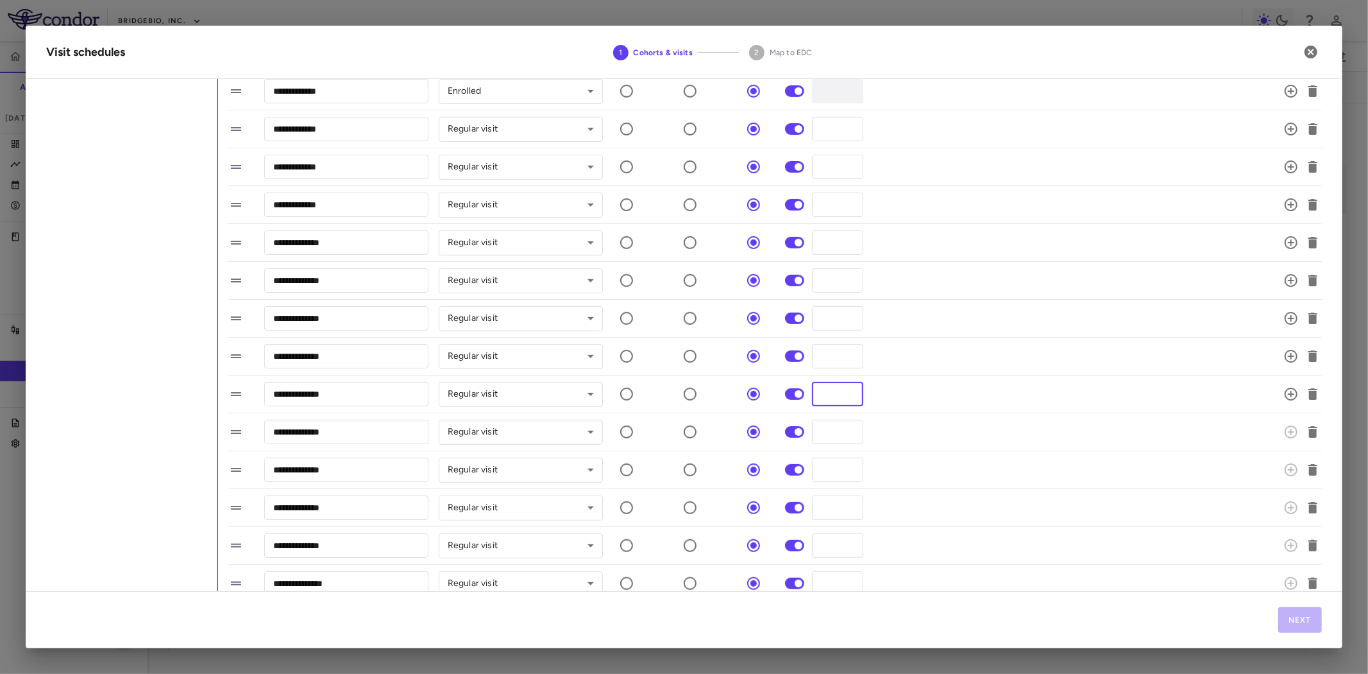
scroll to position [427, 0]
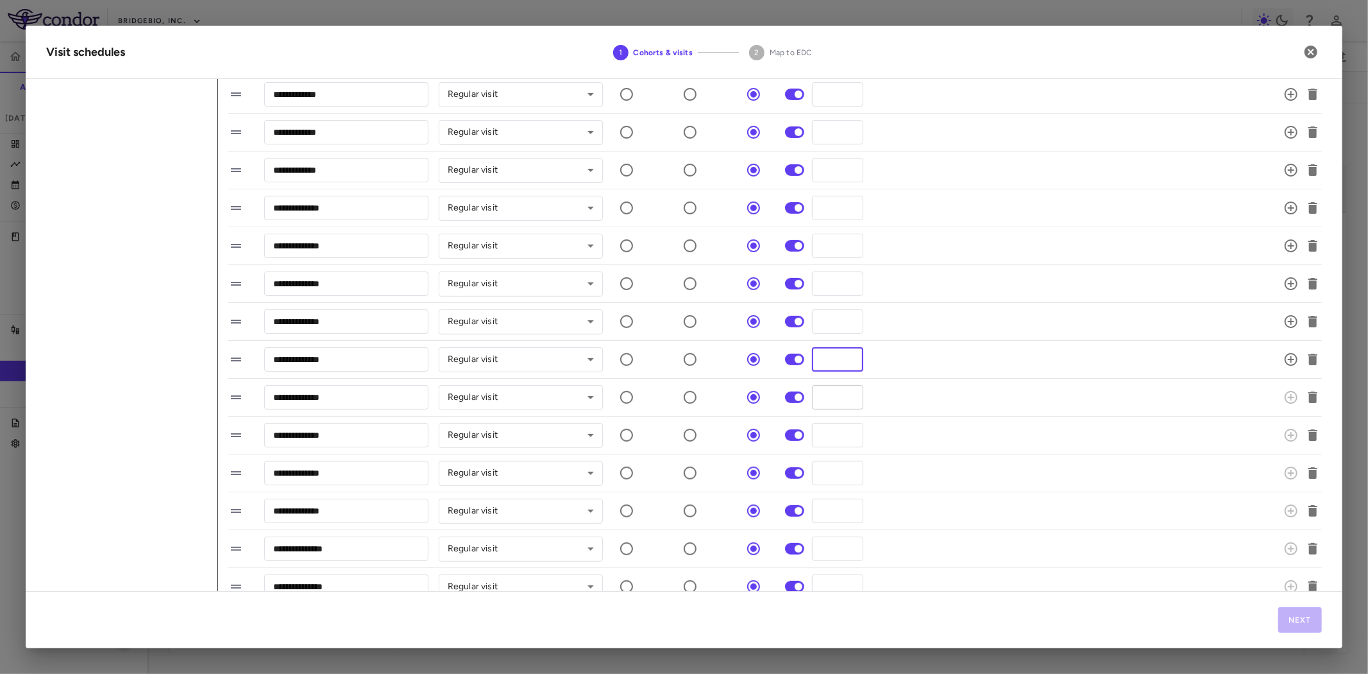
type input "**"
drag, startPoint x: 829, startPoint y: 401, endPoint x: 786, endPoint y: 401, distance: 43.6
click at [786, 401] on div "**********" at bounding box center [759, 397] width 1063 height 27
type input "**"
drag, startPoint x: 834, startPoint y: 438, endPoint x: 794, endPoint y: 440, distance: 39.8
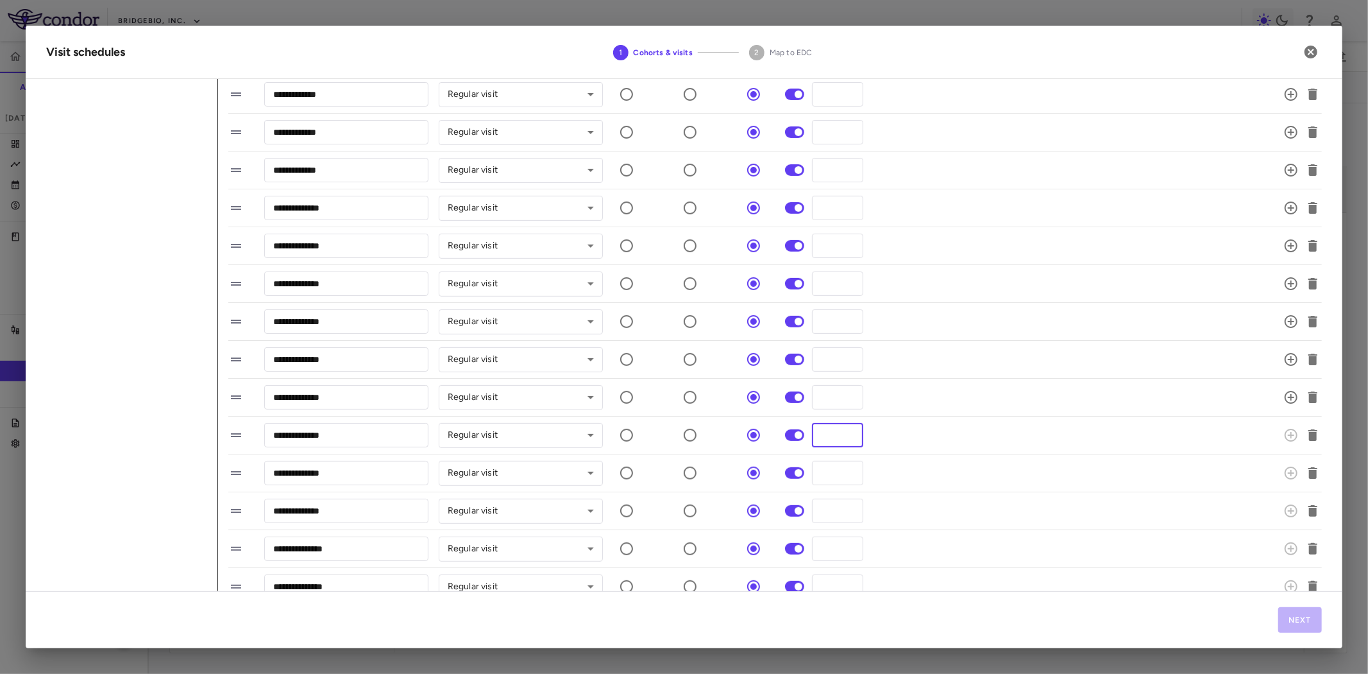
click at [794, 440] on div "**********" at bounding box center [759, 434] width 1063 height 27
type input "**"
click at [794, 476] on div "**********" at bounding box center [759, 472] width 1063 height 27
type input "**"
click at [796, 511] on div "**********" at bounding box center [759, 510] width 1063 height 27
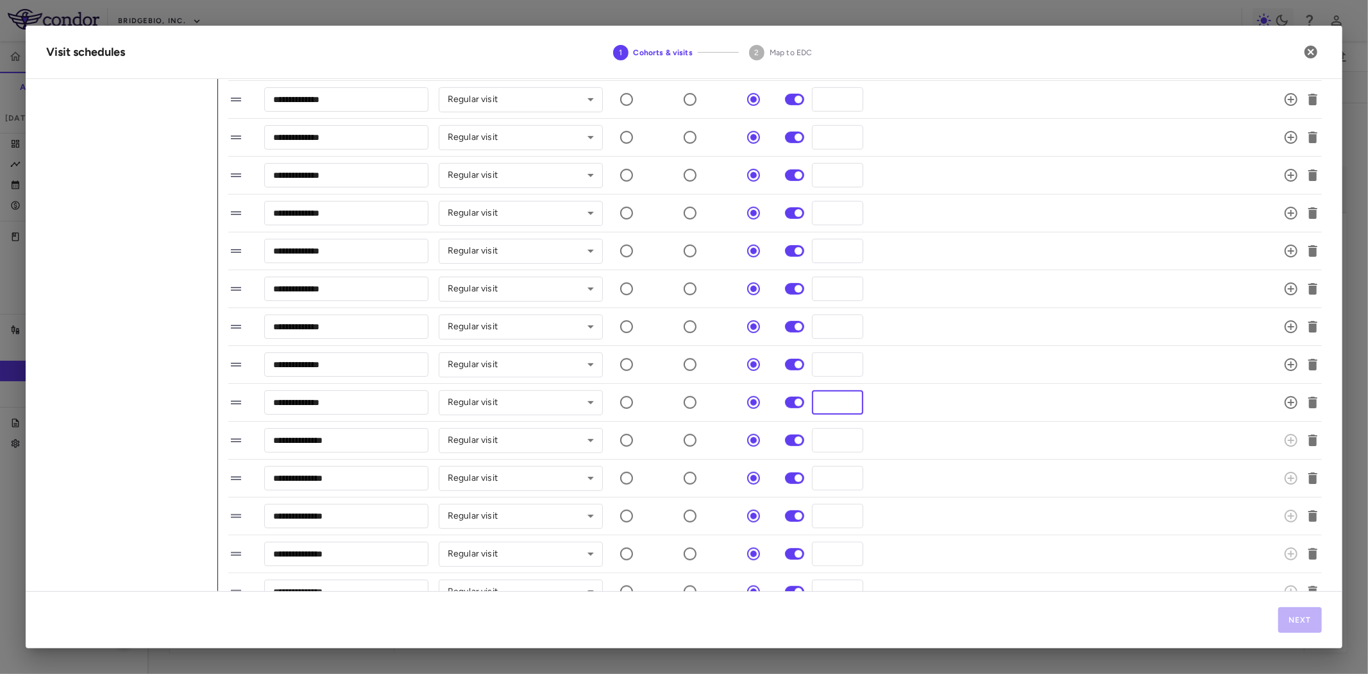
scroll to position [642, 0]
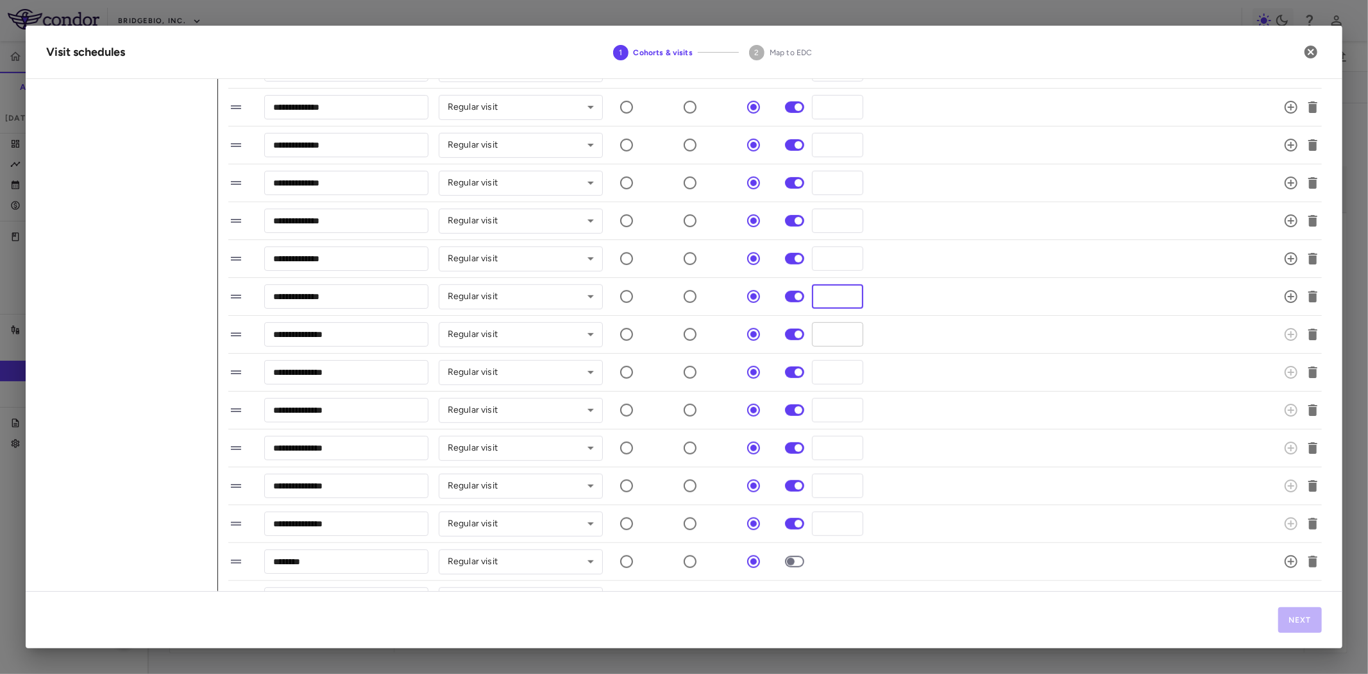
type input "**"
drag, startPoint x: 832, startPoint y: 330, endPoint x: 790, endPoint y: 330, distance: 41.7
click at [790, 330] on div "**********" at bounding box center [759, 334] width 1063 height 27
type input "***"
click at [790, 375] on div "**********" at bounding box center [759, 372] width 1063 height 27
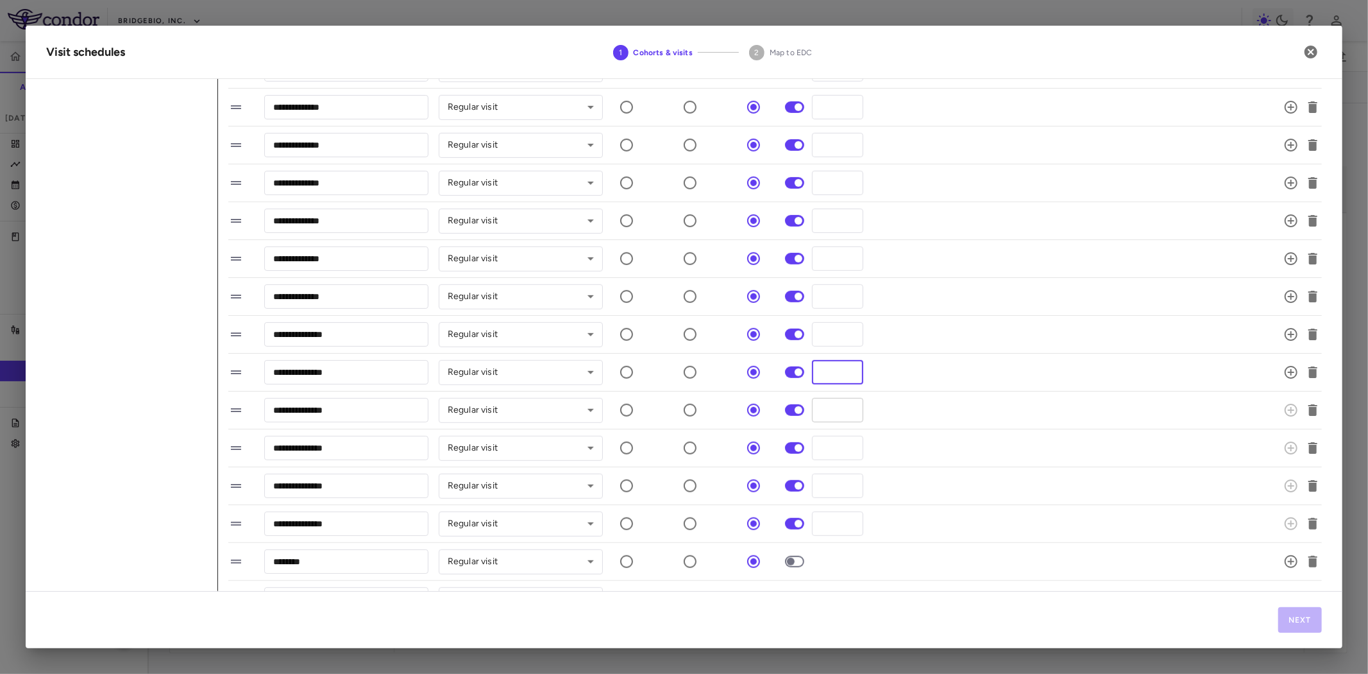
type input "***"
click at [795, 409] on div "**********" at bounding box center [759, 409] width 1063 height 27
type input "***"
click at [794, 448] on div "**********" at bounding box center [759, 447] width 1063 height 27
type input "***"
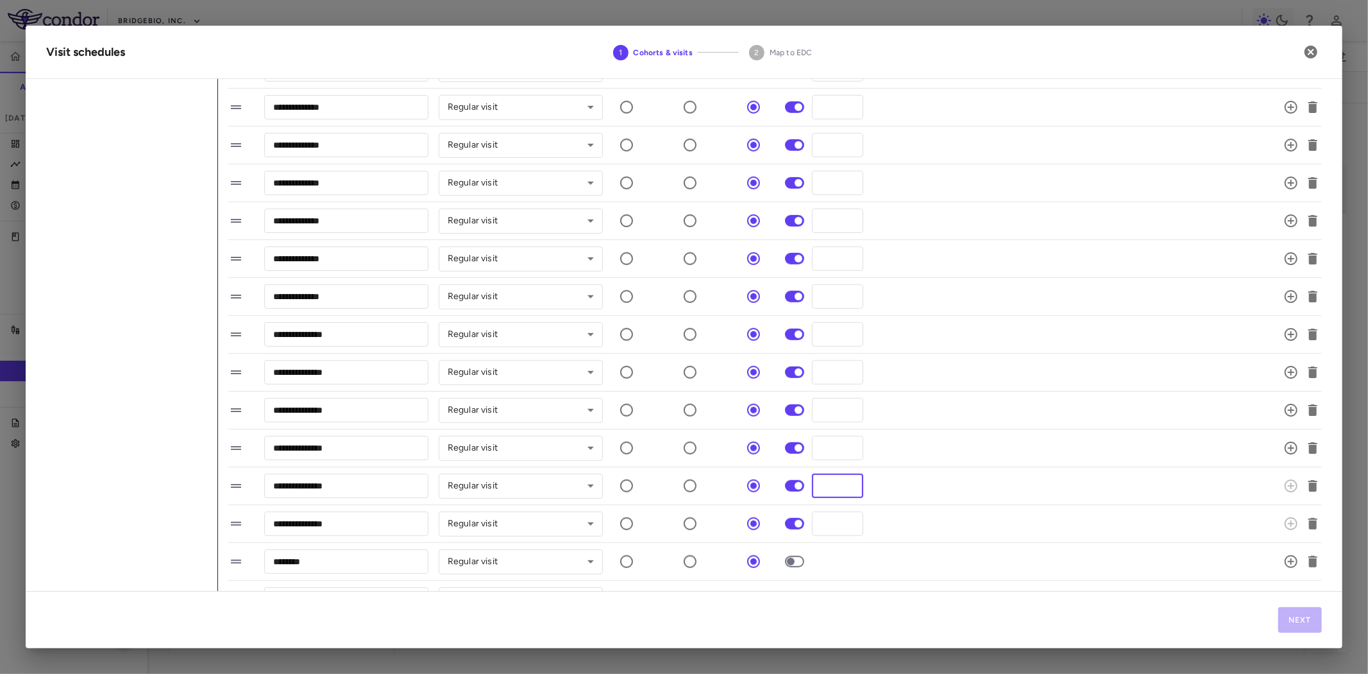
drag, startPoint x: 817, startPoint y: 488, endPoint x: 785, endPoint y: 486, distance: 32.2
click at [786, 486] on div "**********" at bounding box center [759, 485] width 1063 height 27
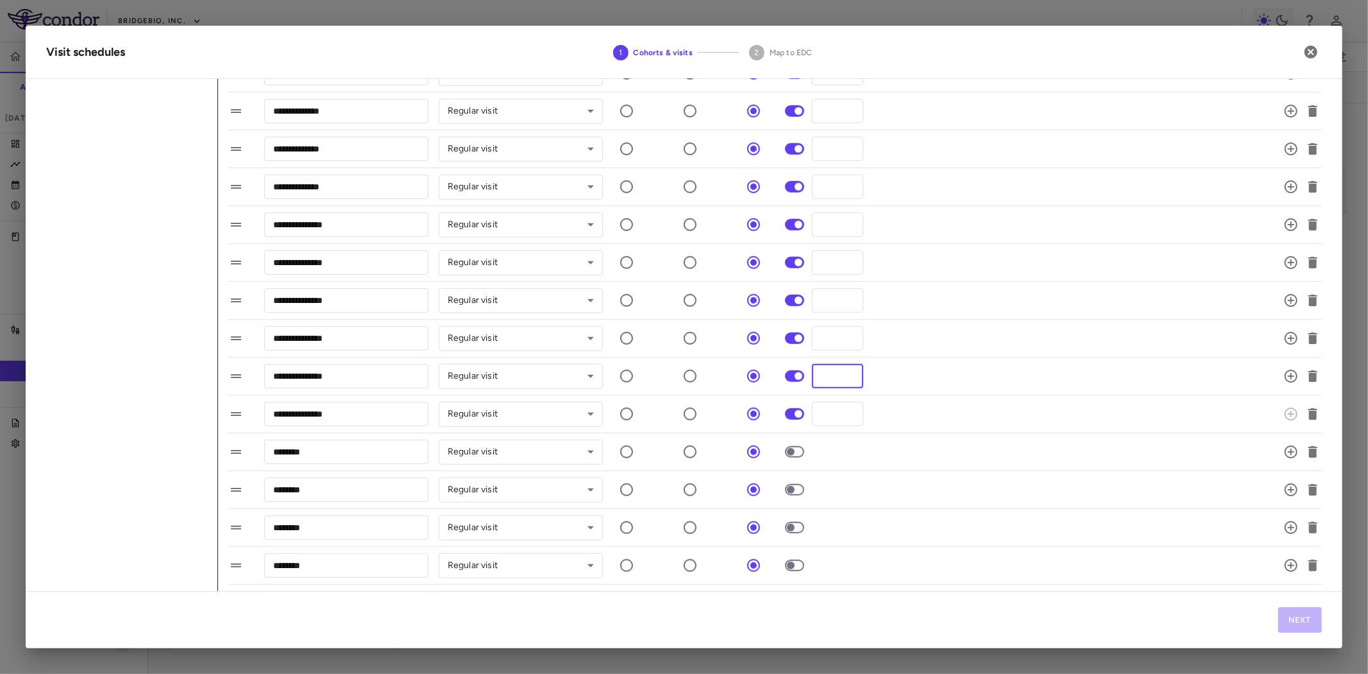
scroll to position [784, 0]
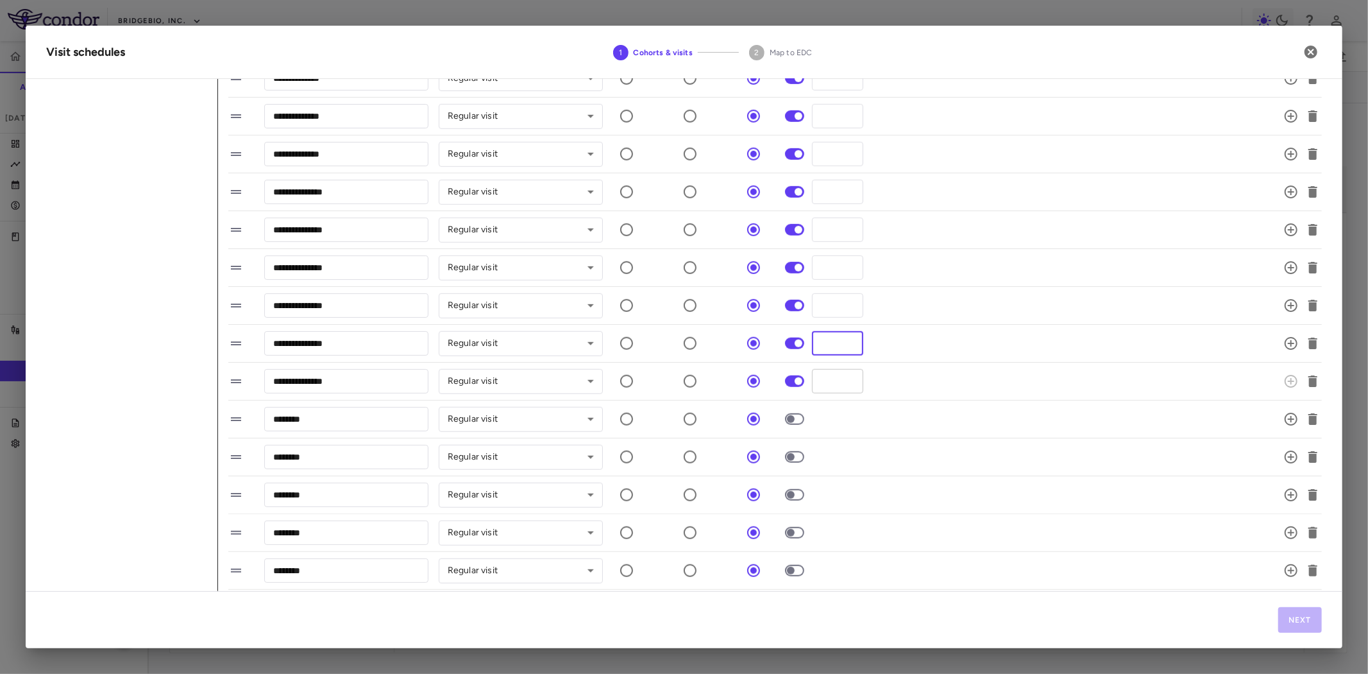
type input "***"
click at [797, 386] on div "**********" at bounding box center [759, 381] width 1063 height 27
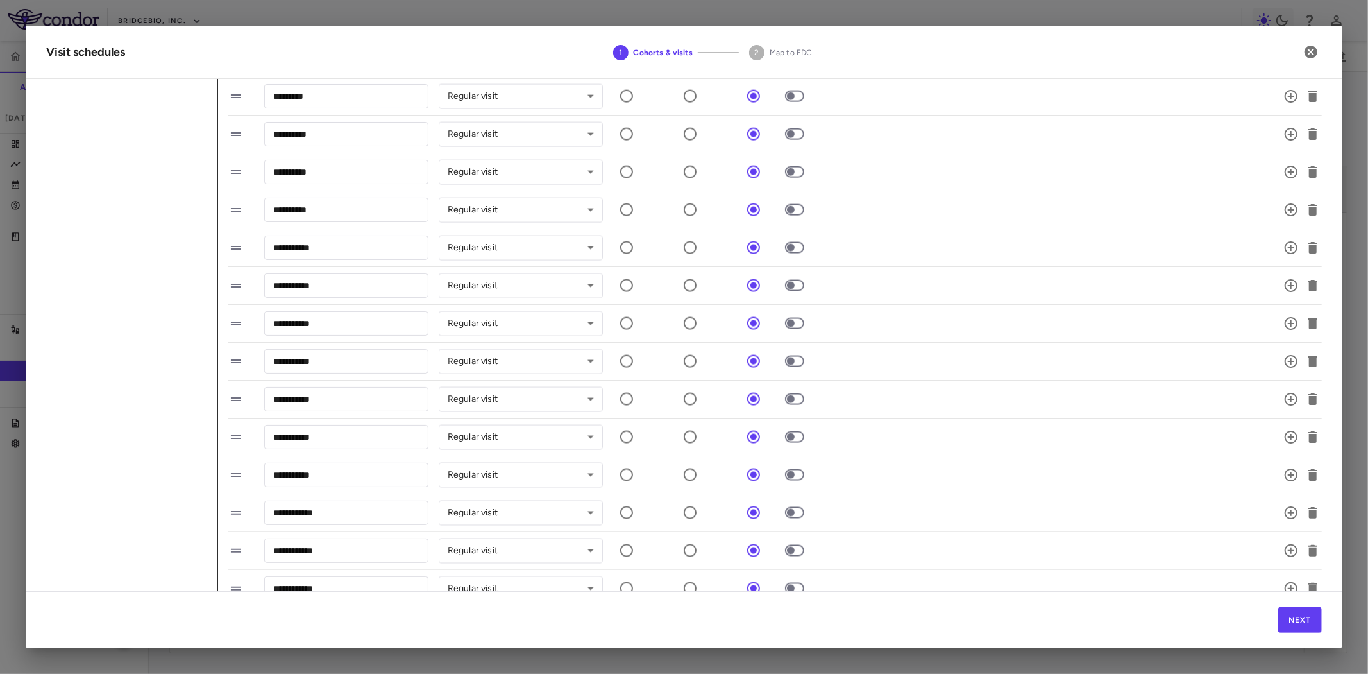
scroll to position [1318, 0]
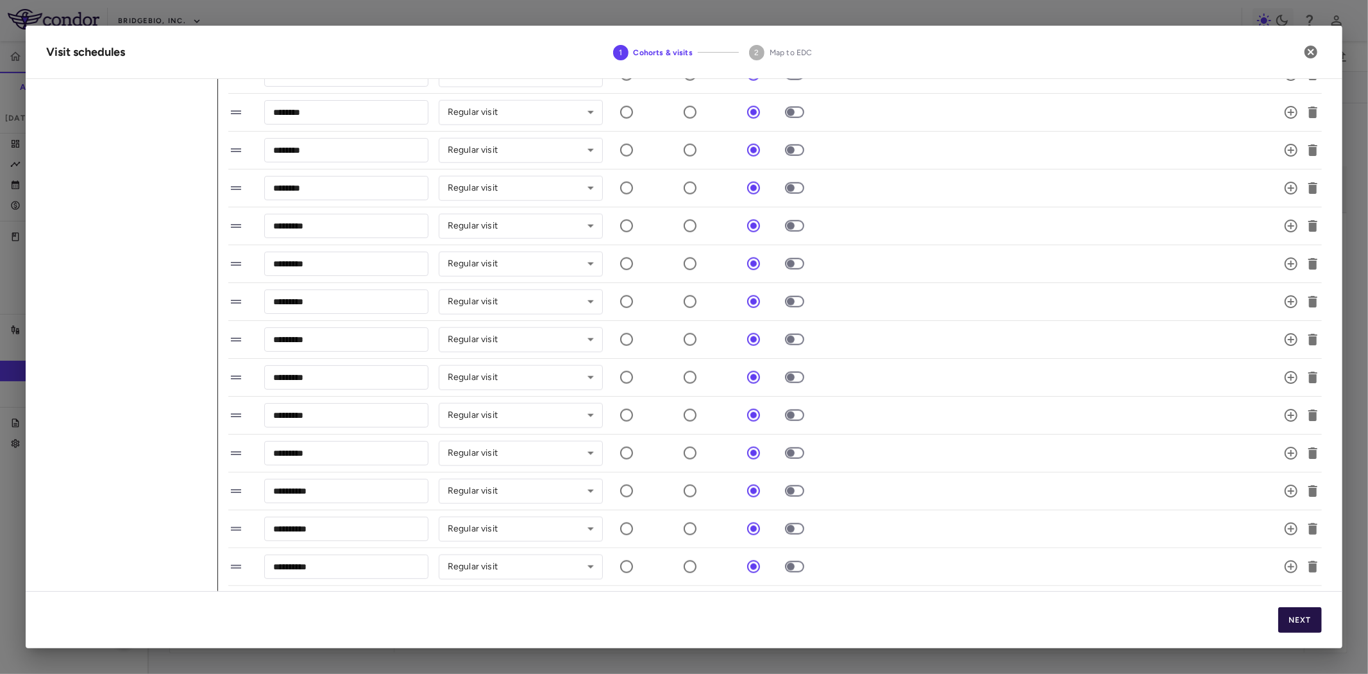
type input "***"
click at [1302, 620] on button "Next" at bounding box center [1301, 620] width 44 height 26
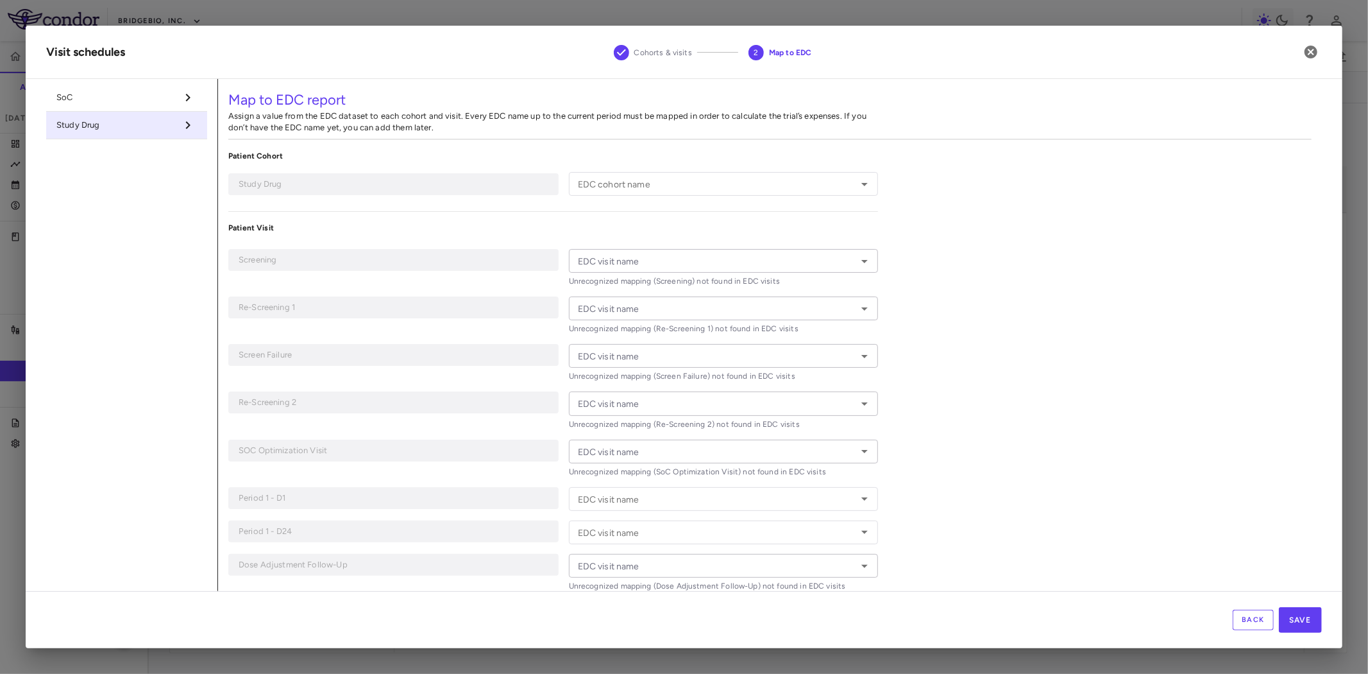
type input "**********"
type input "*********"
type input "**********"
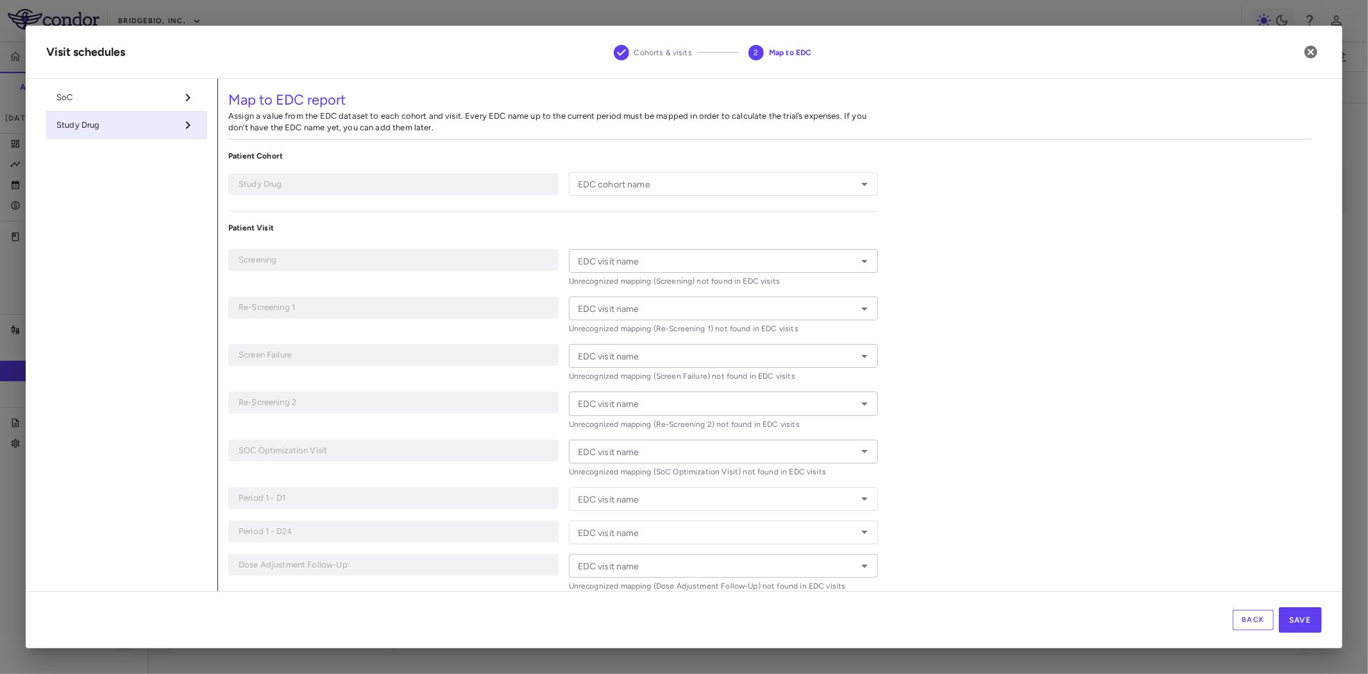
type input "**********"
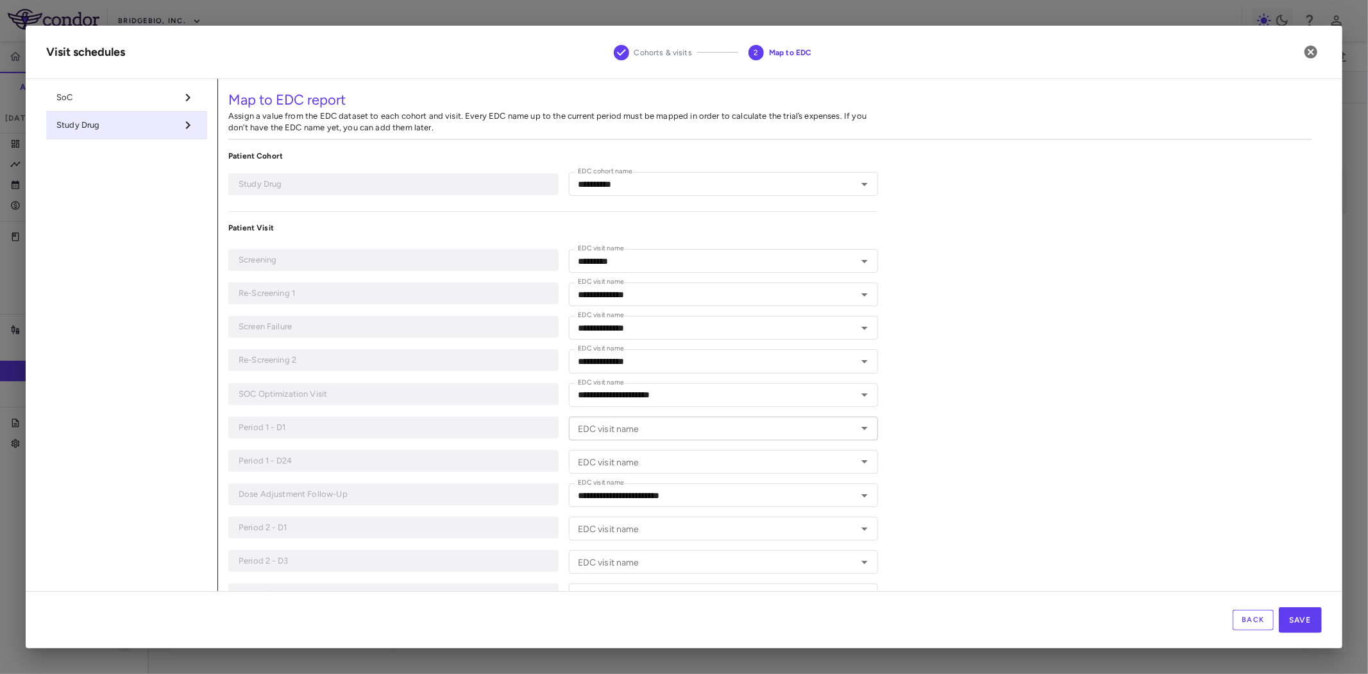
click at [620, 428] on div "EDC visit name EDC visit name" at bounding box center [724, 428] width 310 height 24
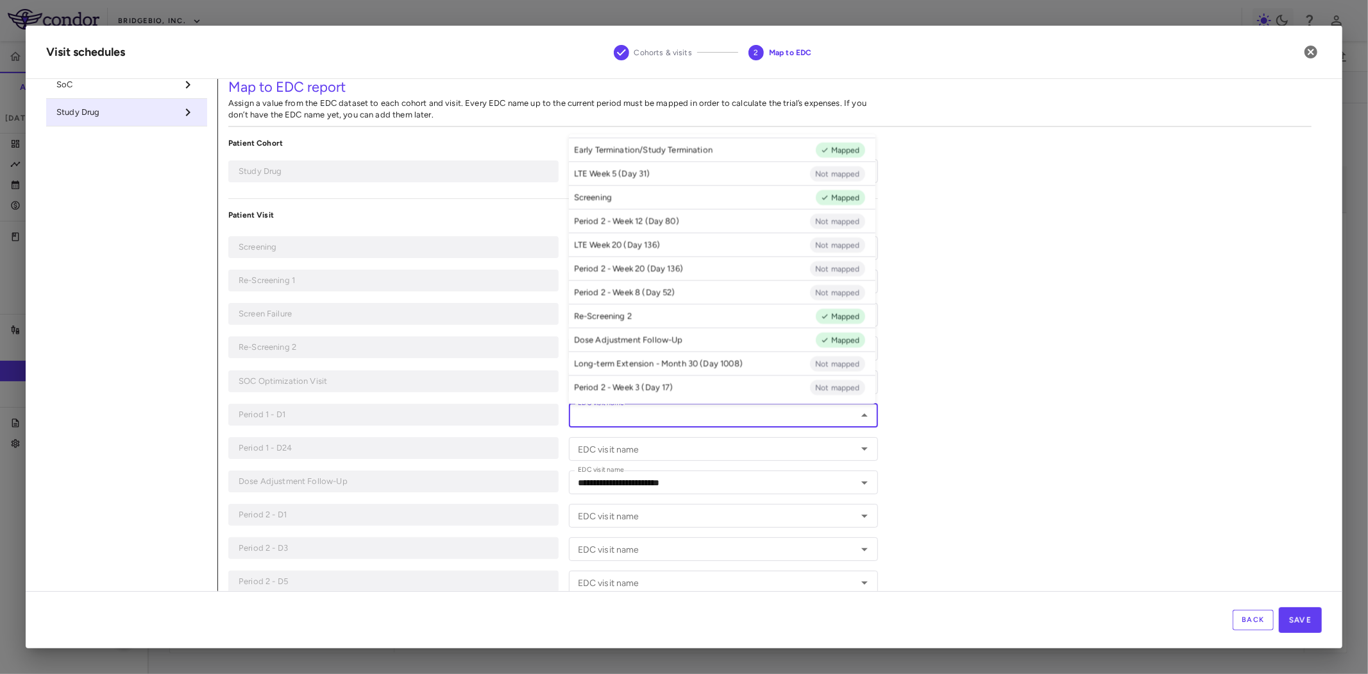
scroll to position [0, 0]
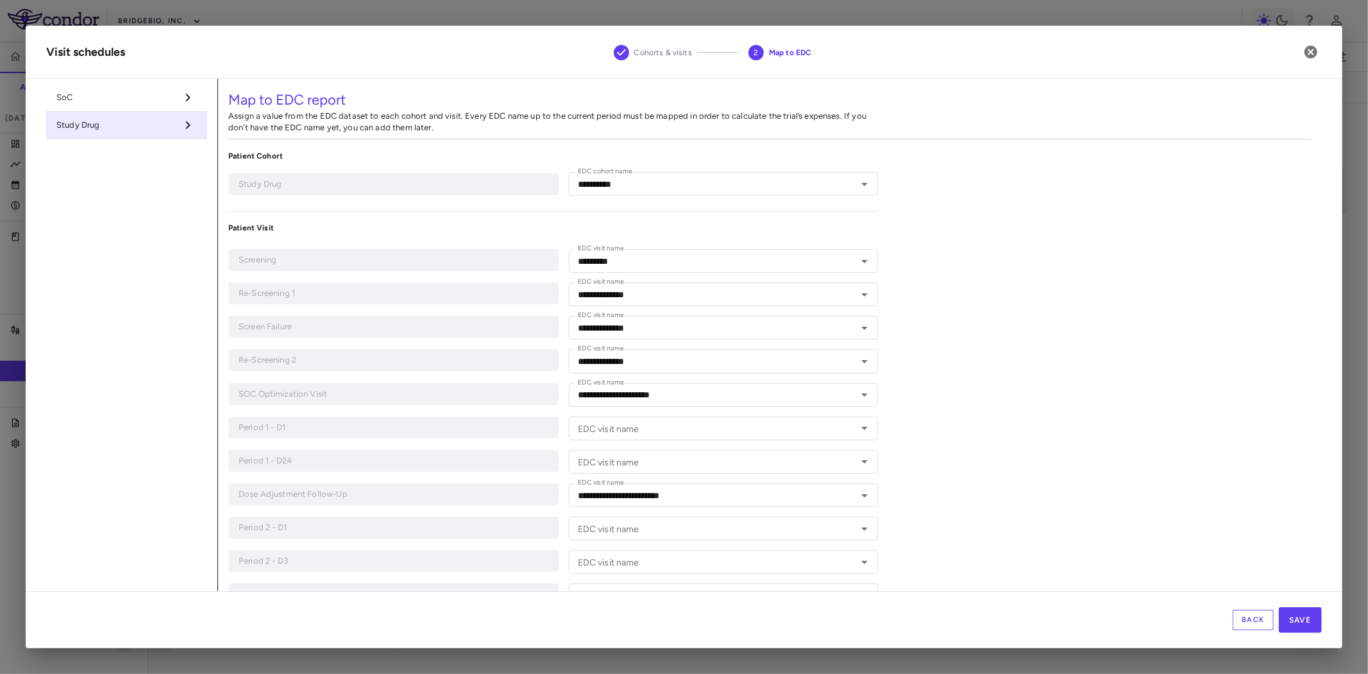
click at [652, 459] on input "EDC visit name" at bounding box center [713, 462] width 281 height 16
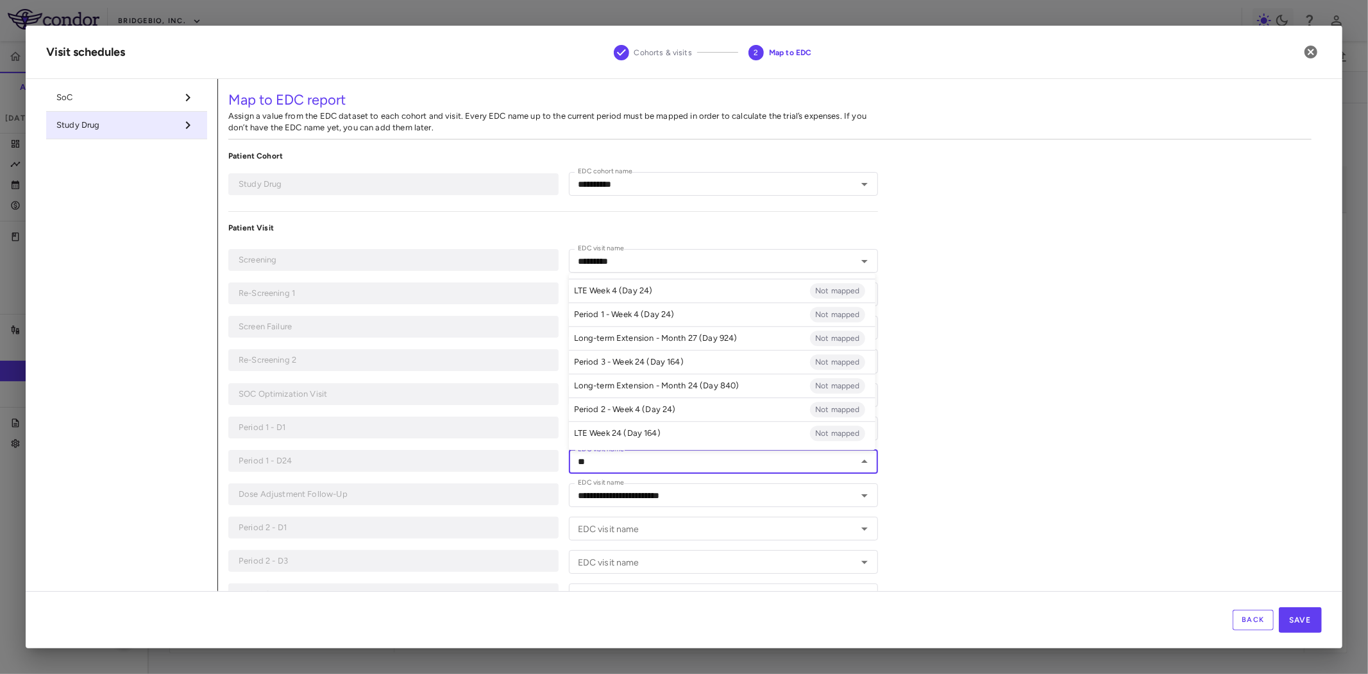
click at [642, 314] on p "Period 1 - Week 4 (Day 24)" at bounding box center [624, 315] width 101 height 12
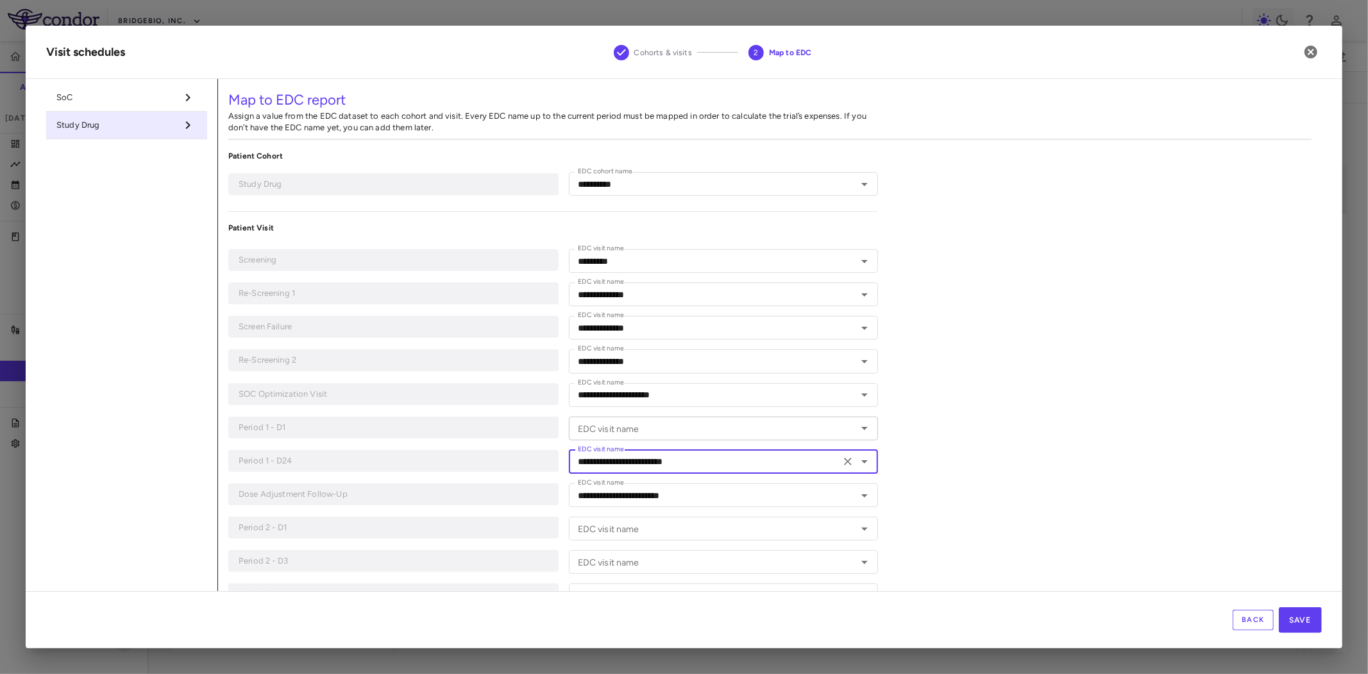
type input "**********"
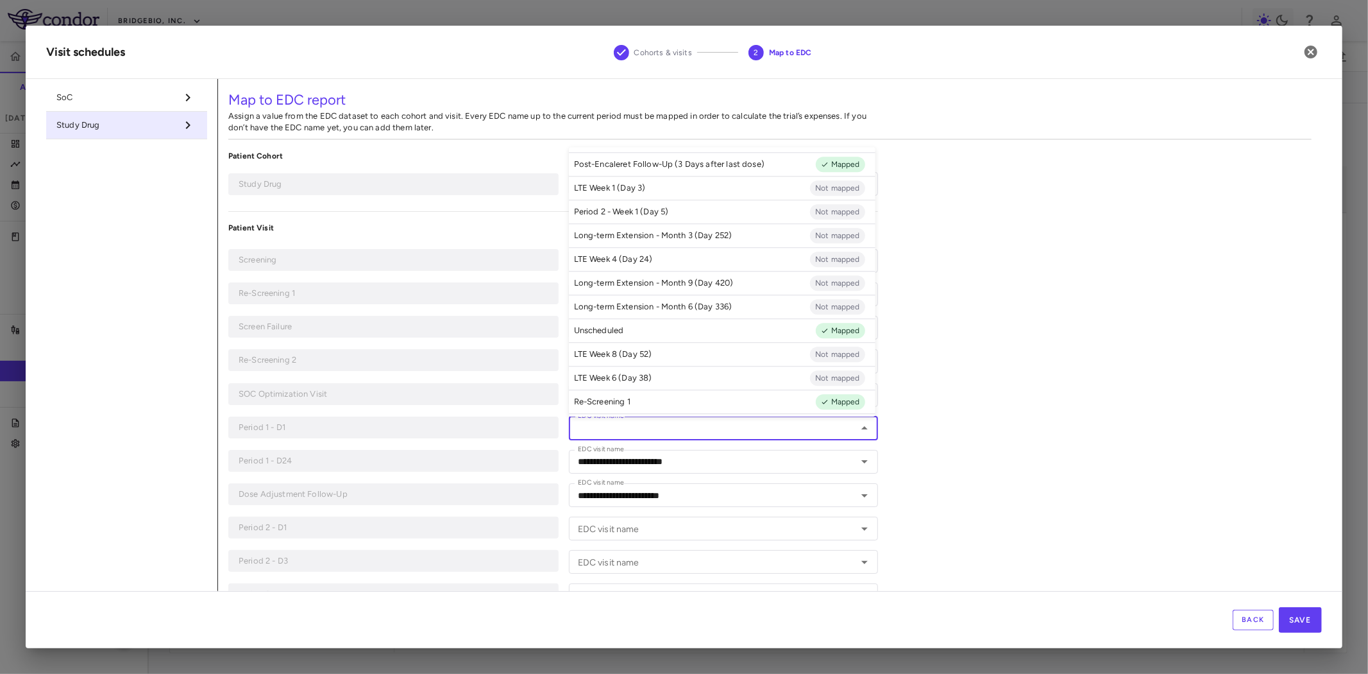
click at [658, 433] on input "EDC visit name" at bounding box center [713, 428] width 281 height 16
type input "*"
click at [661, 405] on p "Period 1 - Week 1 (Day 1)" at bounding box center [620, 402] width 92 height 12
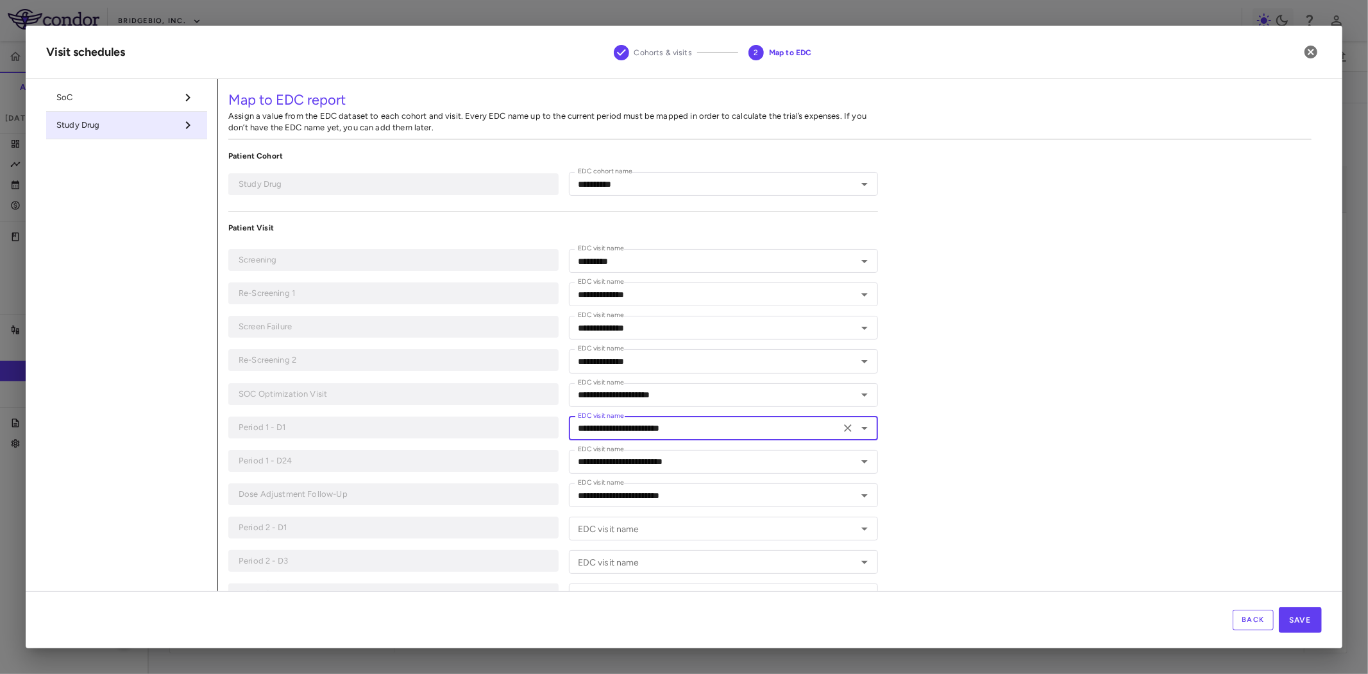
type input "**********"
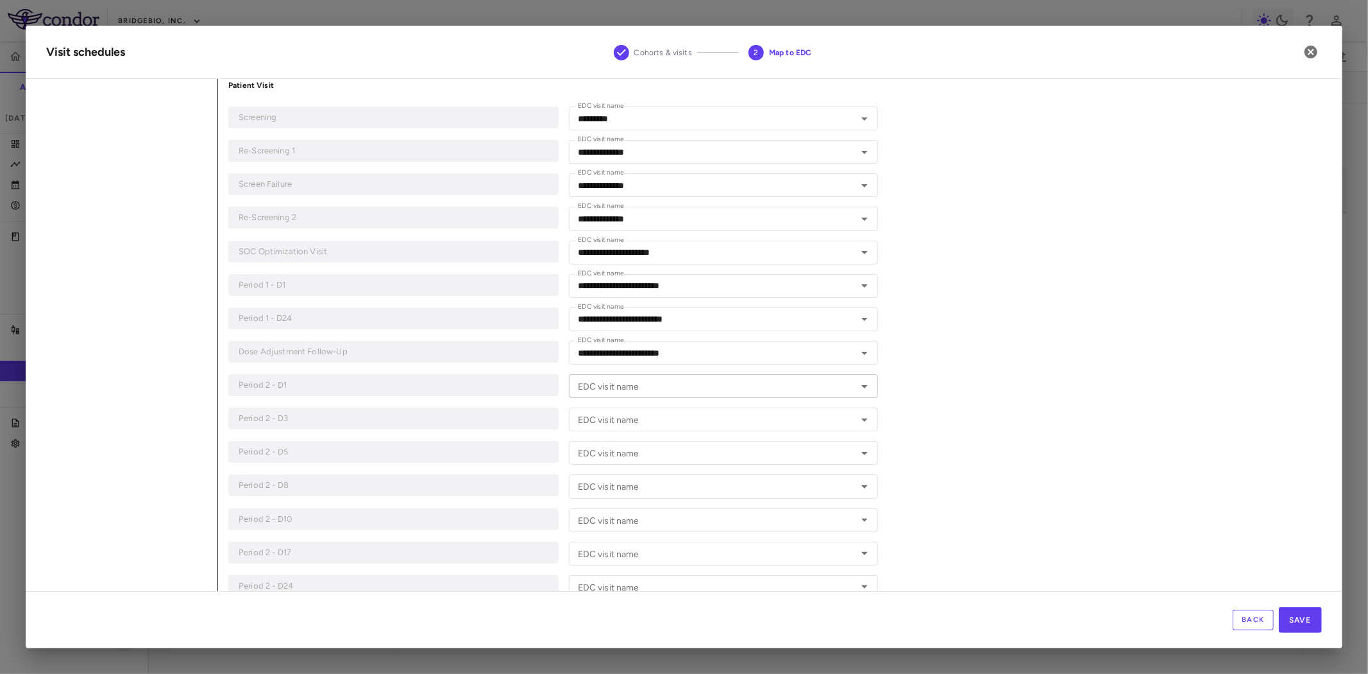
click at [630, 391] on input "EDC visit name" at bounding box center [713, 386] width 281 height 16
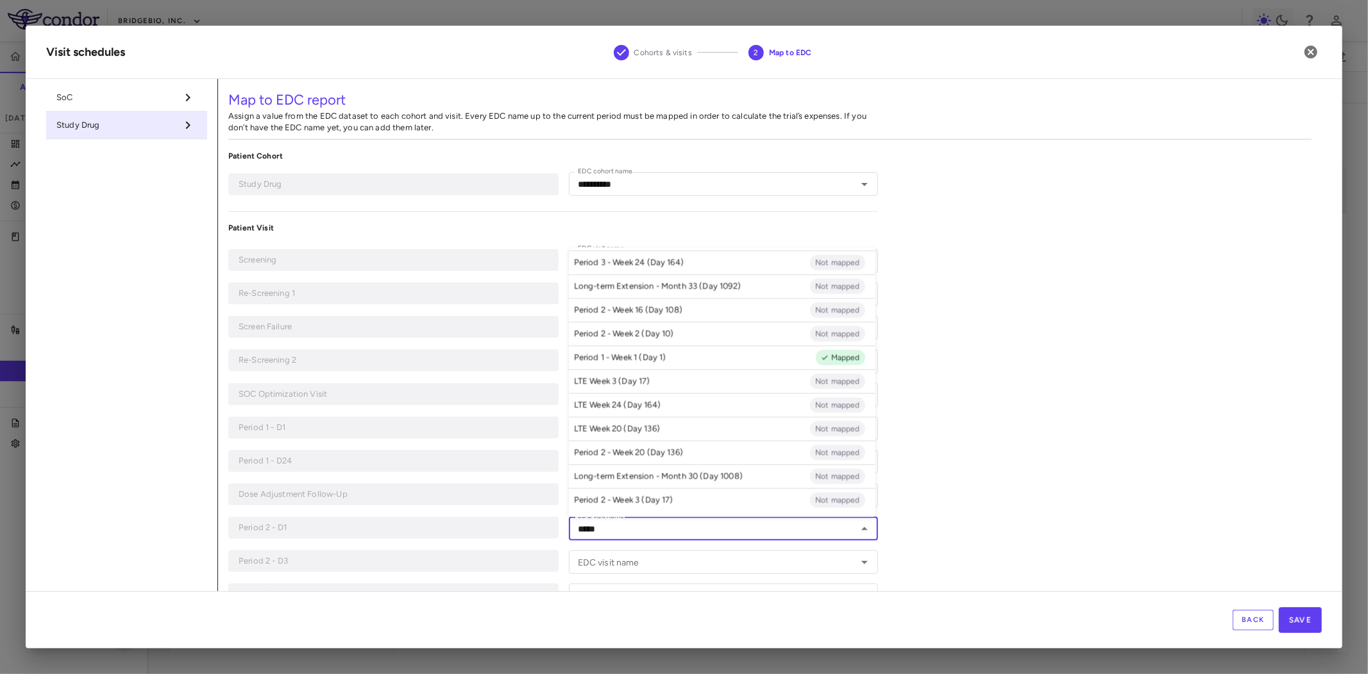
scroll to position [74, 0]
click at [643, 309] on p "Period 2 - Week 1 (Day 1)" at bounding box center [621, 310] width 94 height 12
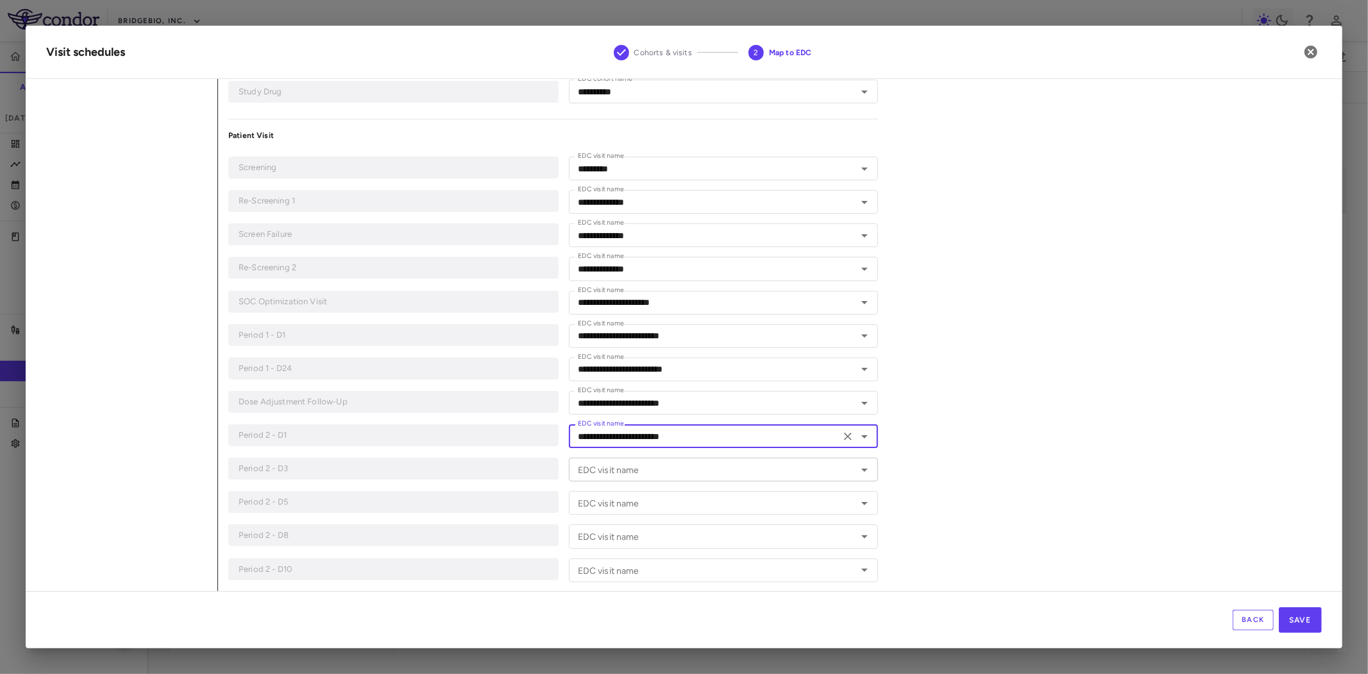
scroll to position [142, 0]
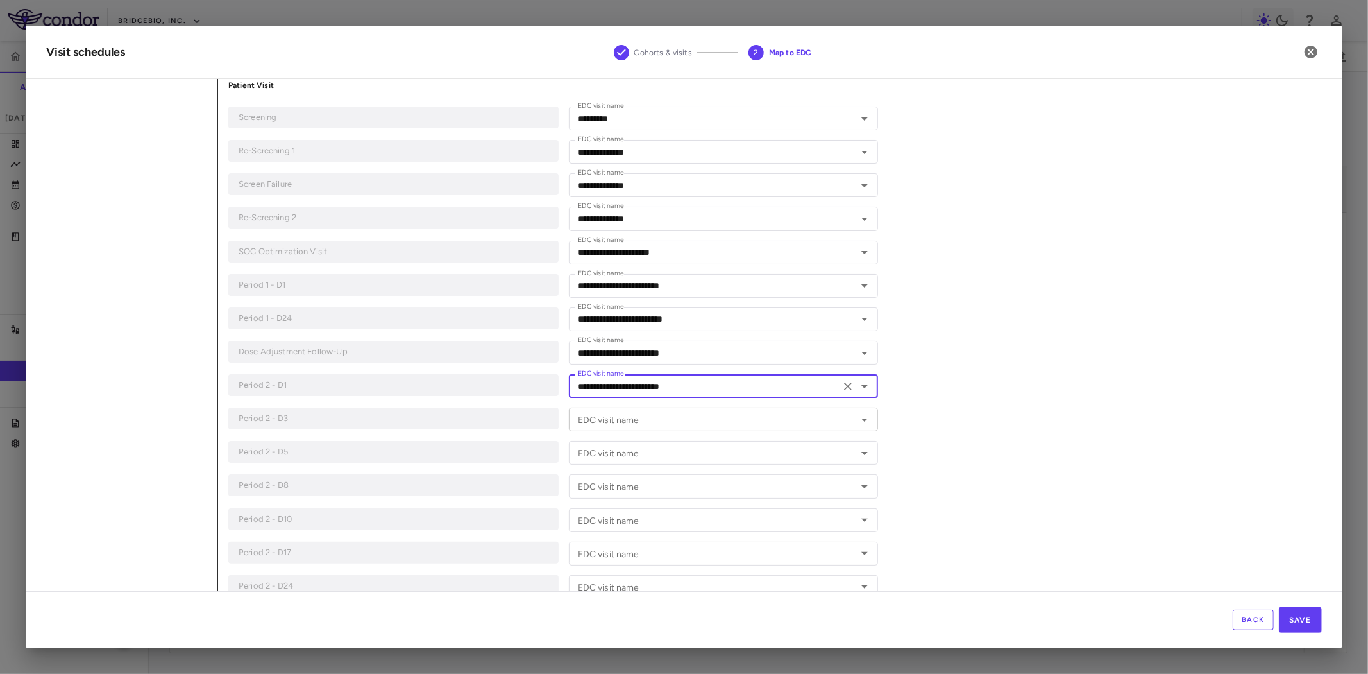
type input "**********"
click at [633, 426] on input "EDC visit name" at bounding box center [713, 419] width 281 height 16
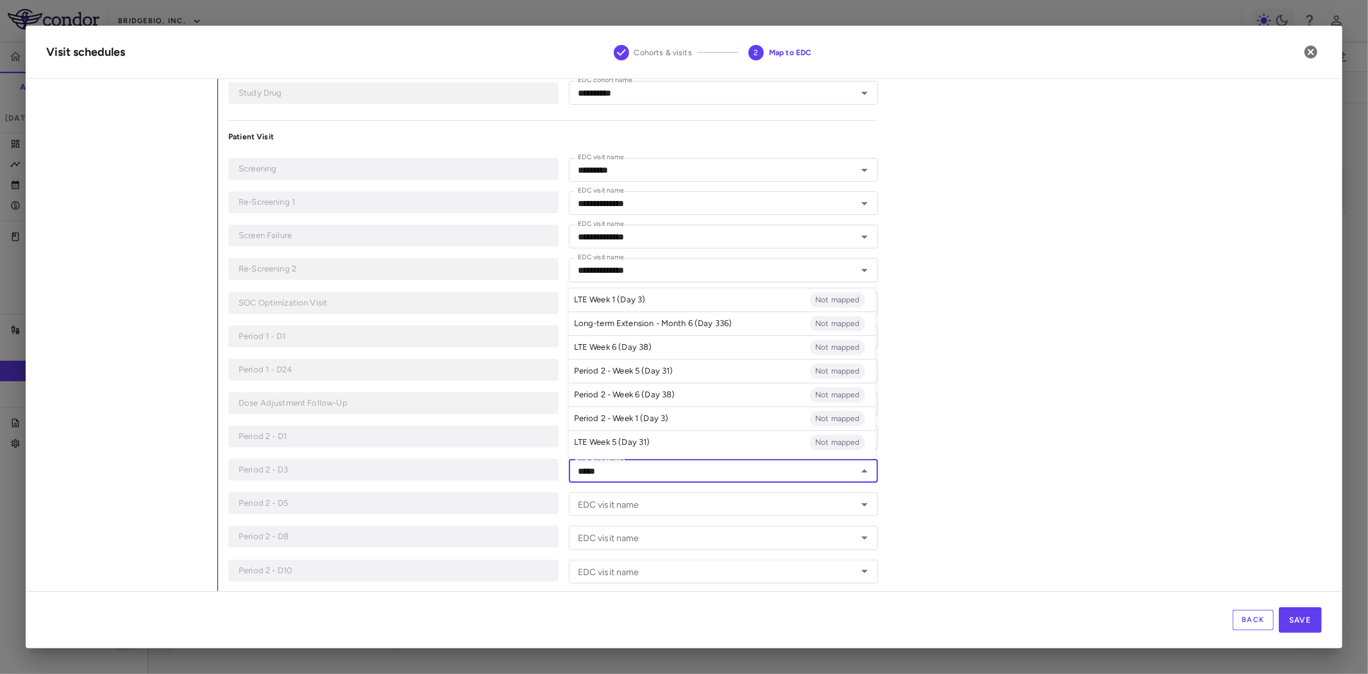
scroll to position [71, 0]
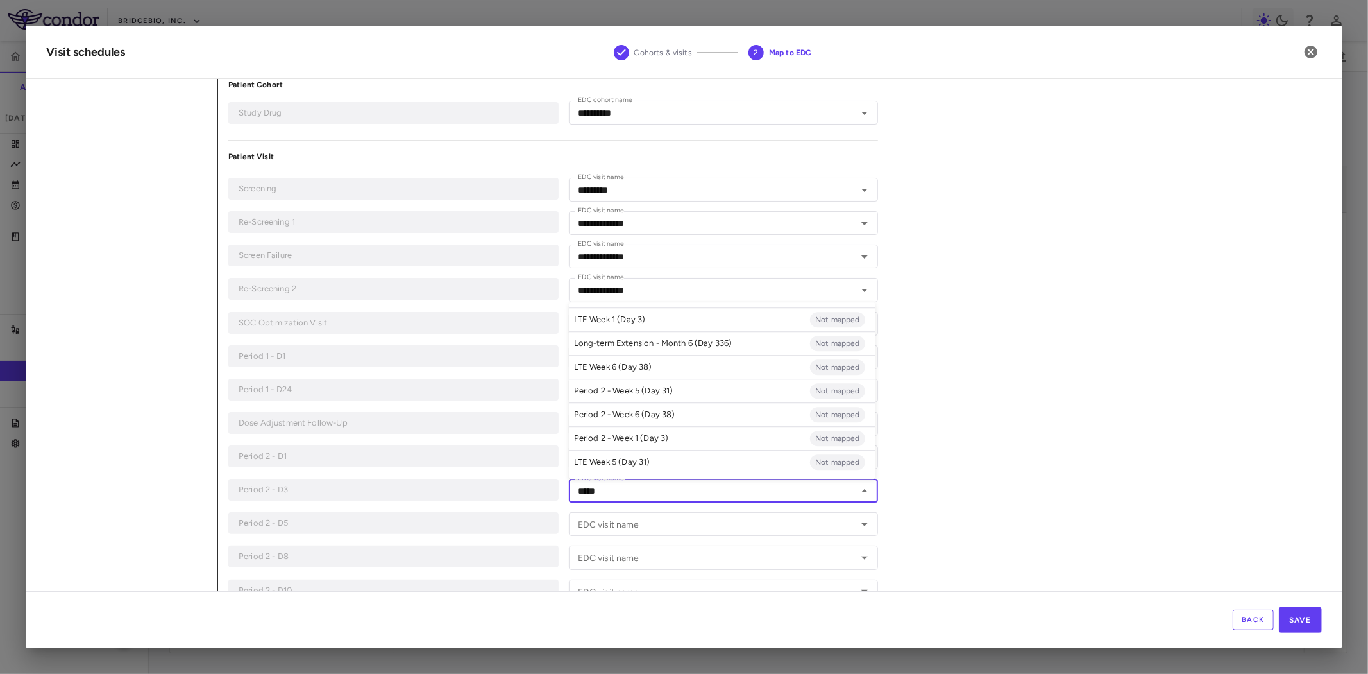
click at [667, 437] on li "Period 2 - Week 1 (Day 3) Not mapped" at bounding box center [722, 439] width 307 height 24
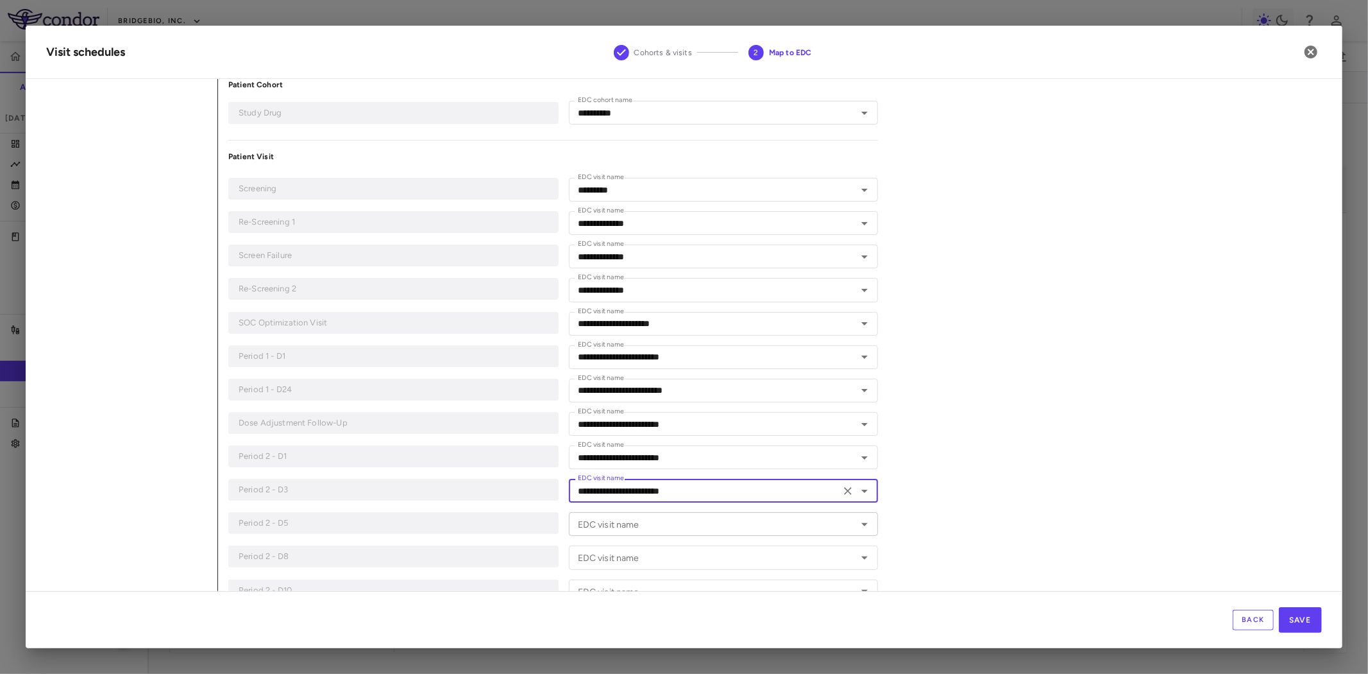
type input "**********"
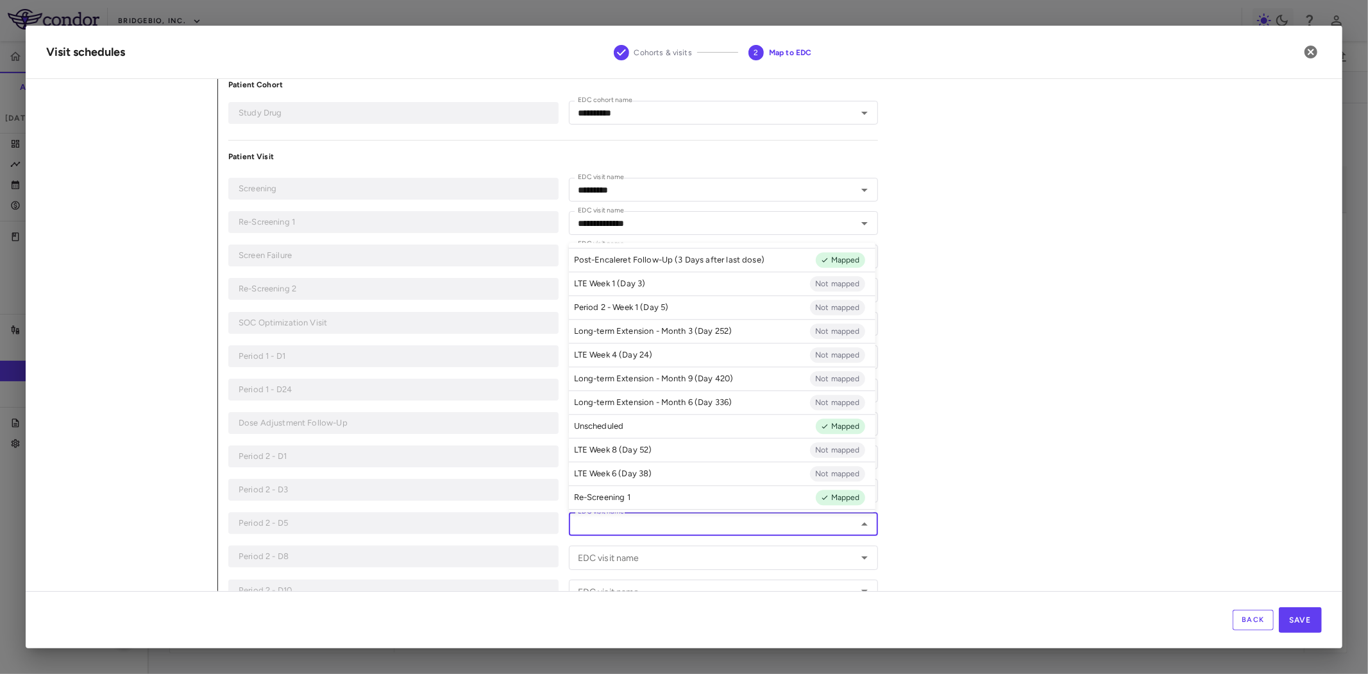
click at [668, 527] on input "EDC visit name" at bounding box center [713, 524] width 281 height 16
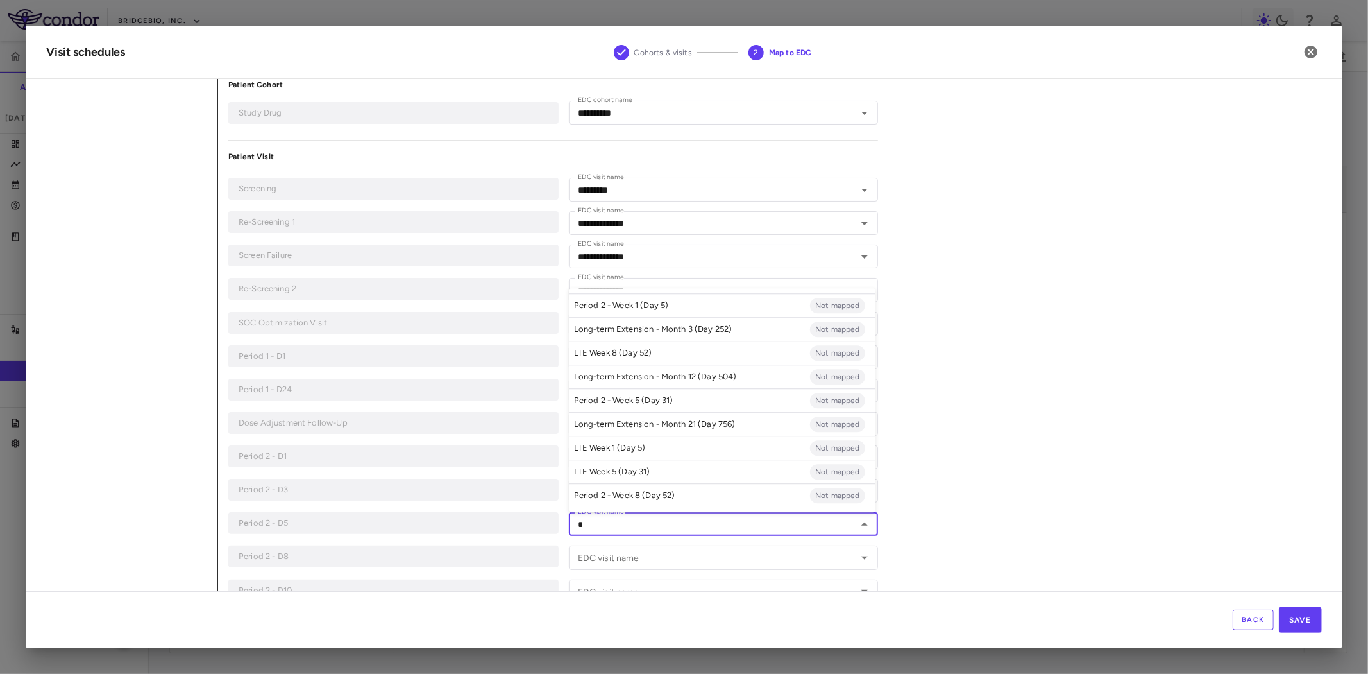
click at [658, 310] on p "Period 2 - Week 1 (Day 5)" at bounding box center [621, 306] width 95 height 12
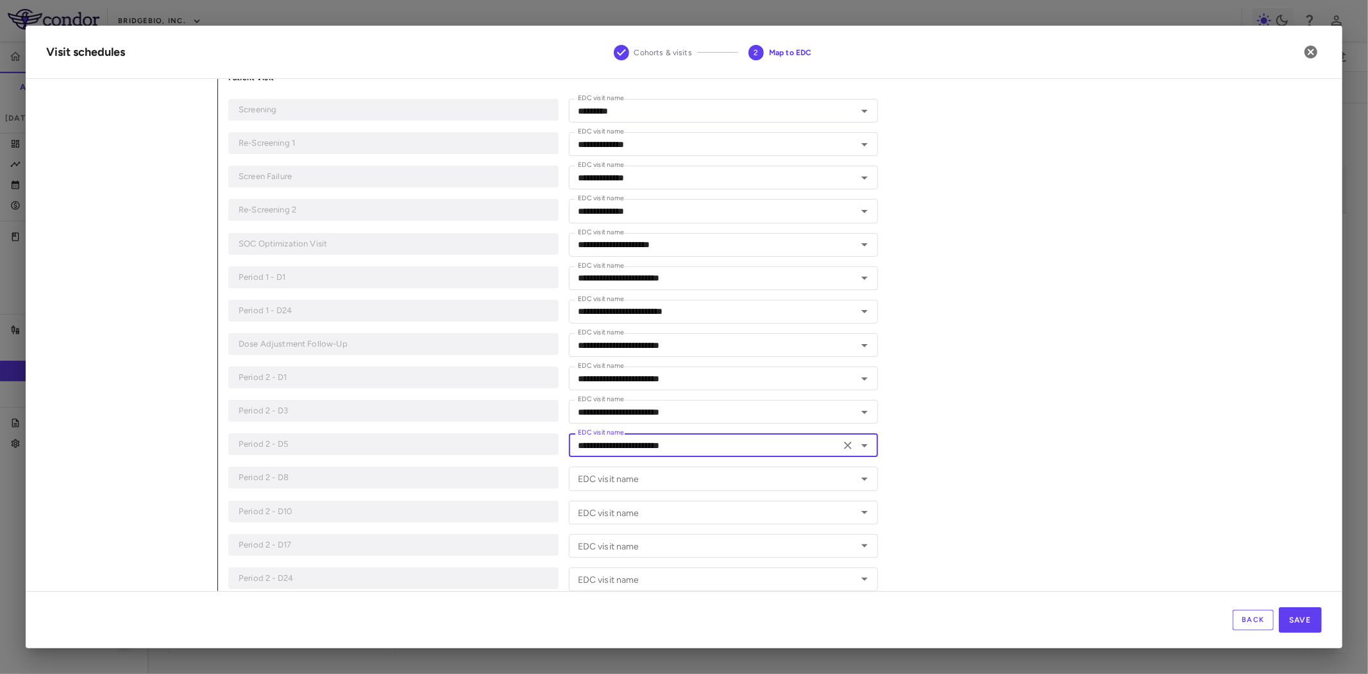
scroll to position [214, 0]
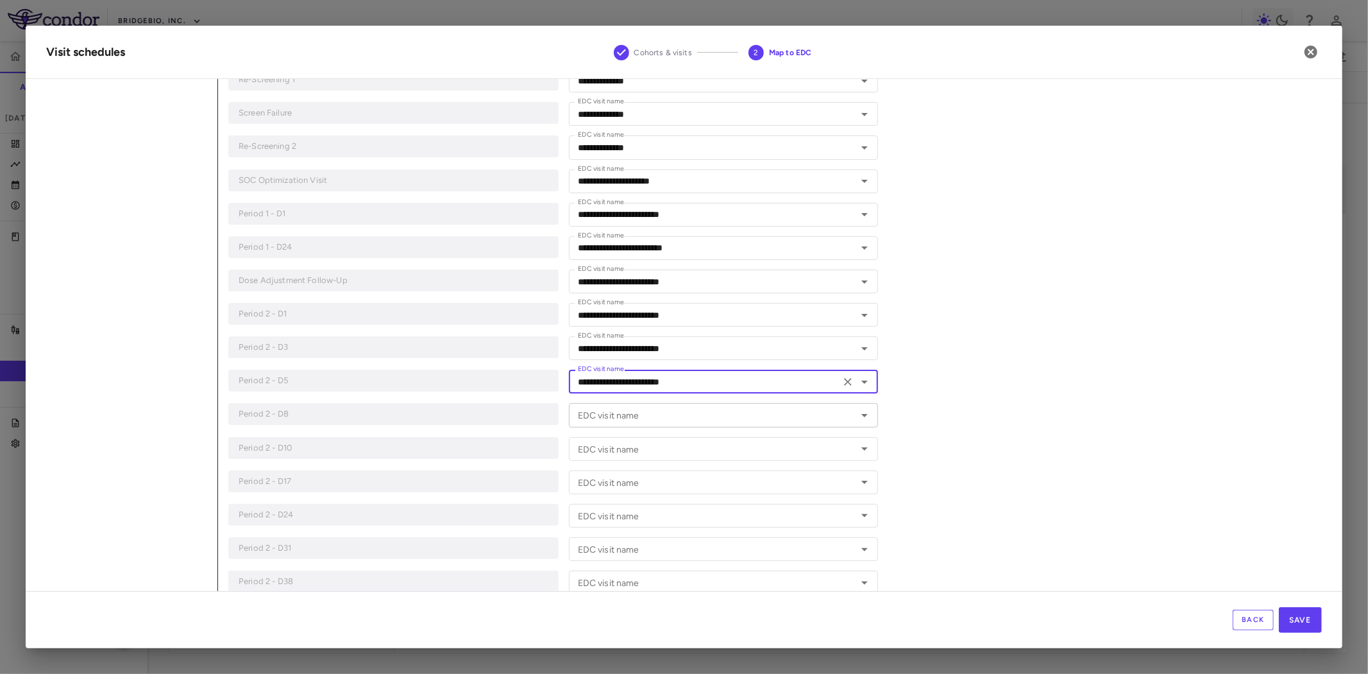
type input "**********"
click at [626, 414] on div "EDC visit name EDC visit name" at bounding box center [724, 415] width 310 height 24
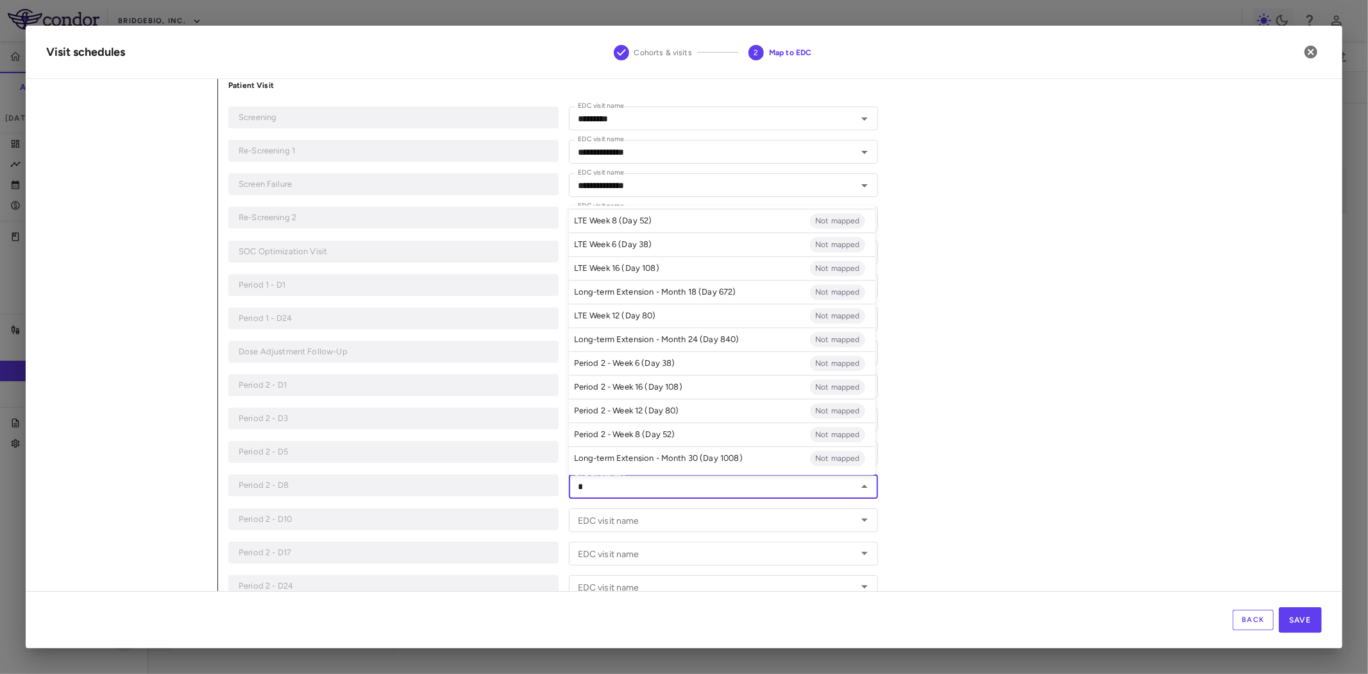
scroll to position [0, 0]
type input "*"
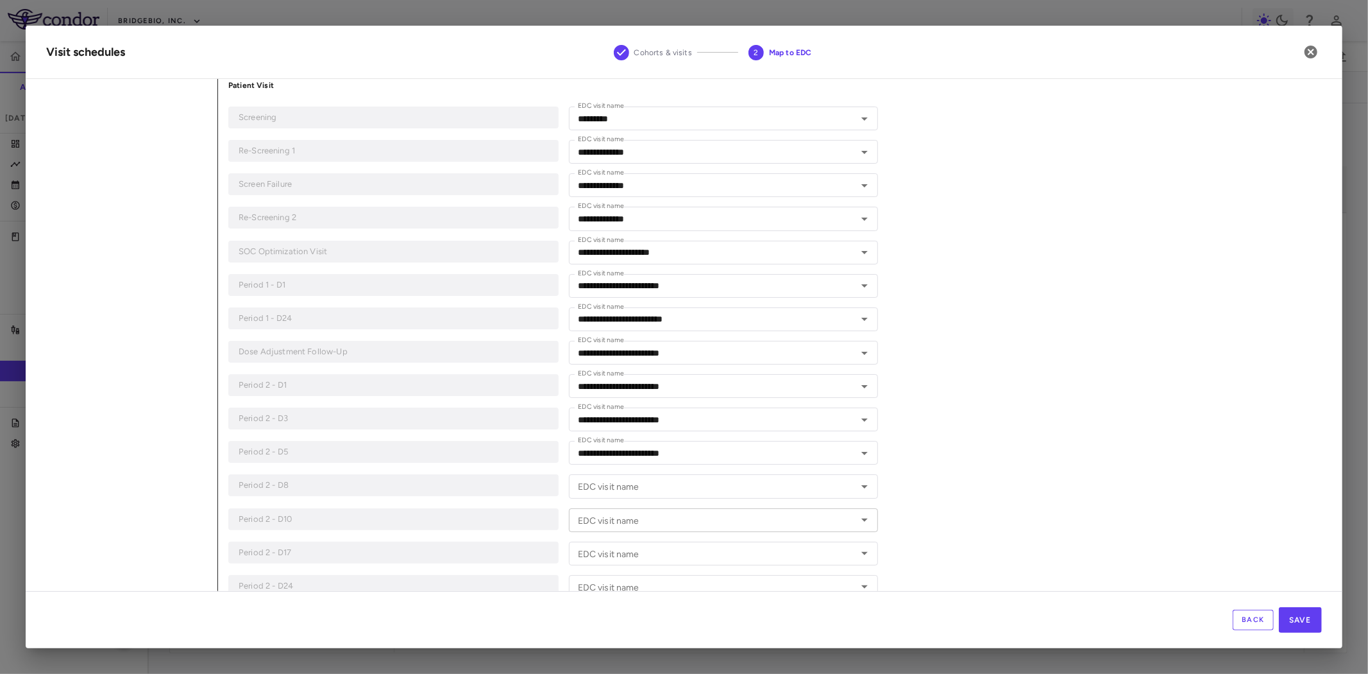
click at [699, 522] on input "EDC visit name" at bounding box center [713, 520] width 281 height 16
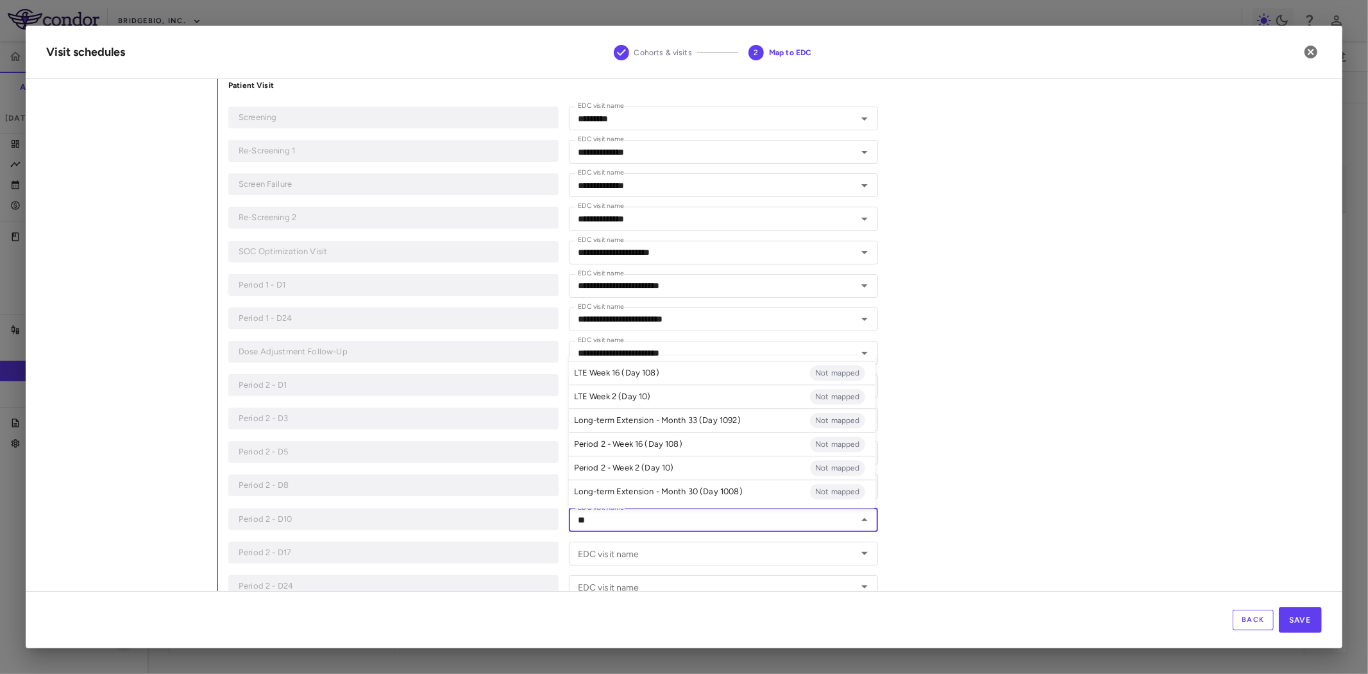
click at [678, 466] on li "Period 2 - Week 2 (Day 10) Not mapped" at bounding box center [722, 467] width 307 height 24
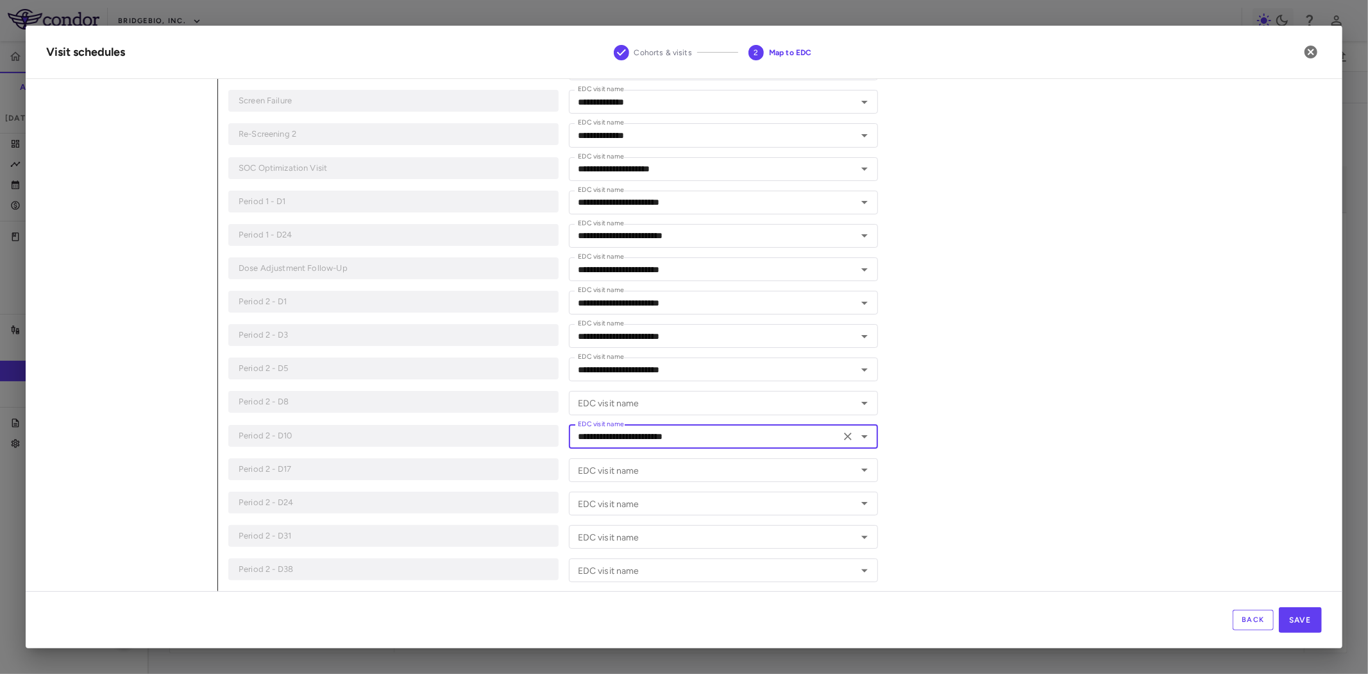
scroll to position [285, 0]
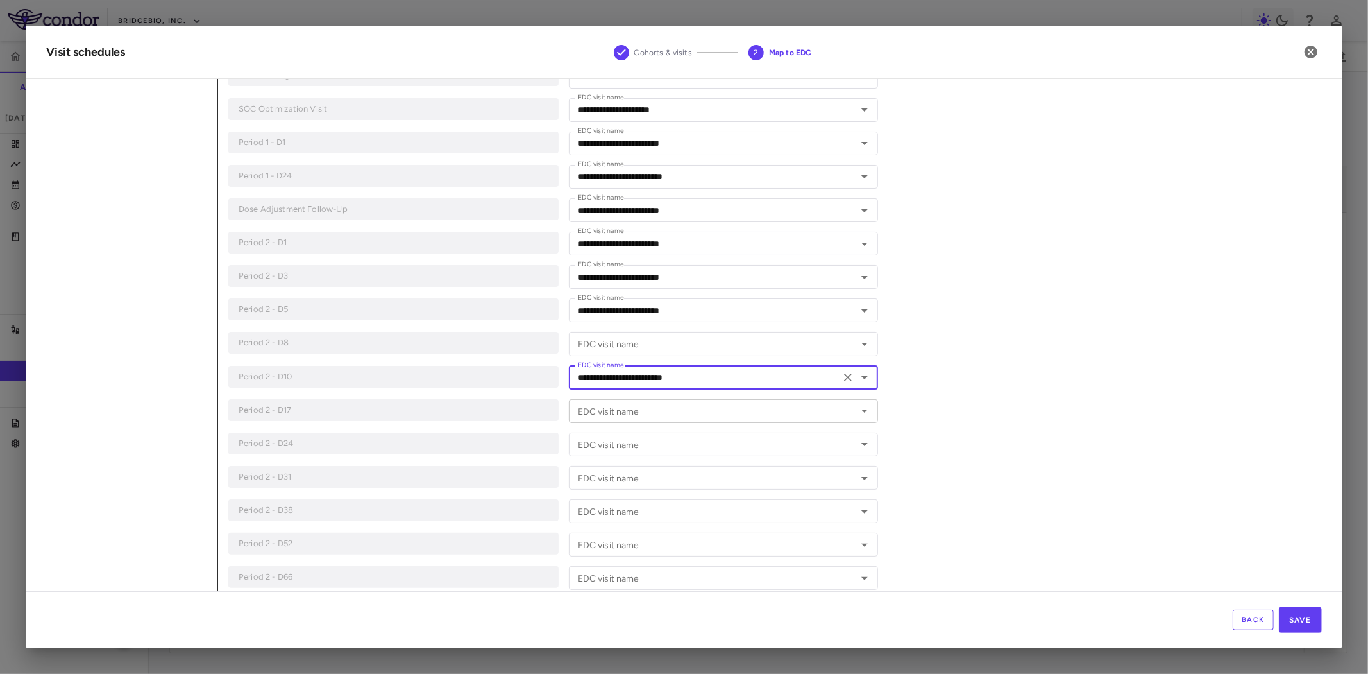
type input "**********"
click at [599, 417] on input "EDC visit name" at bounding box center [713, 411] width 281 height 16
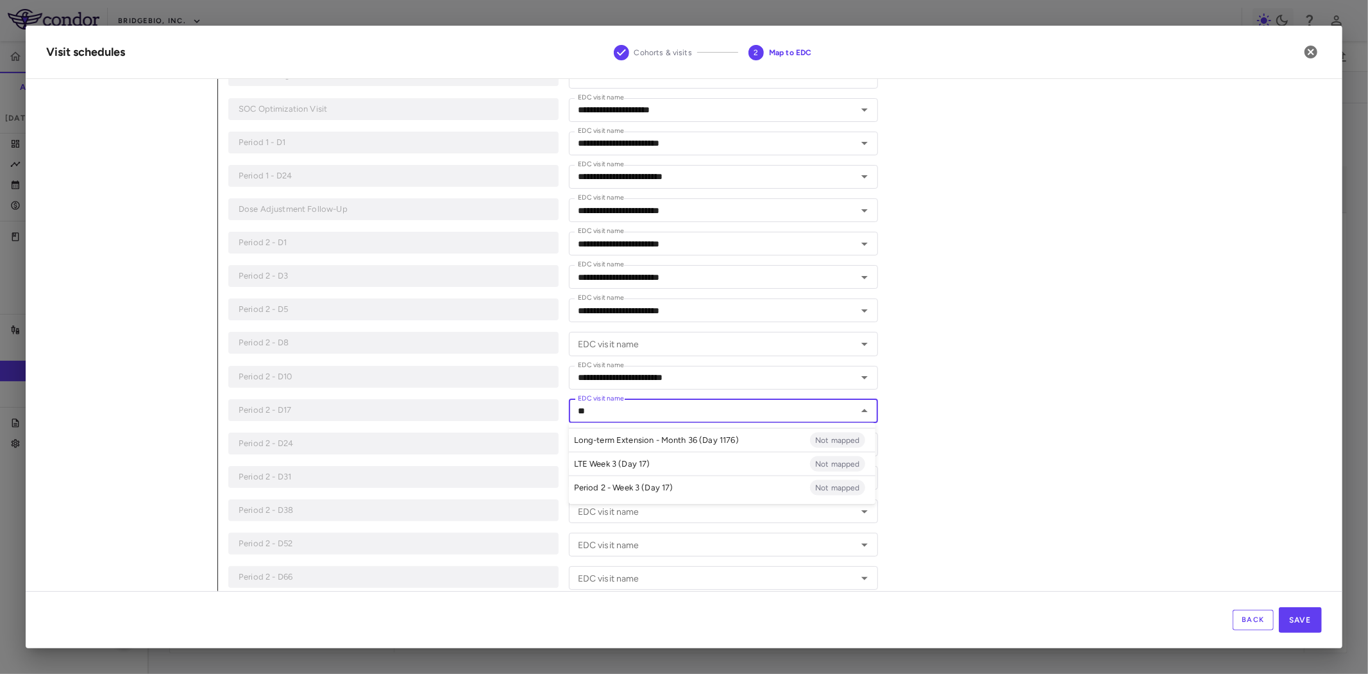
click at [658, 488] on p "Period 2 - Week 3 (Day 17)" at bounding box center [623, 487] width 99 height 12
click at [661, 452] on div "EDC visit name" at bounding box center [724, 444] width 310 height 24
type input "**********"
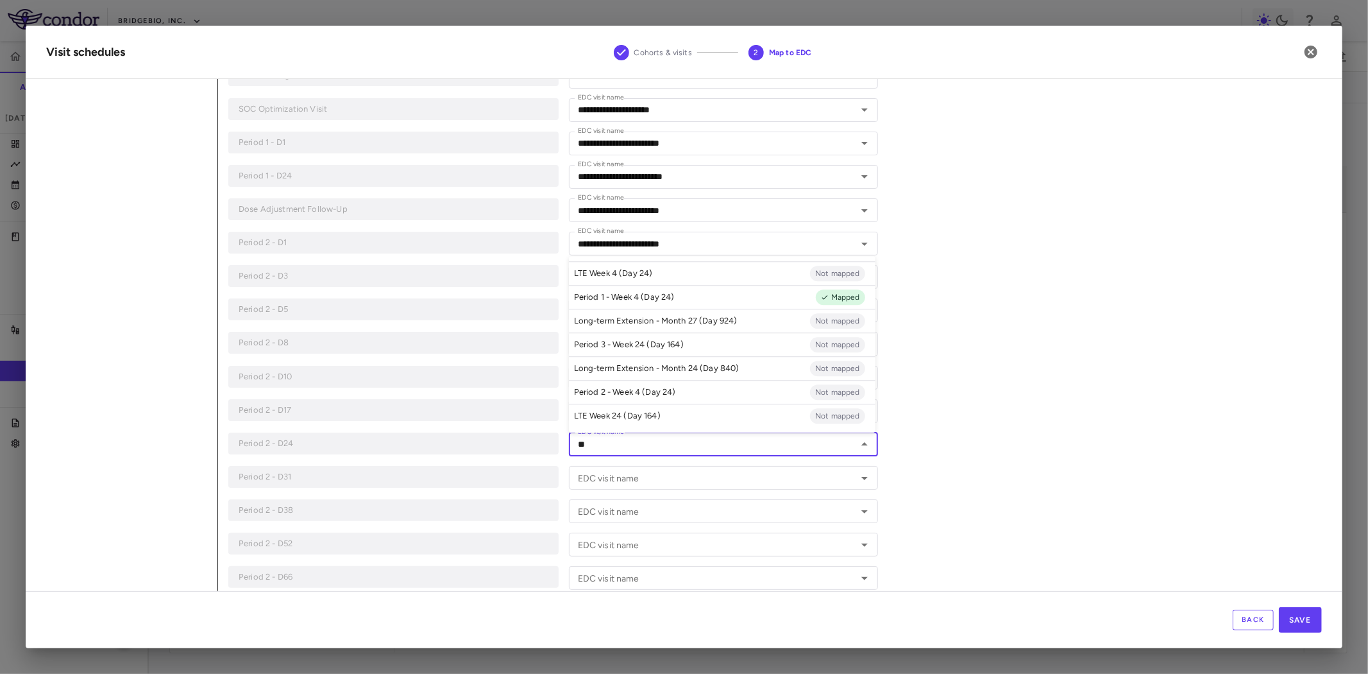
click at [661, 395] on p "Period 2 - Week 4 (Day 24)" at bounding box center [625, 392] width 102 height 12
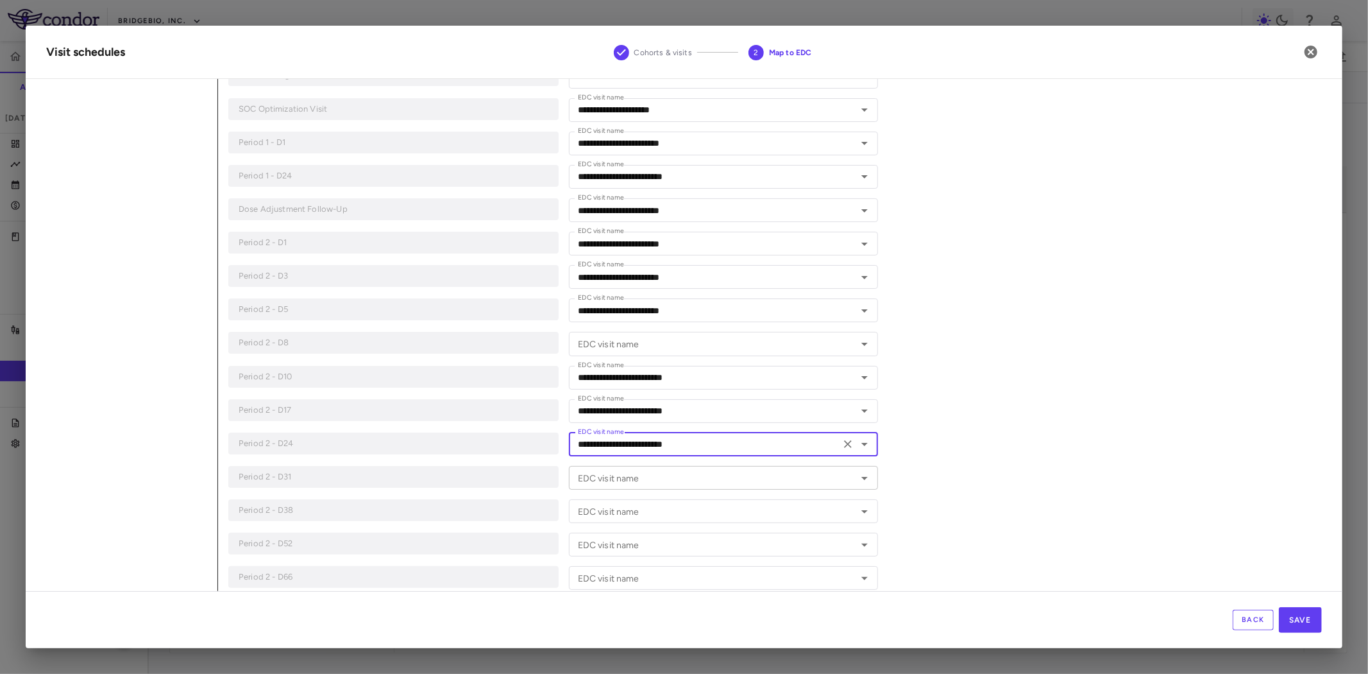
type input "**********"
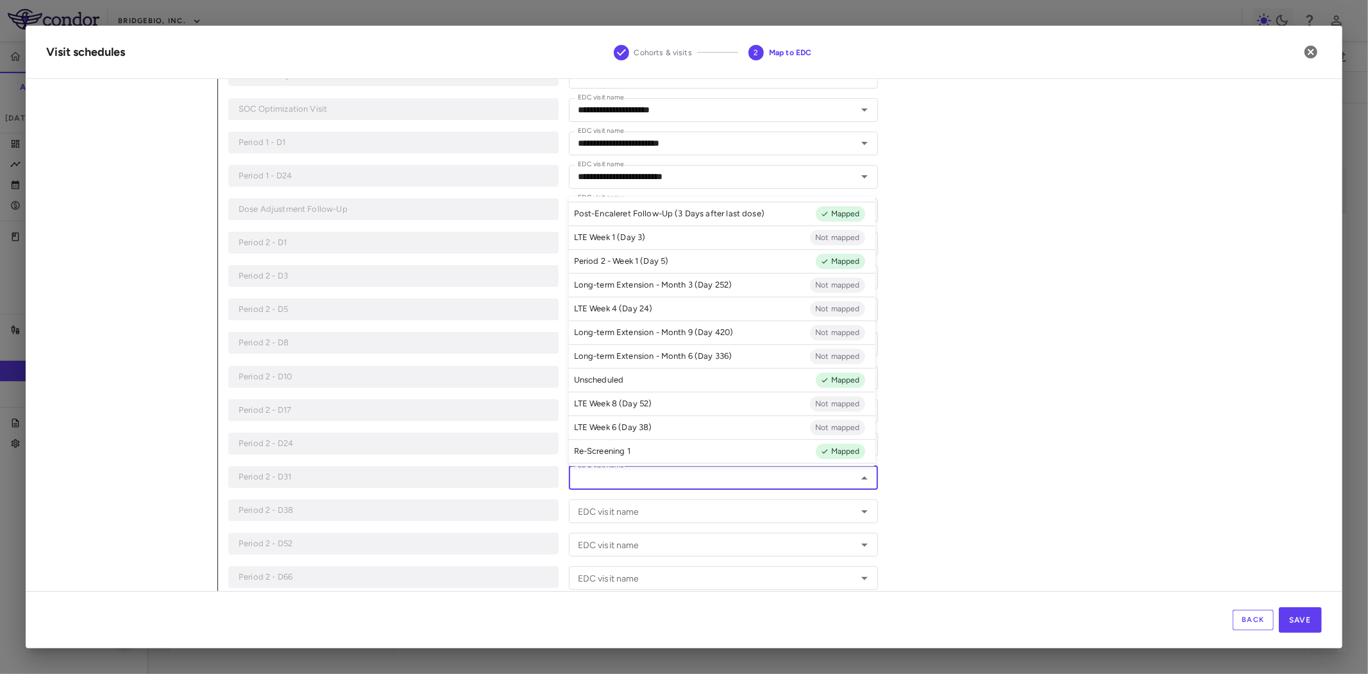
click at [651, 481] on input "EDC visit name" at bounding box center [713, 478] width 281 height 16
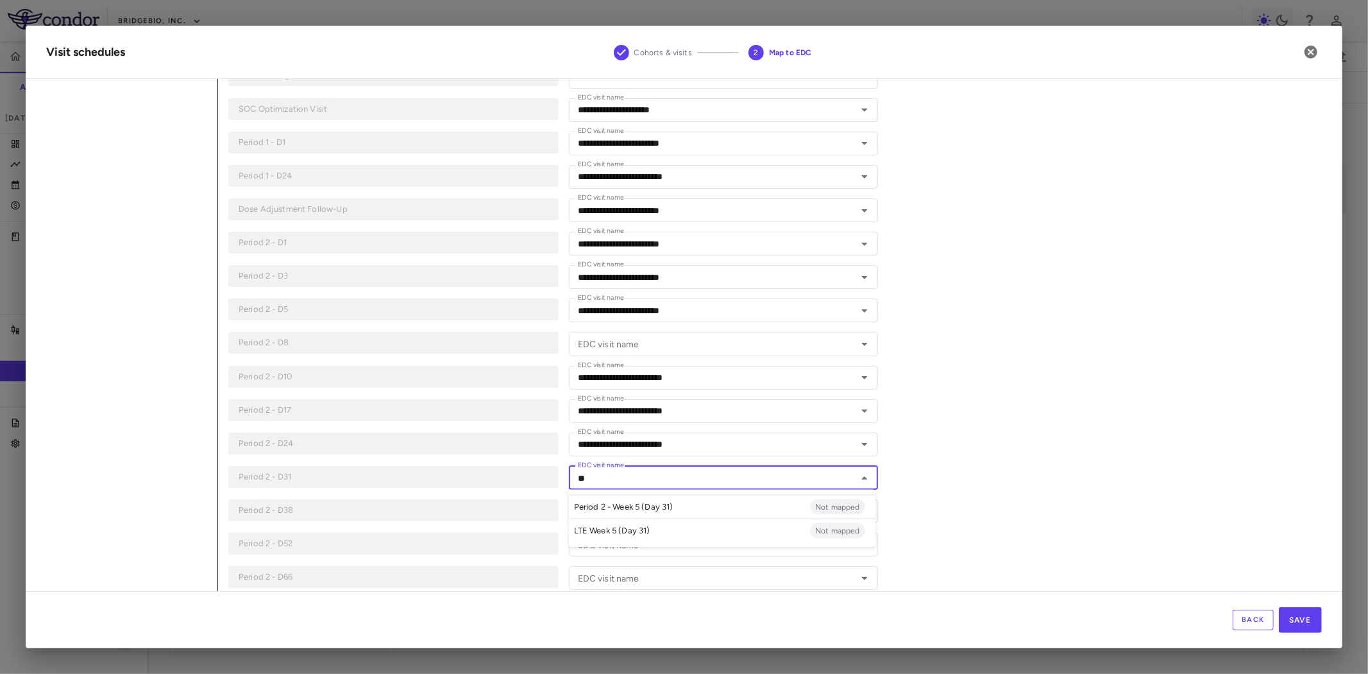
click at [670, 507] on p "Period 2 - Week 5 (Day 31)" at bounding box center [623, 507] width 99 height 12
type input "**********"
click at [622, 512] on input "EDC visit name" at bounding box center [713, 511] width 281 height 16
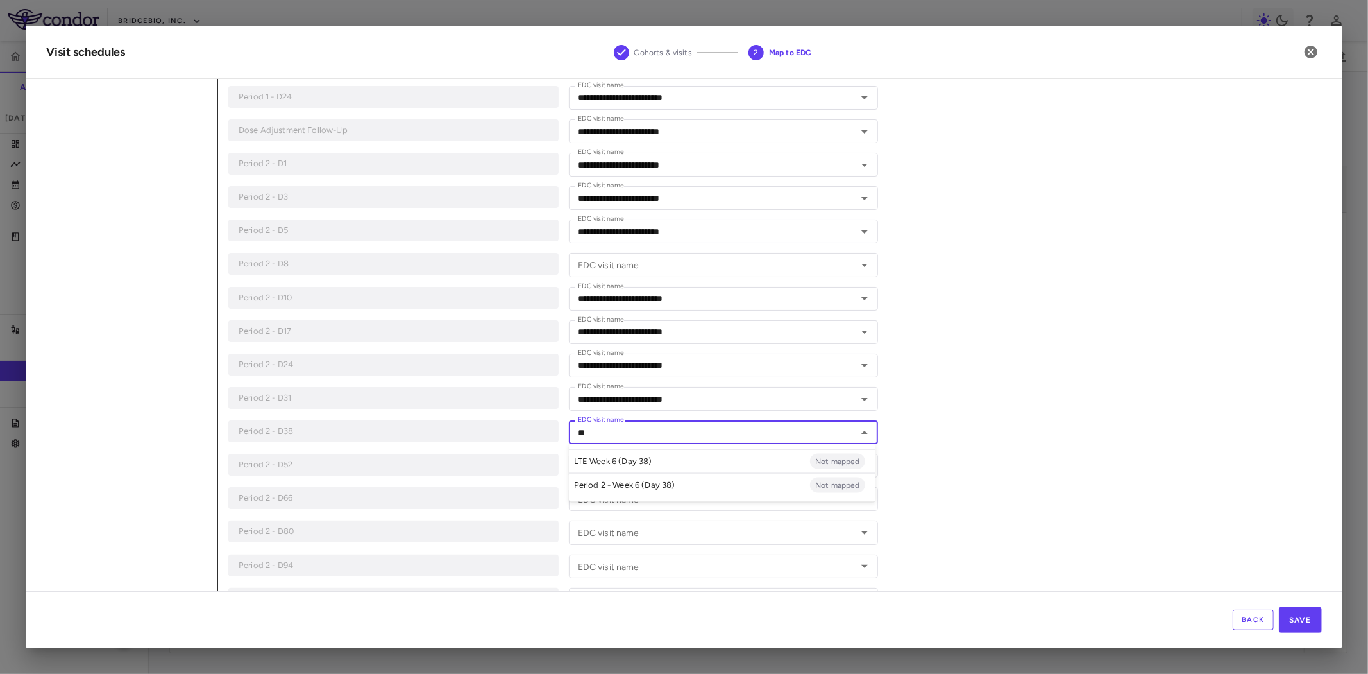
scroll to position [427, 0]
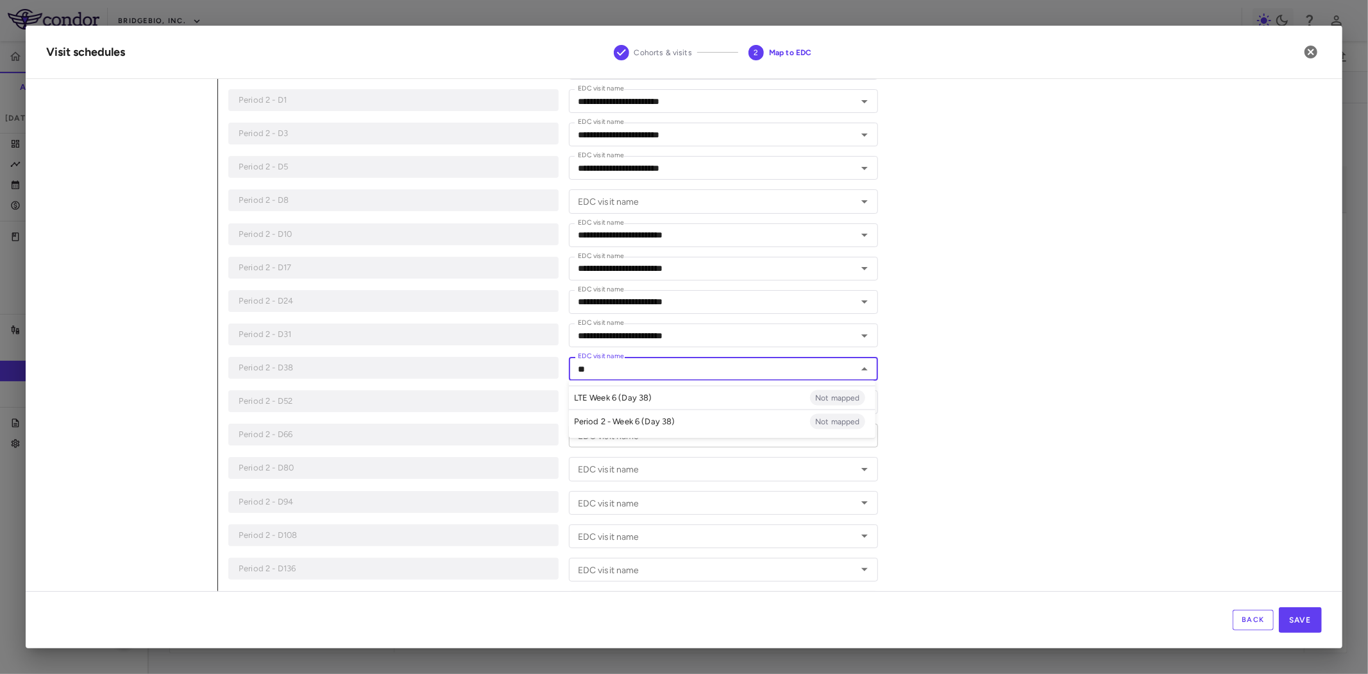
click at [659, 422] on p "Period 2 - Week 6 (Day 38)" at bounding box center [624, 422] width 101 height 12
type input "**********"
click at [631, 400] on input "EDC visit name" at bounding box center [713, 402] width 281 height 16
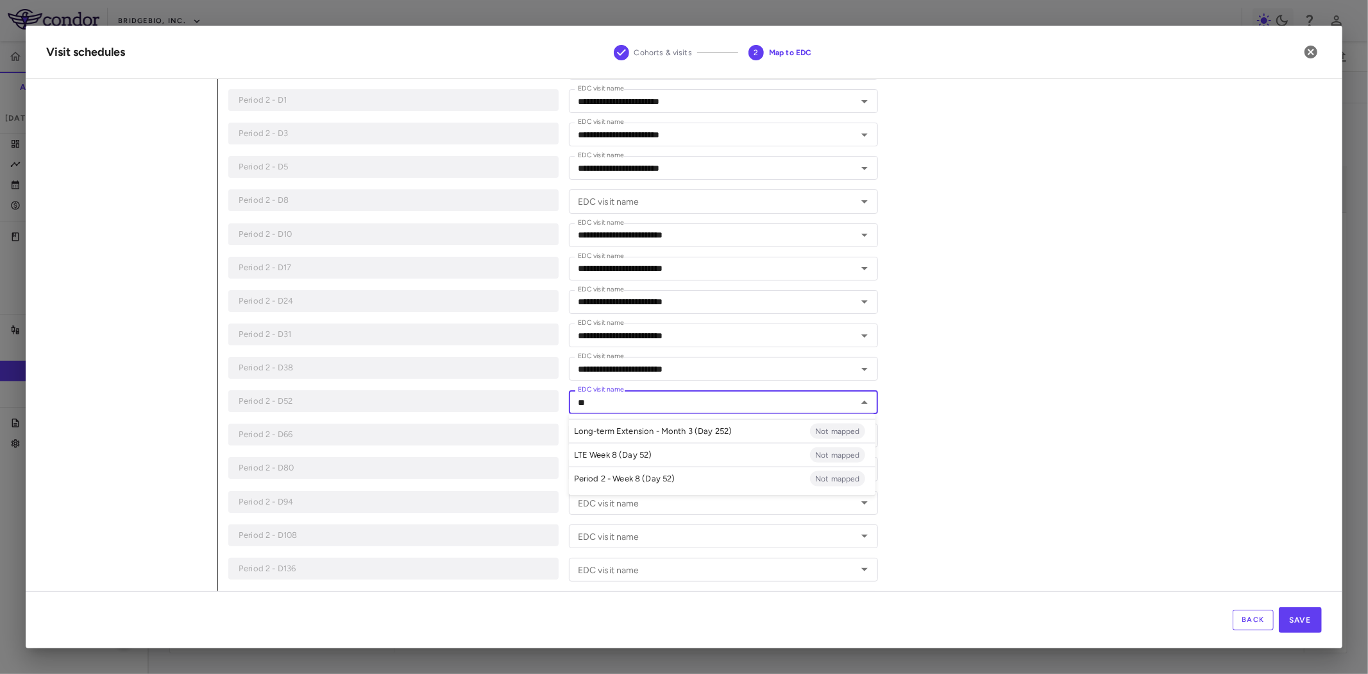
click at [638, 480] on p "Period 2 - Week 8 (Day 52)" at bounding box center [624, 479] width 101 height 12
type input "**********"
click at [668, 438] on input "EDC visit name" at bounding box center [713, 435] width 281 height 16
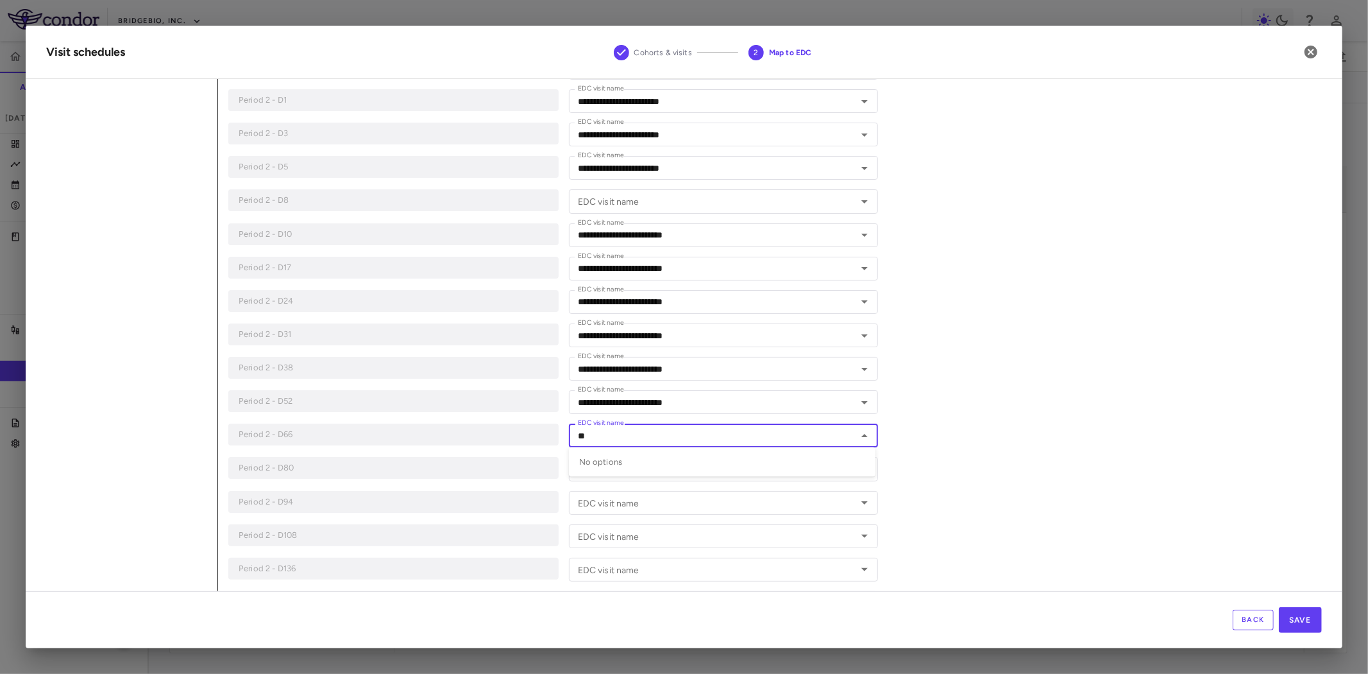
type input "*"
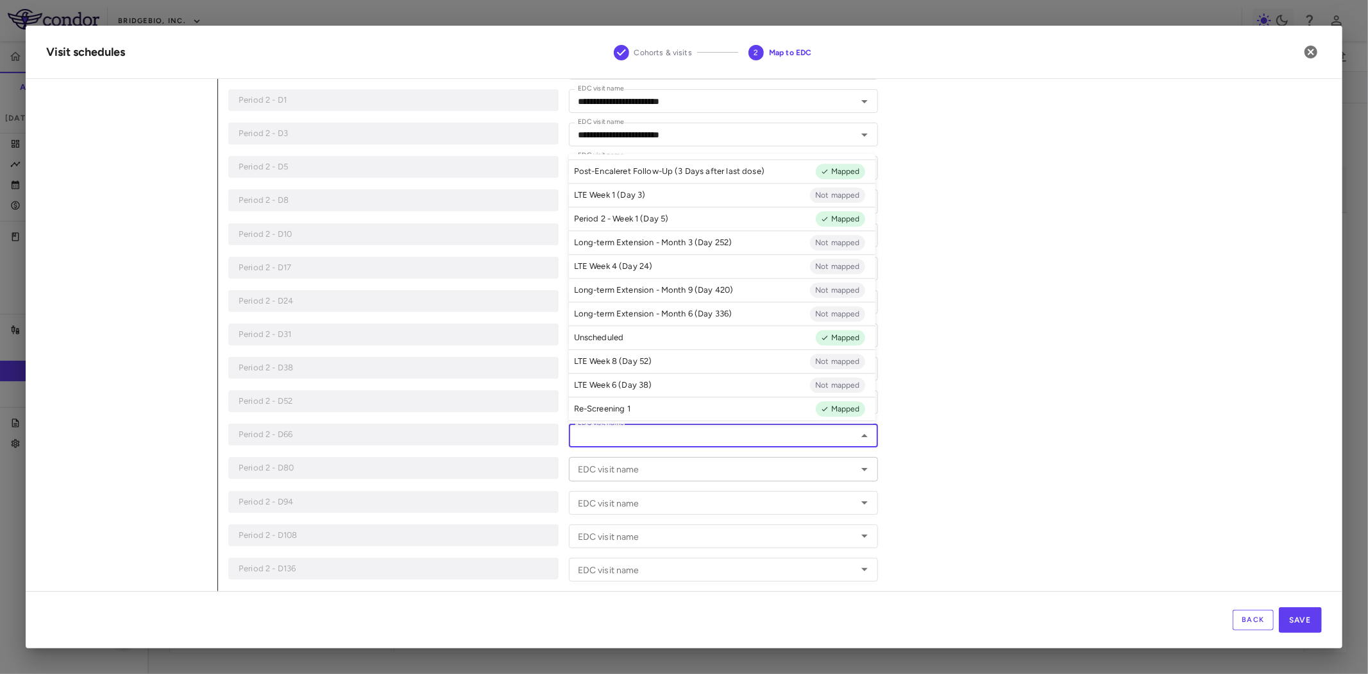
click at [633, 466] on input "EDC visit name" at bounding box center [713, 469] width 281 height 16
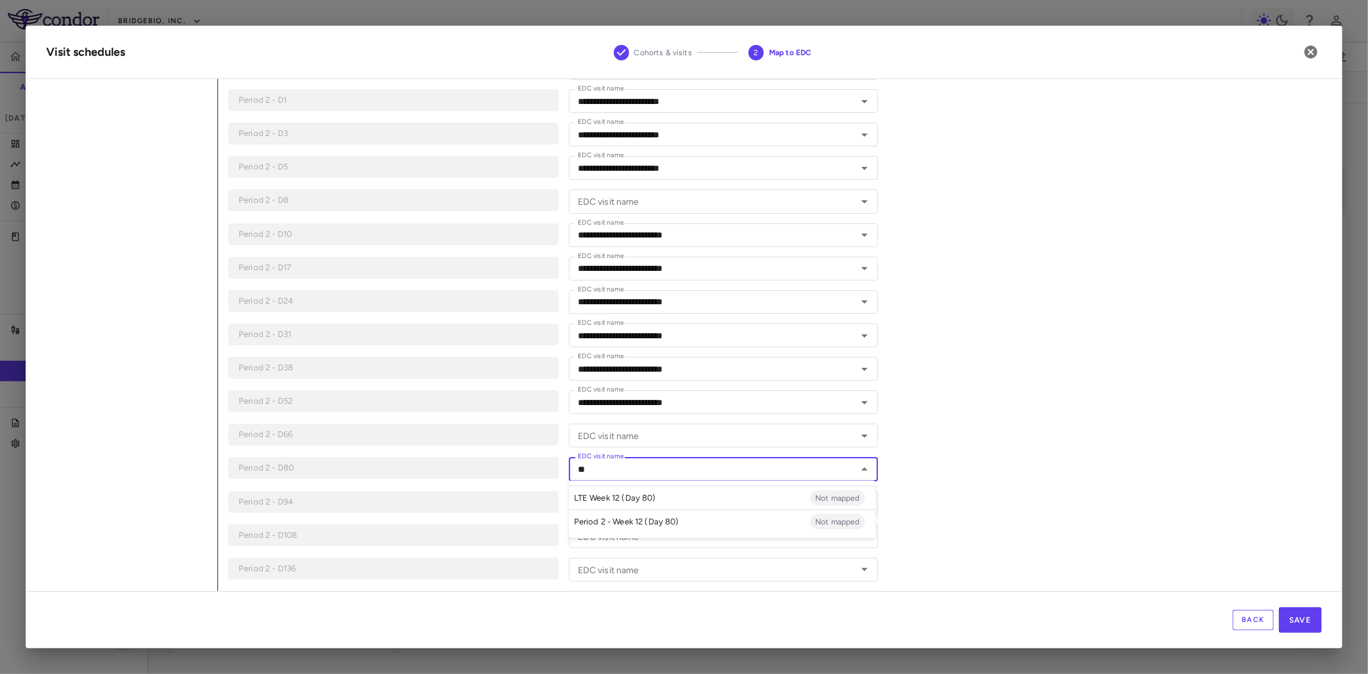
click at [668, 520] on p "Period 2 - Week 12 (Day 80)" at bounding box center [626, 522] width 105 height 12
type input "**********"
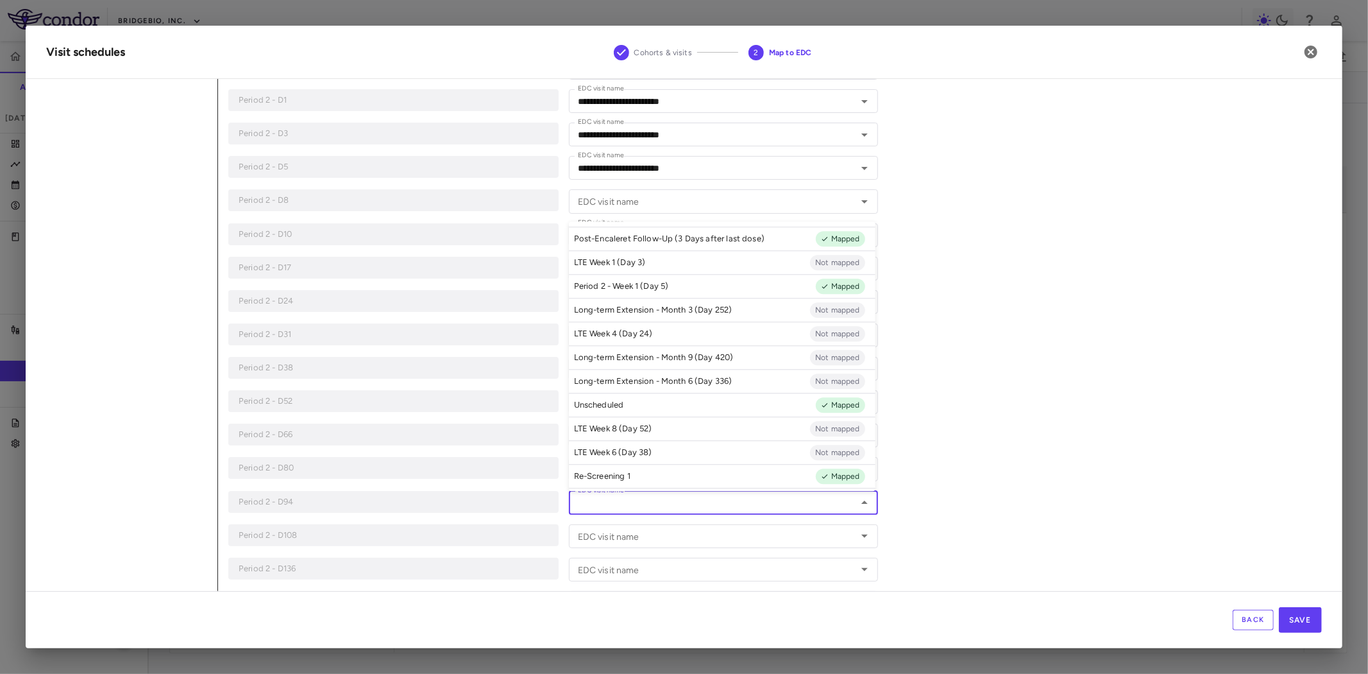
click at [638, 504] on input "EDC visit name" at bounding box center [713, 503] width 281 height 16
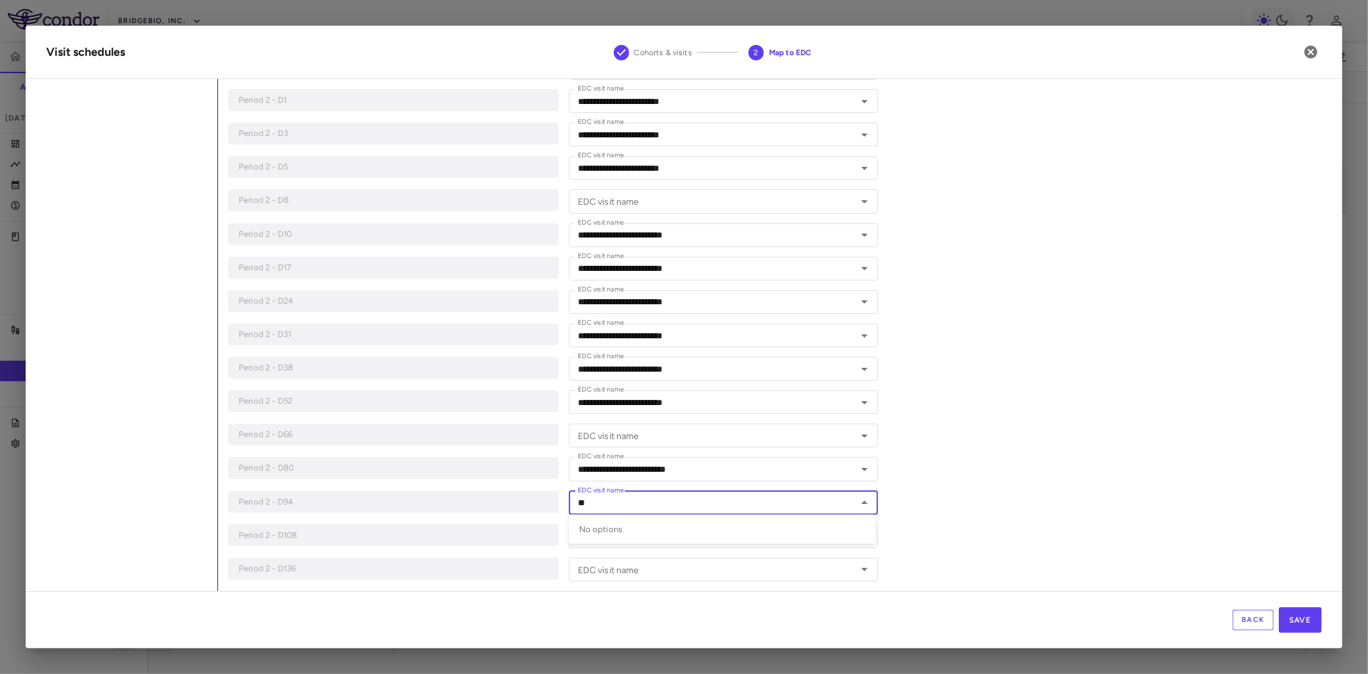
type input "**"
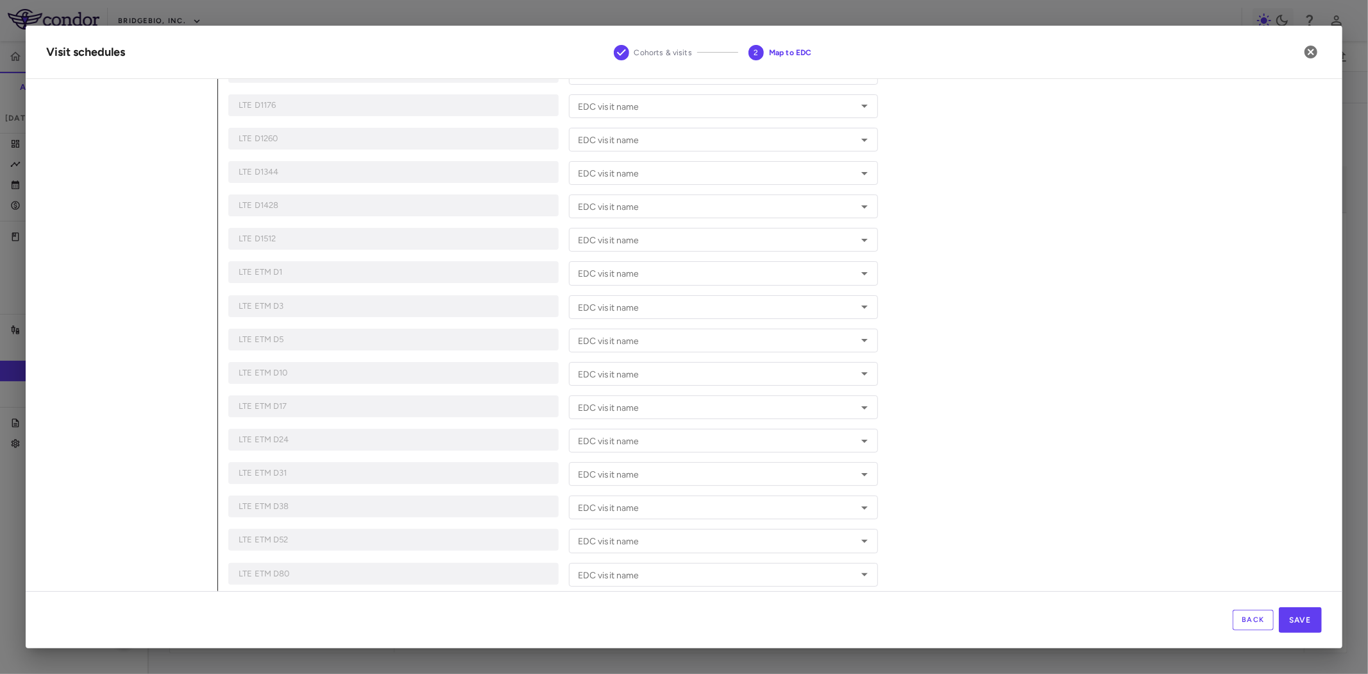
scroll to position [1774, 0]
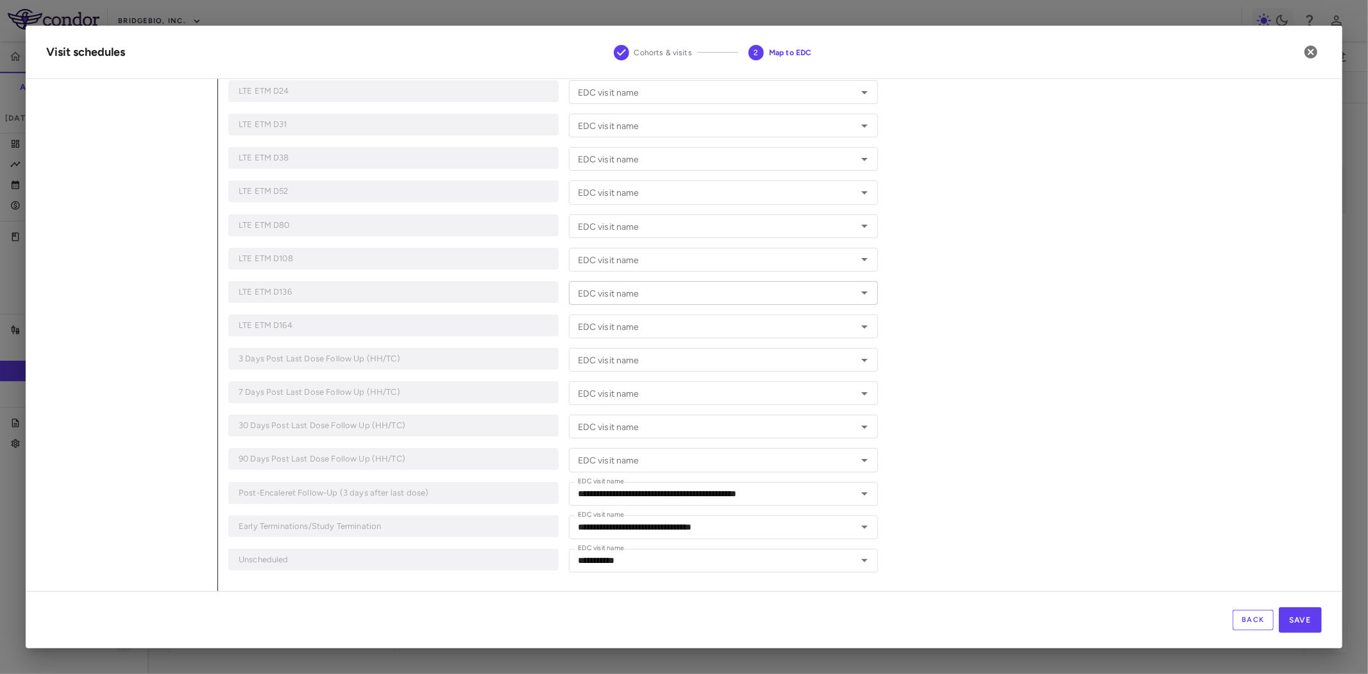
click at [649, 289] on input "EDC visit name" at bounding box center [713, 293] width 281 height 16
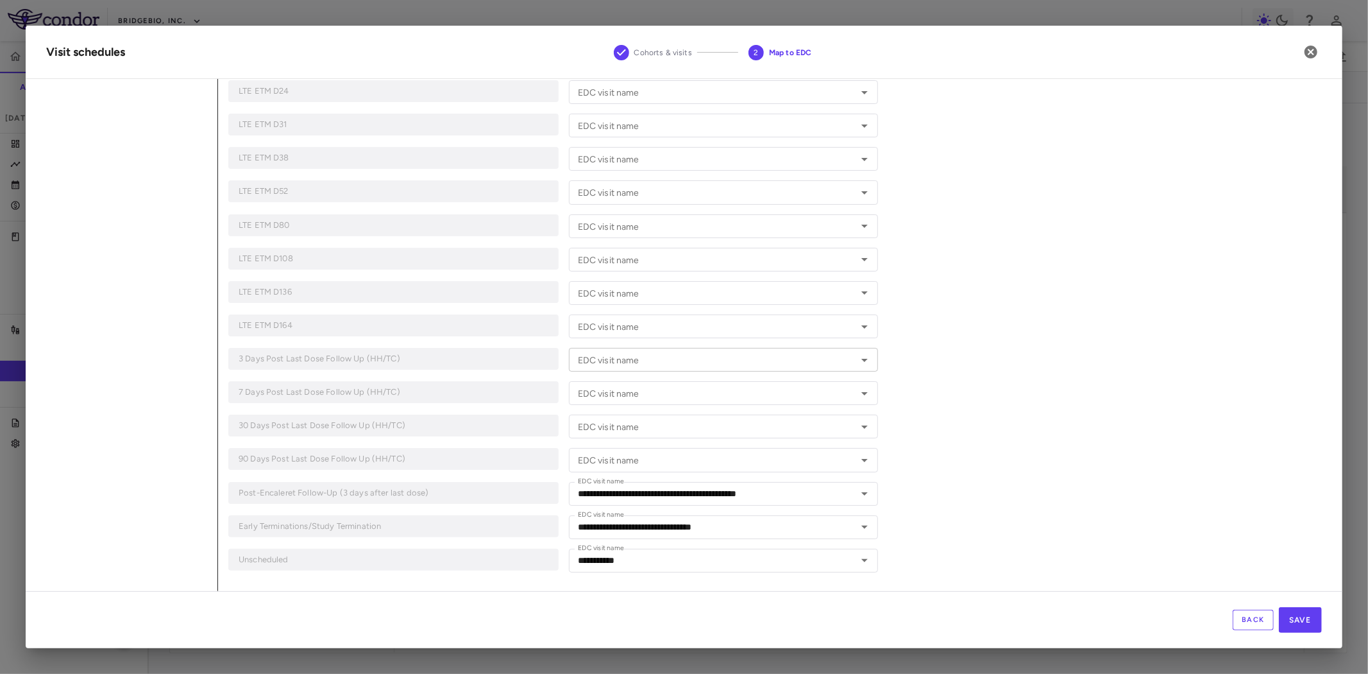
click at [616, 362] on input "EDC visit name" at bounding box center [713, 360] width 281 height 16
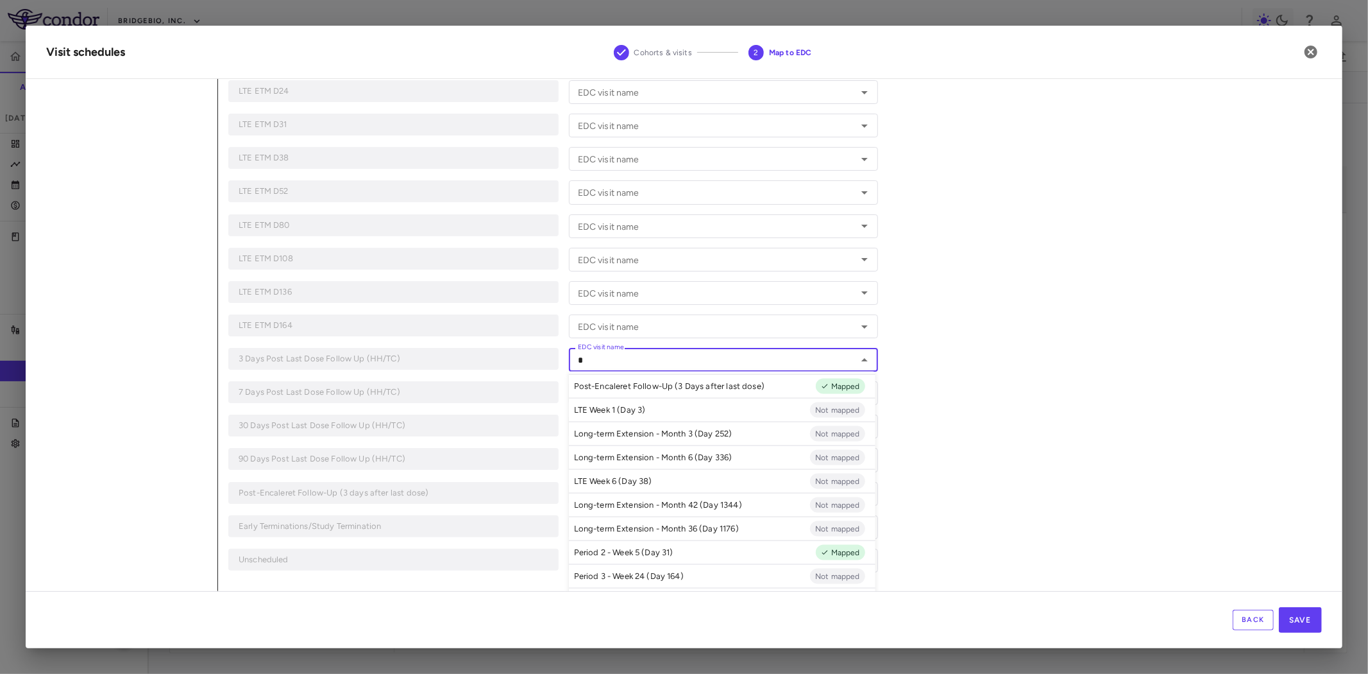
scroll to position [0, 0]
type input "*"
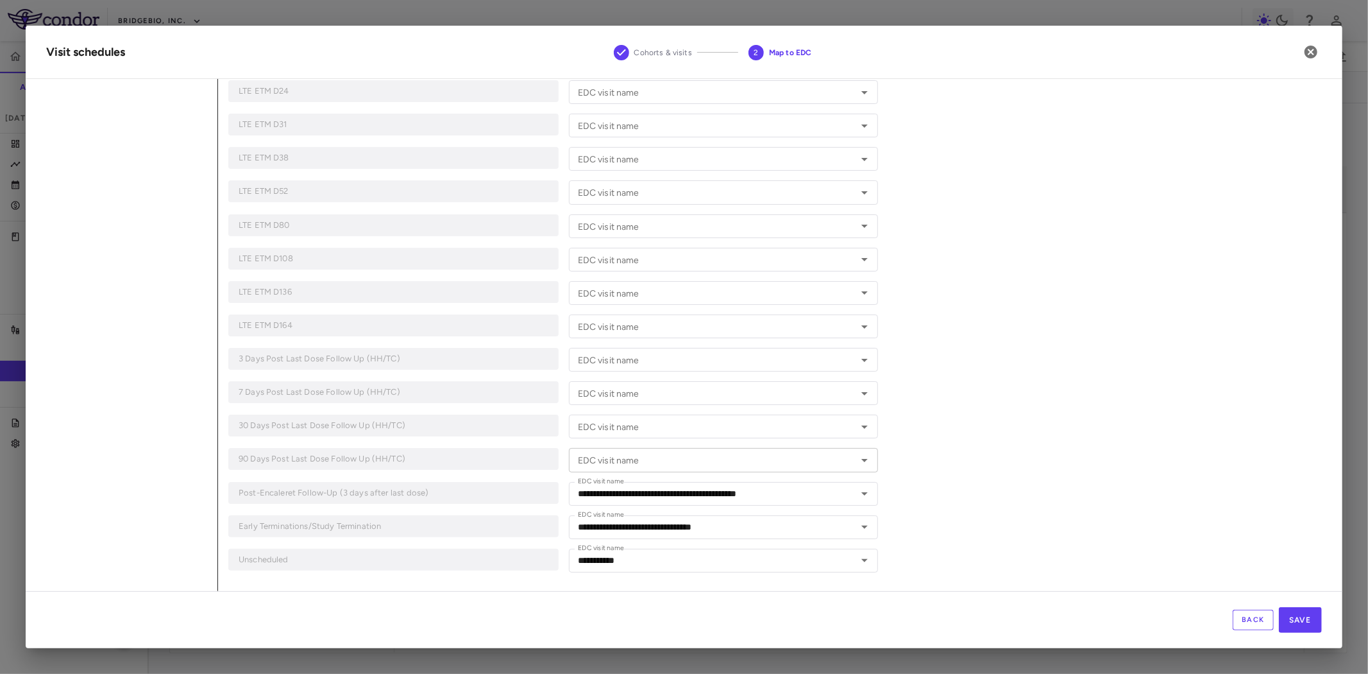
click at [650, 466] on input "EDC visit name" at bounding box center [713, 460] width 281 height 16
type input "*"
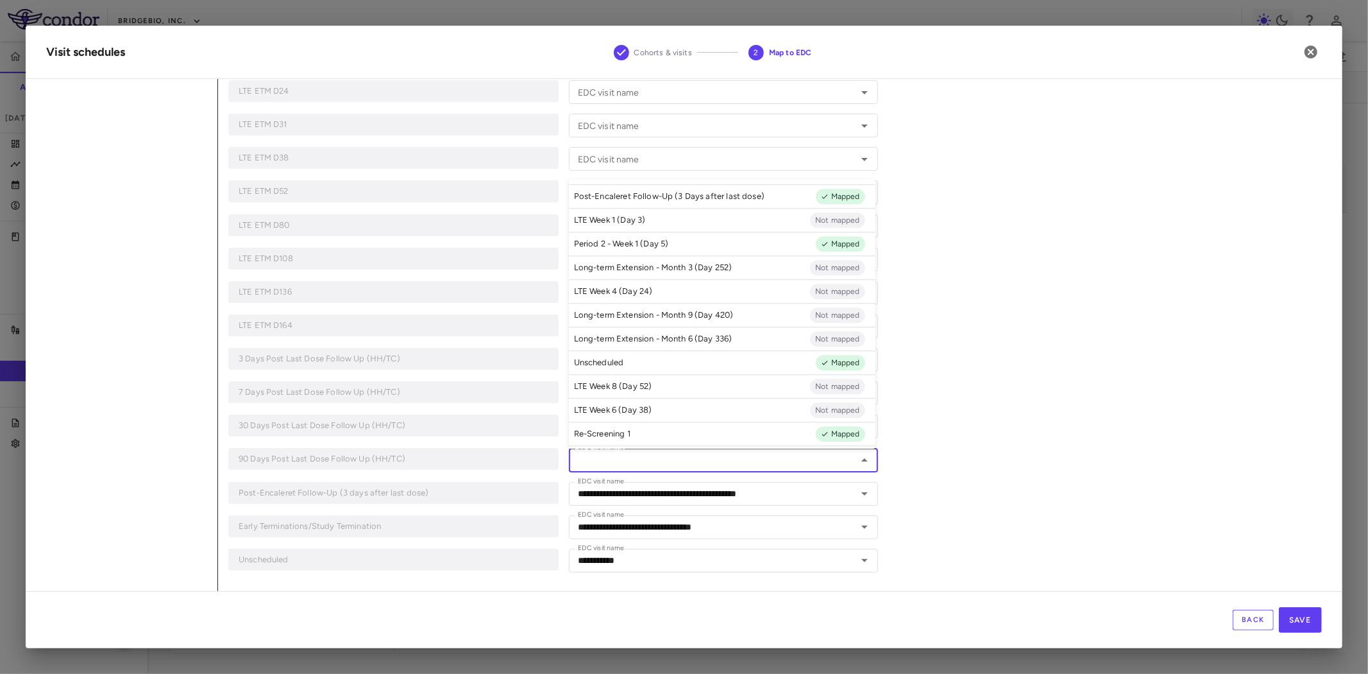
type input "*"
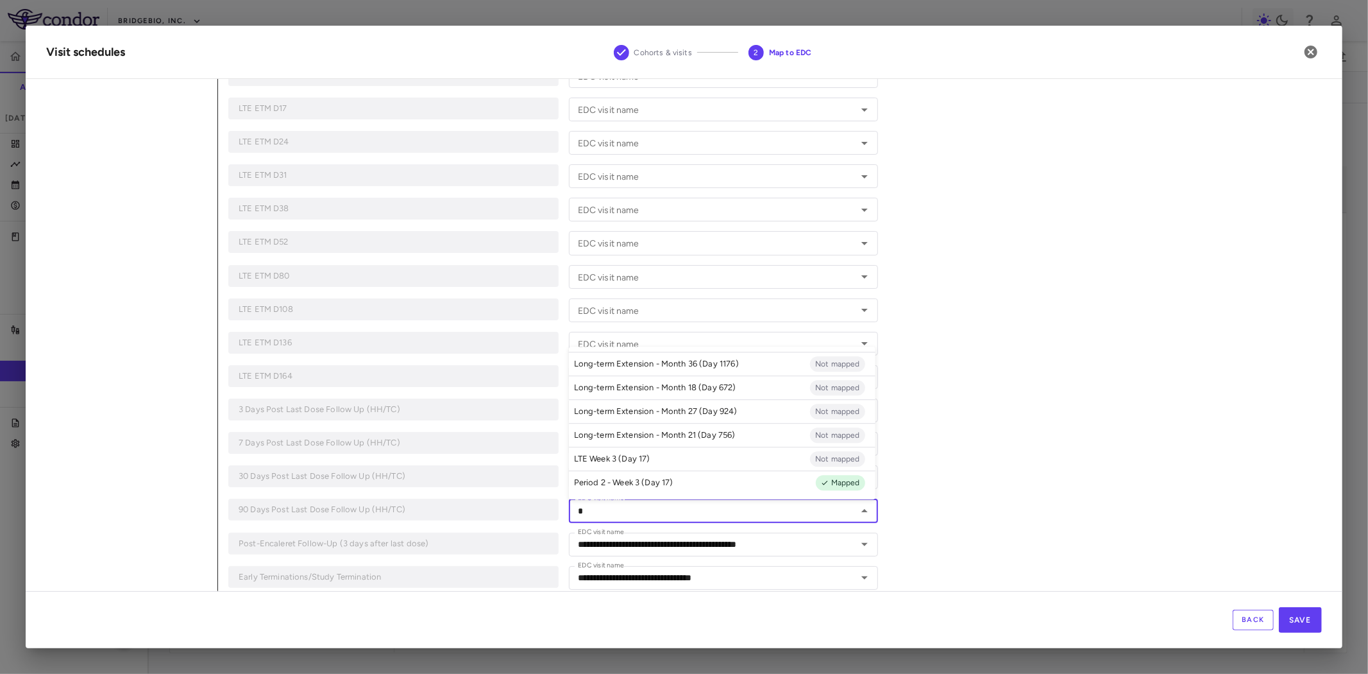
scroll to position [1703, 0]
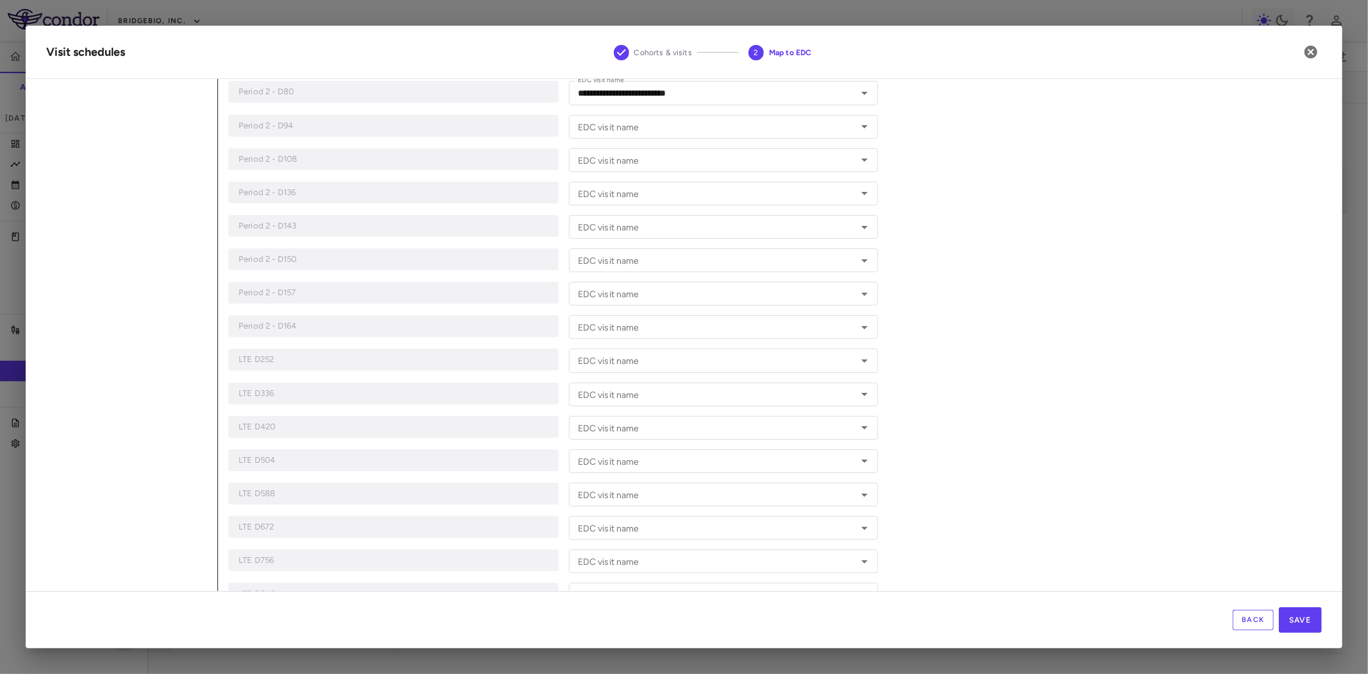
scroll to position [633, 0]
click at [671, 330] on input "EDC visit name" at bounding box center [713, 330] width 281 height 16
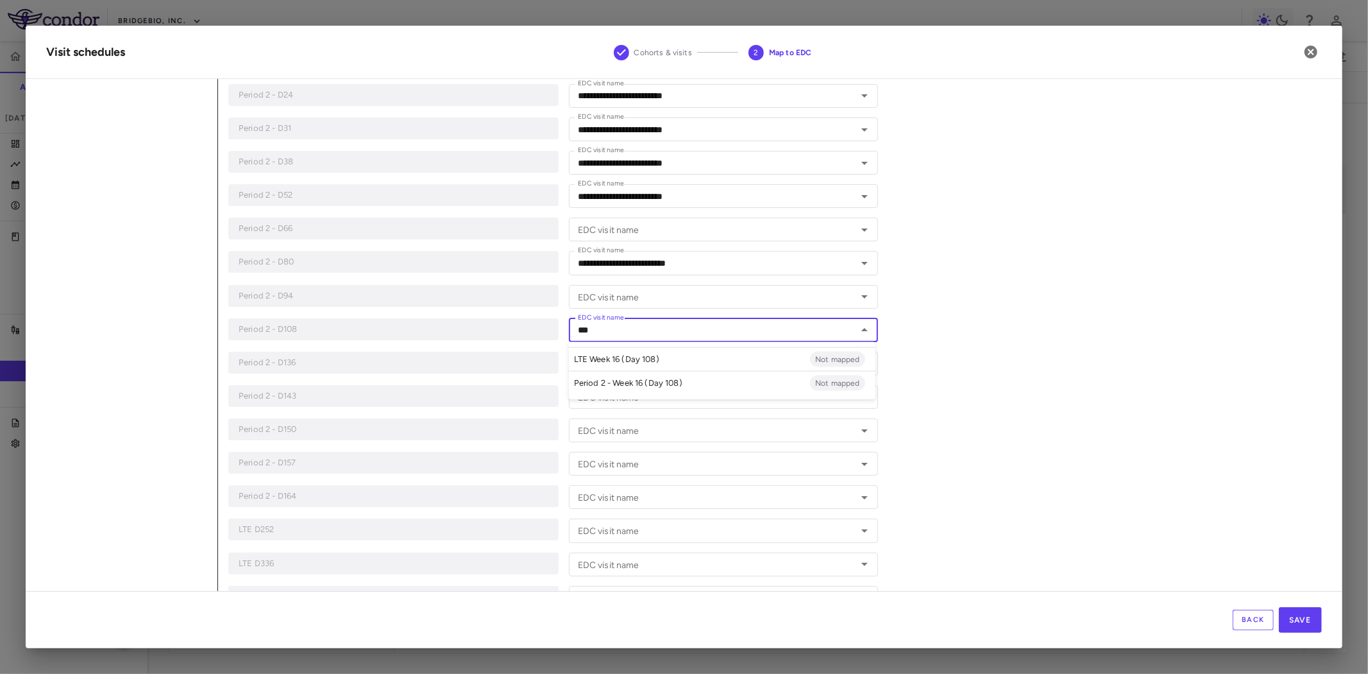
click at [684, 382] on li "Period 2 - Week 16 (Day 108) Not mapped" at bounding box center [722, 382] width 307 height 24
type input "**********"
click at [604, 364] on div "EDC visit name EDC visit name" at bounding box center [724, 364] width 310 height 24
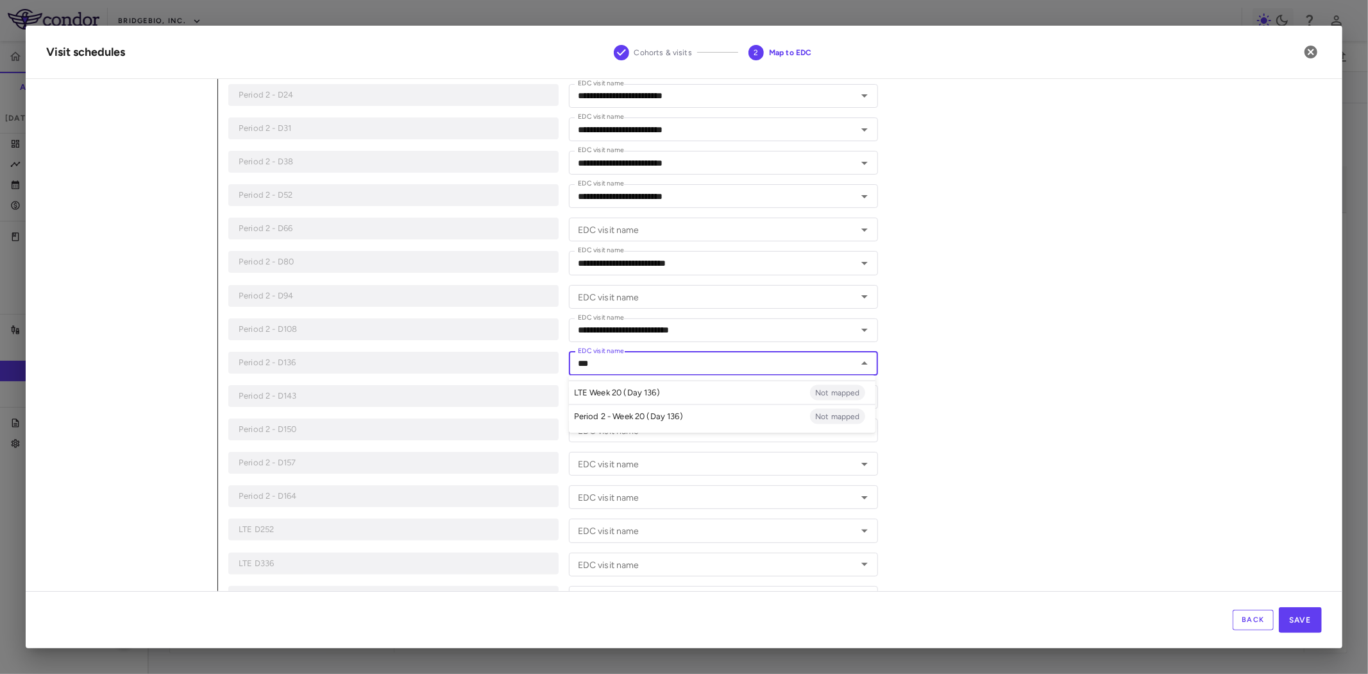
click at [656, 416] on p "Period 2 - Week 20 (Day 136)" at bounding box center [628, 417] width 109 height 12
type input "**********"
click at [633, 396] on div "EDC visit name EDC visit name" at bounding box center [724, 397] width 310 height 24
type input "*"
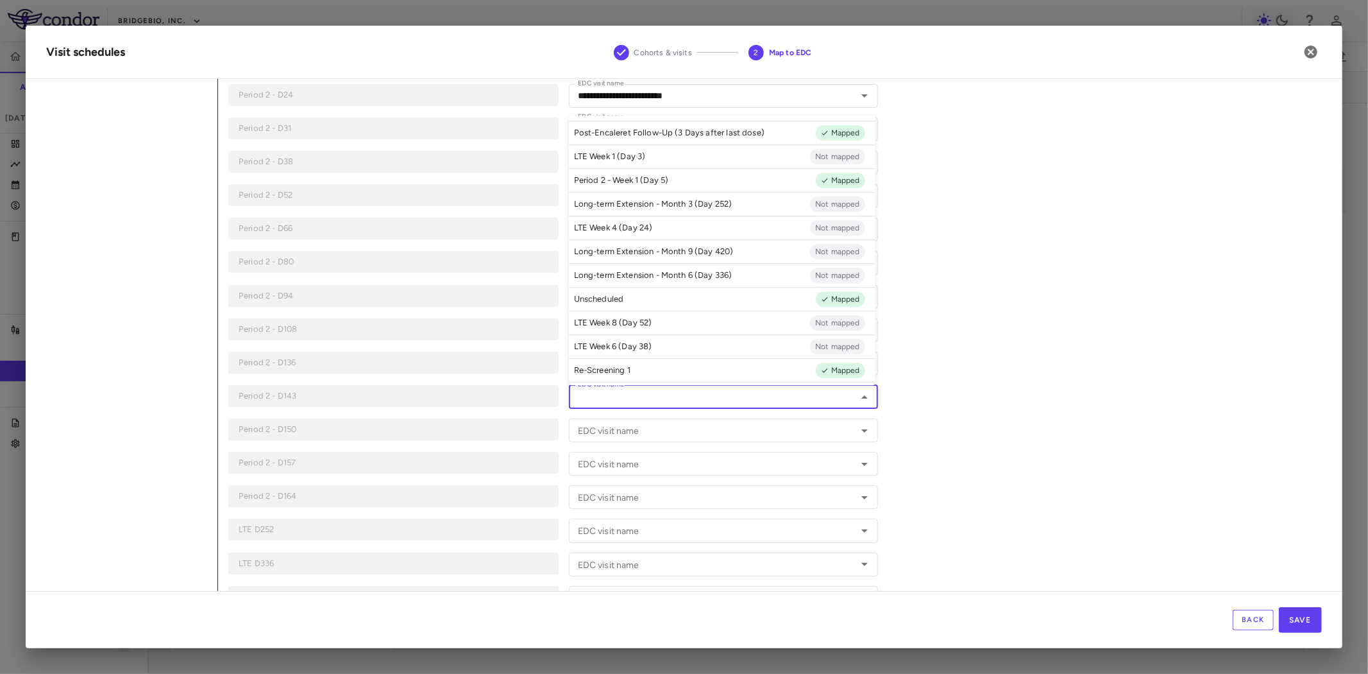
click at [1091, 433] on div "**********" at bounding box center [770, 589] width 1104 height 2287
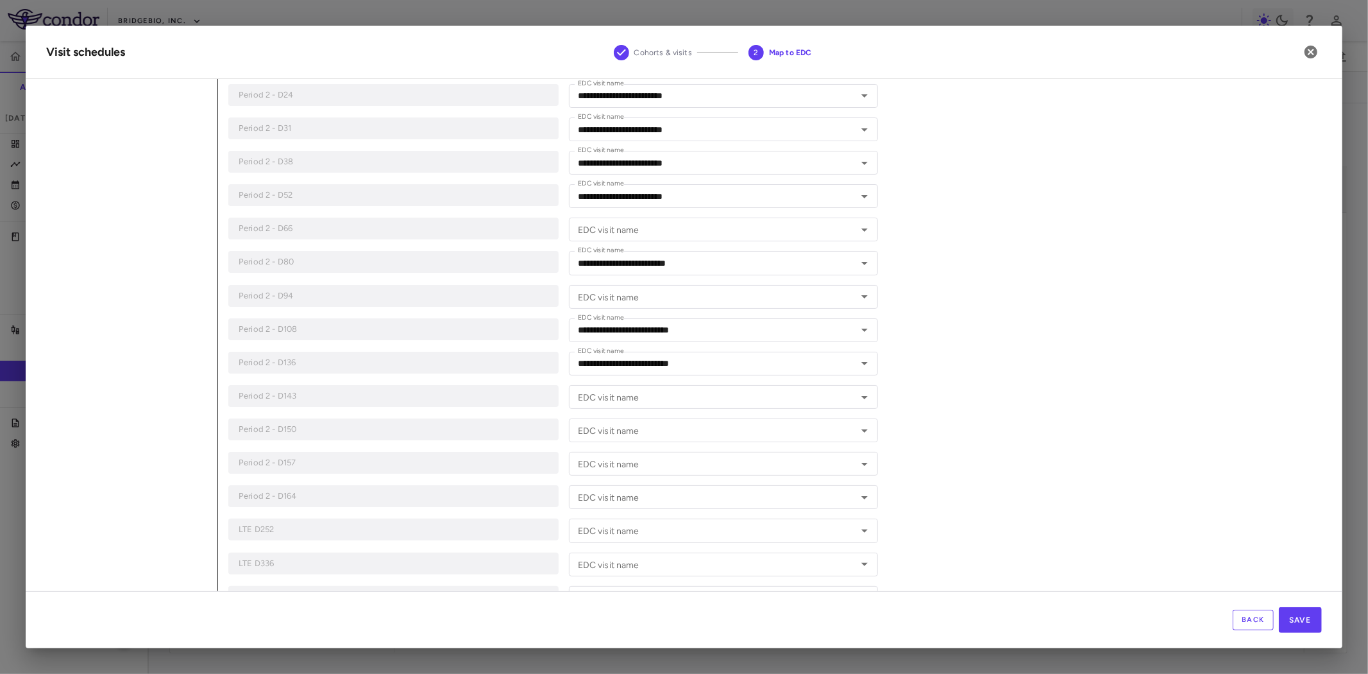
click at [627, 432] on input "EDC visit name" at bounding box center [713, 430] width 281 height 16
type input "*"
click at [541, 472] on div "Period 2 - D157" at bounding box center [393, 463] width 330 height 22
click at [593, 459] on div "EDC visit name EDC visit name" at bounding box center [724, 464] width 310 height 24
type input "*"
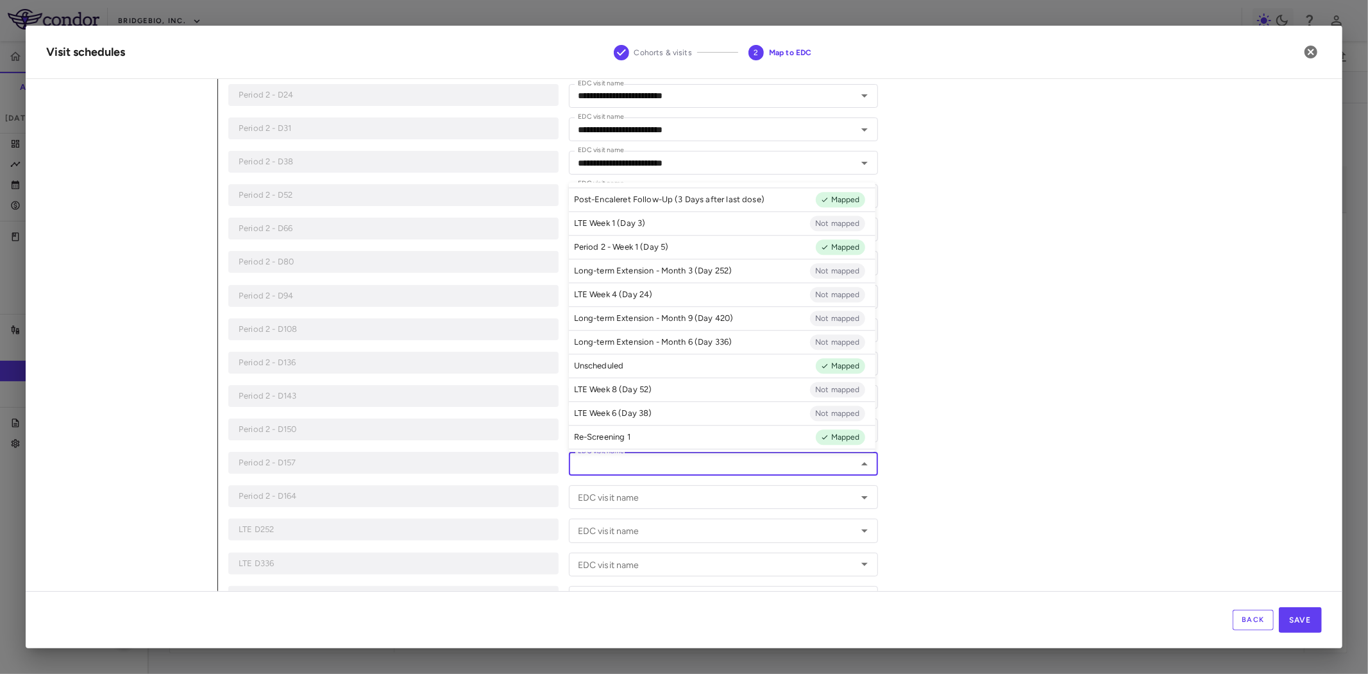
click at [1074, 423] on div "**********" at bounding box center [770, 589] width 1104 height 2287
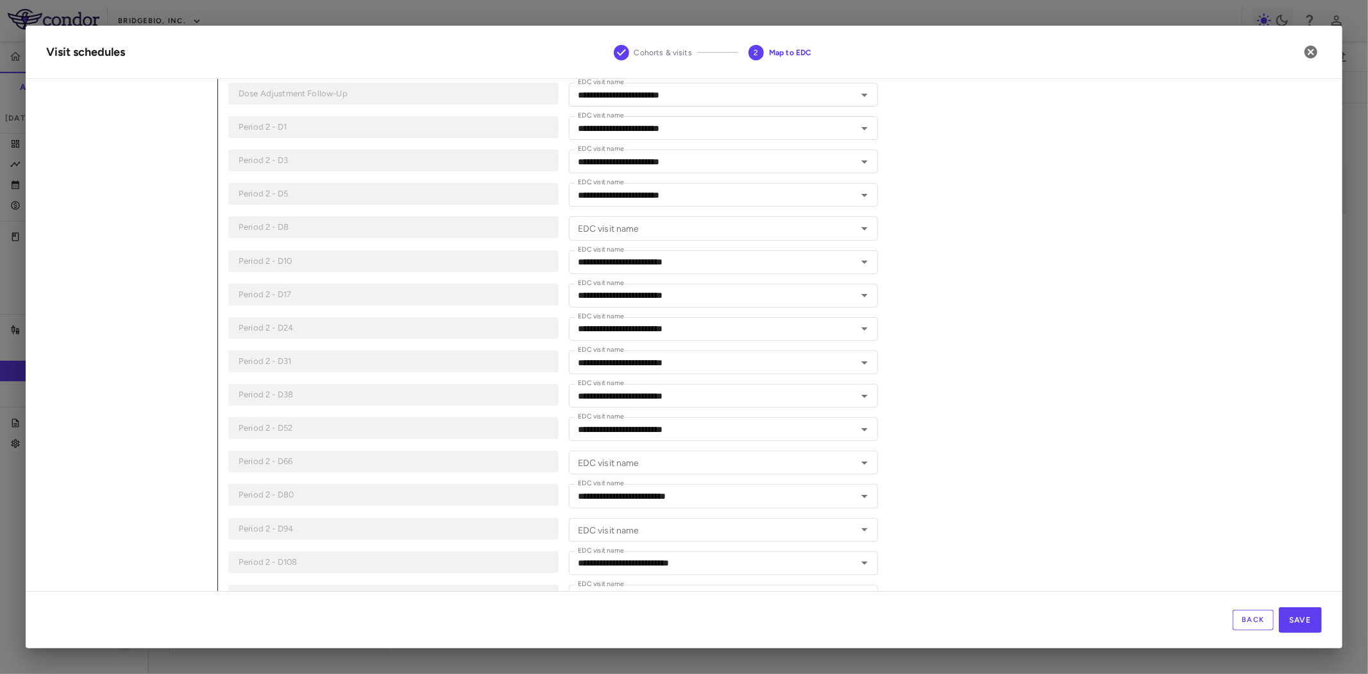
scroll to position [0, 0]
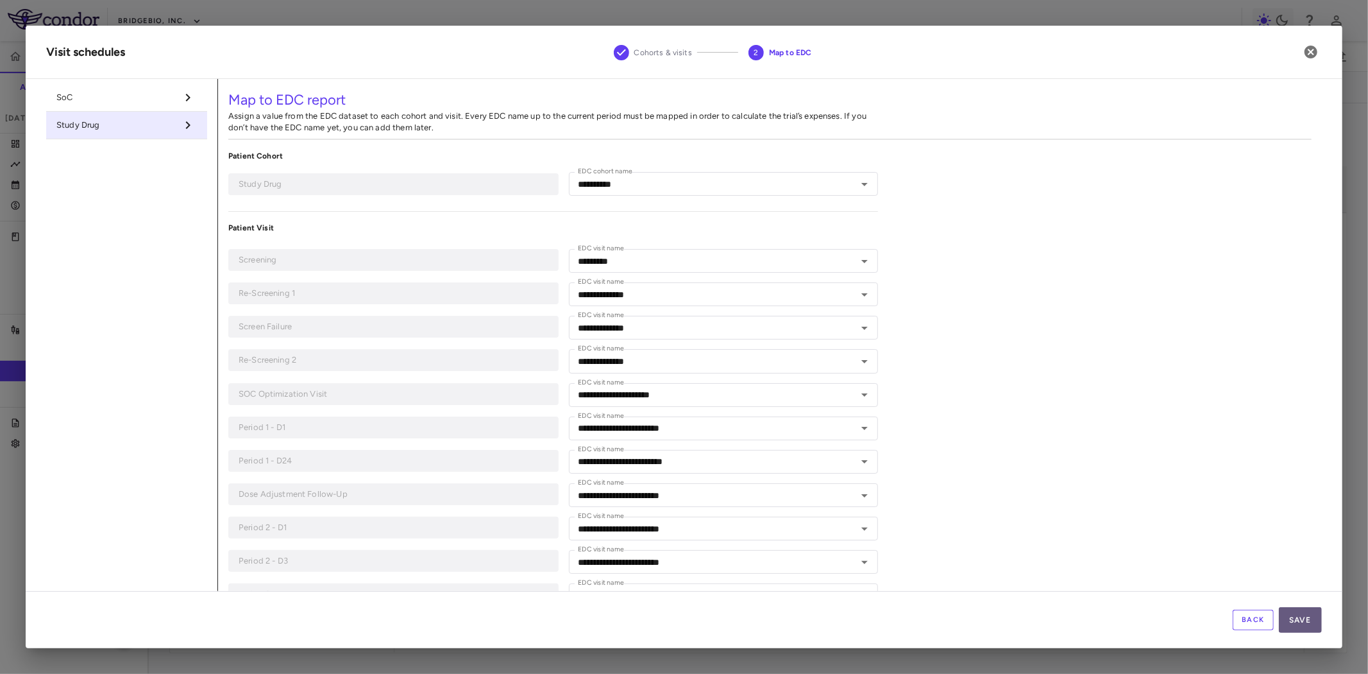
click at [1310, 617] on button "Save" at bounding box center [1300, 620] width 43 height 26
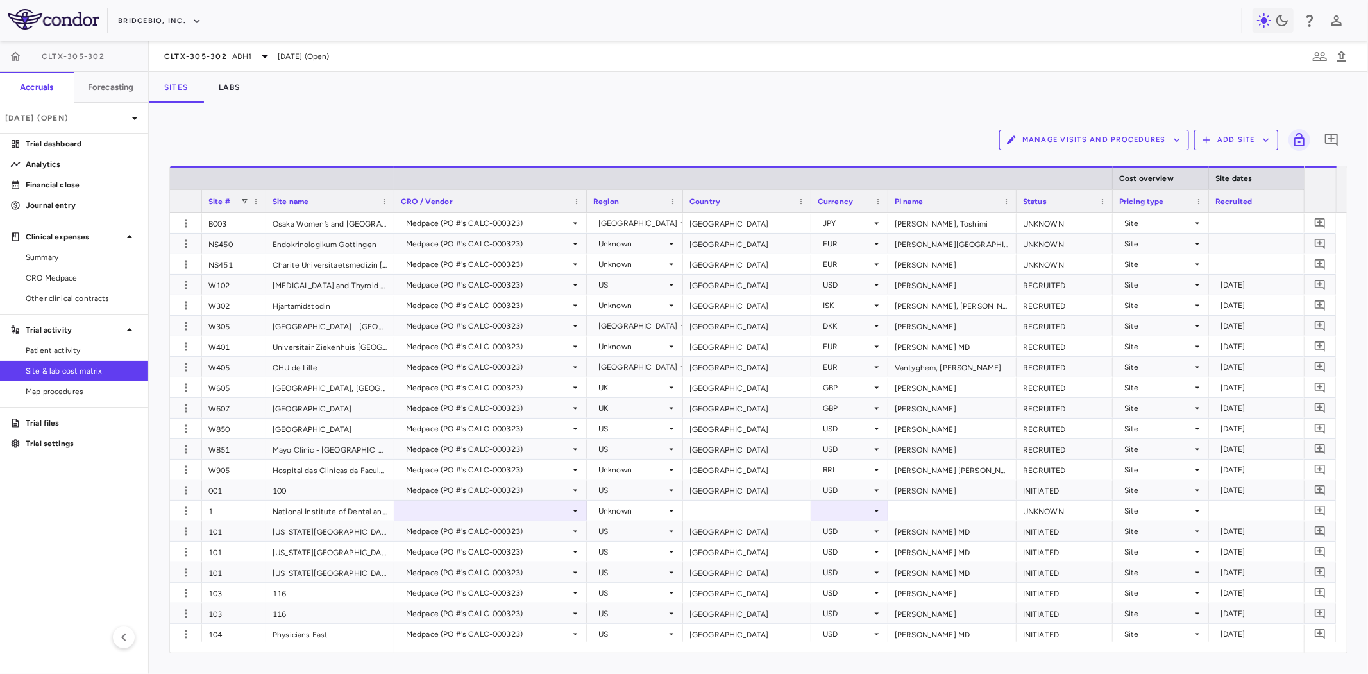
click at [1147, 143] on button "Manage Visits and Procedures" at bounding box center [1094, 140] width 190 height 21
click at [1073, 161] on li "Visit Schedules" at bounding box center [1081, 164] width 137 height 19
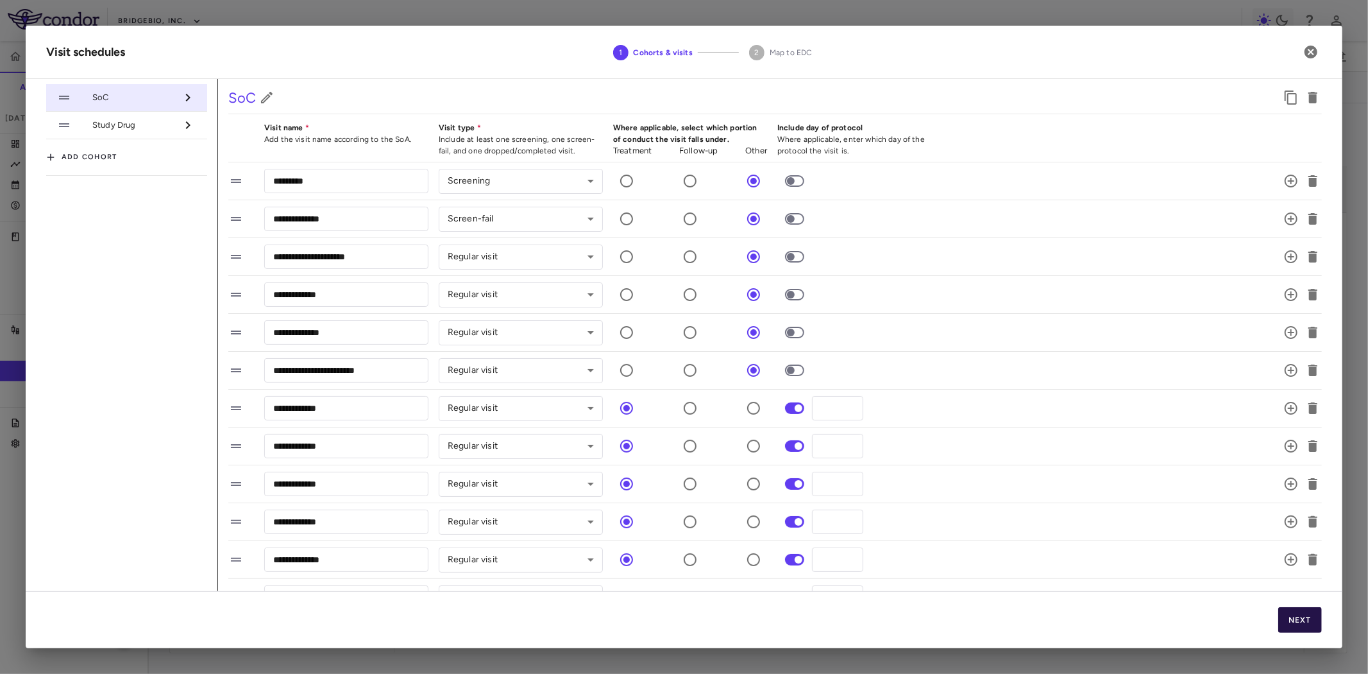
click at [1307, 620] on button "Next" at bounding box center [1301, 620] width 44 height 26
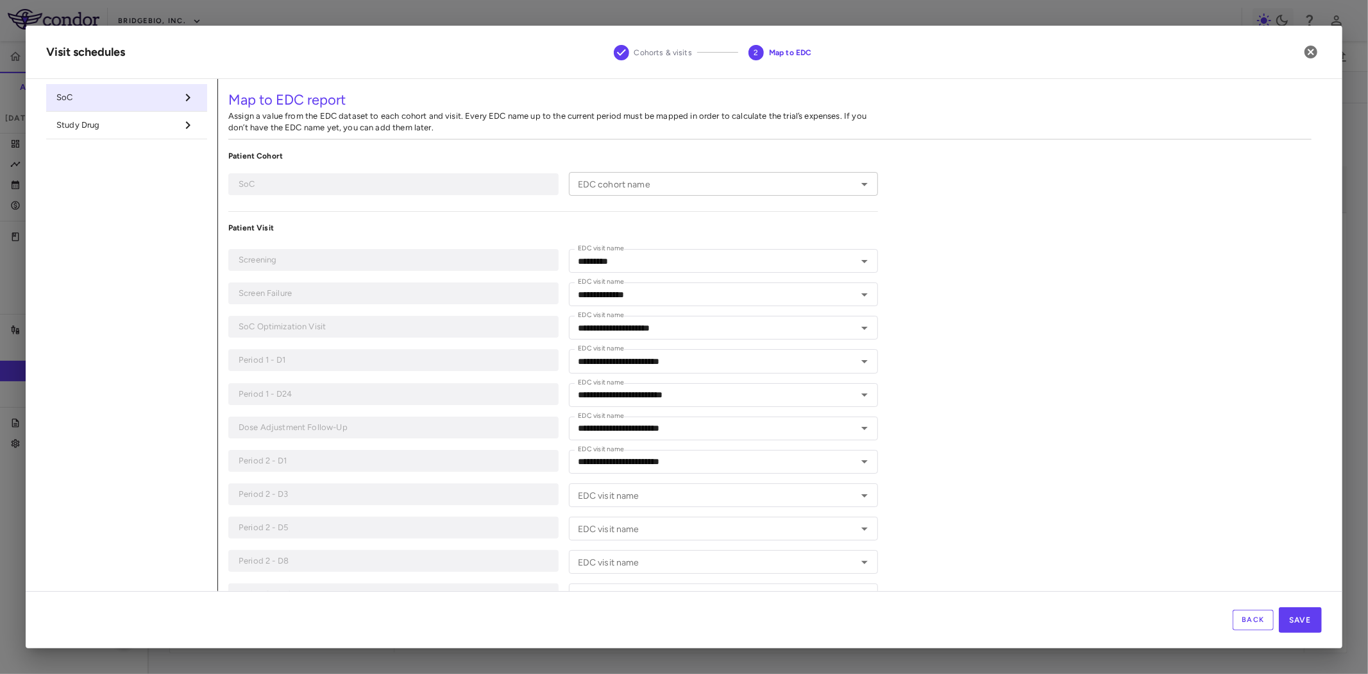
click at [652, 187] on input "EDC cohort name" at bounding box center [713, 184] width 281 height 16
click at [592, 228] on li "SOC" at bounding box center [722, 229] width 307 height 19
type input "***"
click at [454, 192] on div "SoC" at bounding box center [393, 184] width 330 height 22
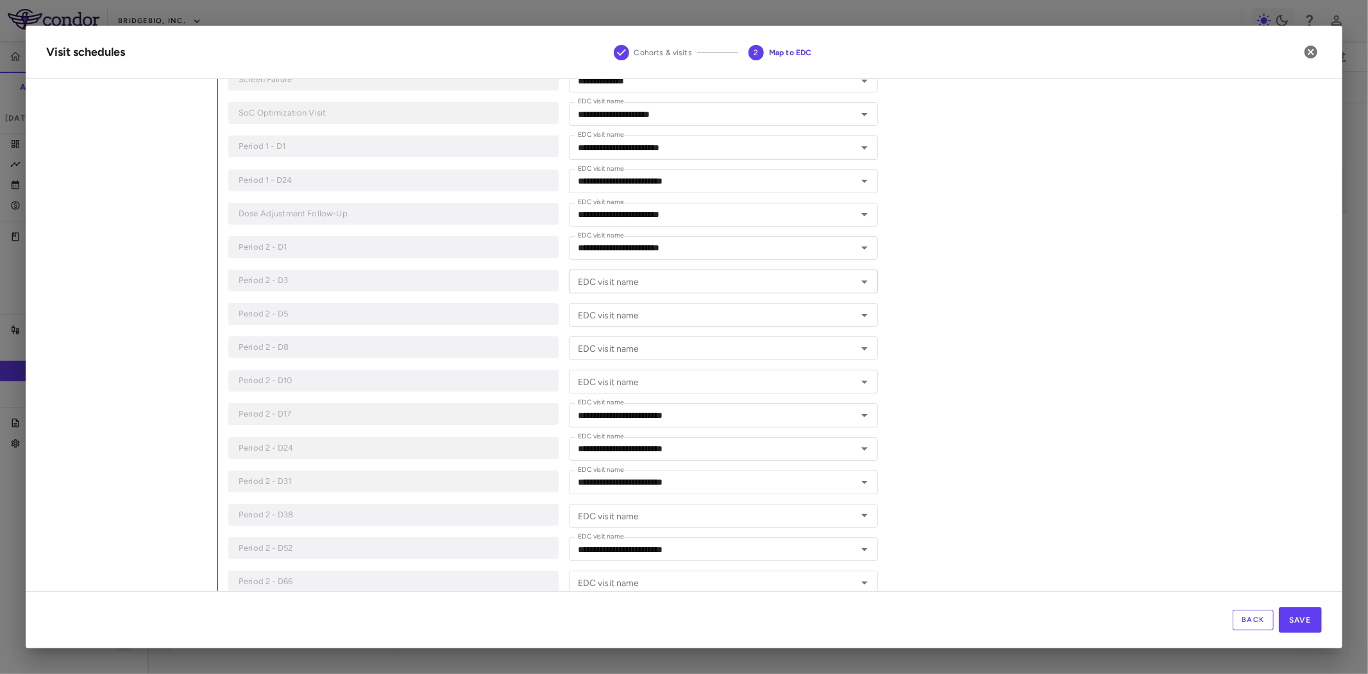
click at [621, 285] on input "EDC visit name" at bounding box center [713, 281] width 281 height 16
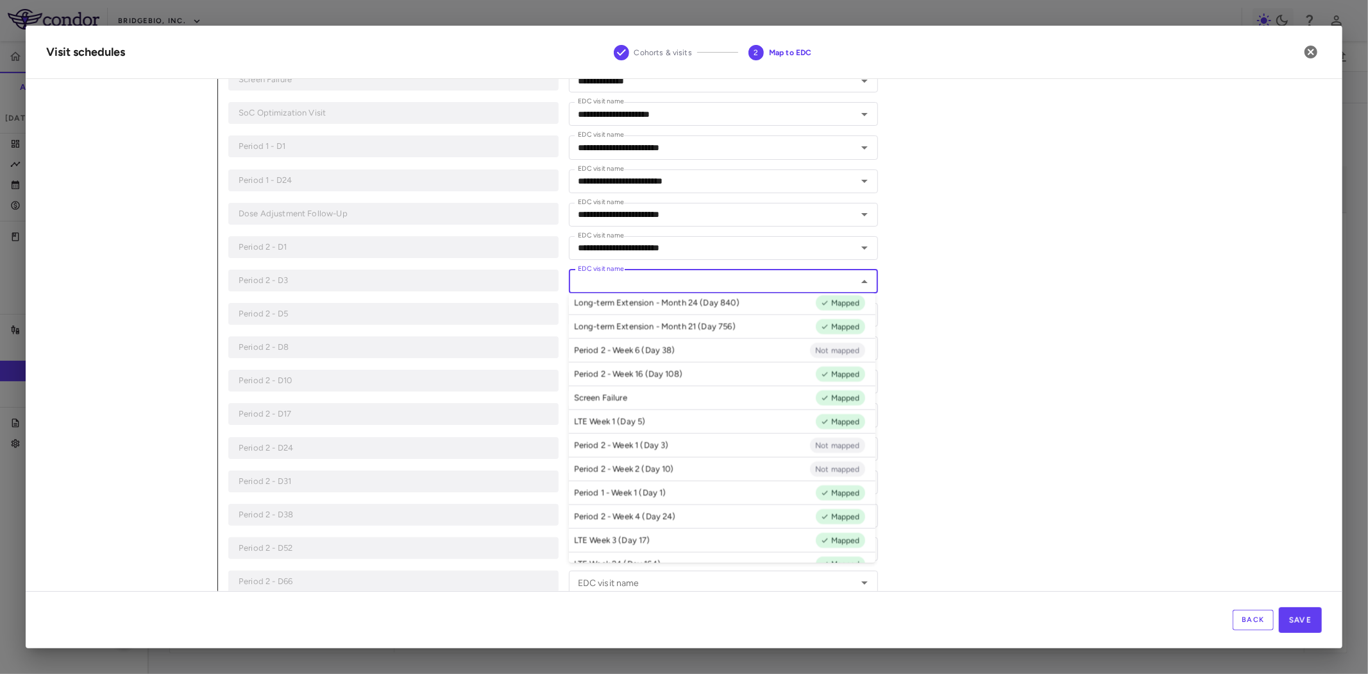
scroll to position [621, 0]
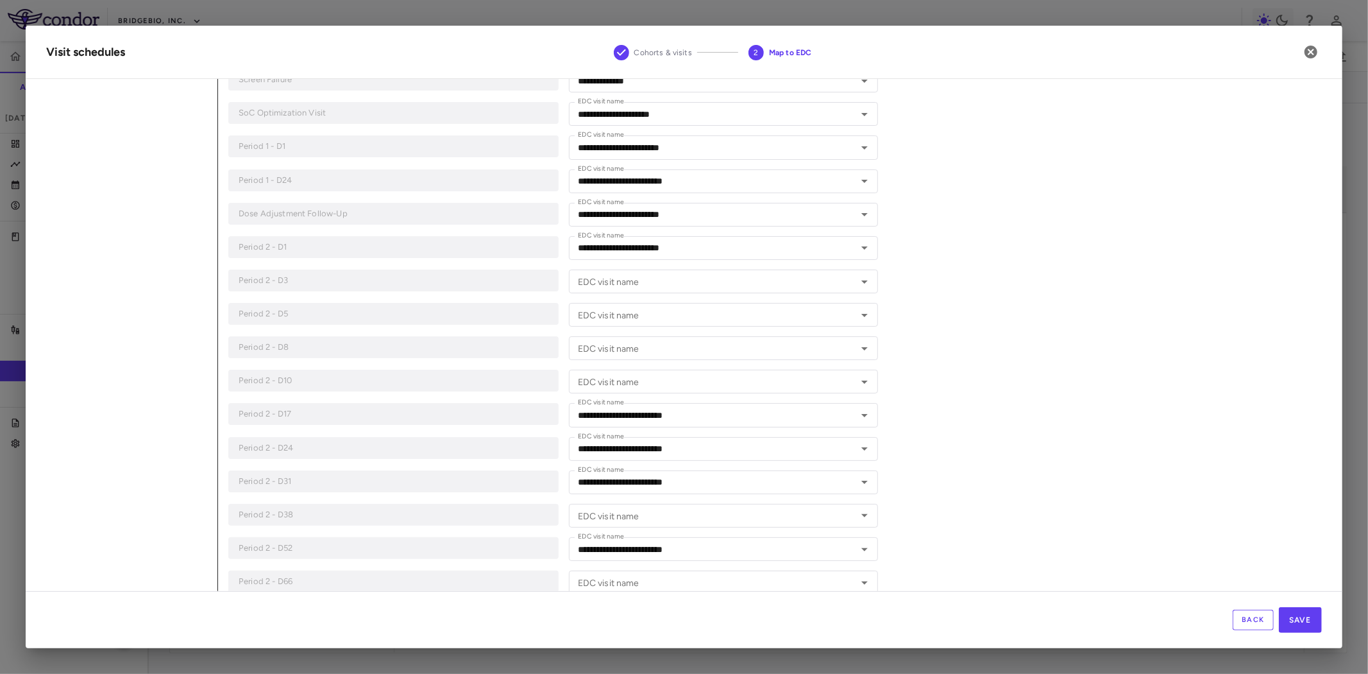
click at [627, 514] on div "EDC visit name EDC visit name" at bounding box center [724, 516] width 310 height 24
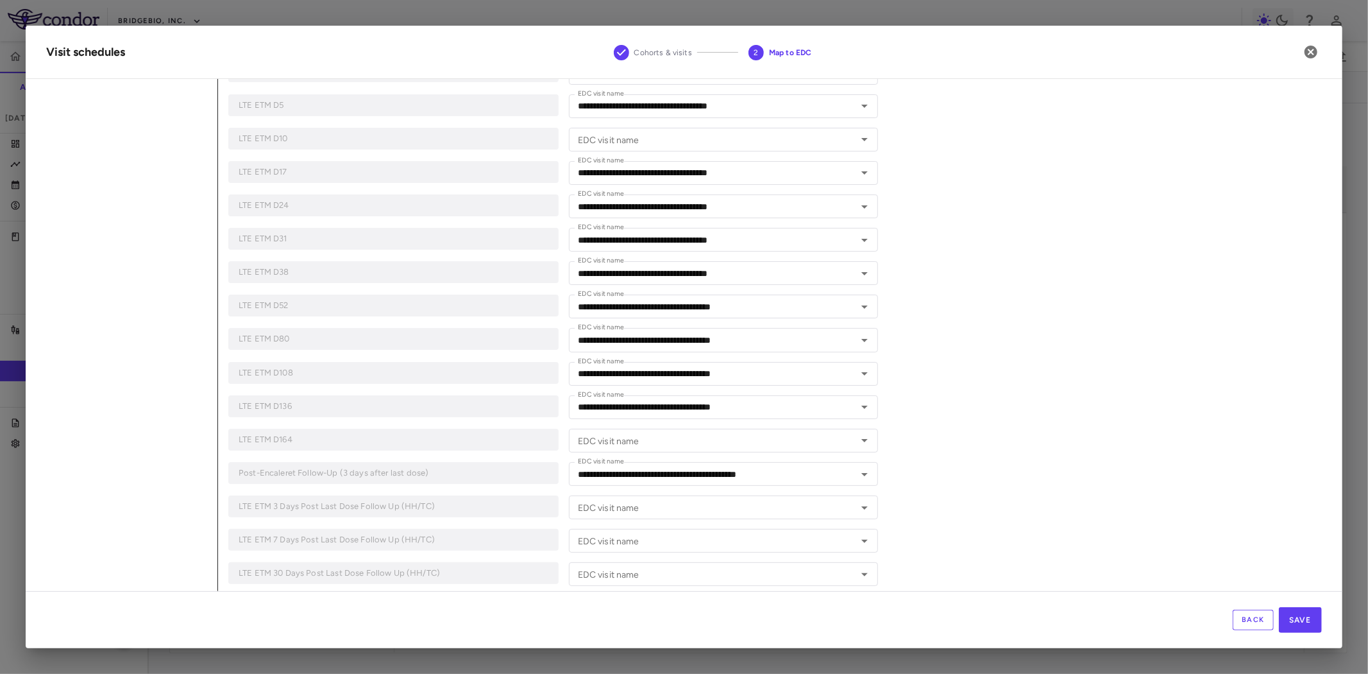
scroll to position [1740, 0]
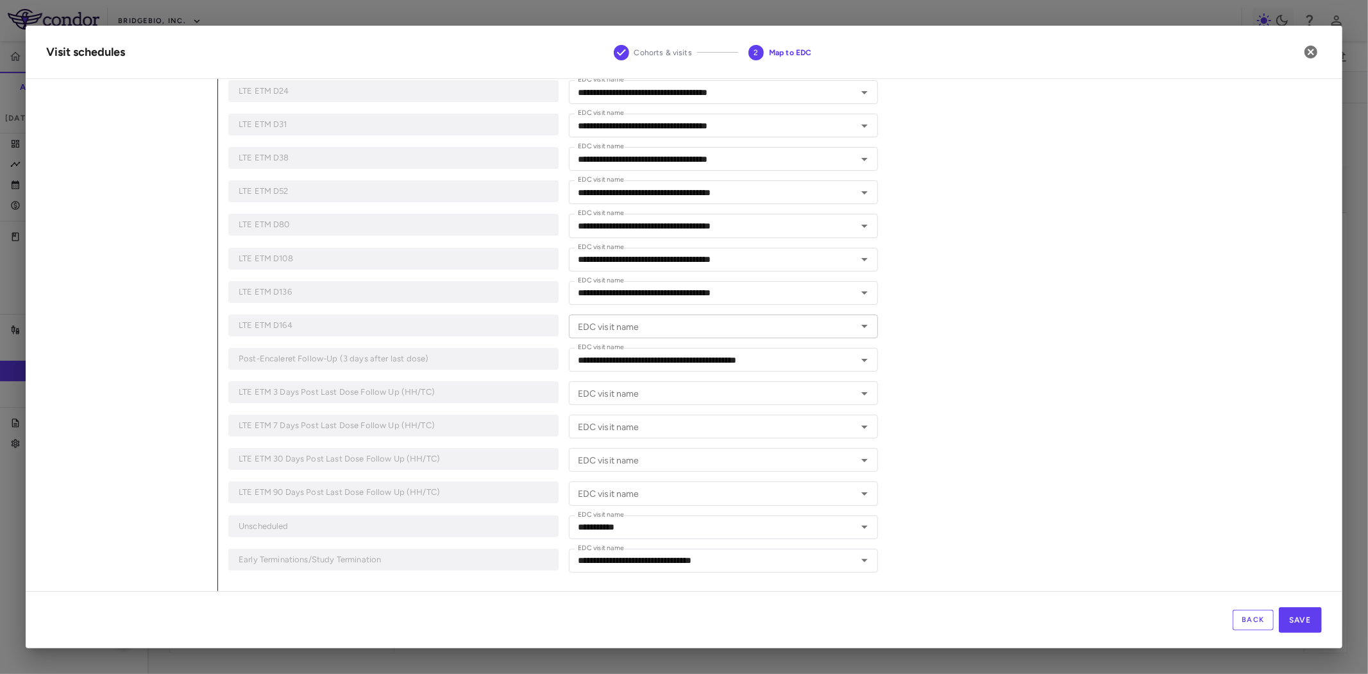
click at [722, 321] on input "EDC visit name" at bounding box center [713, 326] width 281 height 16
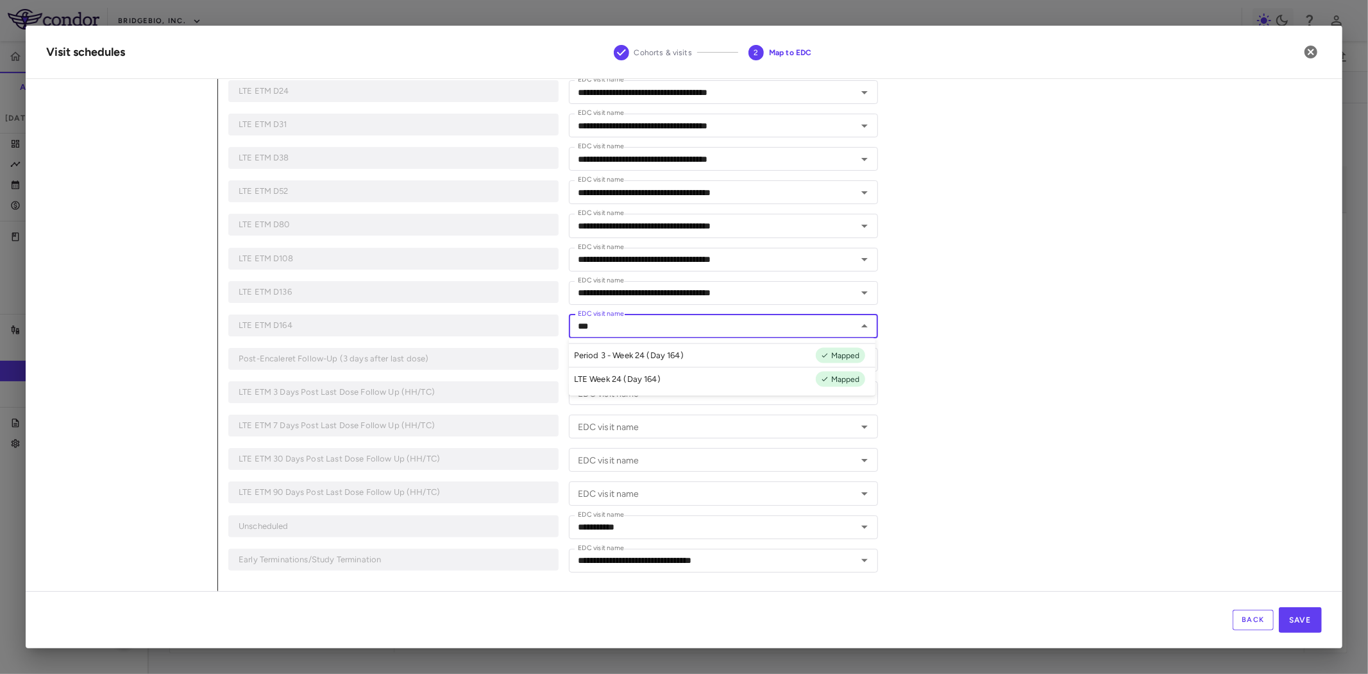
type input "***"
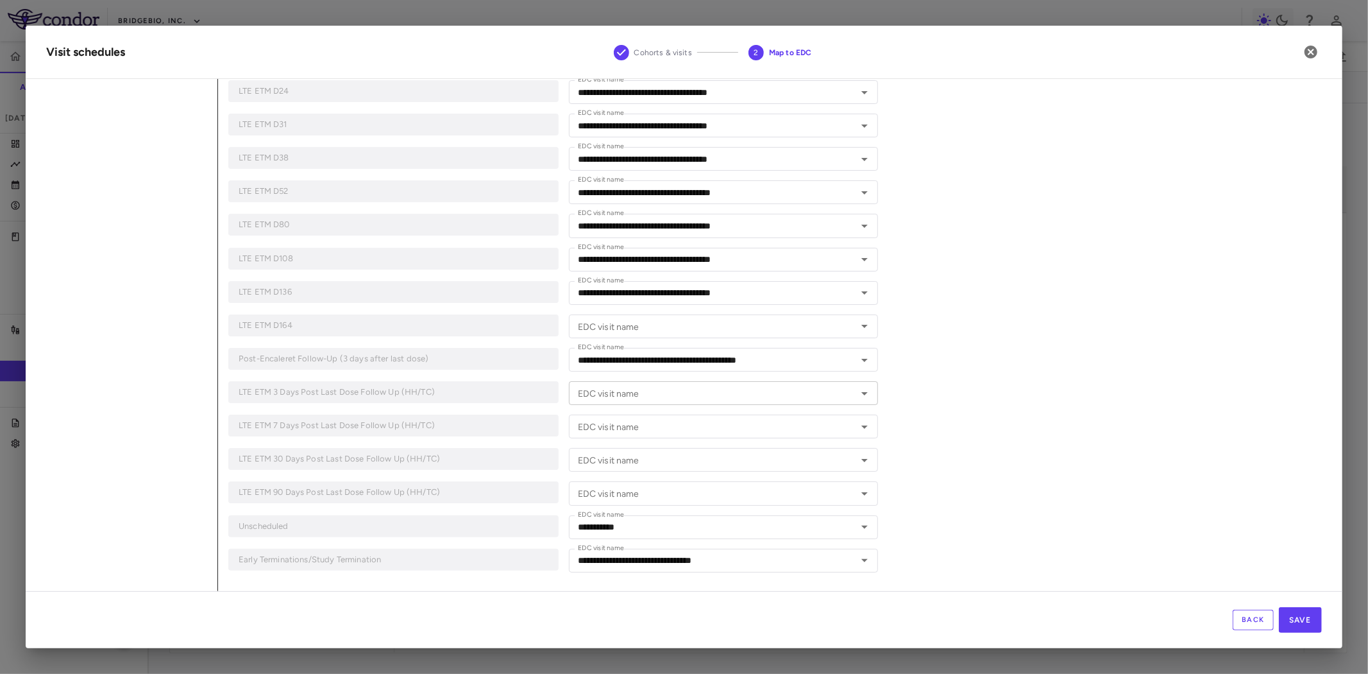
click at [691, 385] on input "EDC visit name" at bounding box center [713, 393] width 281 height 16
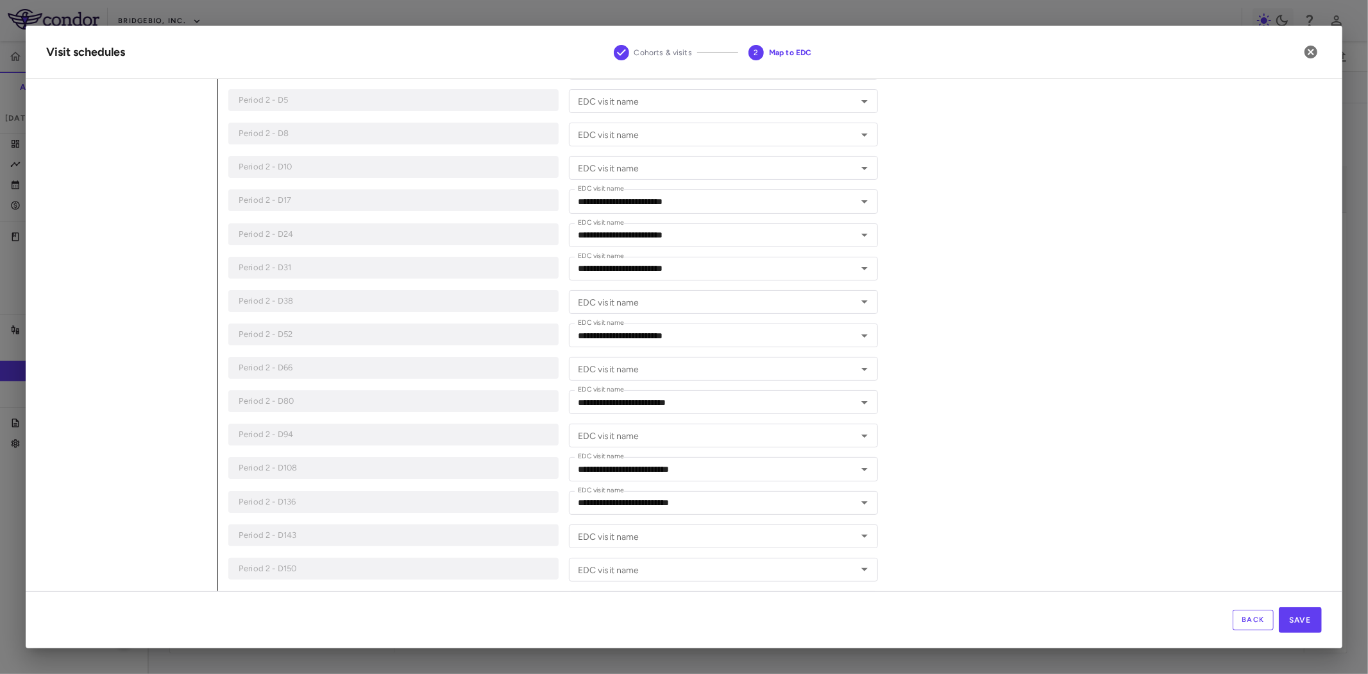
scroll to position [356, 0]
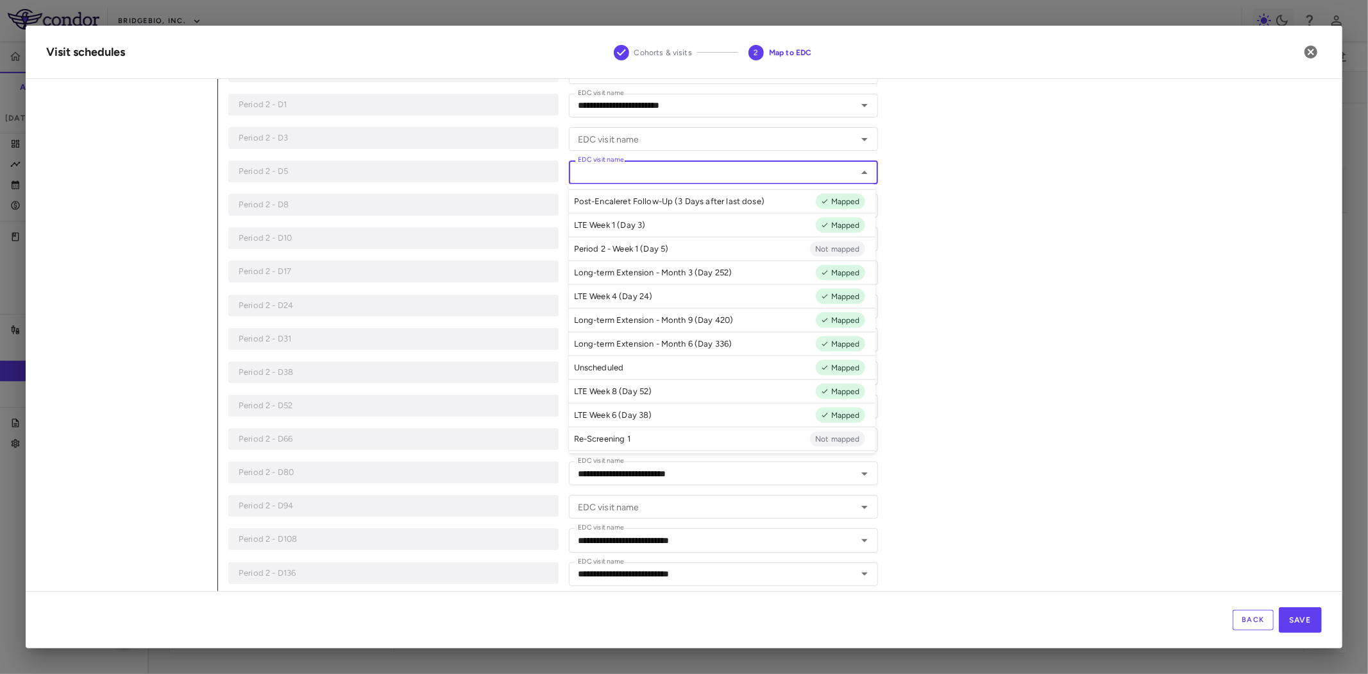
click at [633, 172] on input "EDC visit name" at bounding box center [713, 172] width 281 height 16
click at [671, 251] on li "Period 2 - Week 1 (Day 5) Not mapped" at bounding box center [722, 249] width 307 height 24
type input "**********"
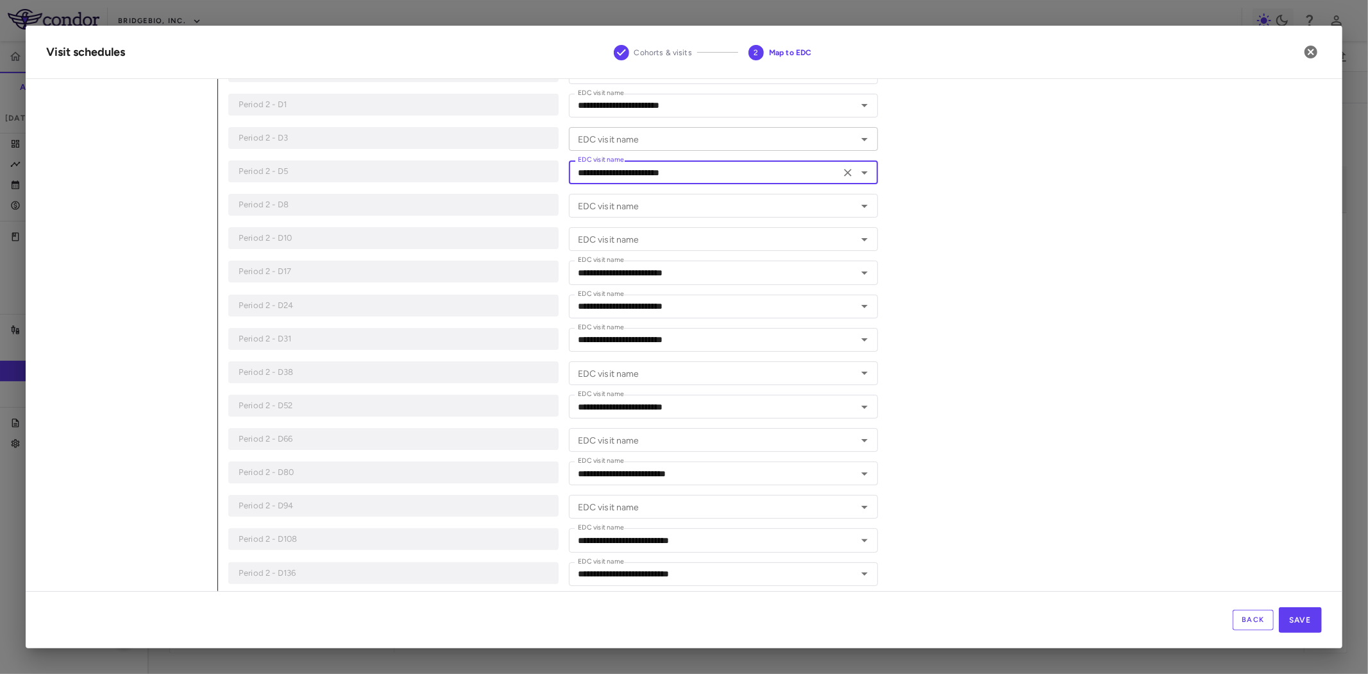
click at [608, 135] on div "EDC visit name EDC visit name" at bounding box center [724, 139] width 310 height 24
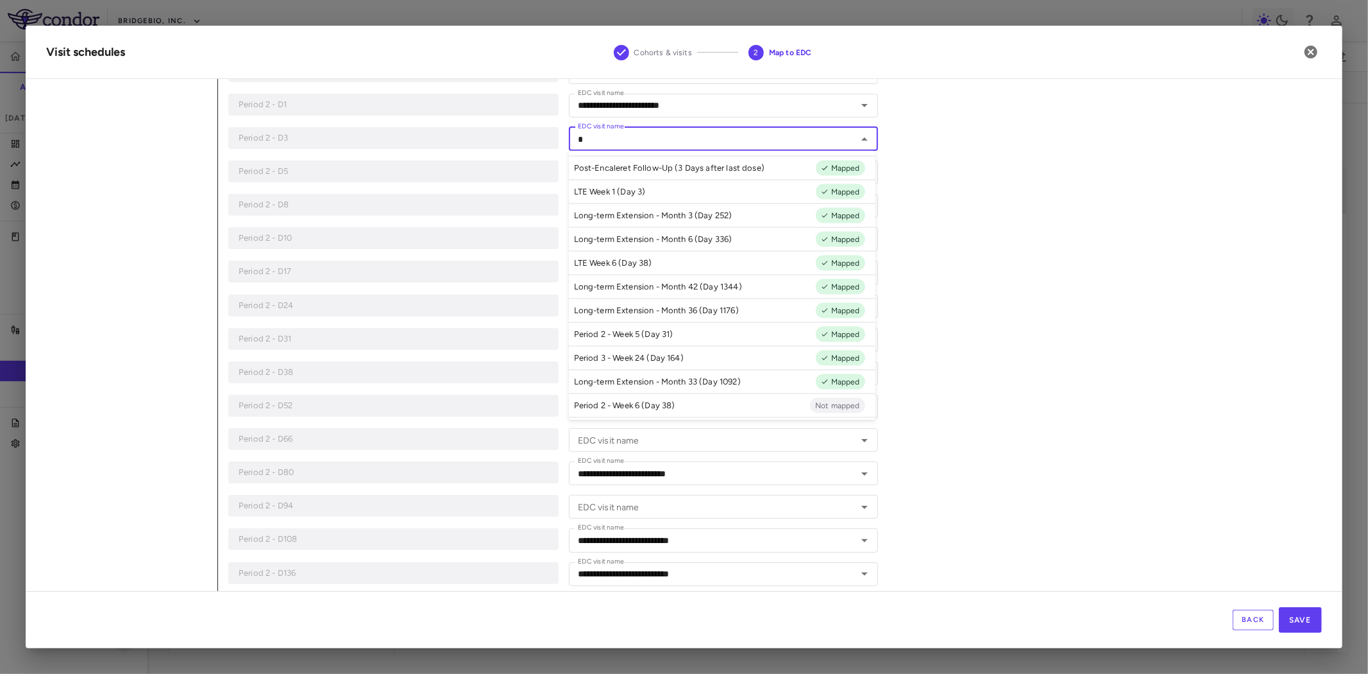
scroll to position [71, 0]
click at [665, 358] on p "Period 2 - Week 1 (Day 3)" at bounding box center [621, 358] width 95 height 12
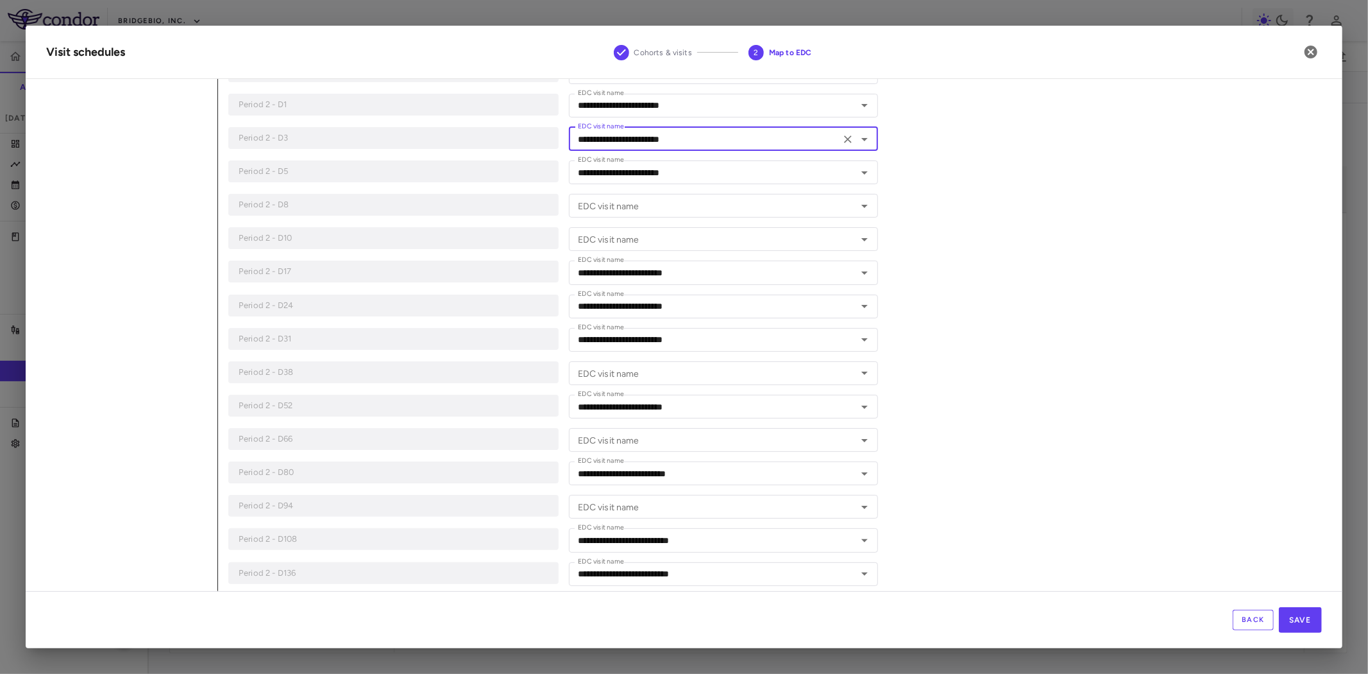
type input "**********"
click at [663, 203] on input "EDC visit name" at bounding box center [713, 206] width 281 height 16
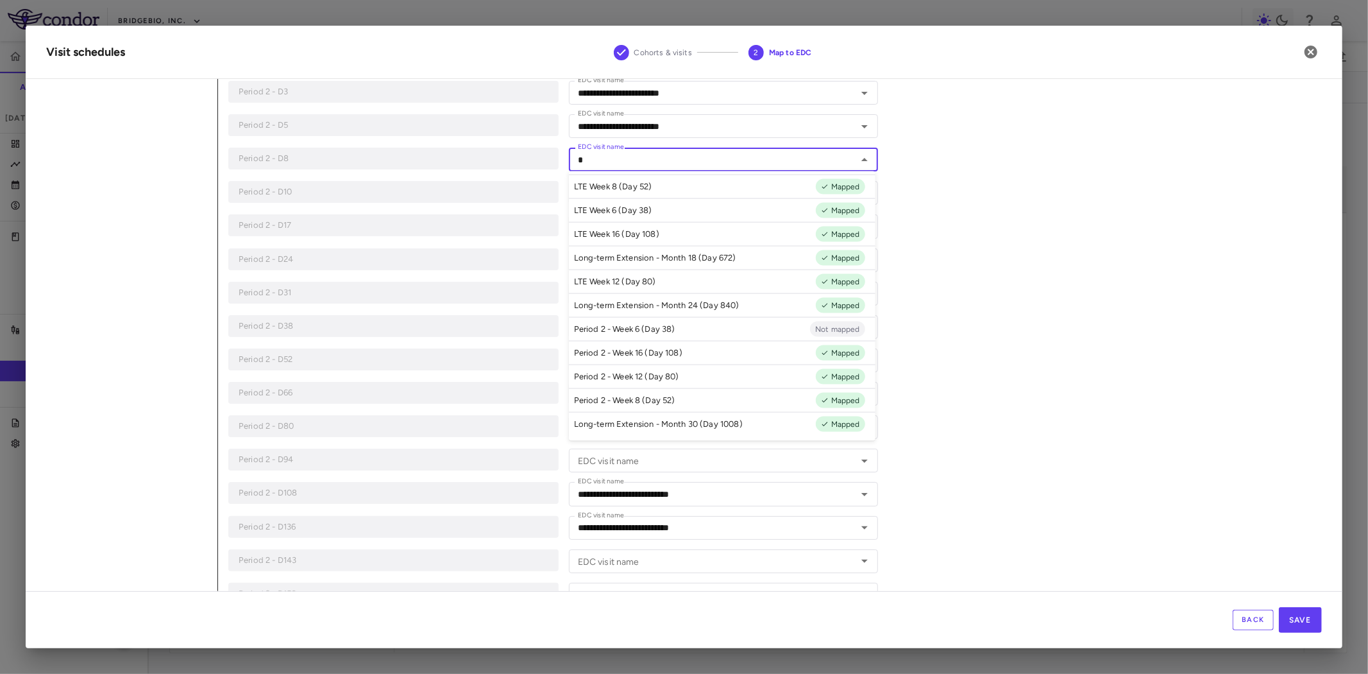
scroll to position [427, 0]
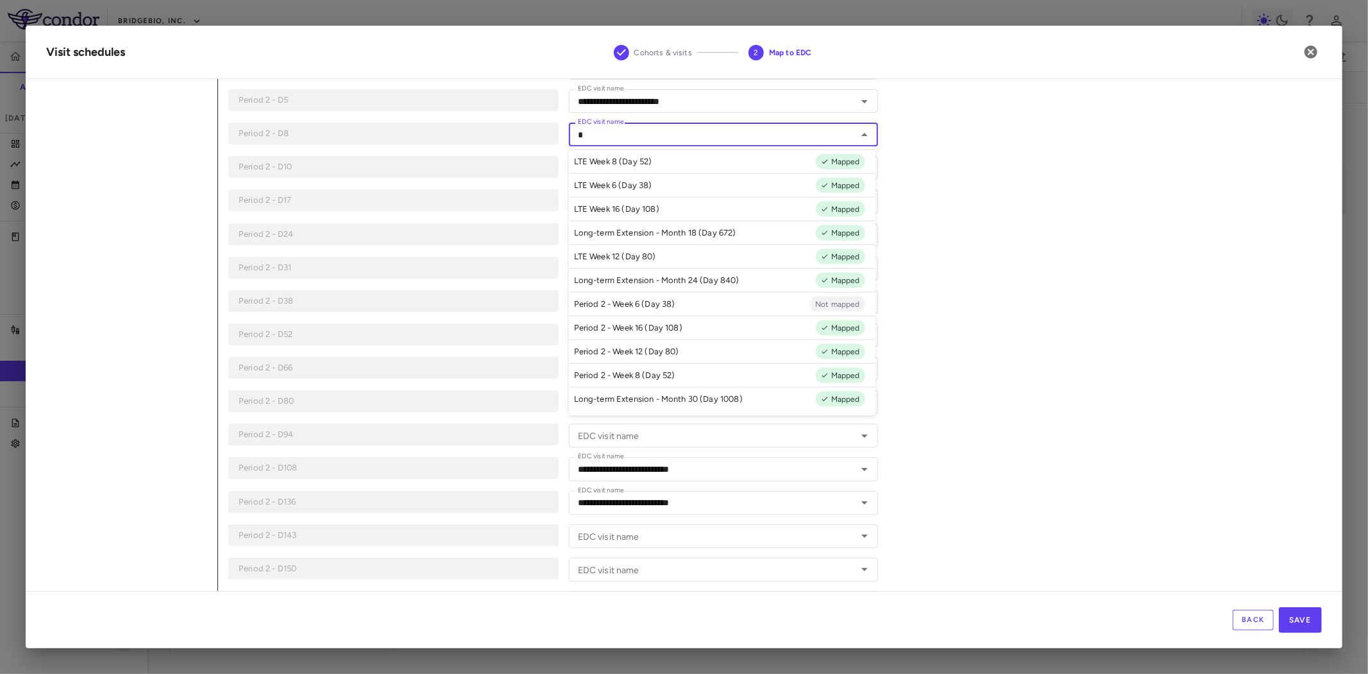
type input "*"
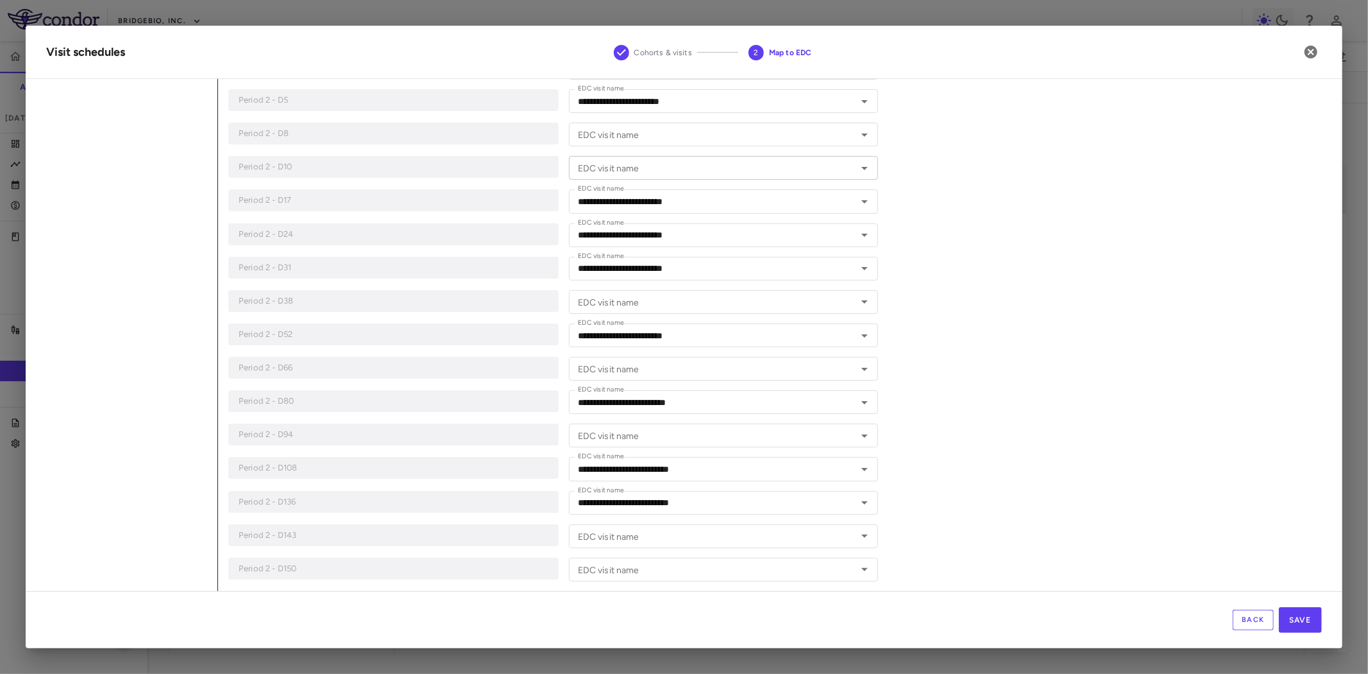
click at [817, 165] on input "EDC visit name" at bounding box center [713, 168] width 281 height 16
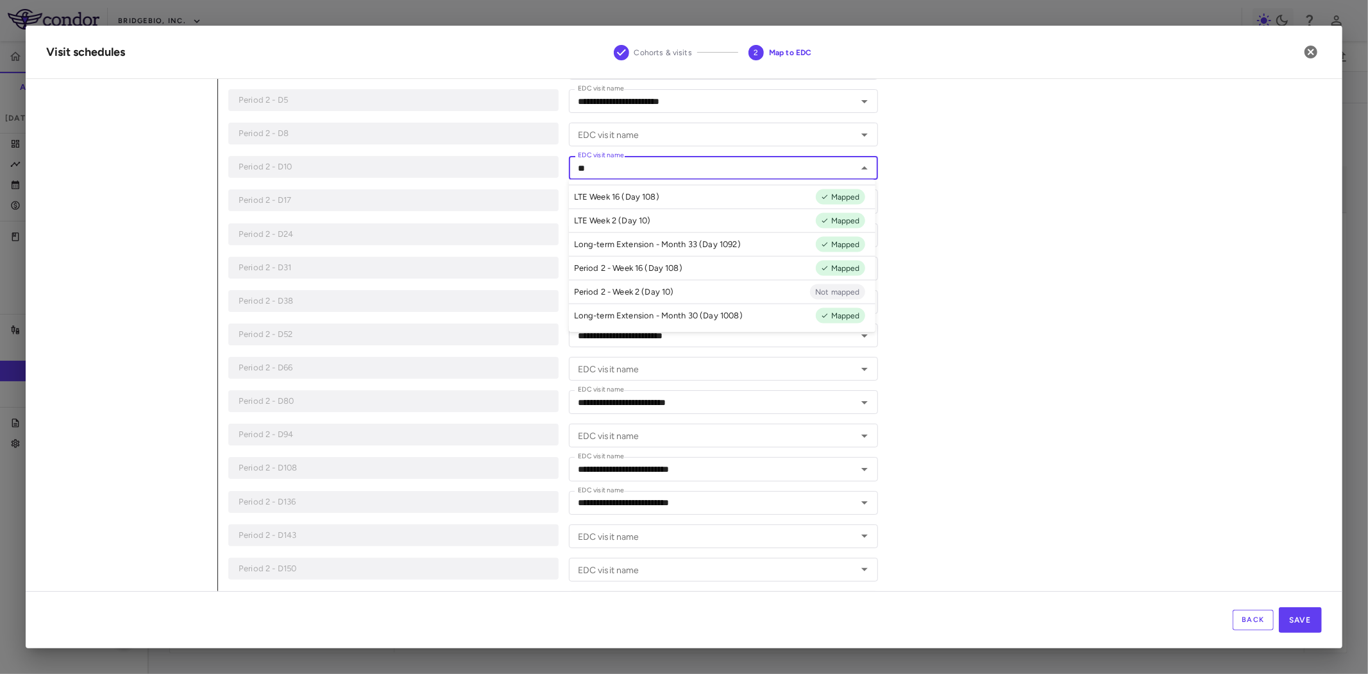
click at [683, 289] on li "Period 2 - Week 2 (Day 10) Not mapped" at bounding box center [722, 292] width 307 height 24
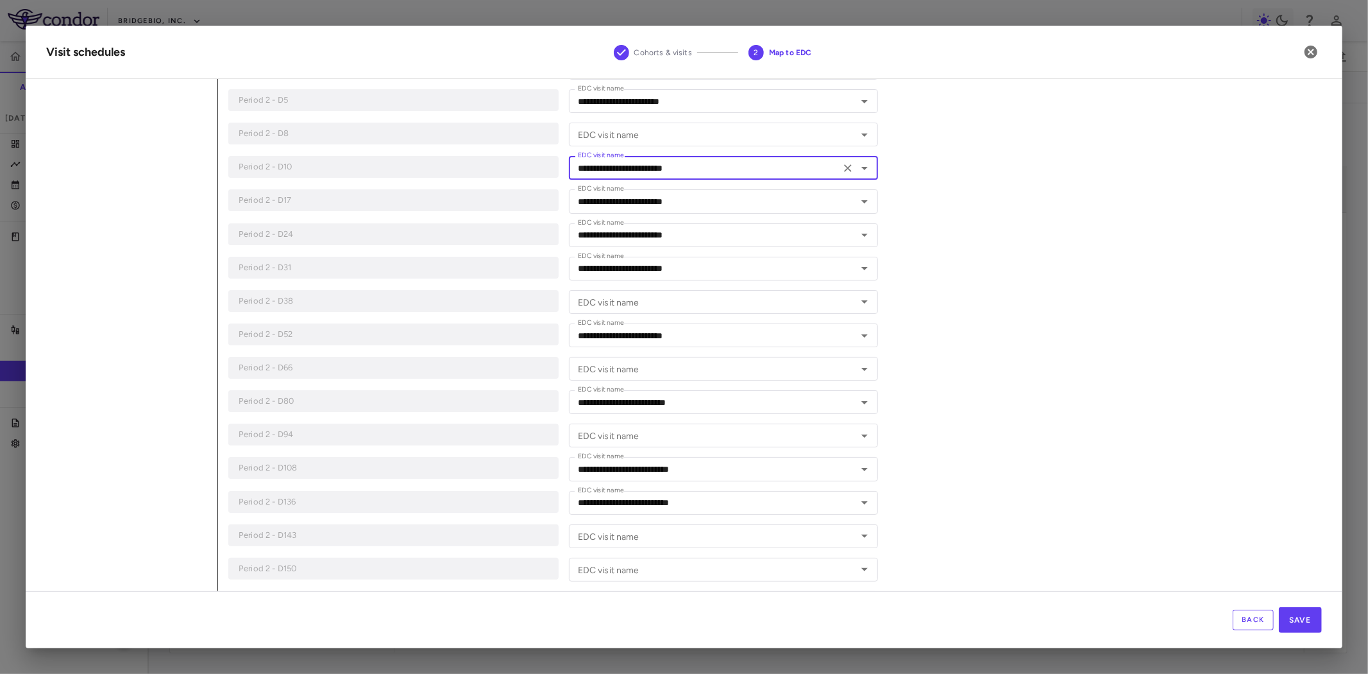
type input "**********"
click at [736, 302] on input "EDC visit name" at bounding box center [713, 302] width 281 height 16
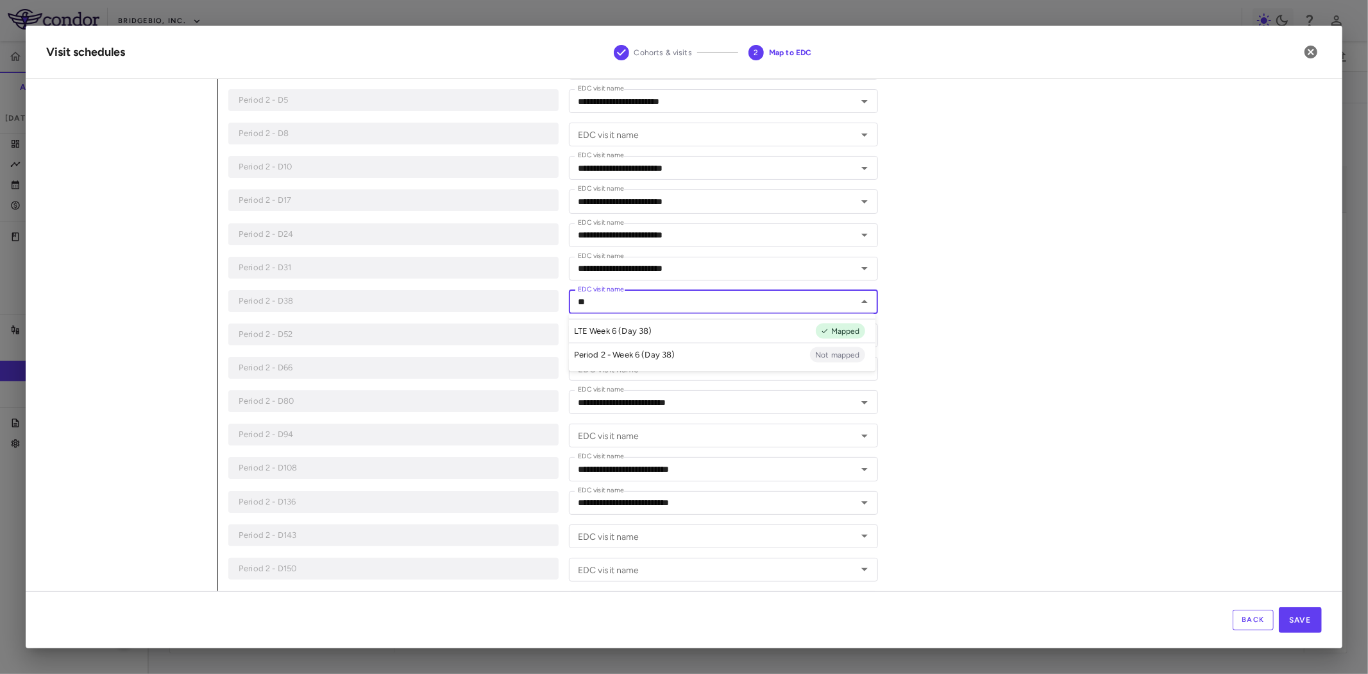
click at [694, 353] on li "Period 2 - Week 6 (Day 38) Not mapped" at bounding box center [722, 355] width 307 height 24
type input "**********"
click at [678, 372] on input "EDC visit name" at bounding box center [713, 369] width 281 height 16
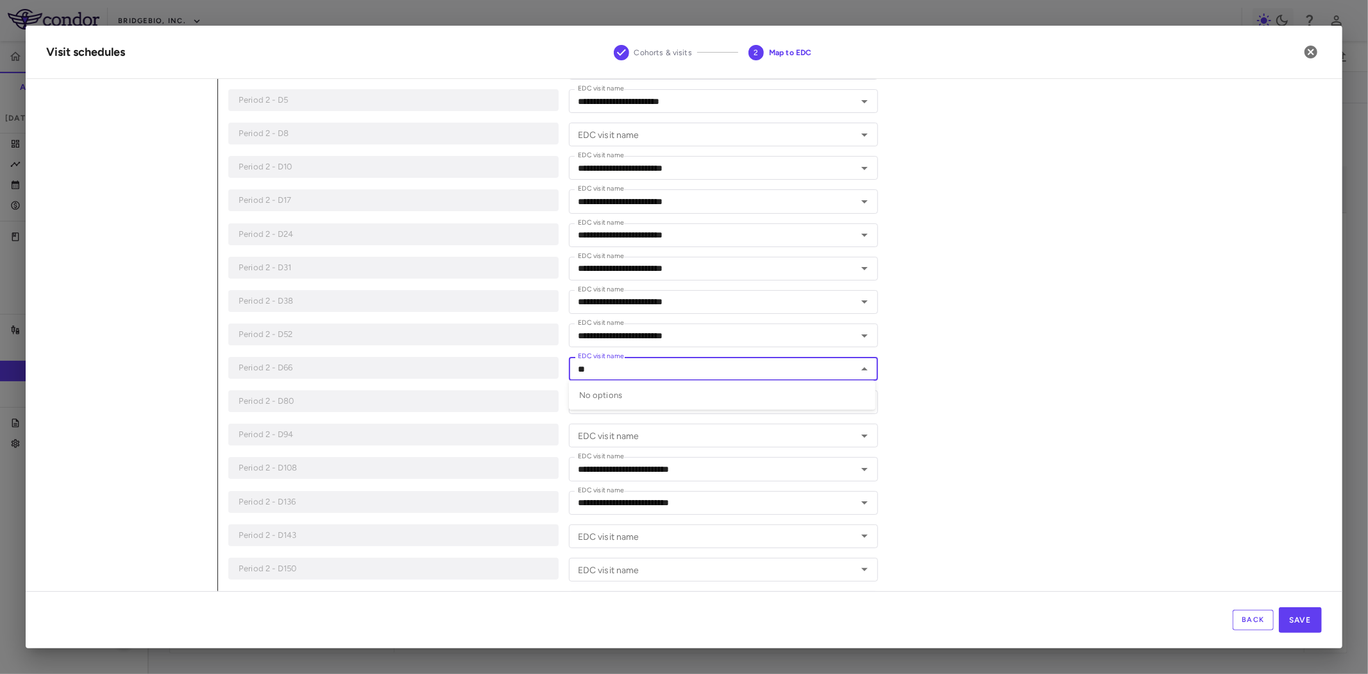
type input "*"
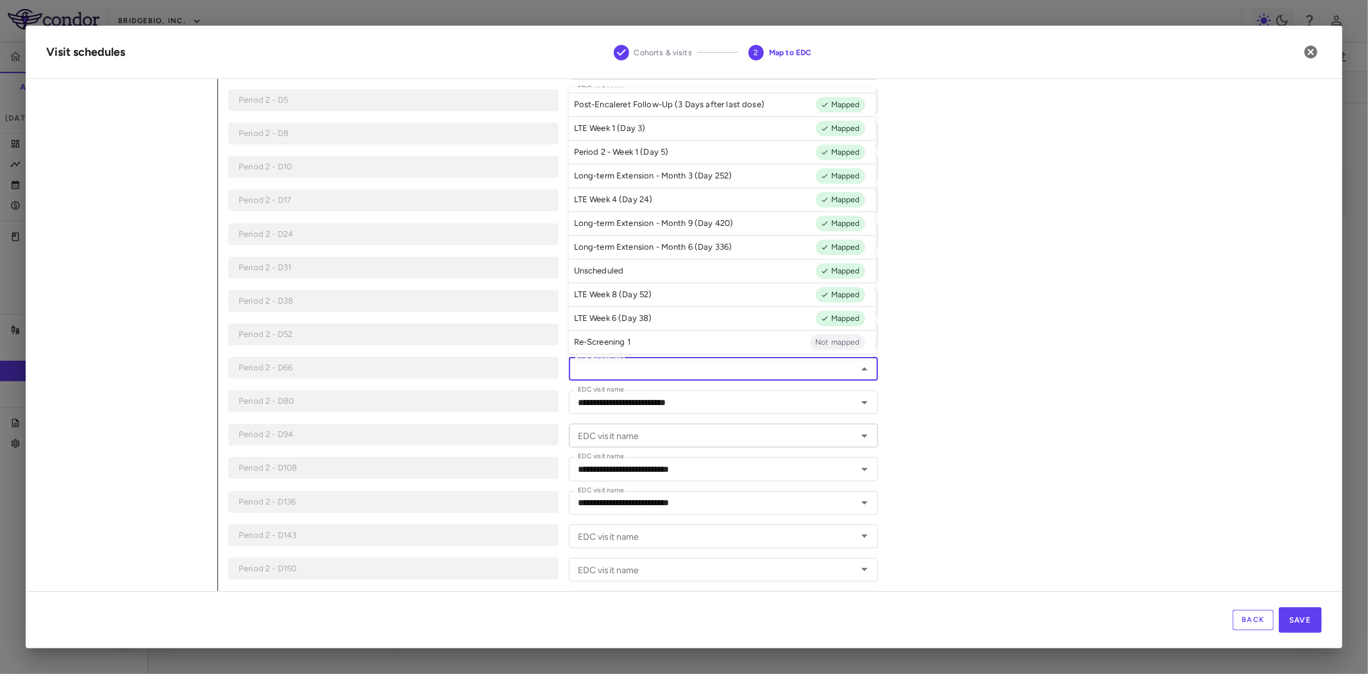
click at [651, 430] on input "EDC visit name" at bounding box center [713, 435] width 281 height 16
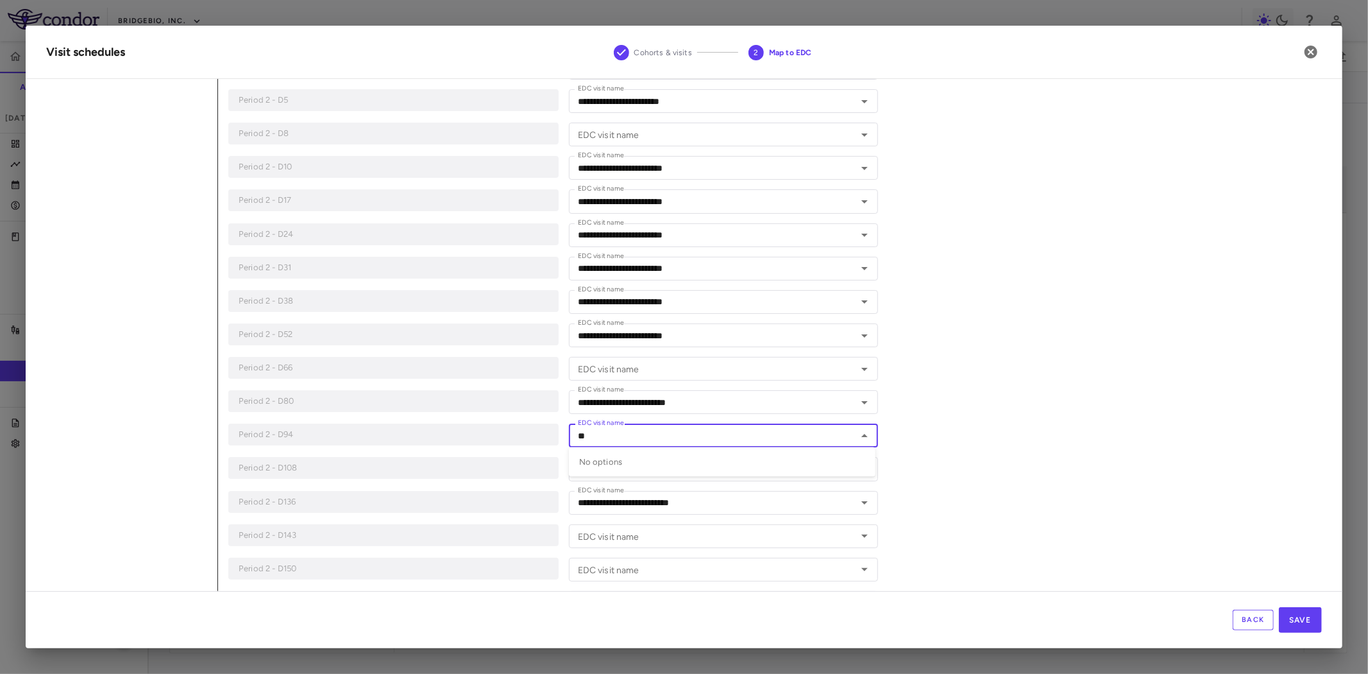
type input "*"
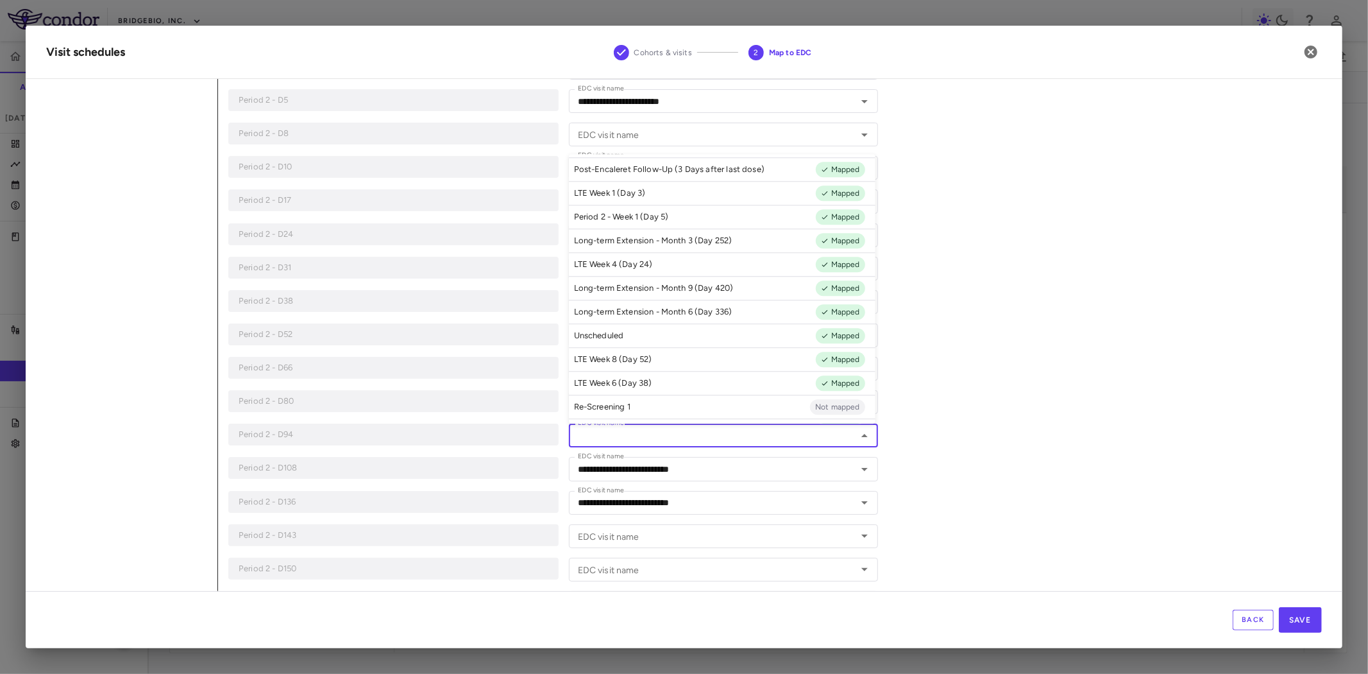
scroll to position [0, 0]
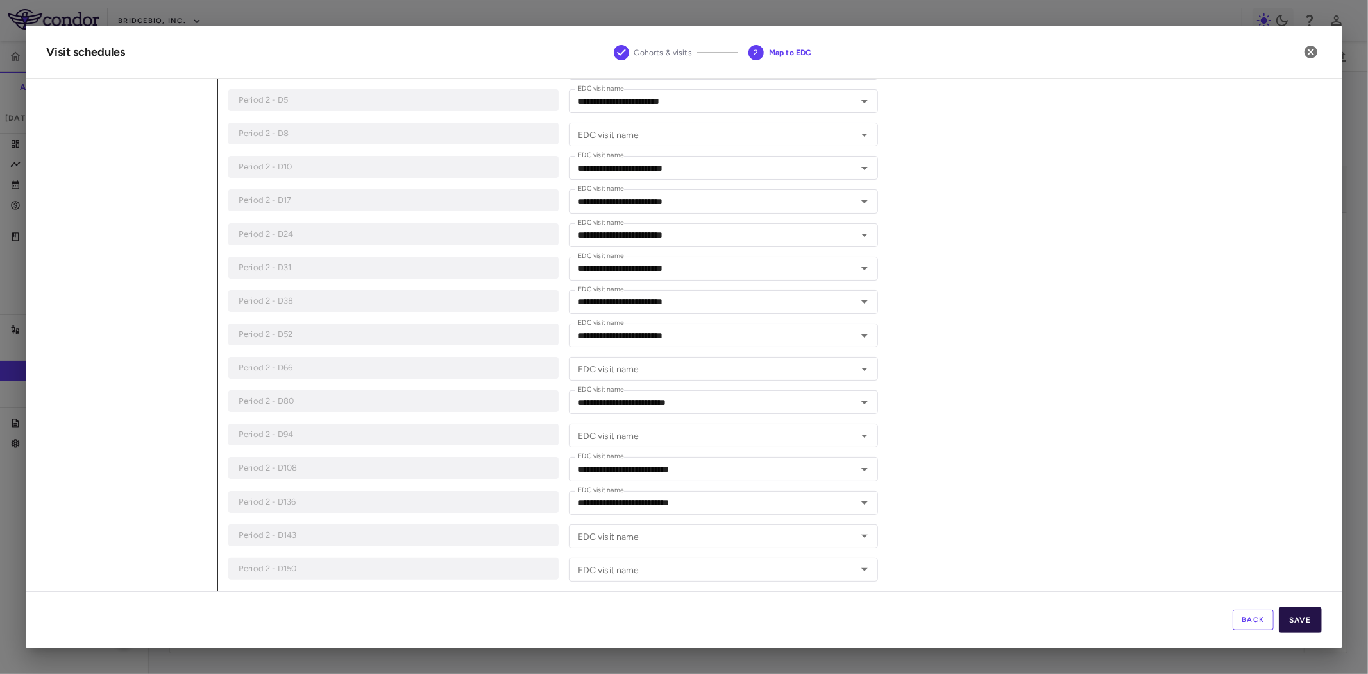
click at [1316, 629] on button "Save" at bounding box center [1300, 620] width 43 height 26
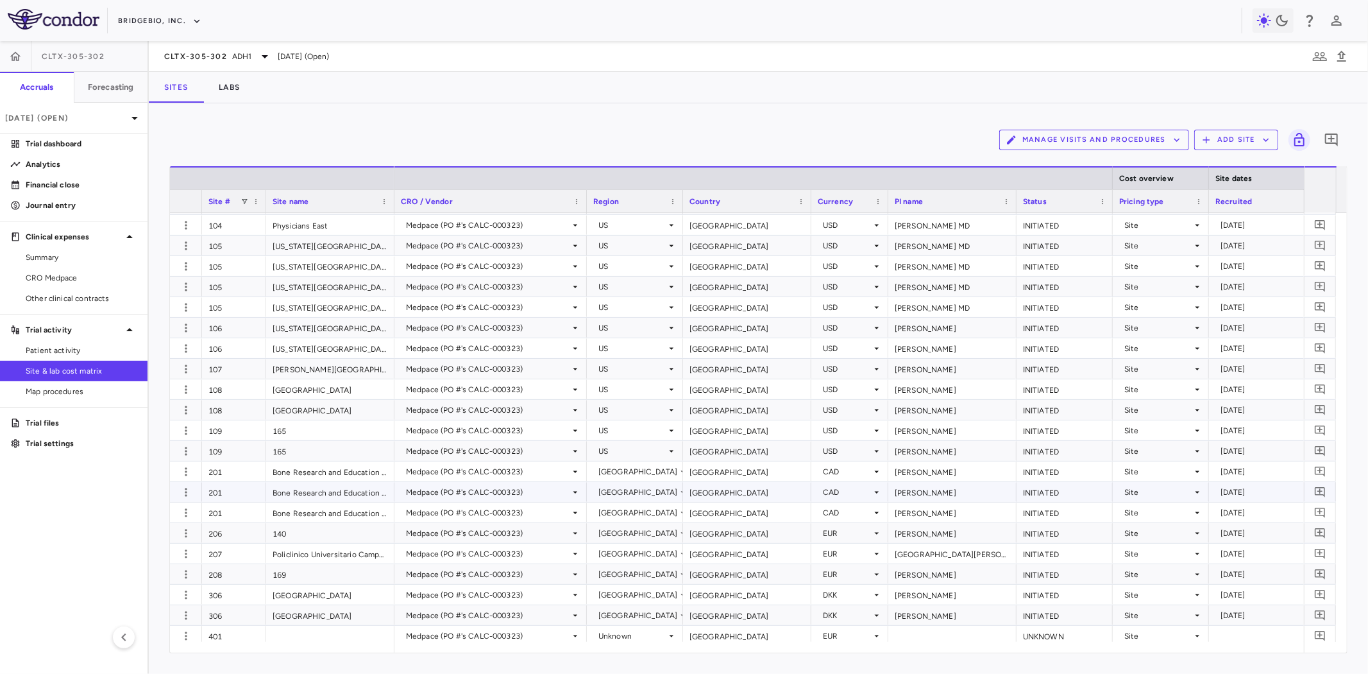
scroll to position [498, 0]
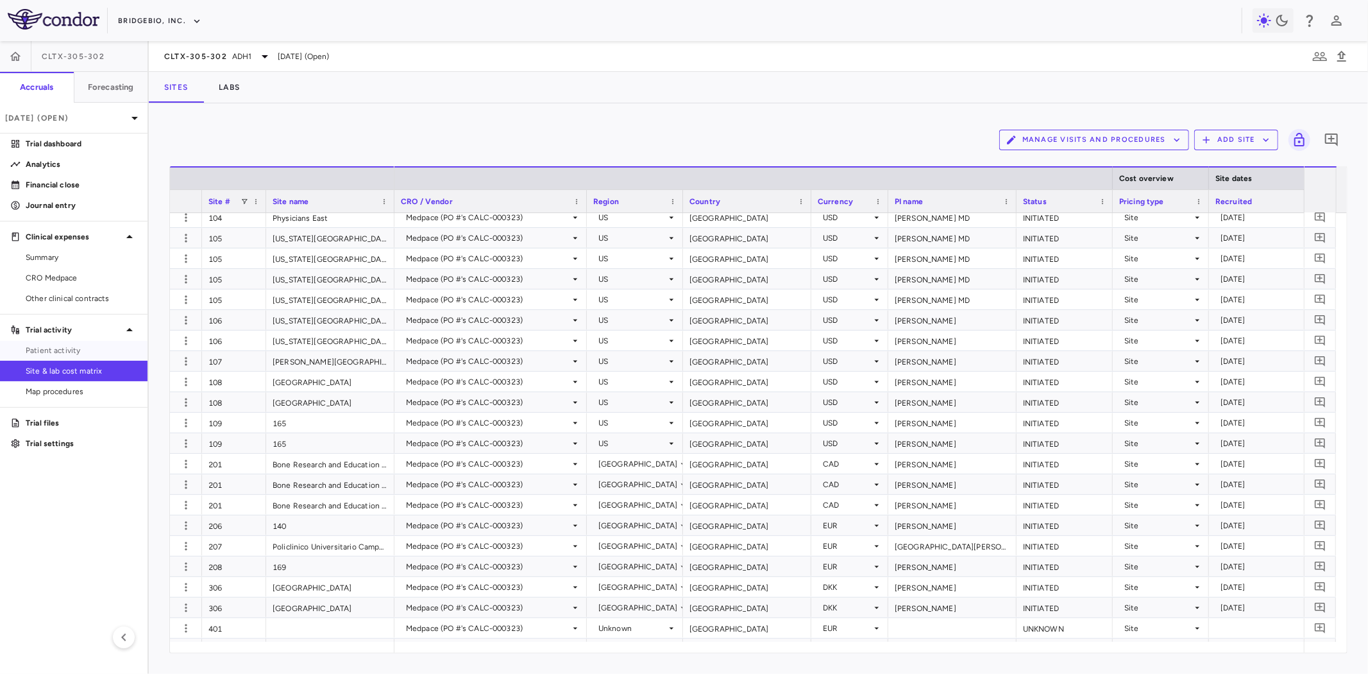
drag, startPoint x: 66, startPoint y: 350, endPoint x: 100, endPoint y: 364, distance: 36.6
click at [66, 349] on span "Patient activity" at bounding box center [82, 350] width 112 height 12
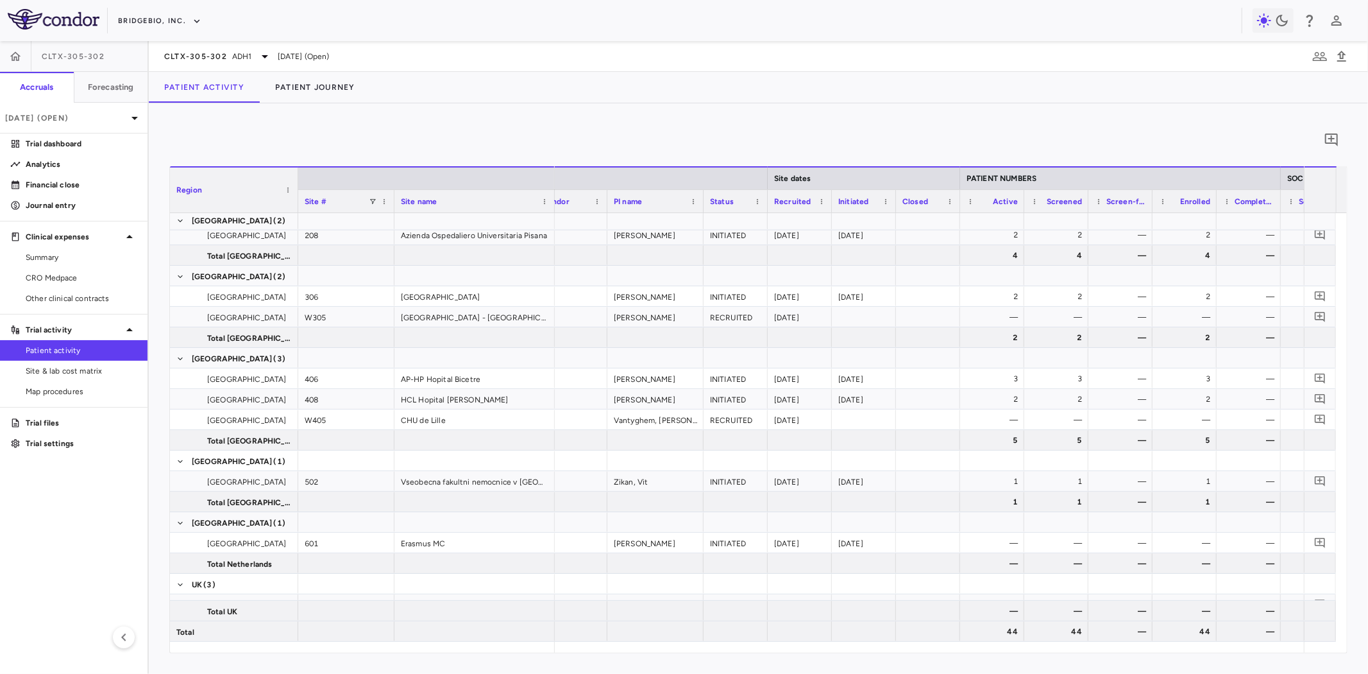
scroll to position [498, 0]
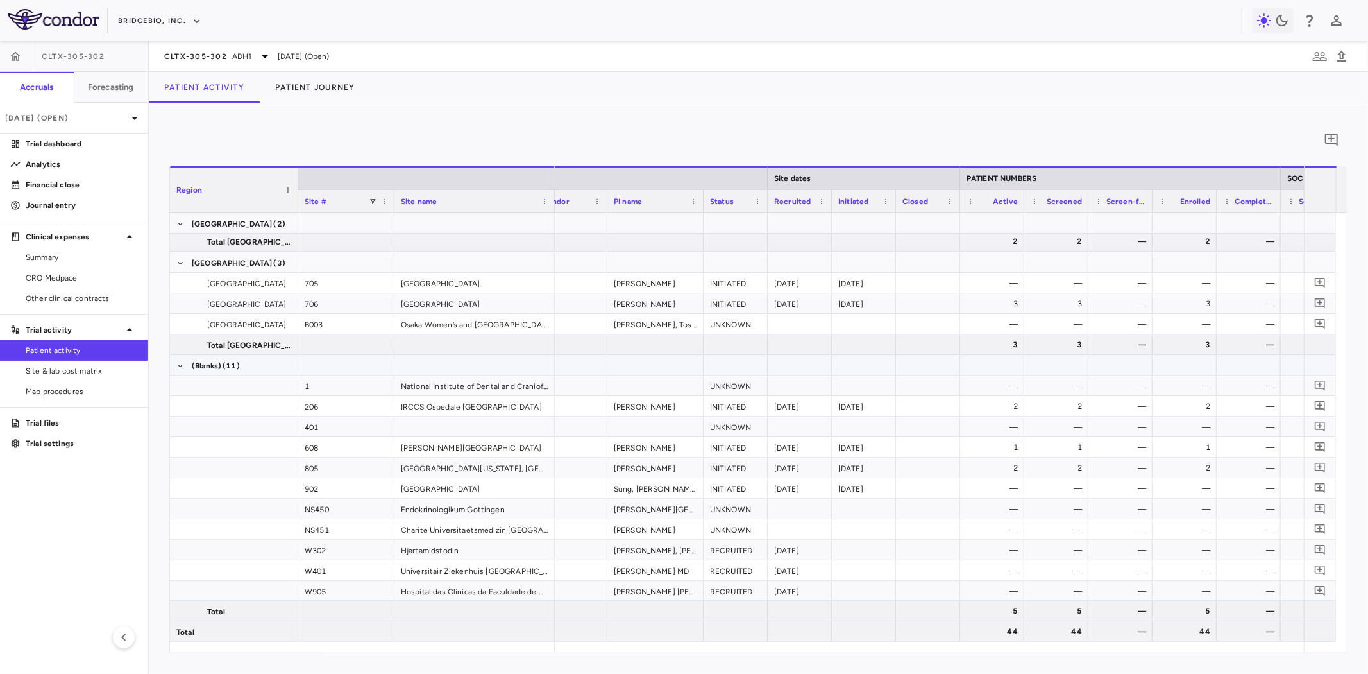
drag, startPoint x: 688, startPoint y: 357, endPoint x: 377, endPoint y: 153, distance: 372.4
click at [688, 357] on div at bounding box center [656, 365] width 96 height 20
click at [593, 306] on div "Medpace" at bounding box center [559, 303] width 96 height 20
click at [697, 273] on div "[PERSON_NAME]" at bounding box center [656, 283] width 96 height 20
click at [522, 352] on div at bounding box center [475, 344] width 160 height 20
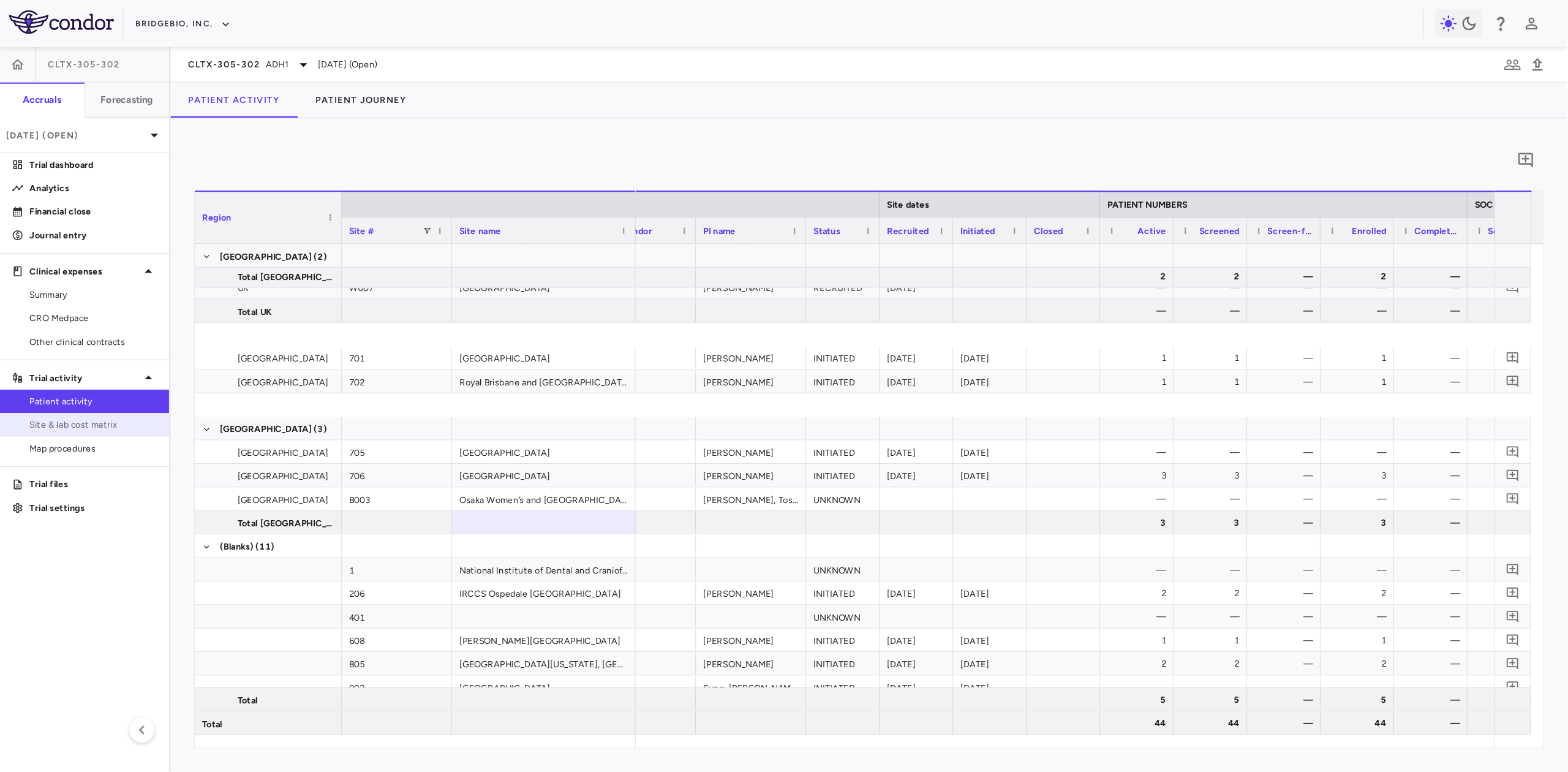
scroll to position [924, 0]
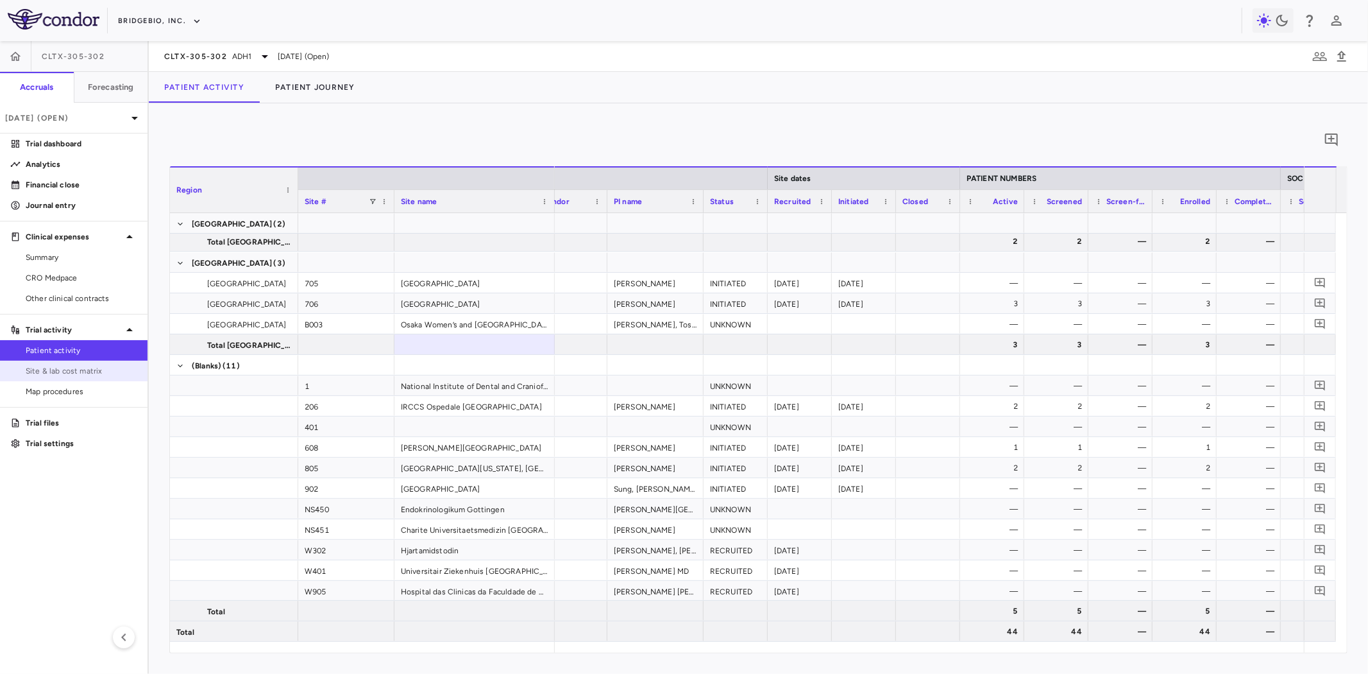
click at [94, 374] on span "Site & lab cost matrix" at bounding box center [82, 371] width 112 height 12
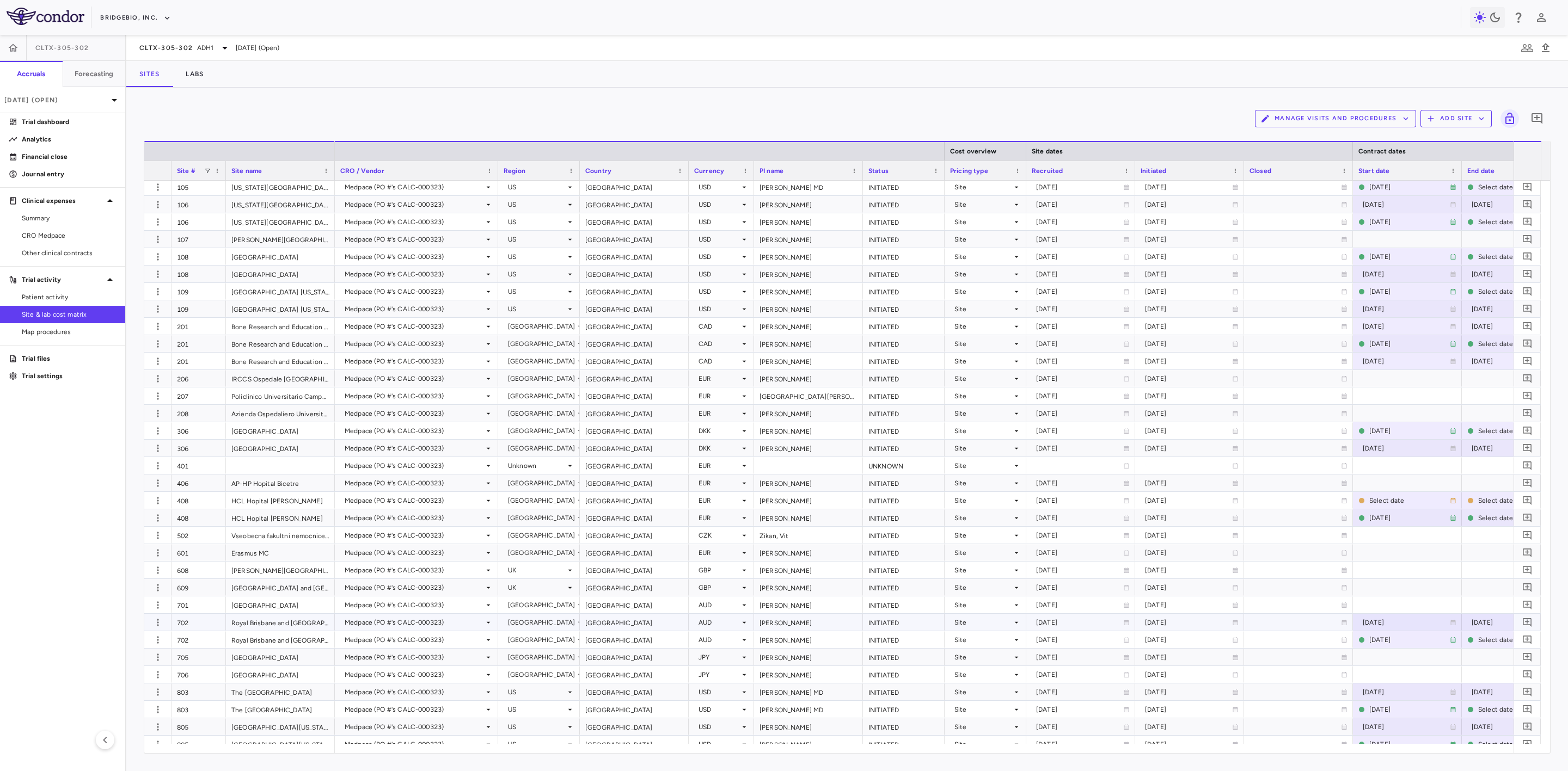
scroll to position [603, 0]
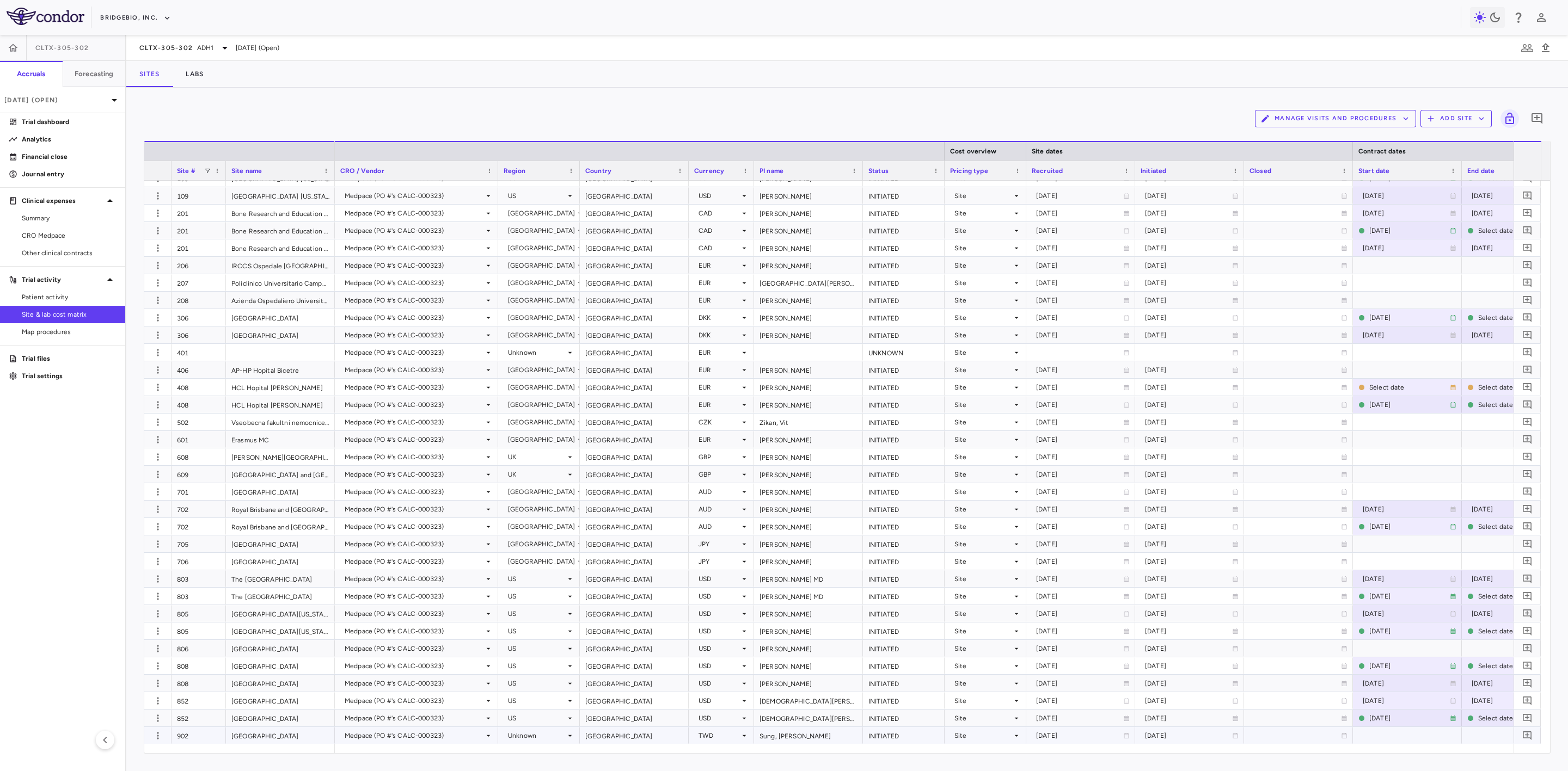
click at [546, 571] on div "Unknown" at bounding box center [537, 735] width 58 height 18
click at [274, 571] on div at bounding box center [784, 385] width 1568 height 771
click at [76, 295] on span "Patient activity" at bounding box center [70, 297] width 95 height 10
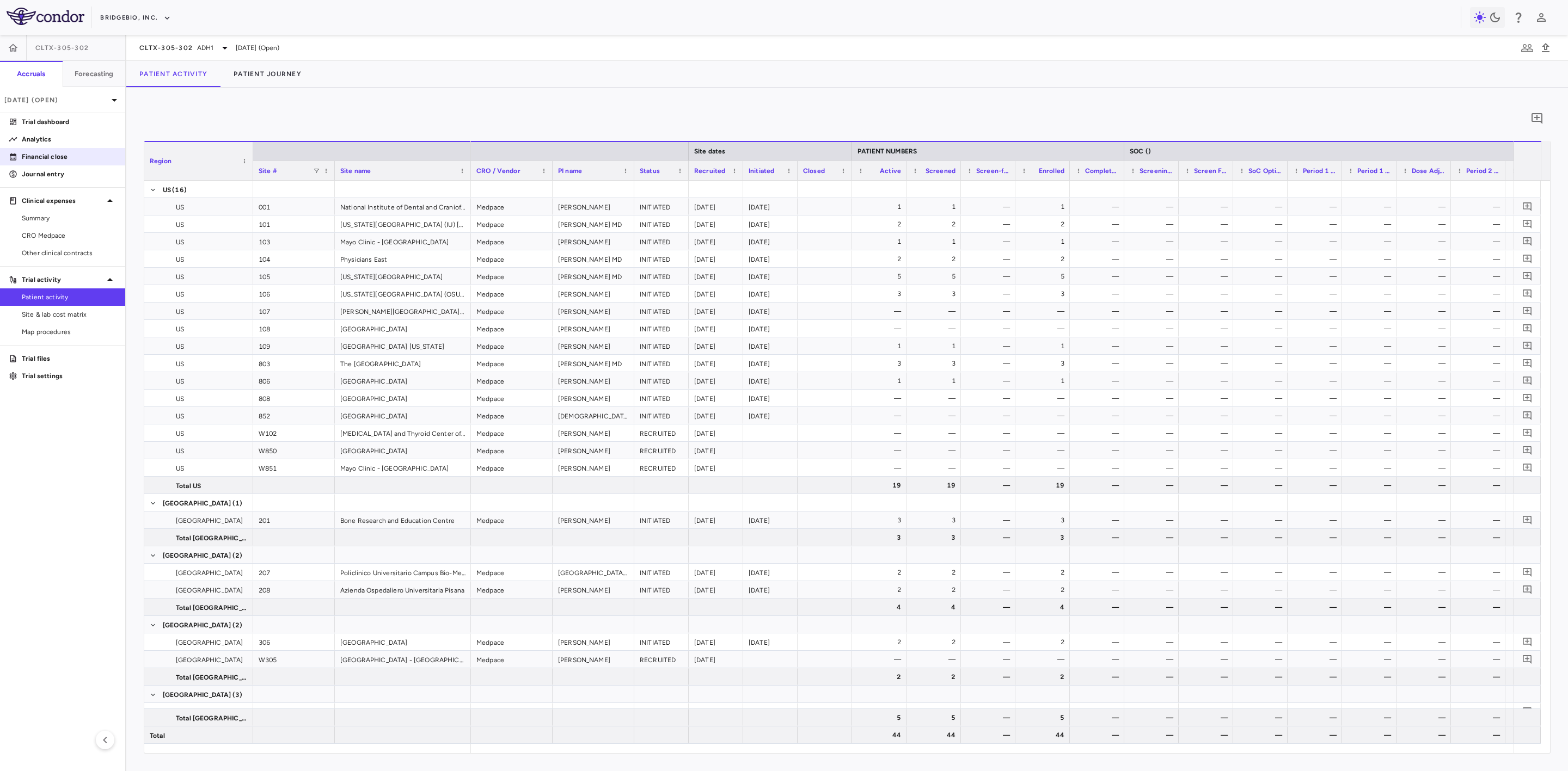
click at [64, 153] on p "Financial close" at bounding box center [70, 157] width 95 height 10
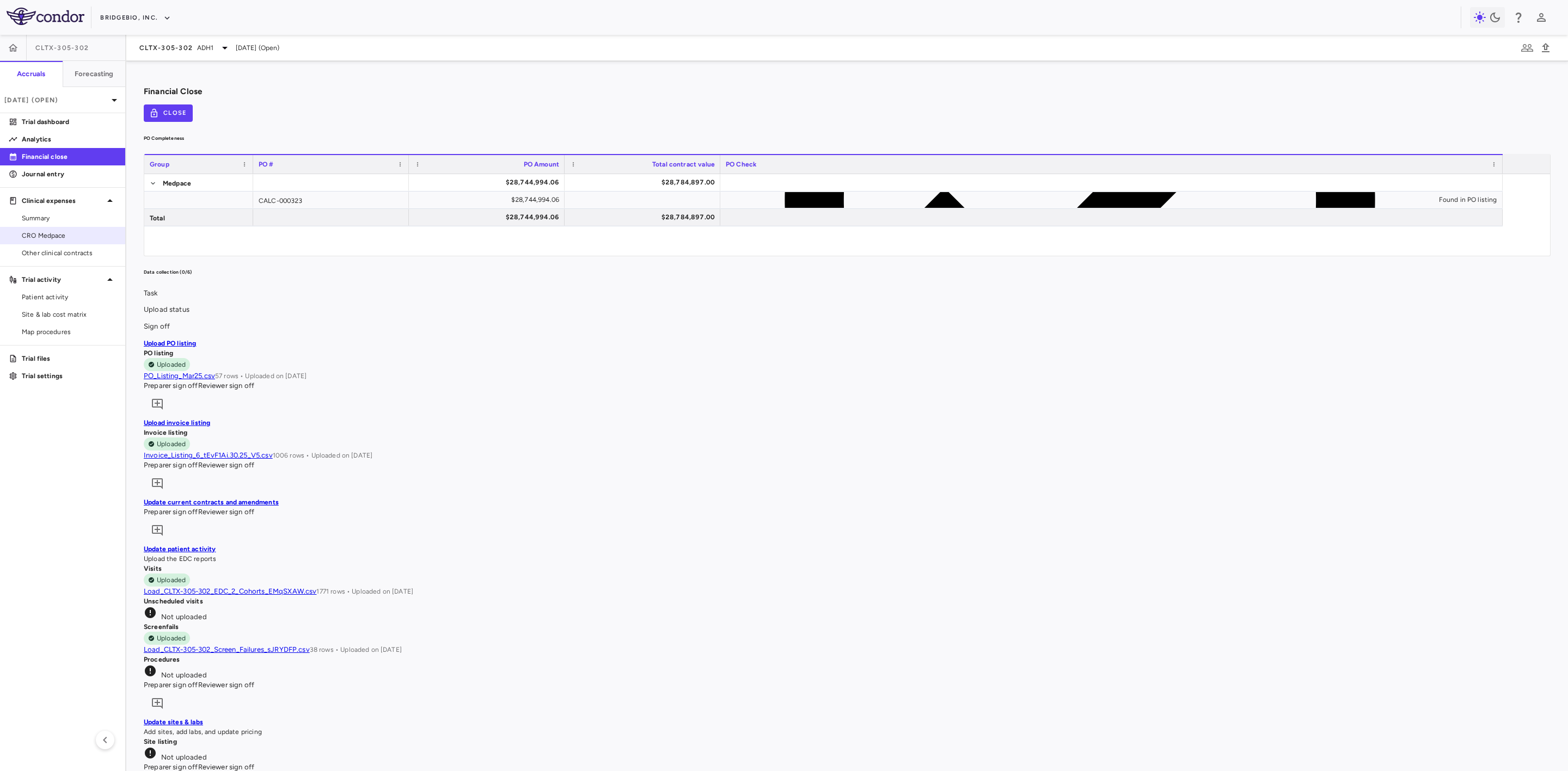
drag, startPoint x: 59, startPoint y: 243, endPoint x: 67, endPoint y: 236, distance: 10.6
click at [59, 243] on link "CRO Medpace" at bounding box center [63, 235] width 126 height 16
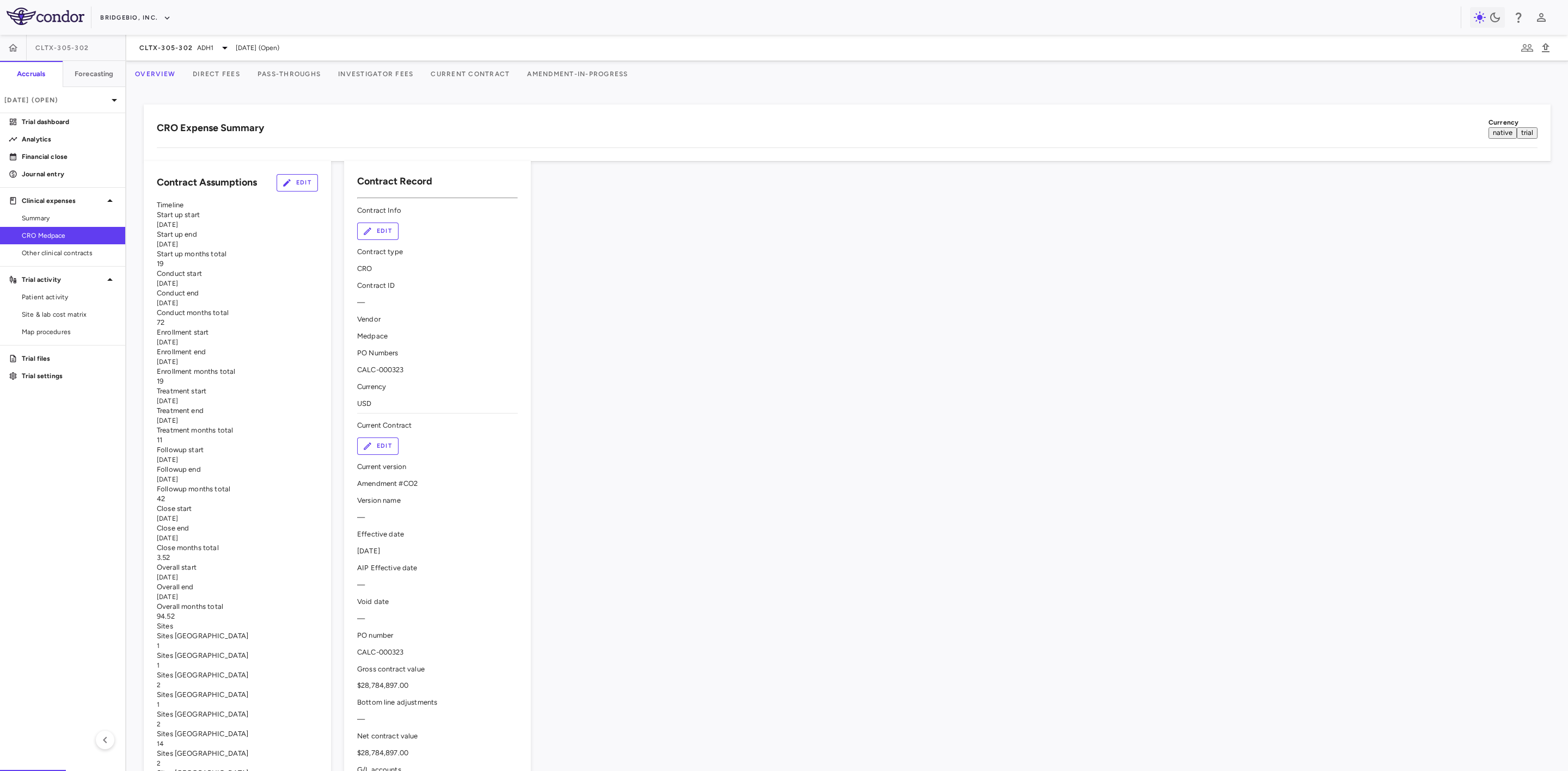
click at [715, 189] on div "$1,268,870.39" at bounding box center [647, 193] width 180 height 18
click at [57, 155] on p "Financial close" at bounding box center [70, 157] width 95 height 10
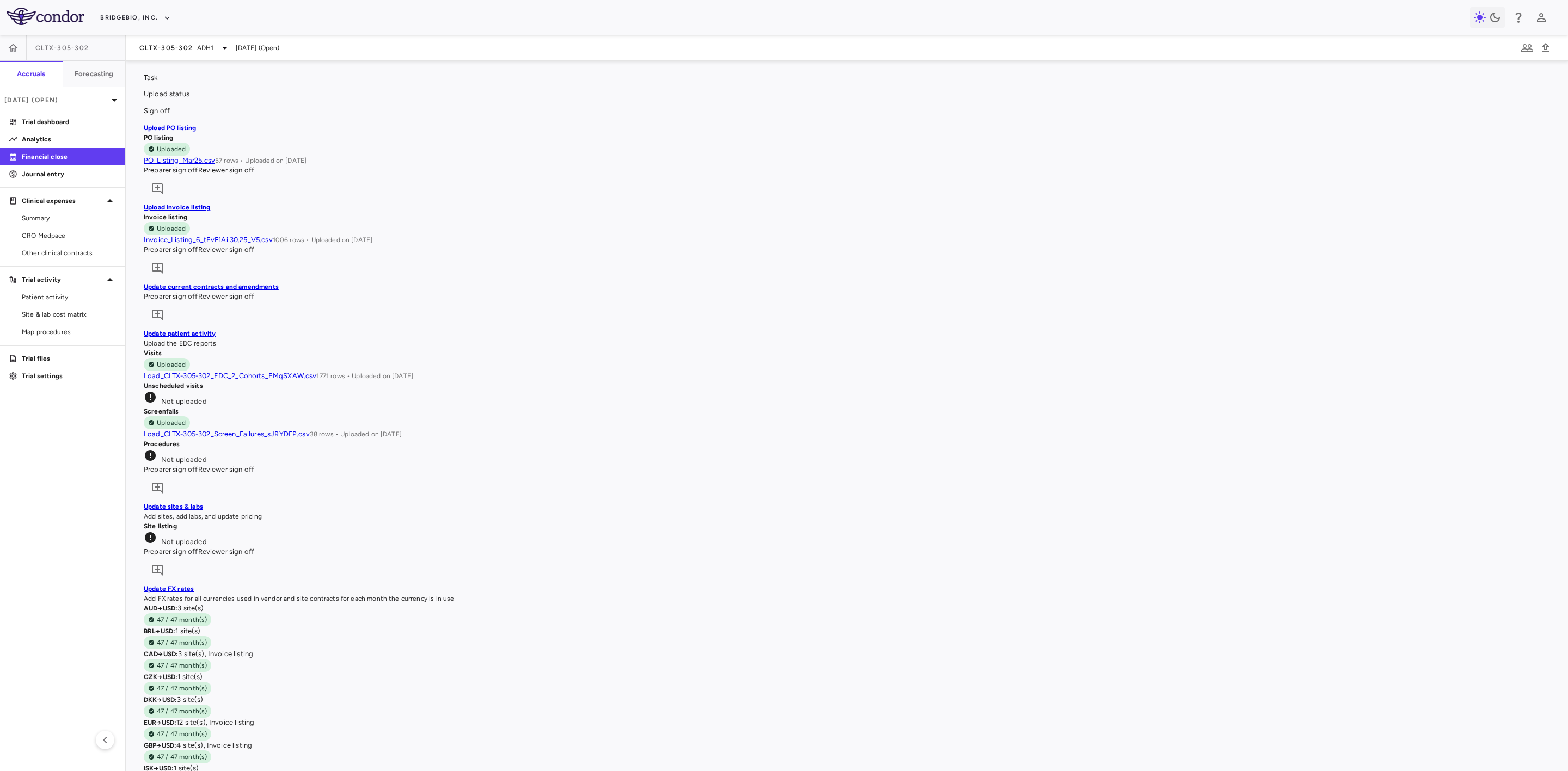
scroll to position [637, 0]
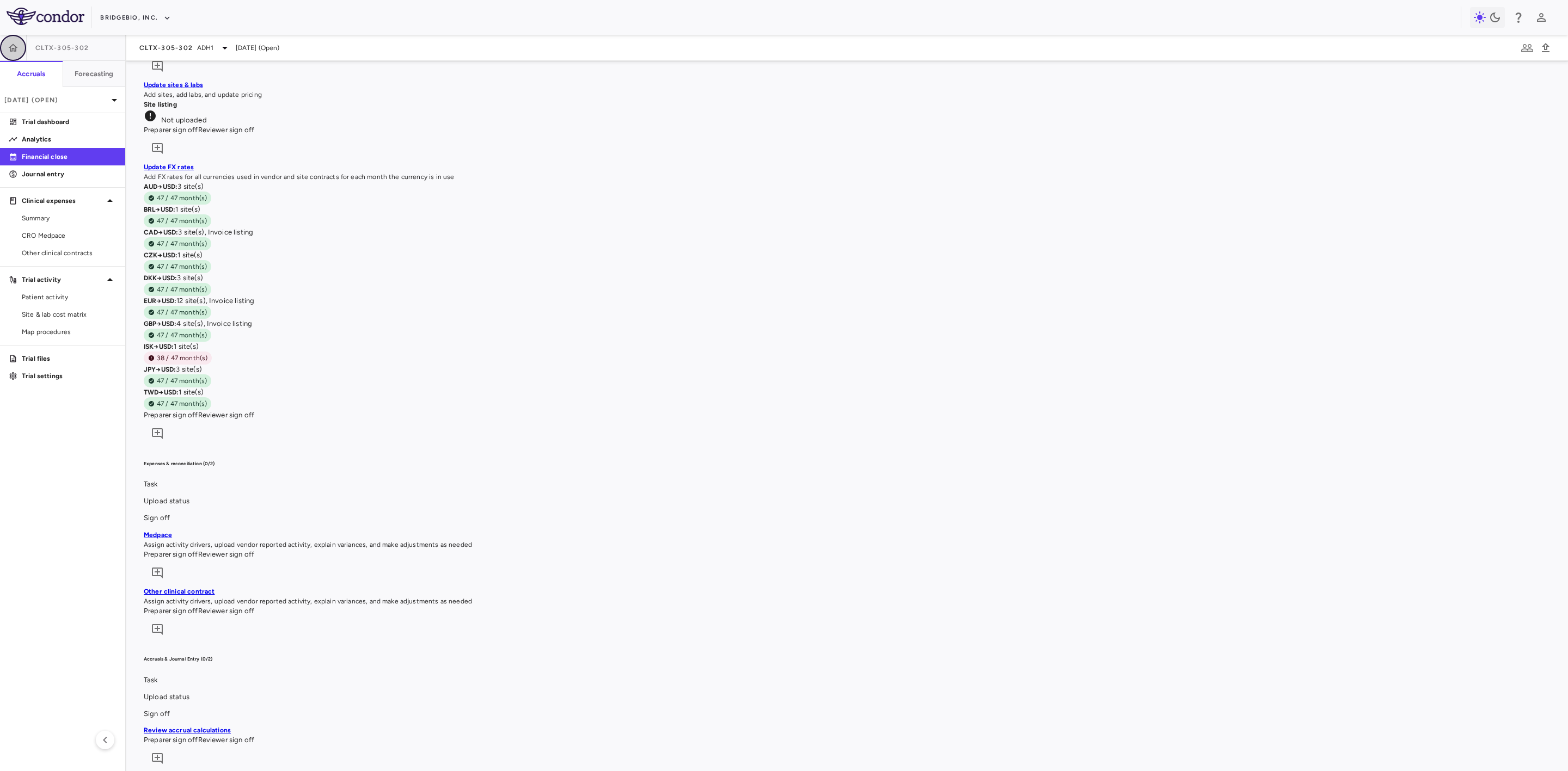
click at [10, 51] on icon "button" at bounding box center [13, 47] width 11 height 11
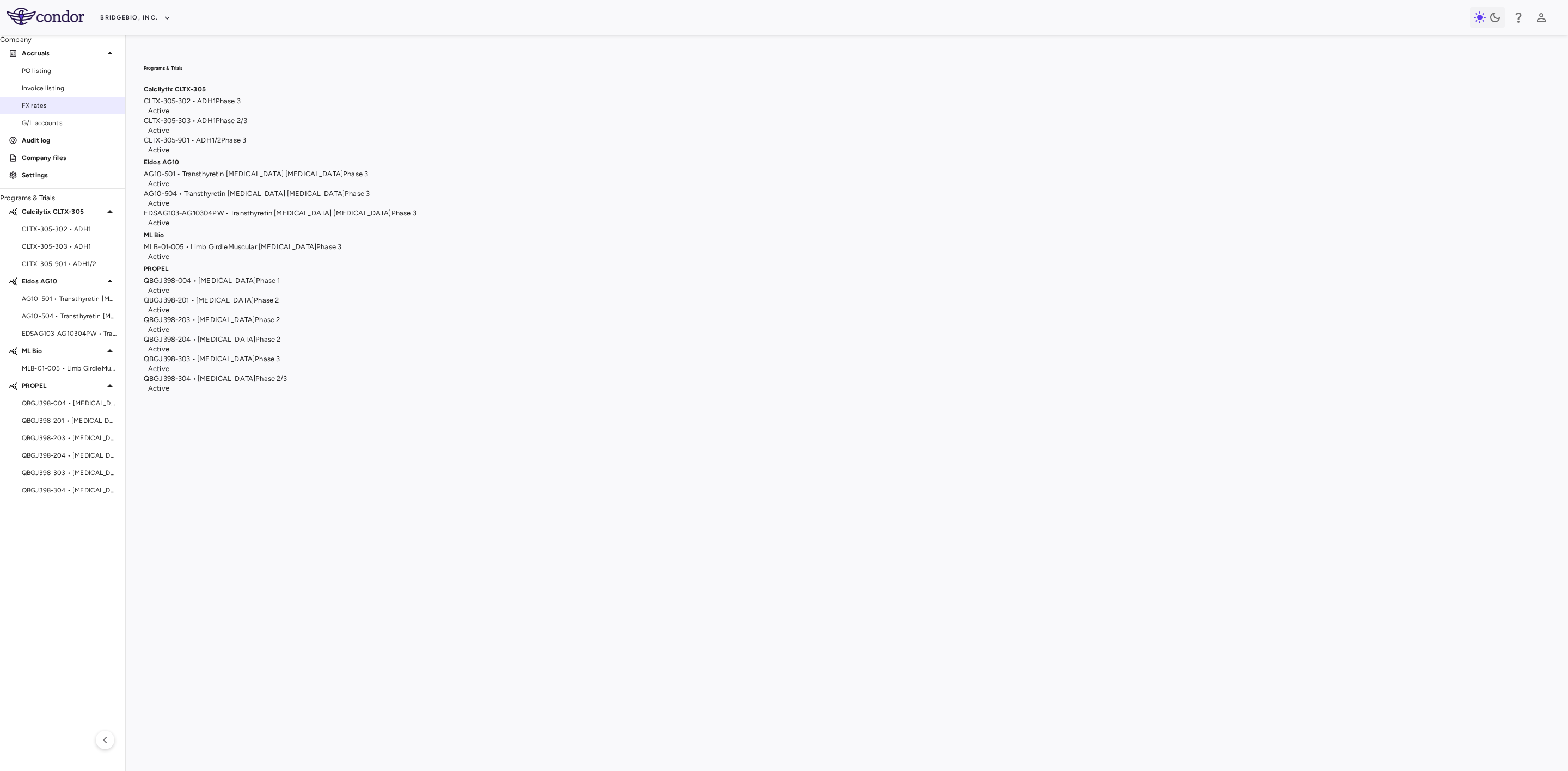
click at [36, 110] on span "FX rates" at bounding box center [70, 106] width 95 height 10
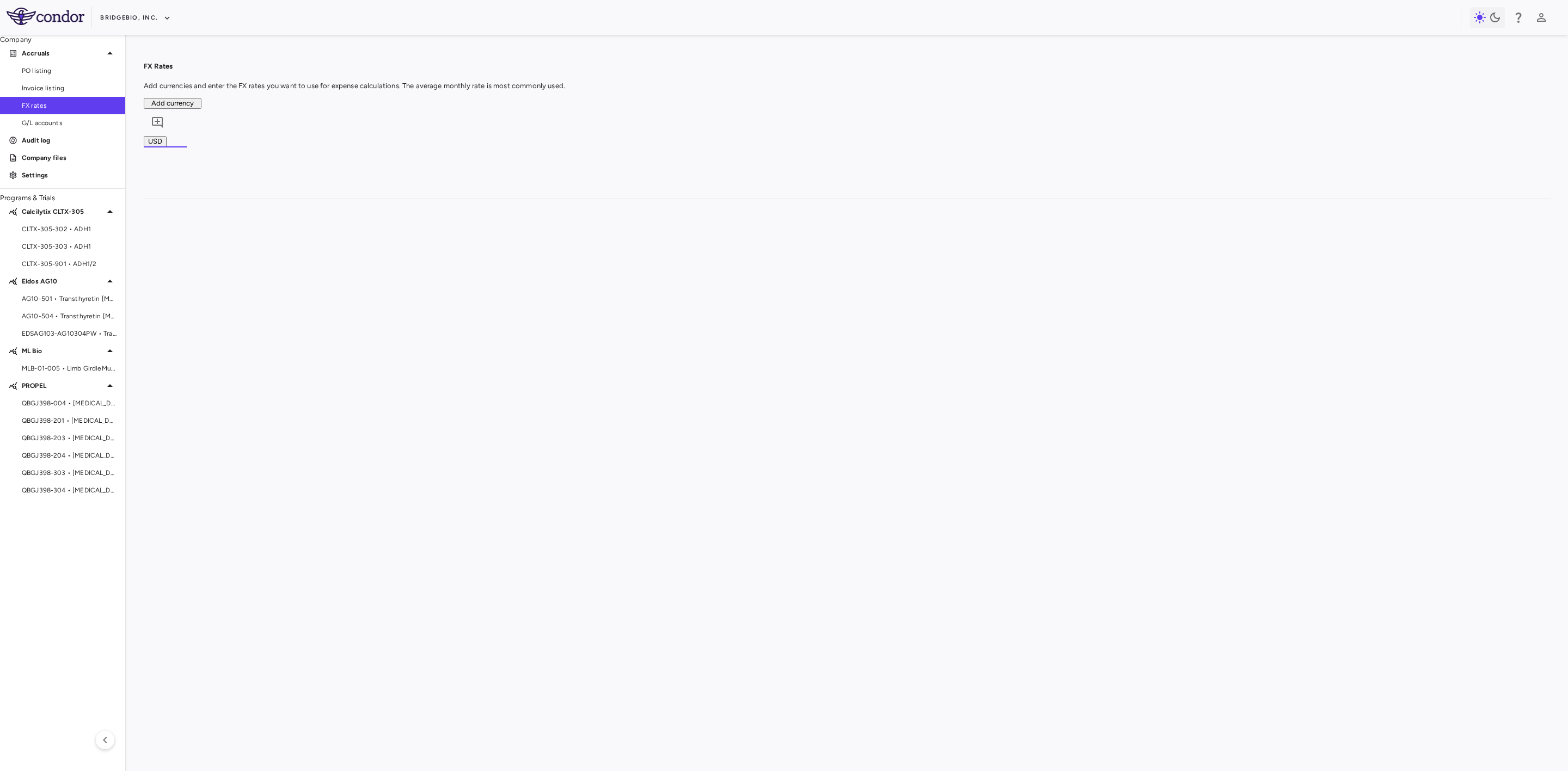
scroll to position [423, 0]
click at [443, 511] on div "126.67000" at bounding box center [418, 520] width 93 height 18
click at [1007, 571] on div at bounding box center [960, 659] width 98 height 16
click at [980, 571] on div at bounding box center [960, 641] width 98 height 16
click at [74, 234] on span "CLTX-305-302 • ADH1" at bounding box center [70, 229] width 95 height 10
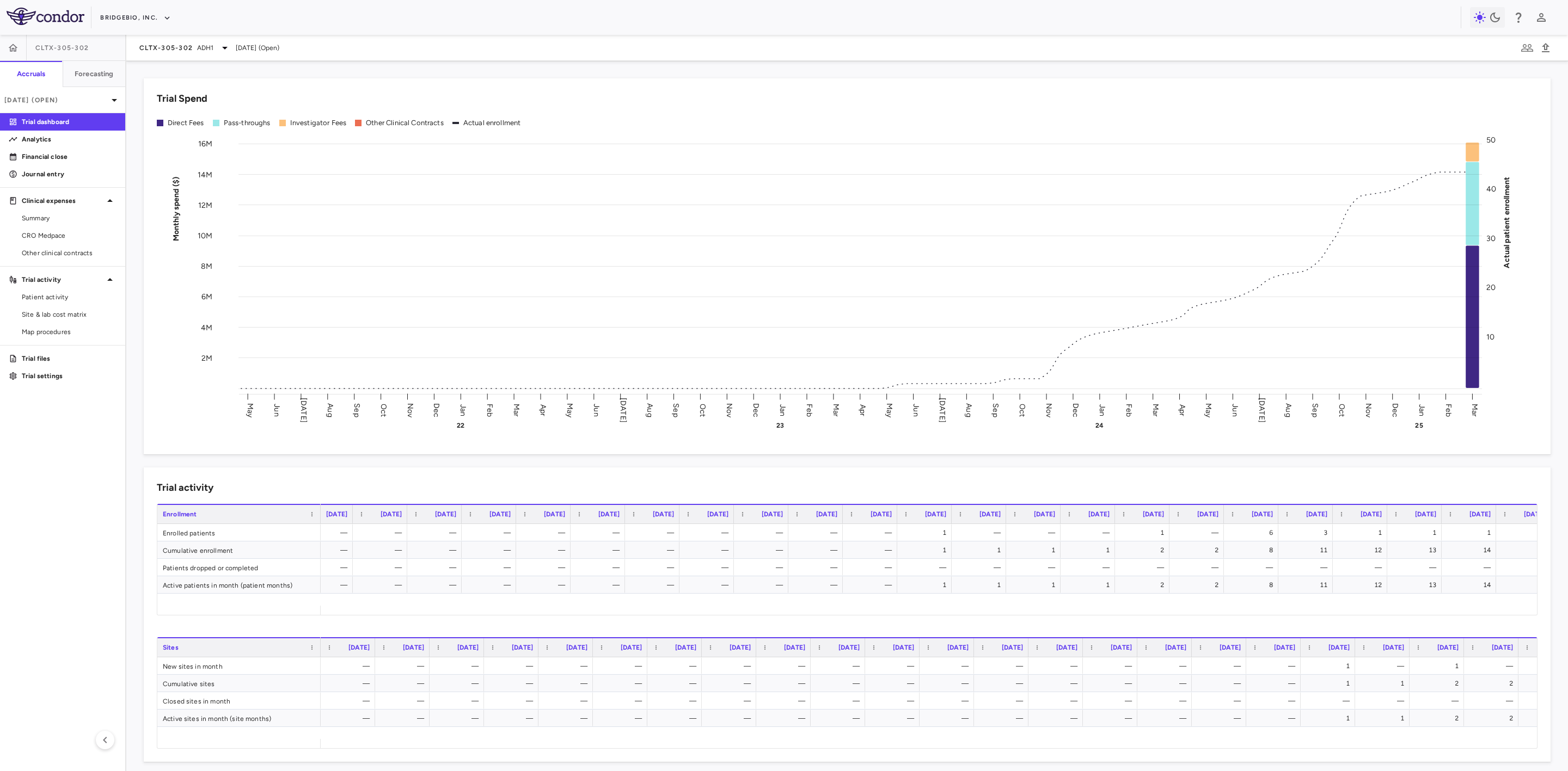
scroll to position [0, 745]
click at [60, 232] on span "CRO Medpace" at bounding box center [70, 236] width 95 height 10
